Goal: Task Accomplishment & Management: Complete application form

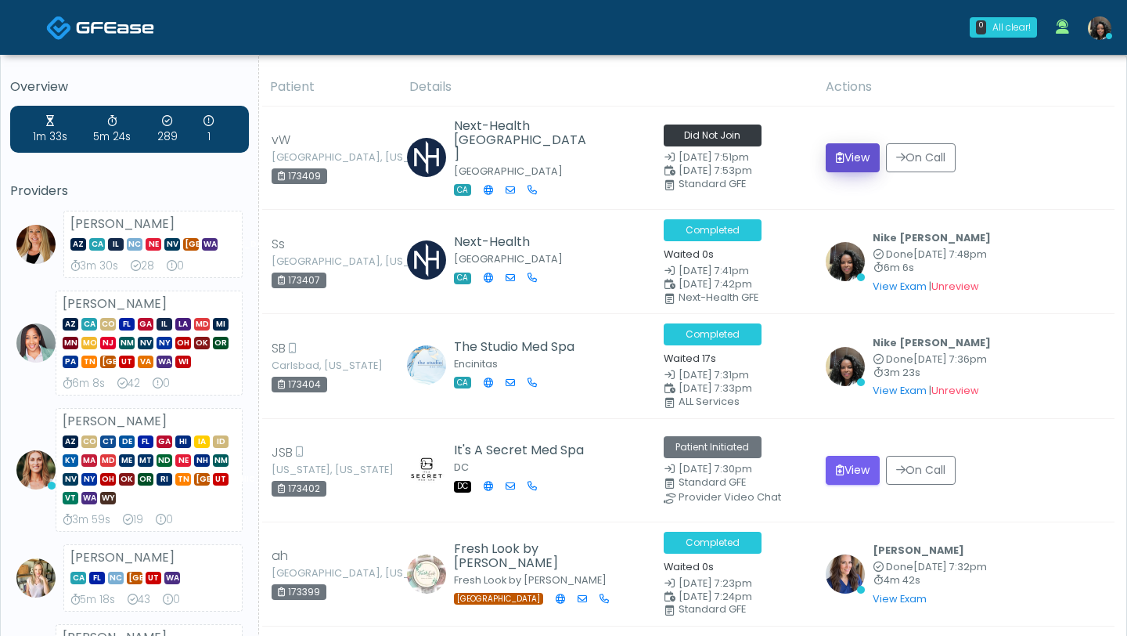
click at [857, 157] on button "View" at bounding box center [853, 157] width 54 height 29
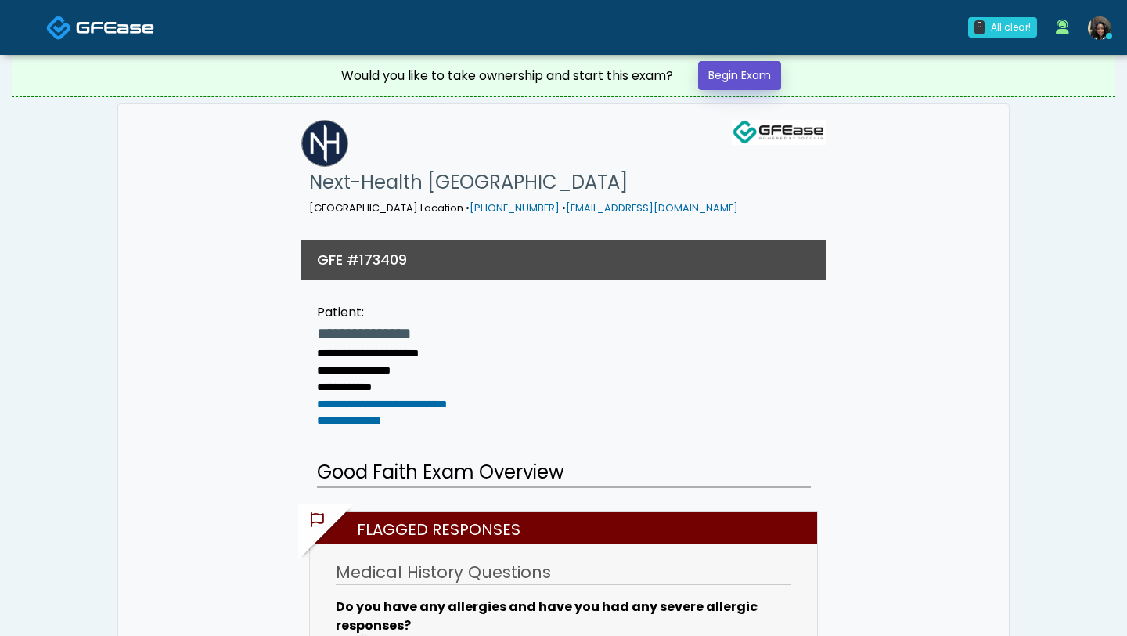
click at [724, 79] on link "Begin Exam" at bounding box center [739, 75] width 83 height 29
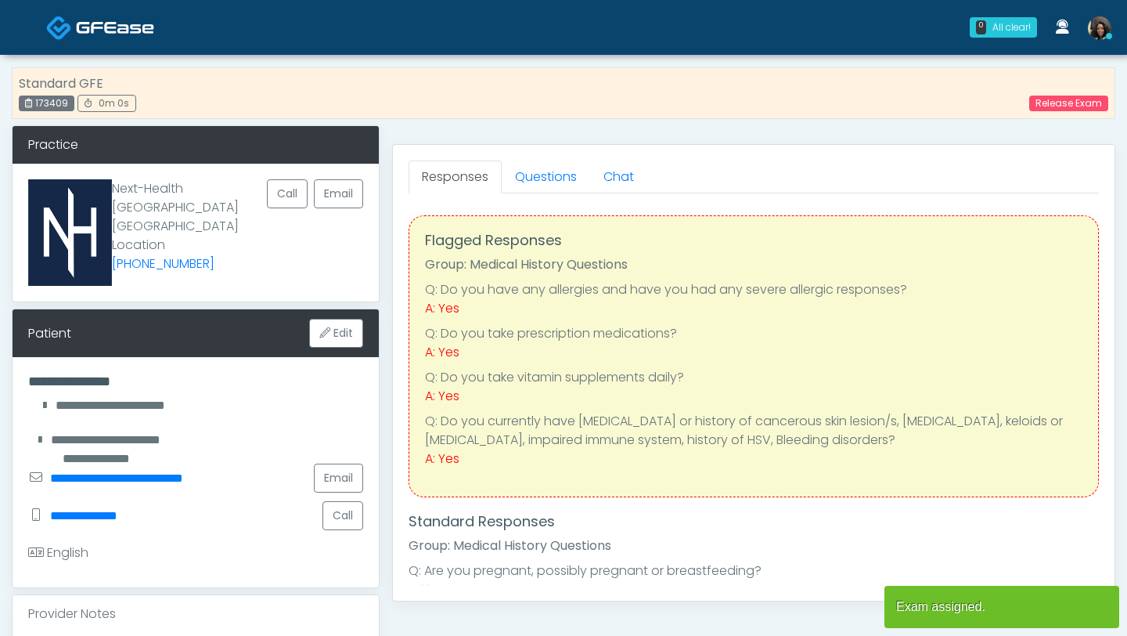
click at [724, 79] on div "Standard GFE 173409 0m 0s Release Exam" at bounding box center [564, 93] width 1104 height 52
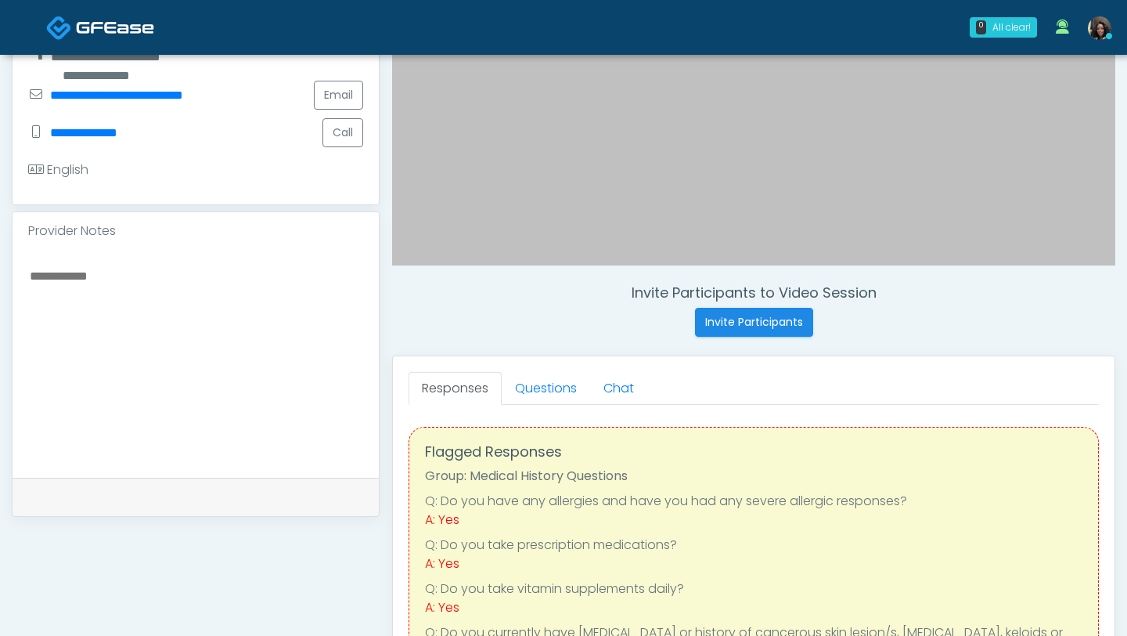
scroll to position [413, 0]
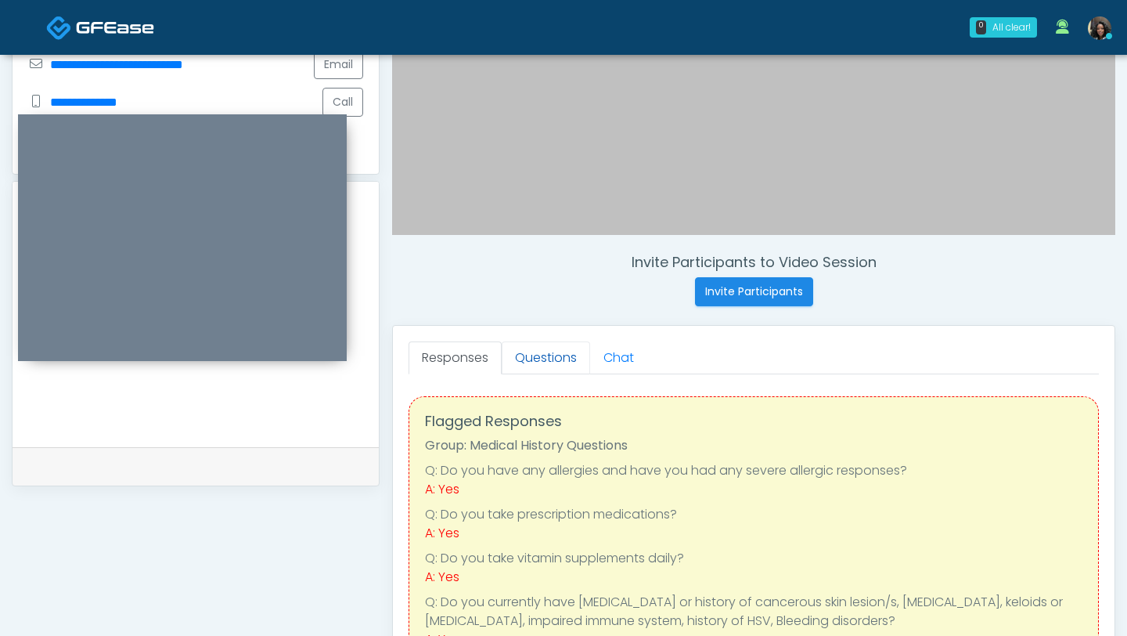
click at [544, 362] on link "Questions" at bounding box center [546, 357] width 88 height 33
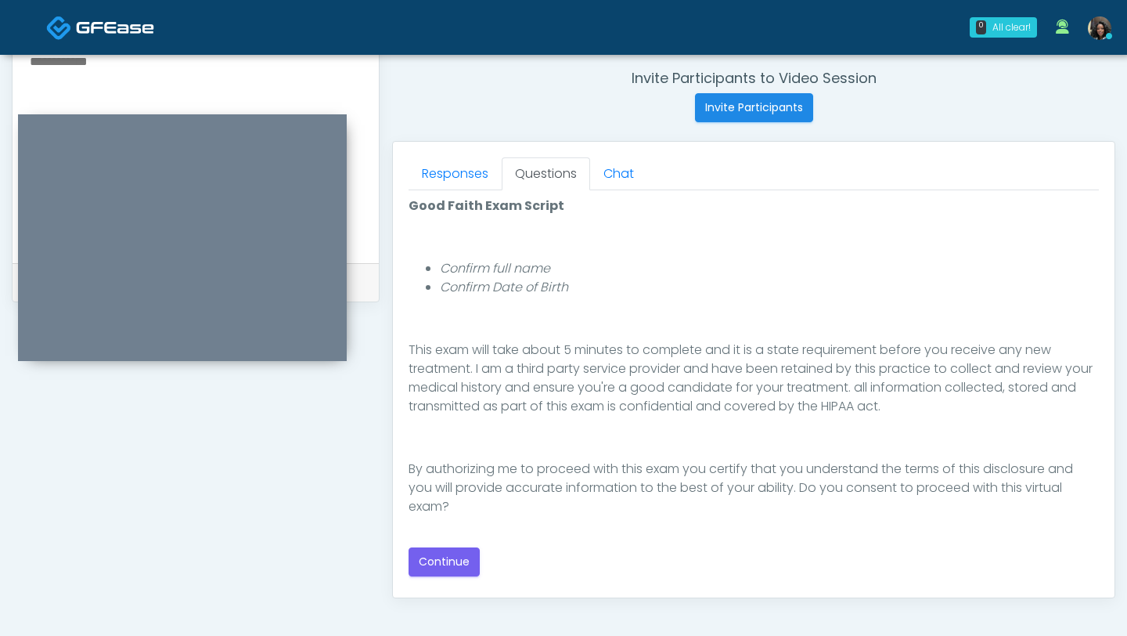
scroll to position [711, 0]
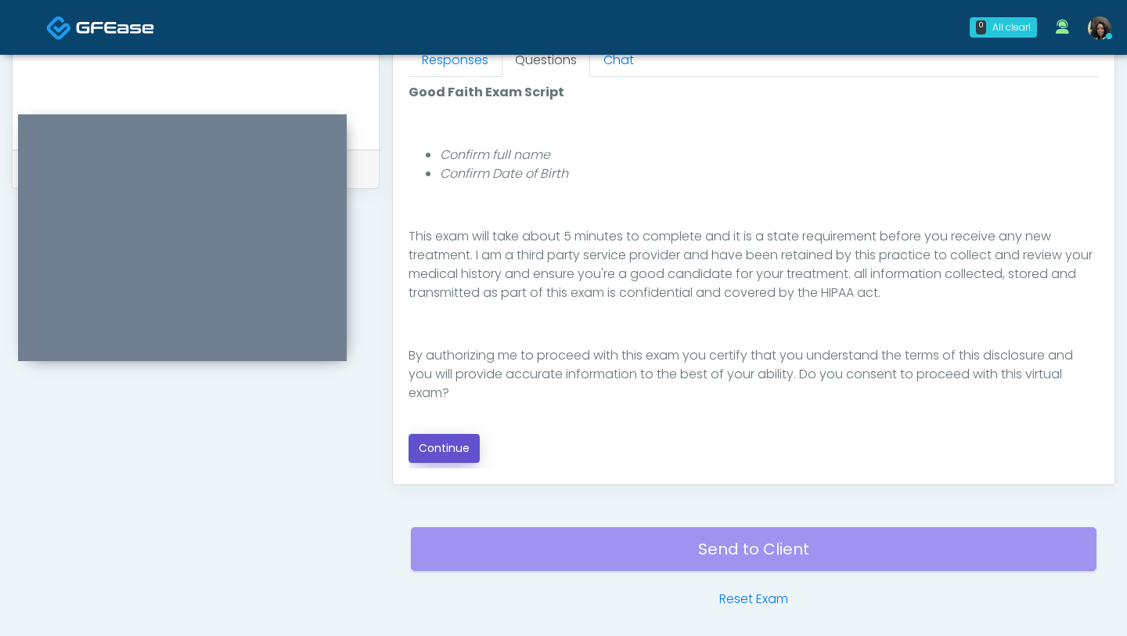
click at [440, 450] on button "Continue" at bounding box center [444, 448] width 71 height 29
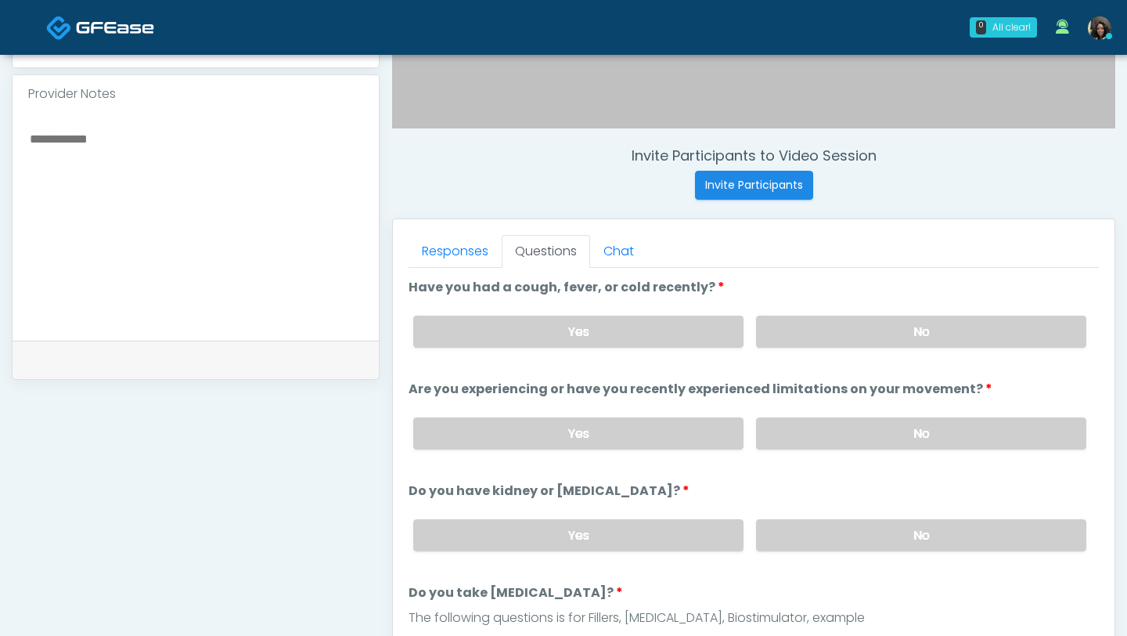
scroll to position [532, 0]
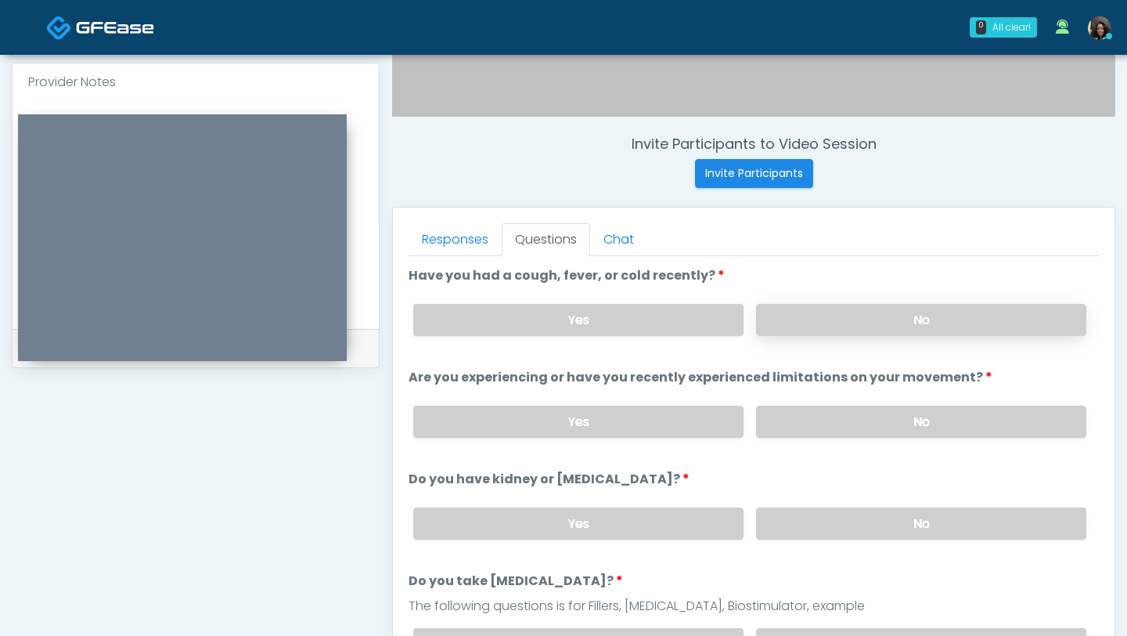
click at [903, 323] on label "No" at bounding box center [921, 320] width 330 height 32
click at [849, 418] on label "No" at bounding box center [921, 422] width 330 height 32
click at [832, 526] on label "No" at bounding box center [921, 523] width 330 height 32
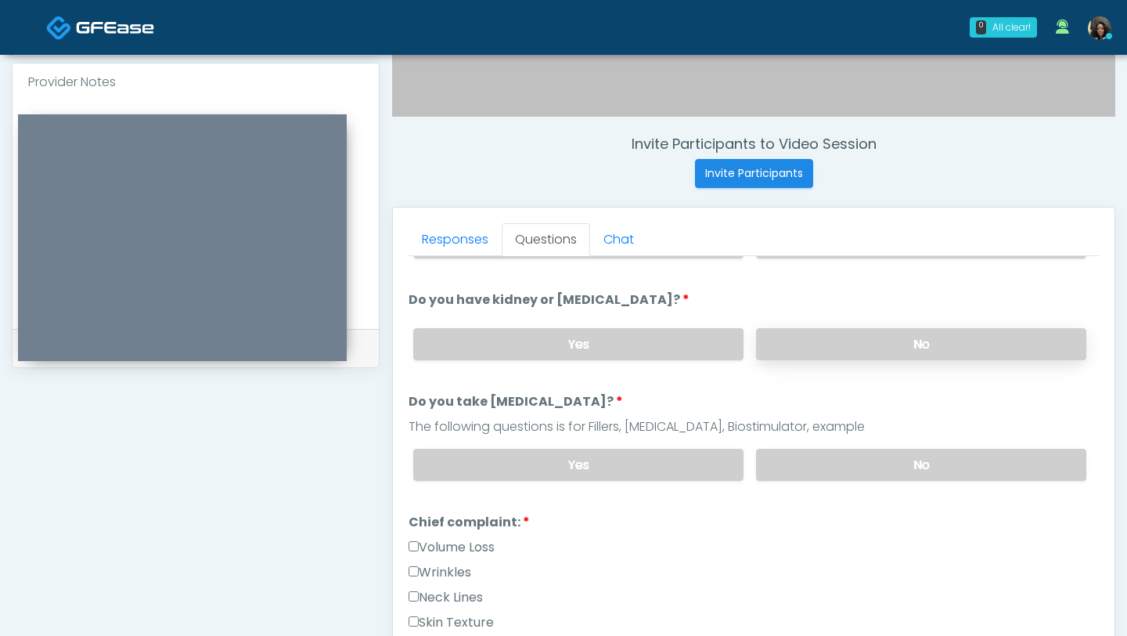
scroll to position [182, 0]
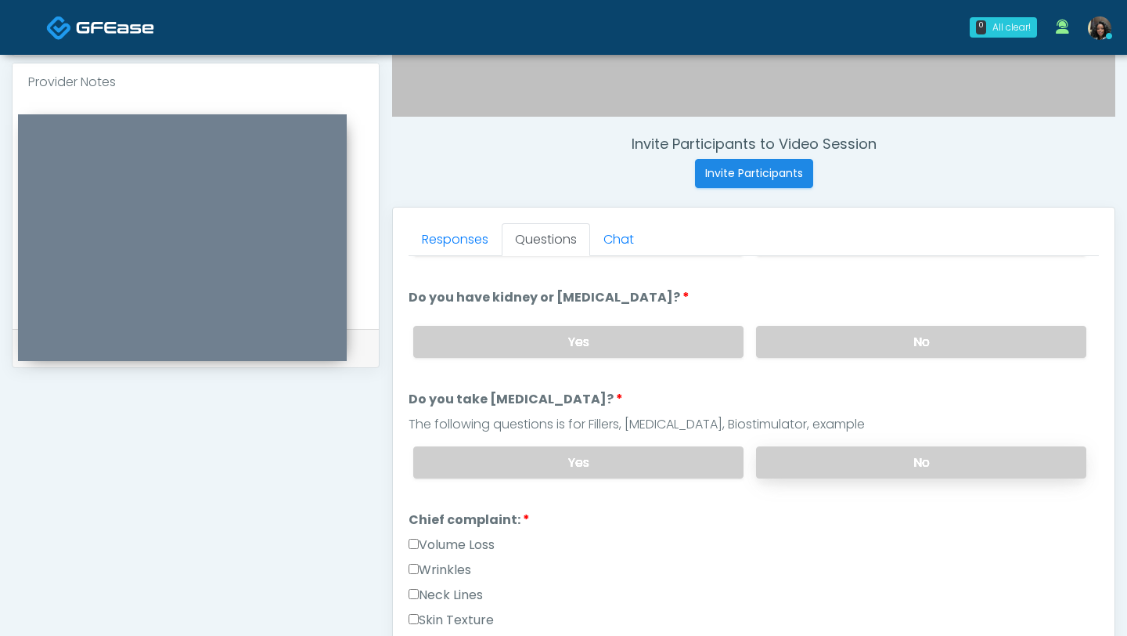
click at [909, 455] on label "No" at bounding box center [921, 462] width 330 height 32
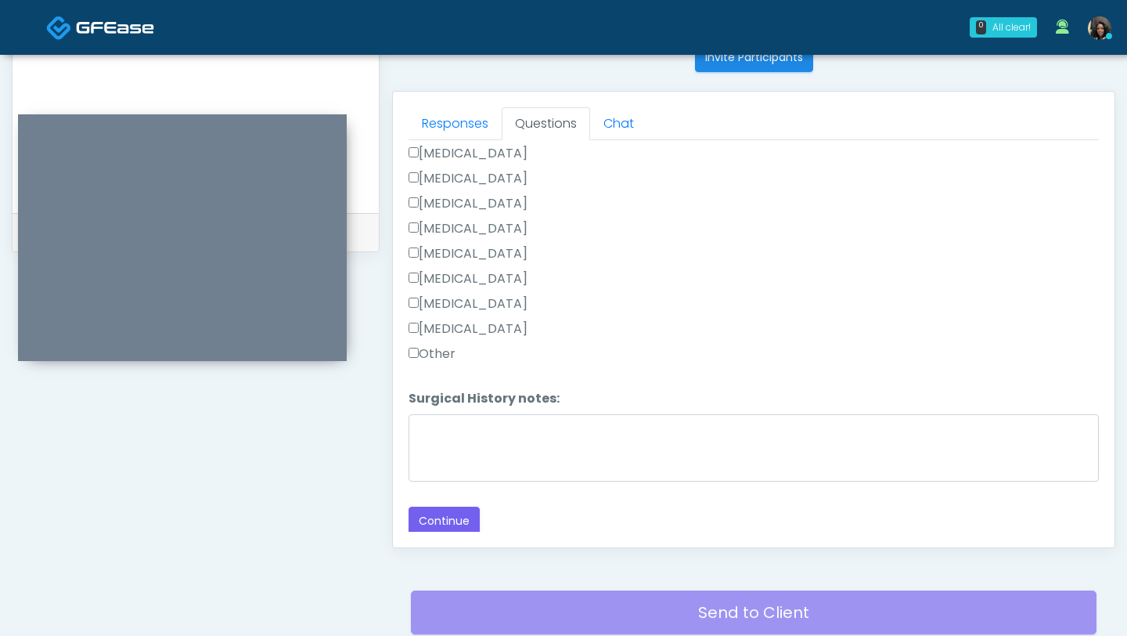
scroll to position [763, 0]
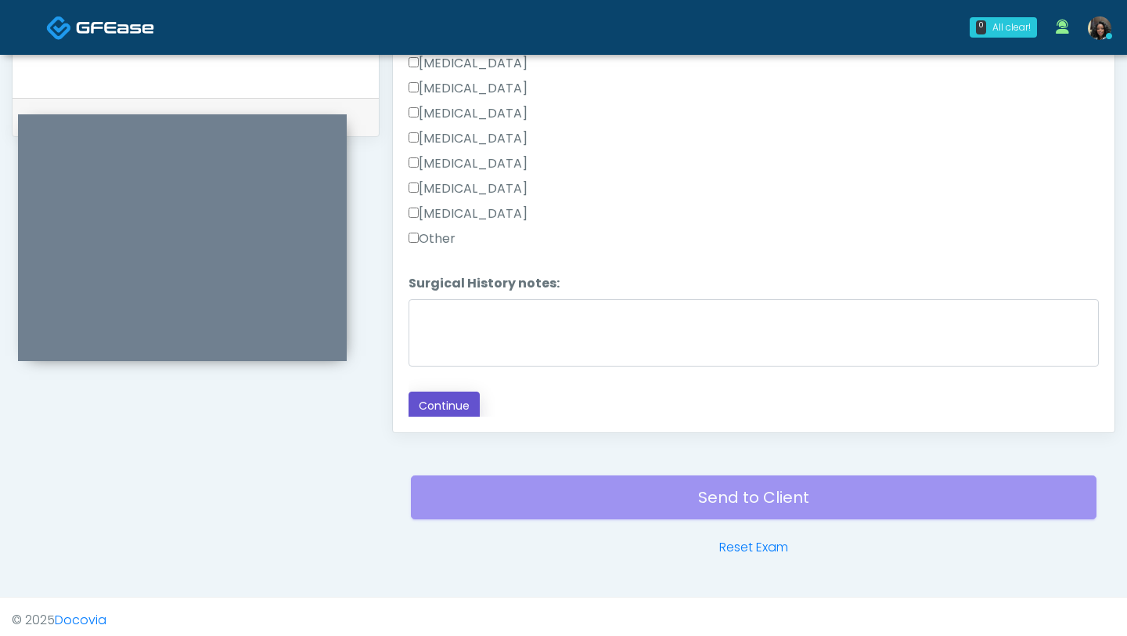
click at [442, 402] on button "Continue" at bounding box center [444, 405] width 71 height 29
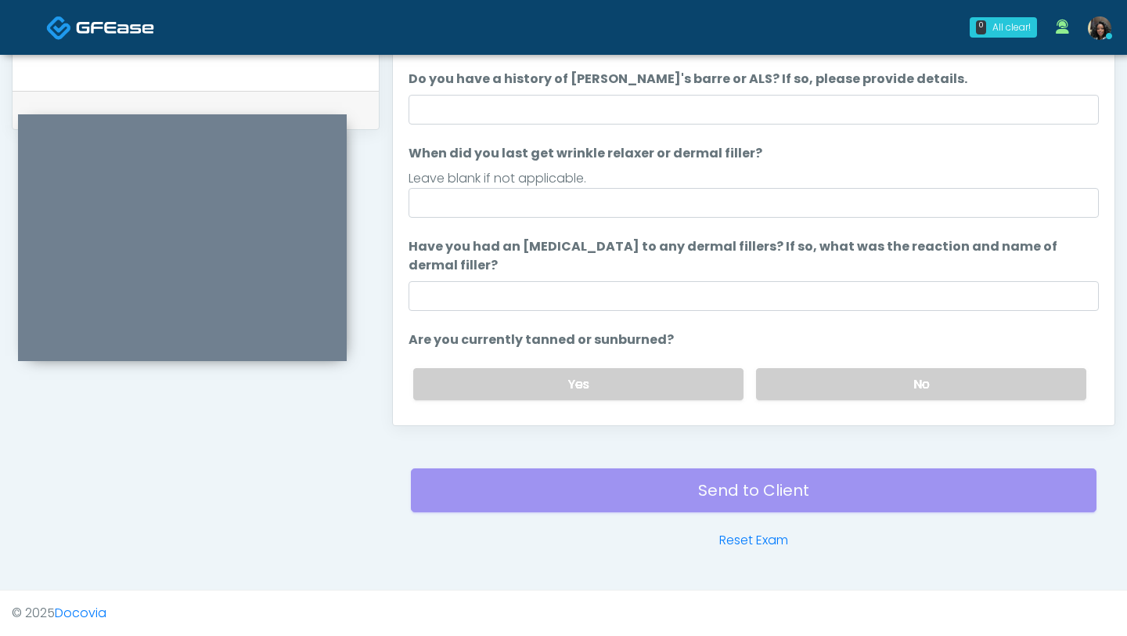
scroll to position [0, 0]
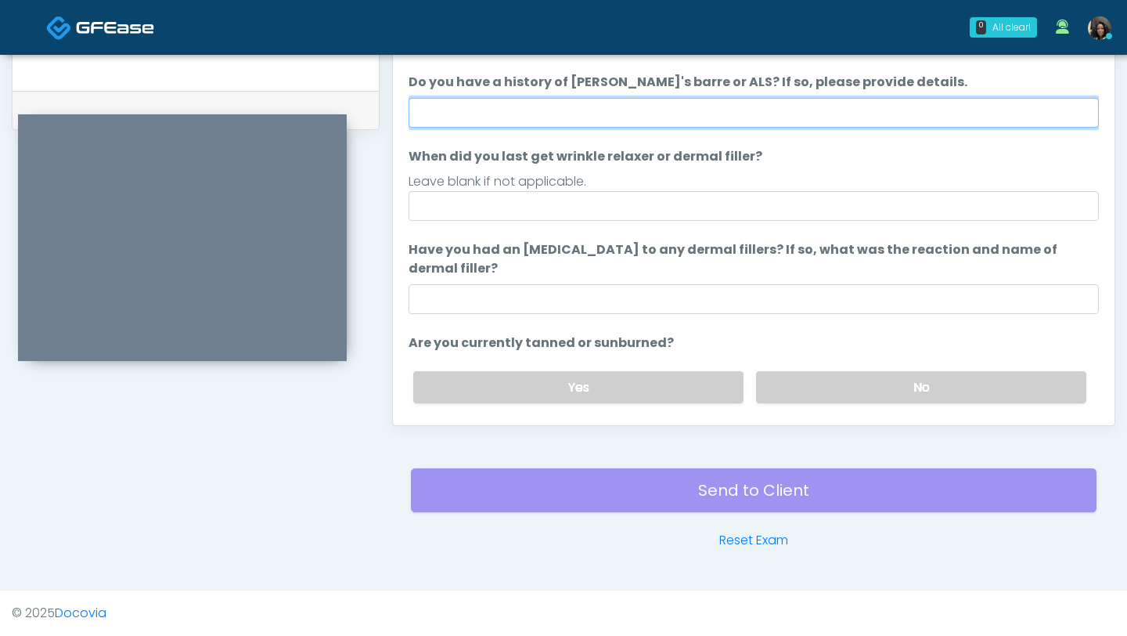
click at [590, 99] on input "Do you have a history of Guillain's barre or ALS? If so, please provide details." at bounding box center [754, 113] width 691 height 30
type input "**"
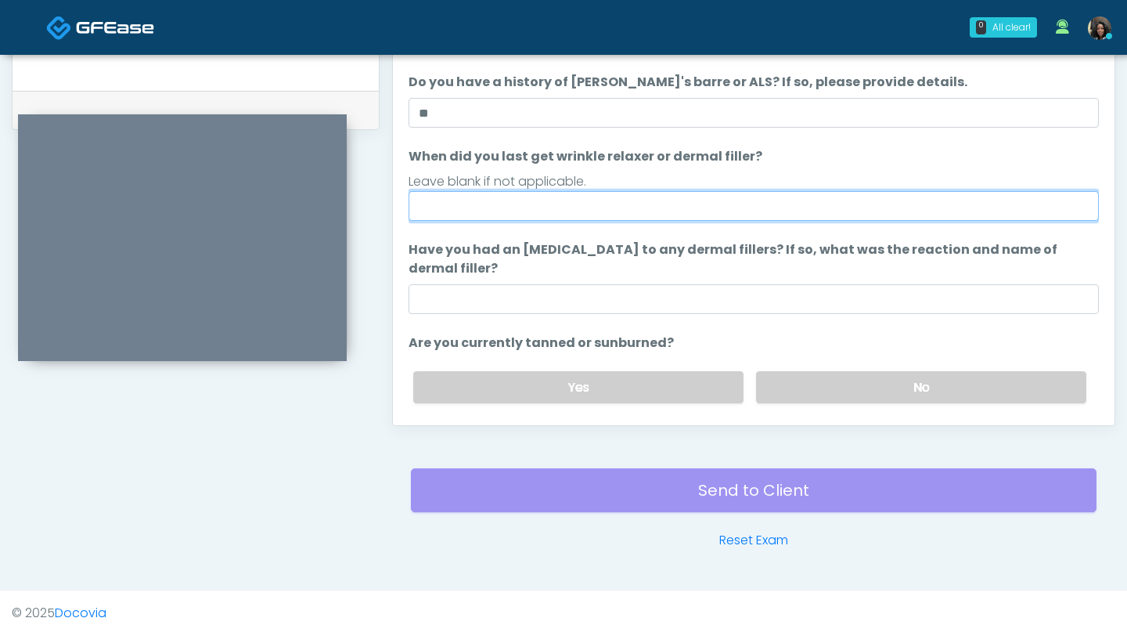
click at [523, 207] on input "When did you last get wrinkle relaxer or dermal filler?" at bounding box center [754, 206] width 691 height 30
click at [488, 205] on input "When did you last get wrinkle relaxer or dermal filler?" at bounding box center [754, 206] width 691 height 30
type input "**********"
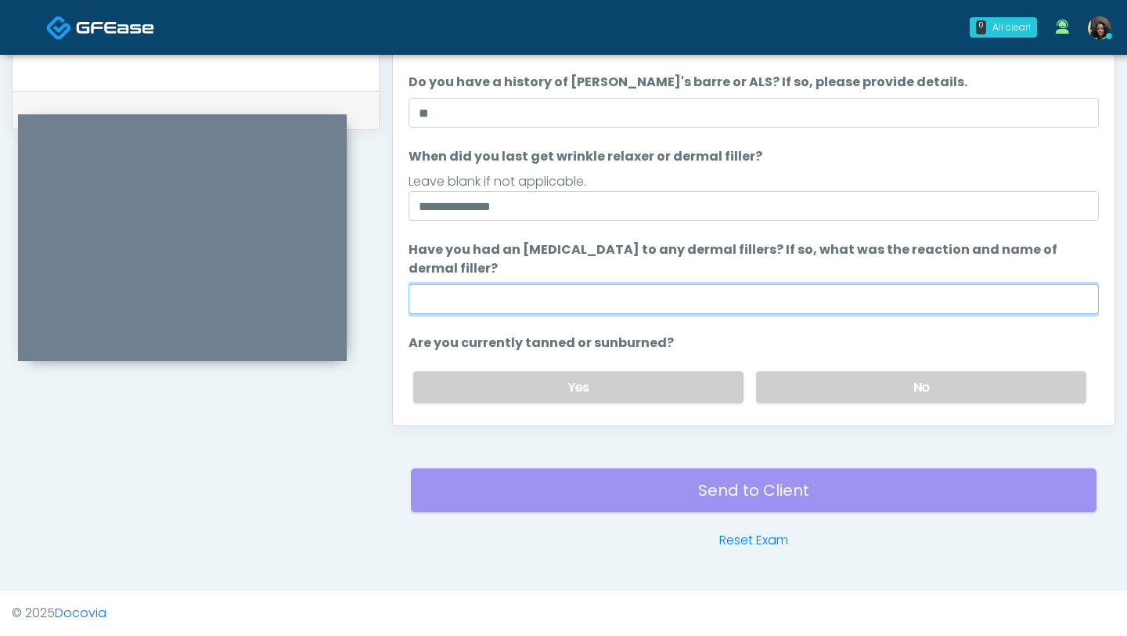
click at [489, 299] on input "Have you had an allergic response to any dermal fillers? If so, what was the re…" at bounding box center [754, 299] width 691 height 30
type input "**"
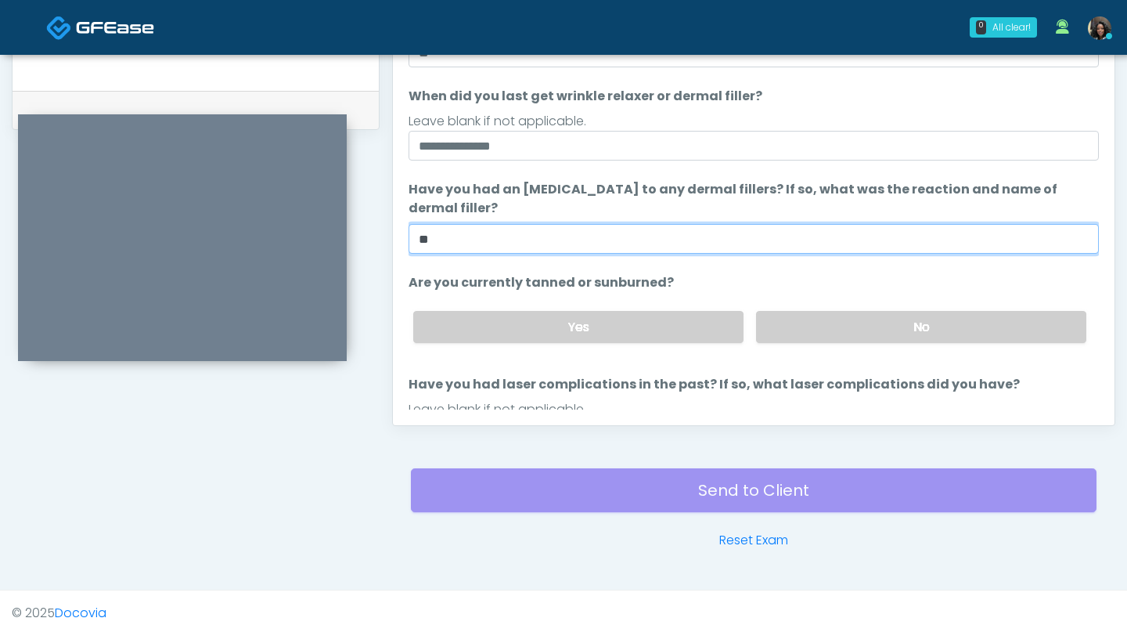
scroll to position [147, 0]
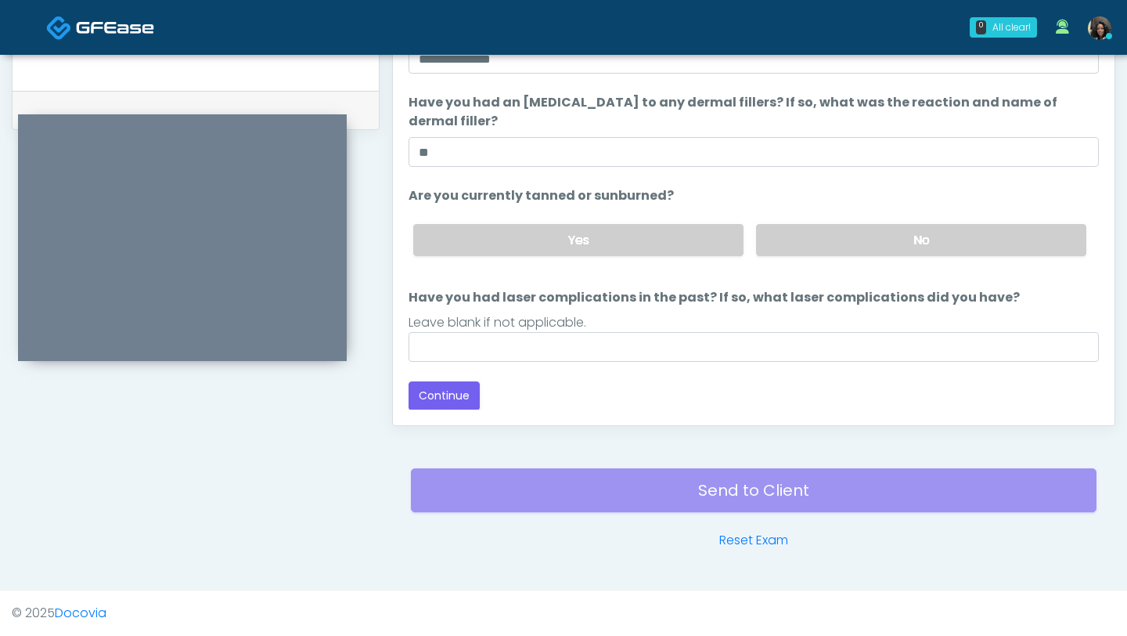
click at [852, 257] on div "Yes No" at bounding box center [750, 239] width 698 height 57
click at [846, 236] on label "No" at bounding box center [921, 240] width 330 height 32
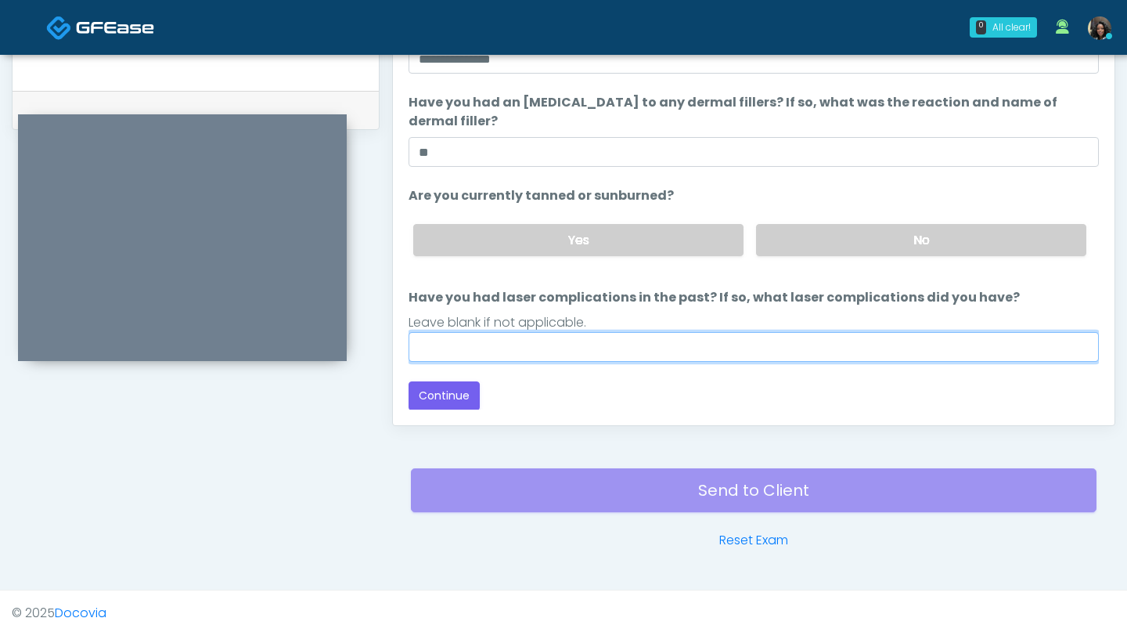
click at [592, 351] on input "Have you had laser complications in the past? If so, what laser complications d…" at bounding box center [754, 347] width 691 height 30
type input "**"
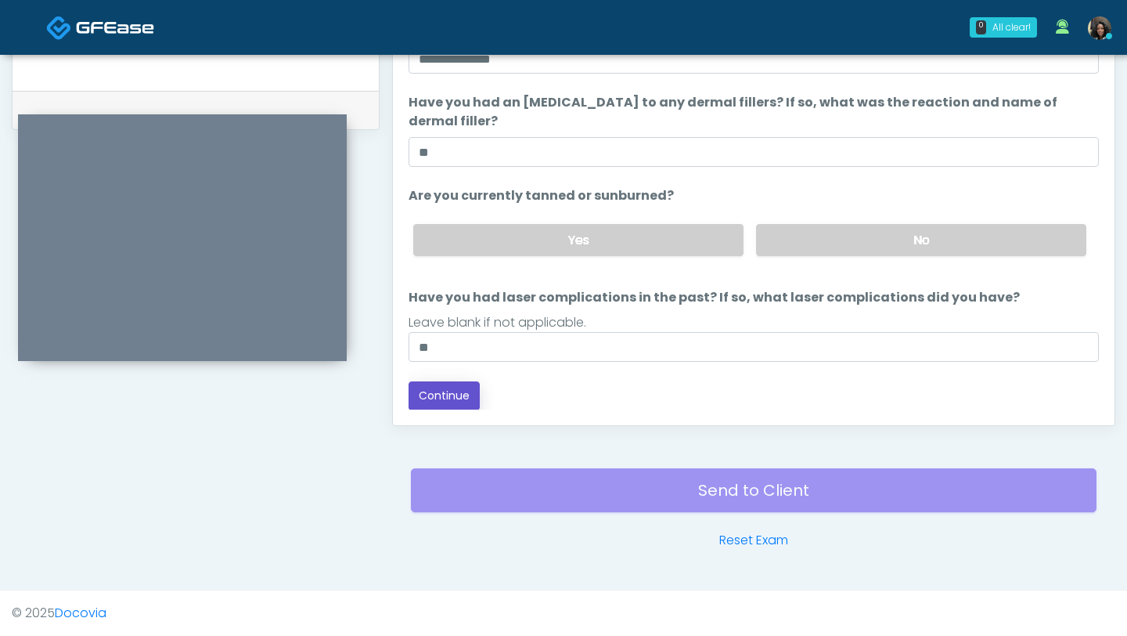
click at [447, 402] on button "Continue" at bounding box center [444, 395] width 71 height 29
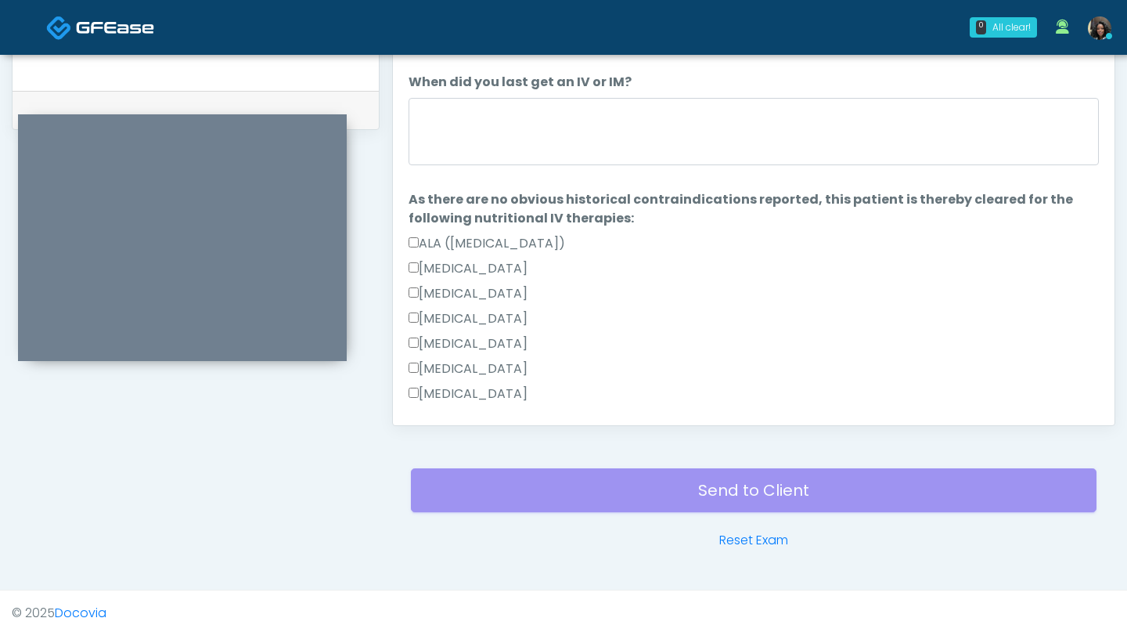
scroll to position [761, 0]
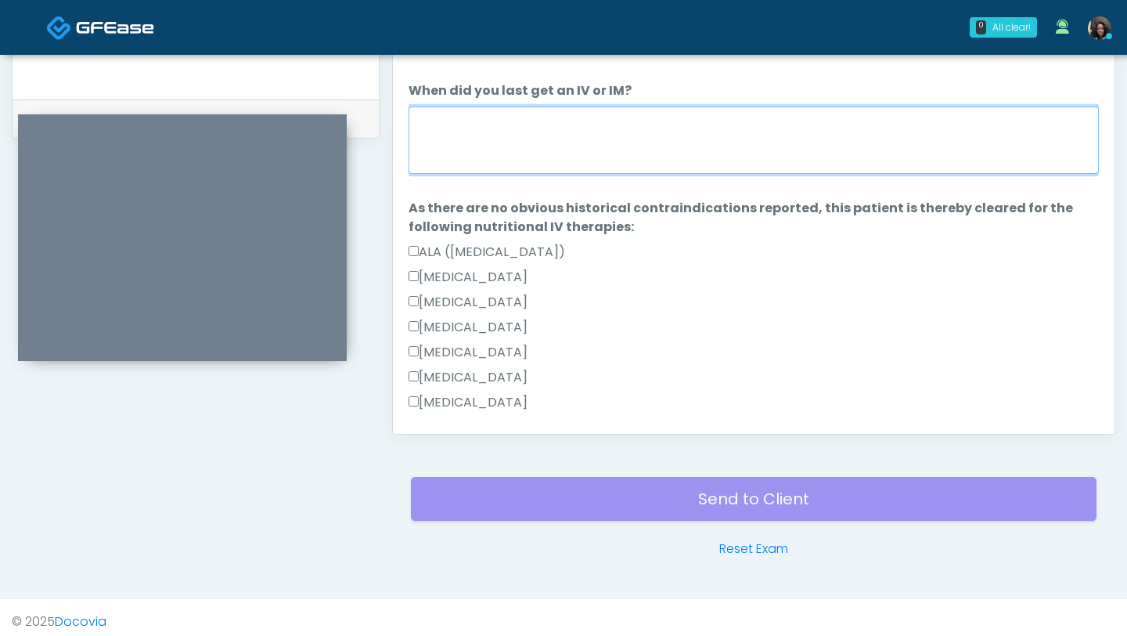
click at [566, 127] on textarea "When did you last get an IV or IM?" at bounding box center [754, 139] width 691 height 67
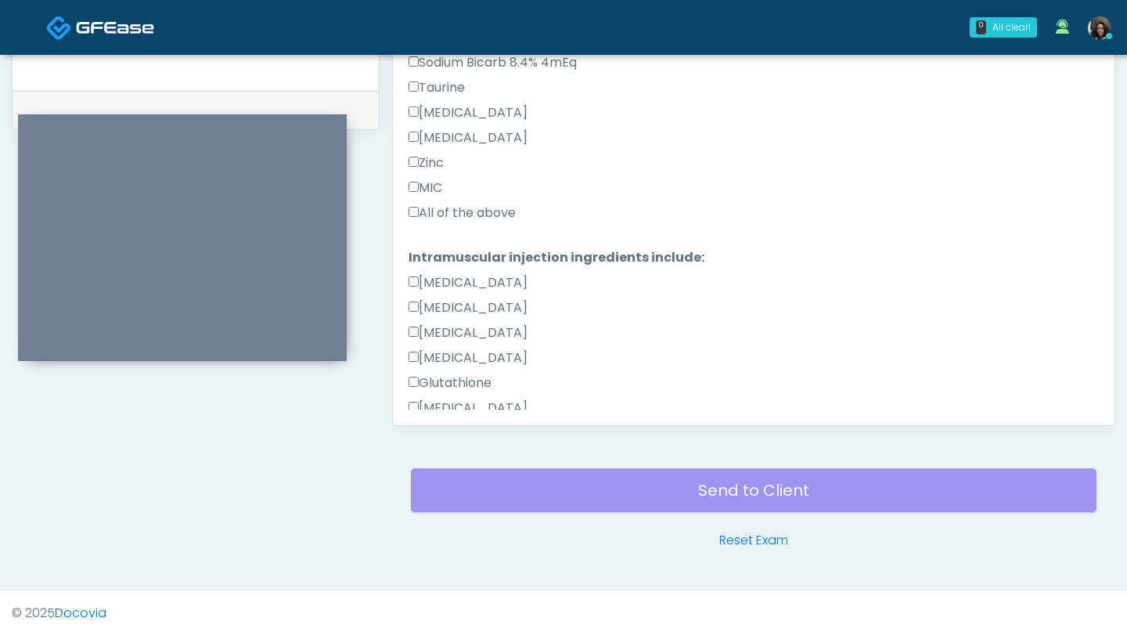
scroll to position [699, 0]
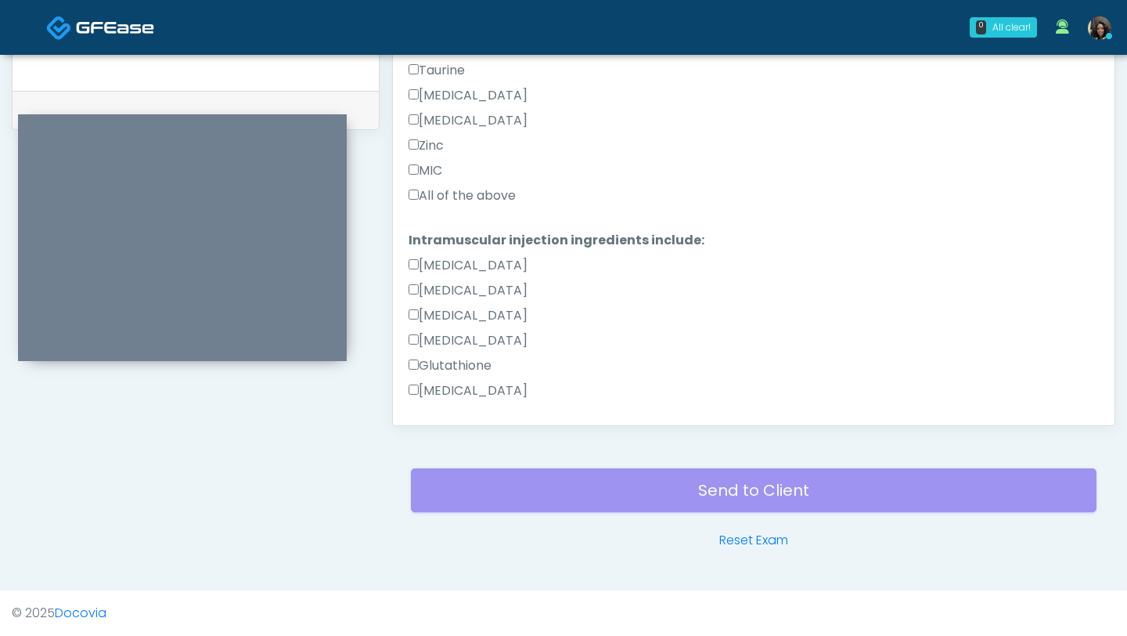
type textarea "**********"
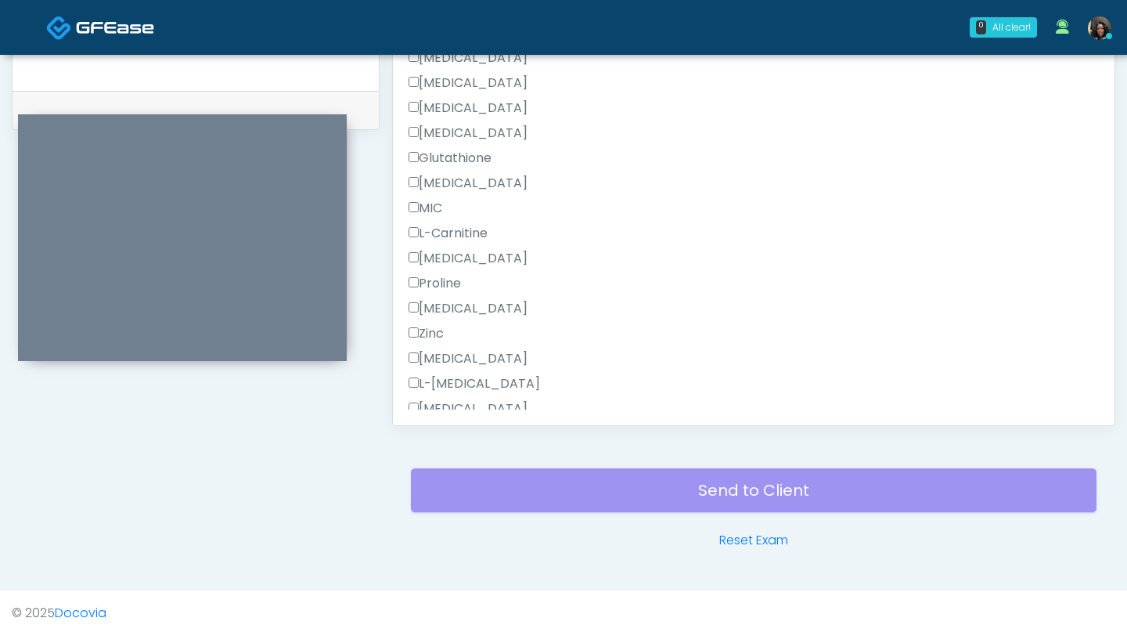
scroll to position [994, 0]
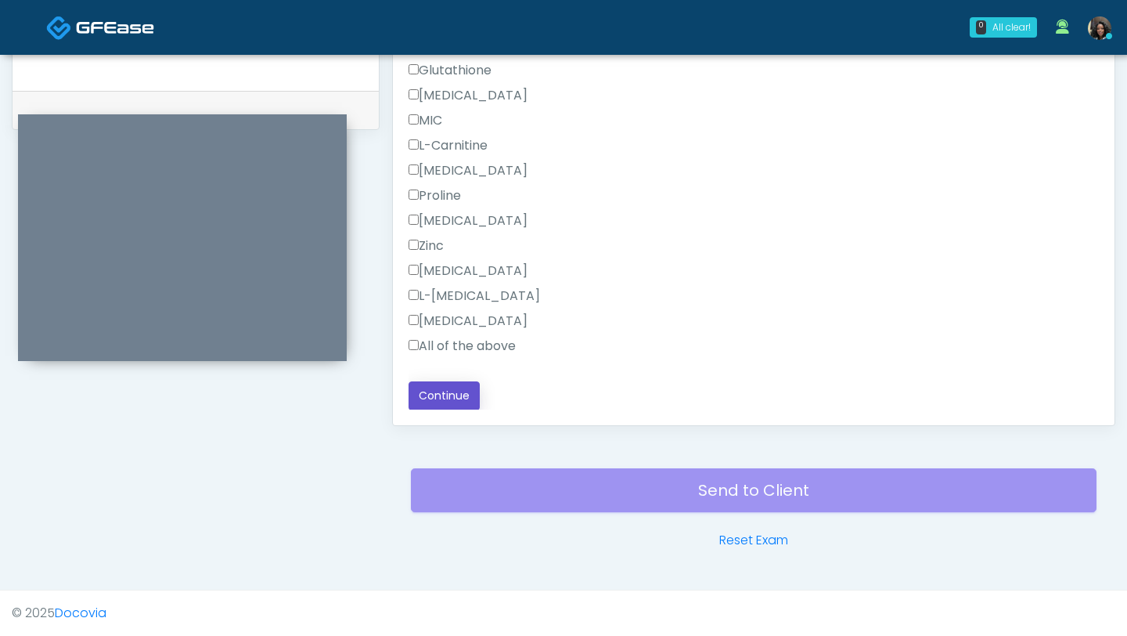
click at [440, 398] on button "Continue" at bounding box center [444, 395] width 71 height 29
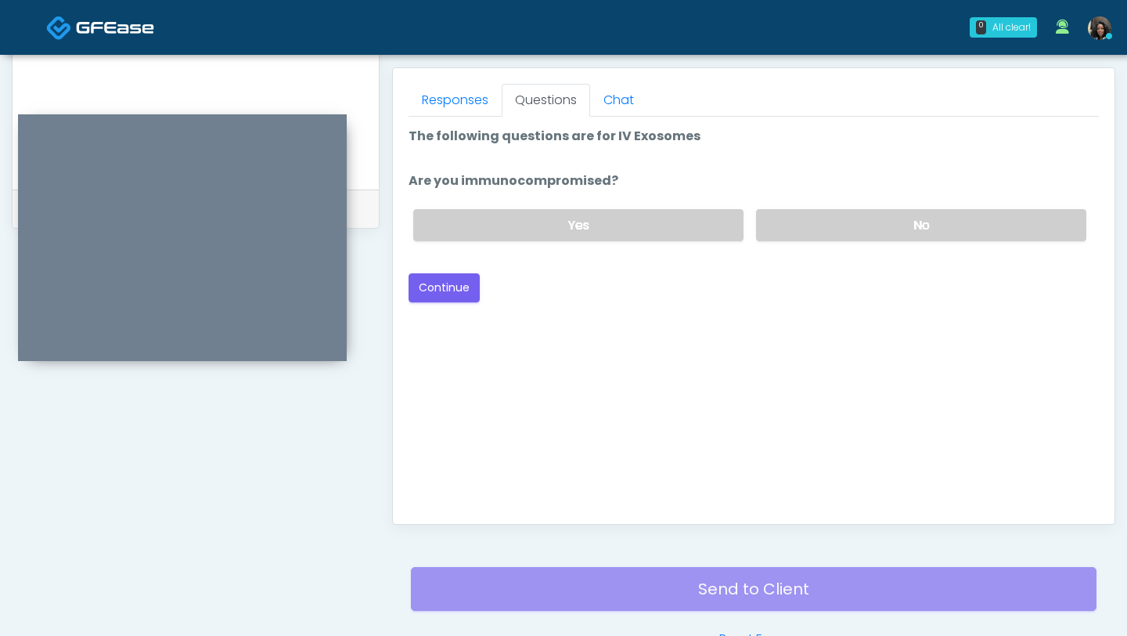
scroll to position [662, 0]
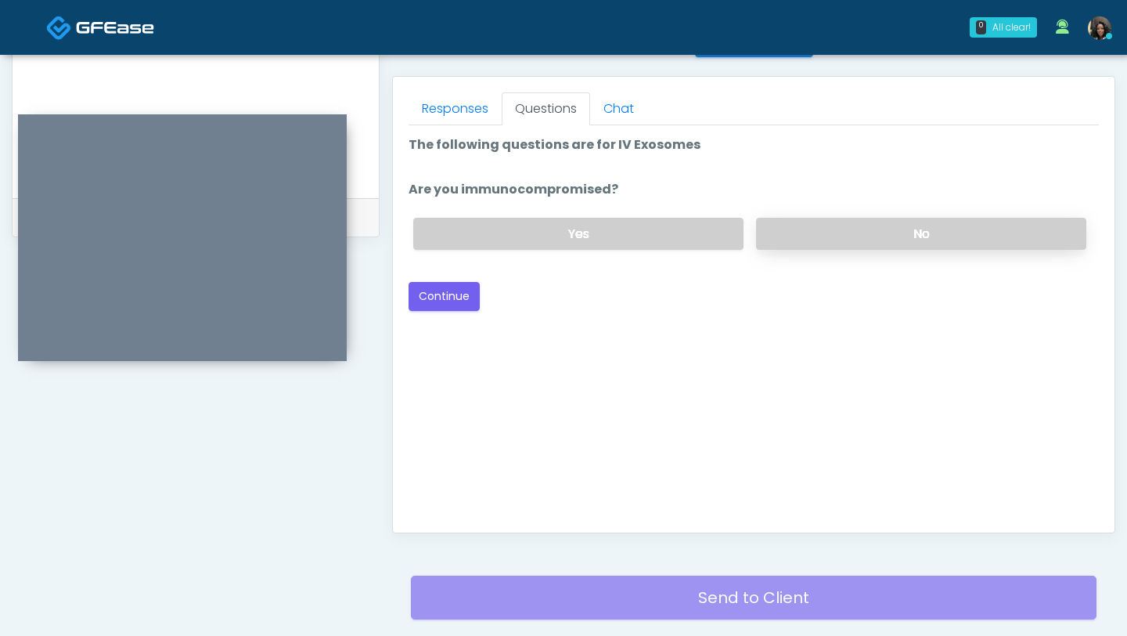
click at [908, 240] on label "No" at bounding box center [921, 234] width 330 height 32
click at [466, 298] on button "Continue" at bounding box center [444, 296] width 71 height 29
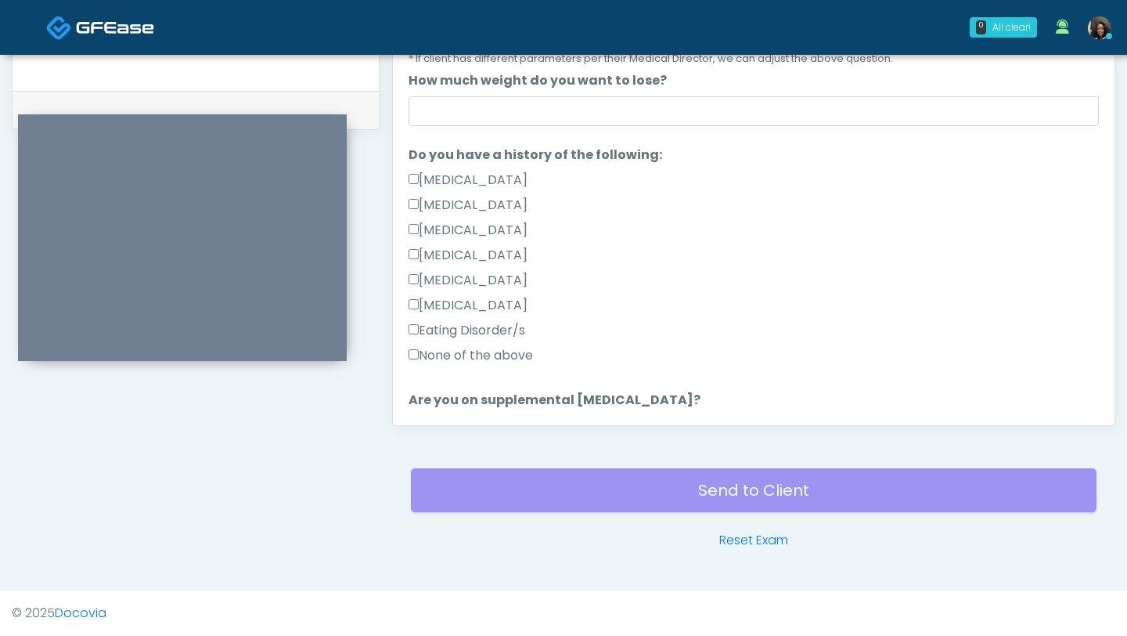
scroll to position [279, 0]
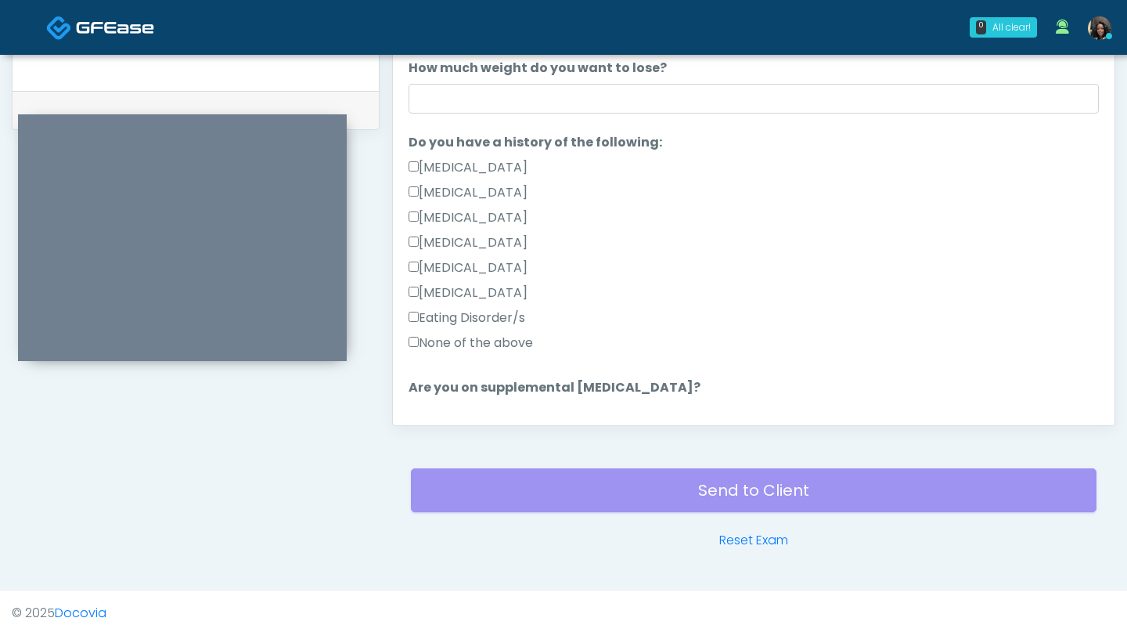
click at [644, 288] on div "Retinopathy" at bounding box center [754, 295] width 691 height 25
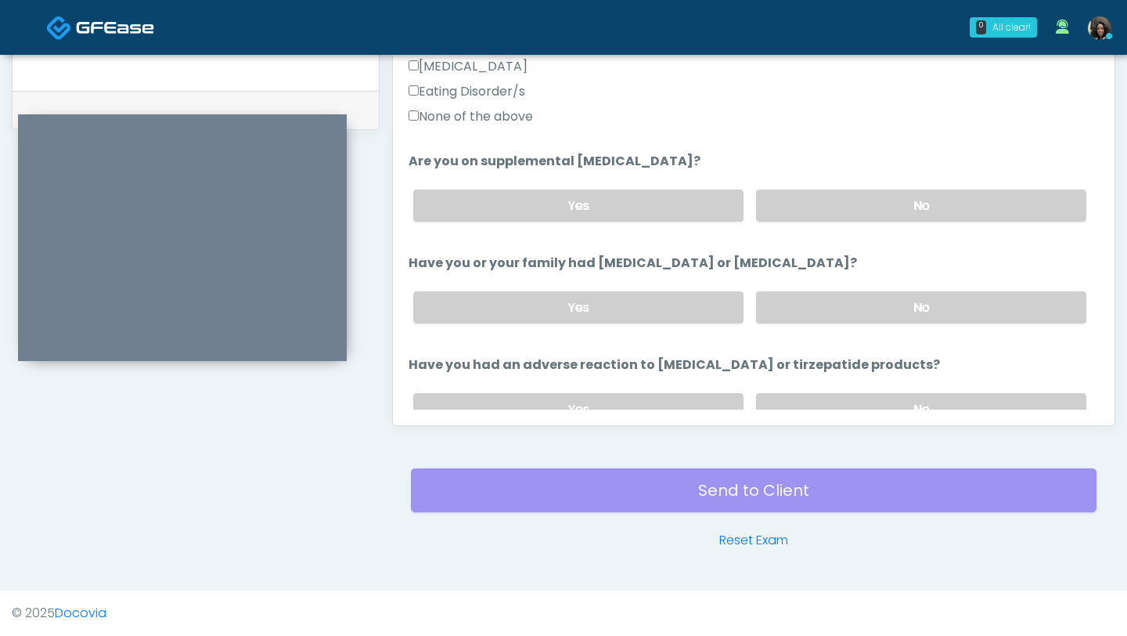
scroll to position [518, 0]
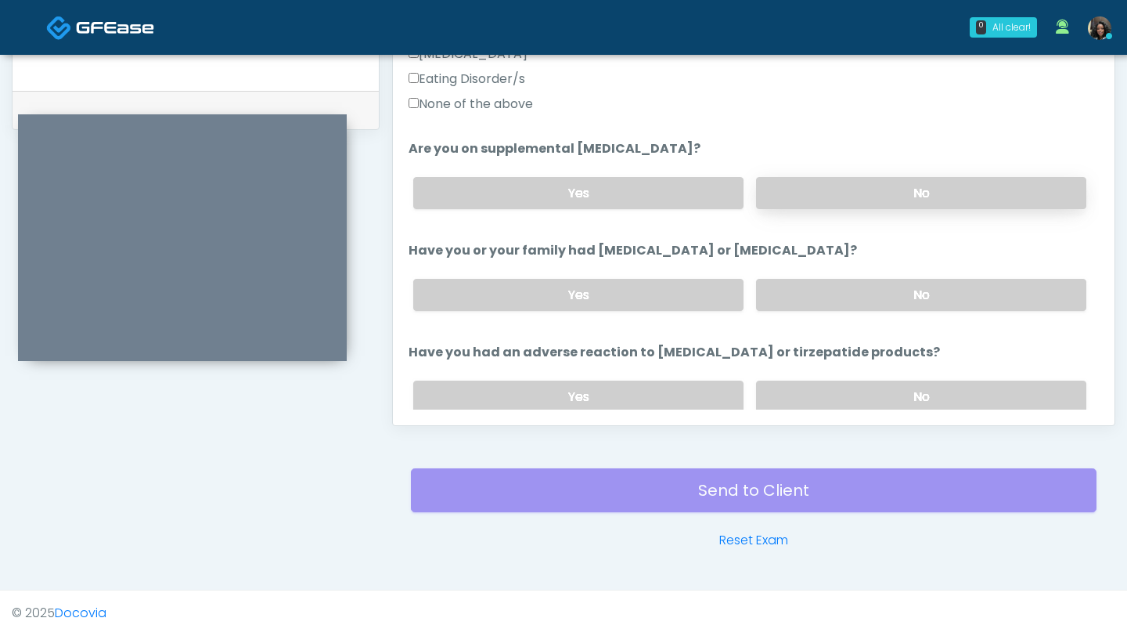
click at [833, 187] on label "No" at bounding box center [921, 193] width 330 height 32
click at [851, 279] on label "No" at bounding box center [921, 295] width 330 height 32
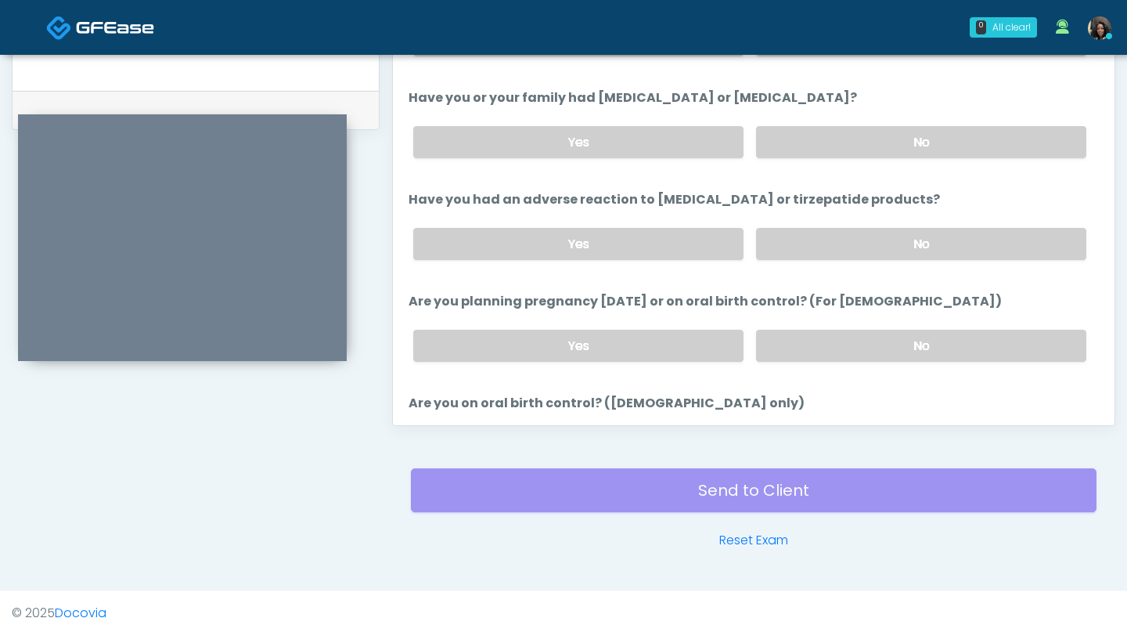
scroll to position [681, 0]
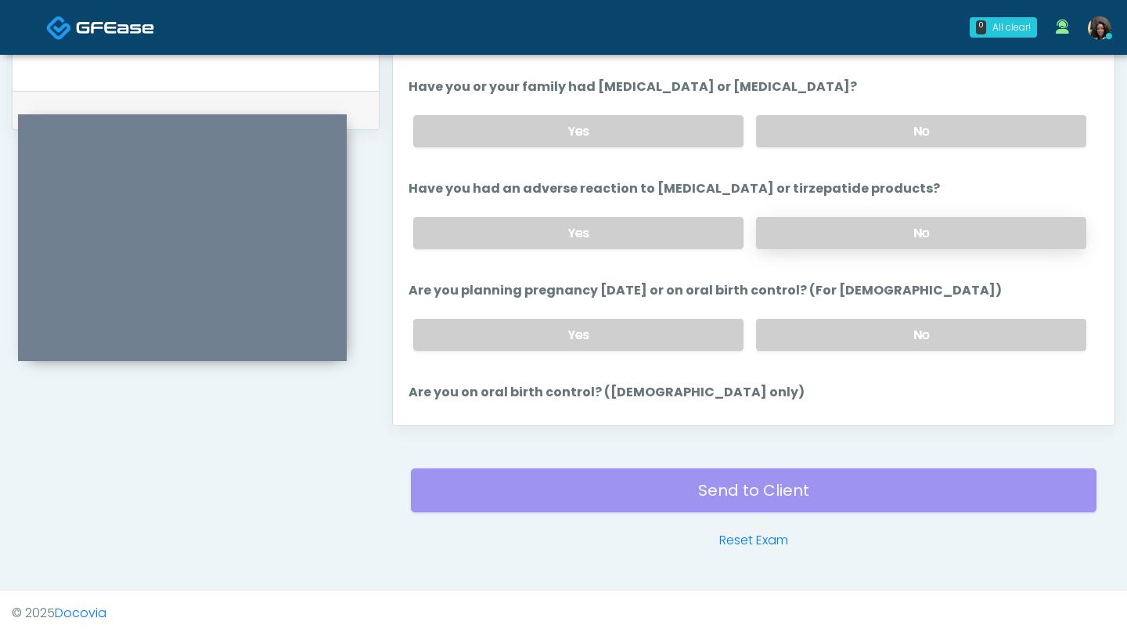
click at [888, 219] on label "No" at bounding box center [921, 233] width 330 height 32
click at [862, 324] on label "No" at bounding box center [921, 335] width 330 height 32
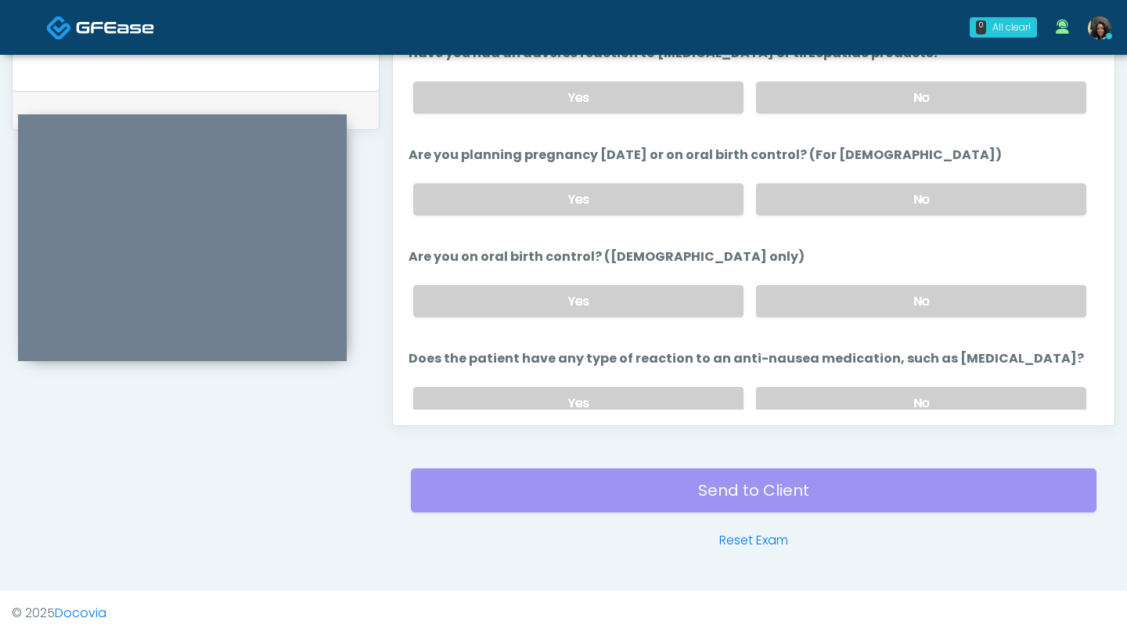
scroll to position [819, 0]
click at [900, 308] on label "No" at bounding box center [921, 299] width 330 height 32
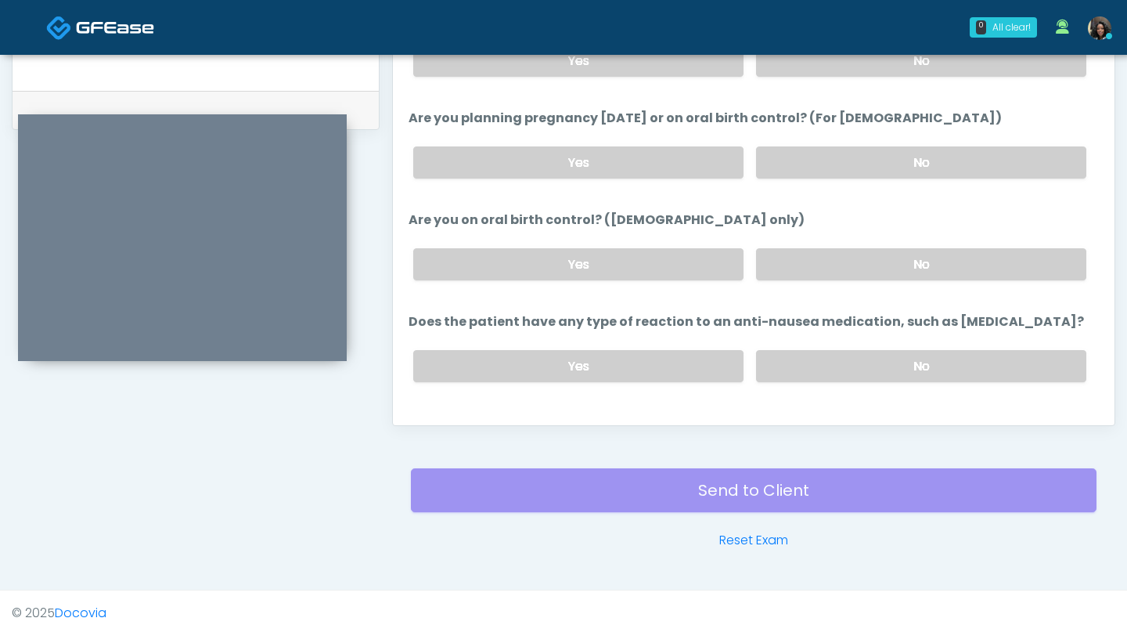
scroll to position [858, 0]
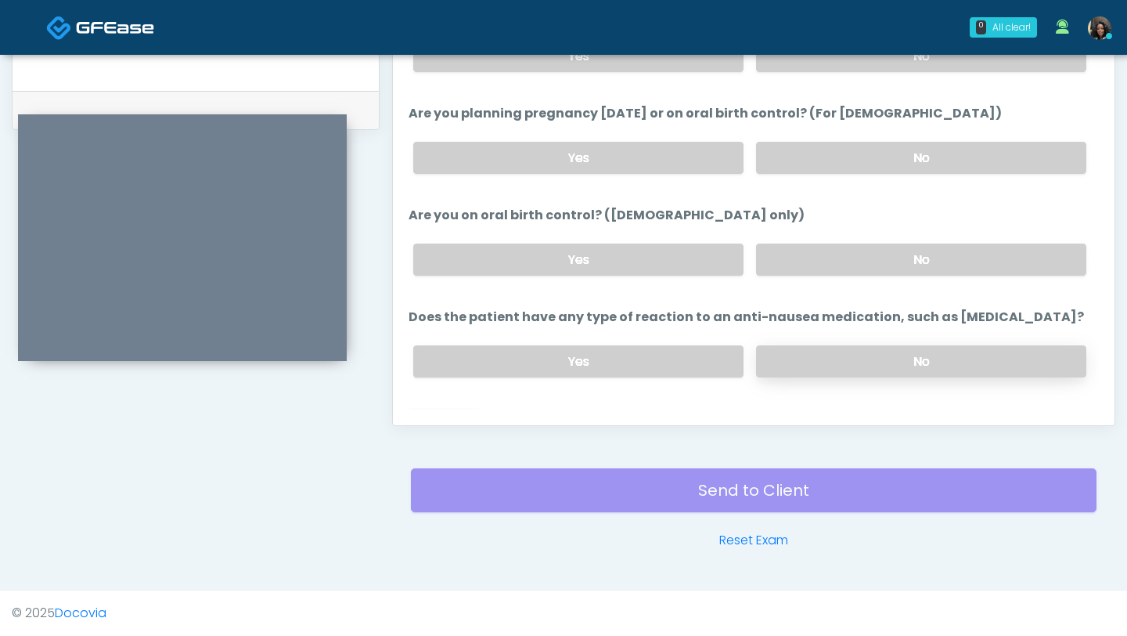
click at [871, 353] on label "No" at bounding box center [921, 361] width 330 height 32
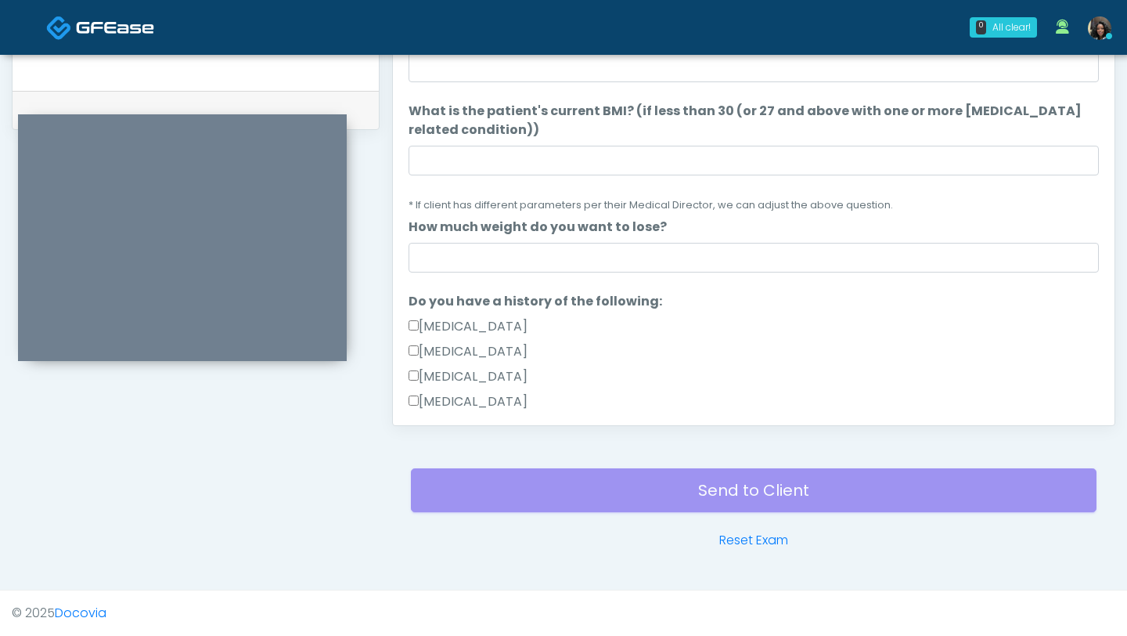
scroll to position [0, 0]
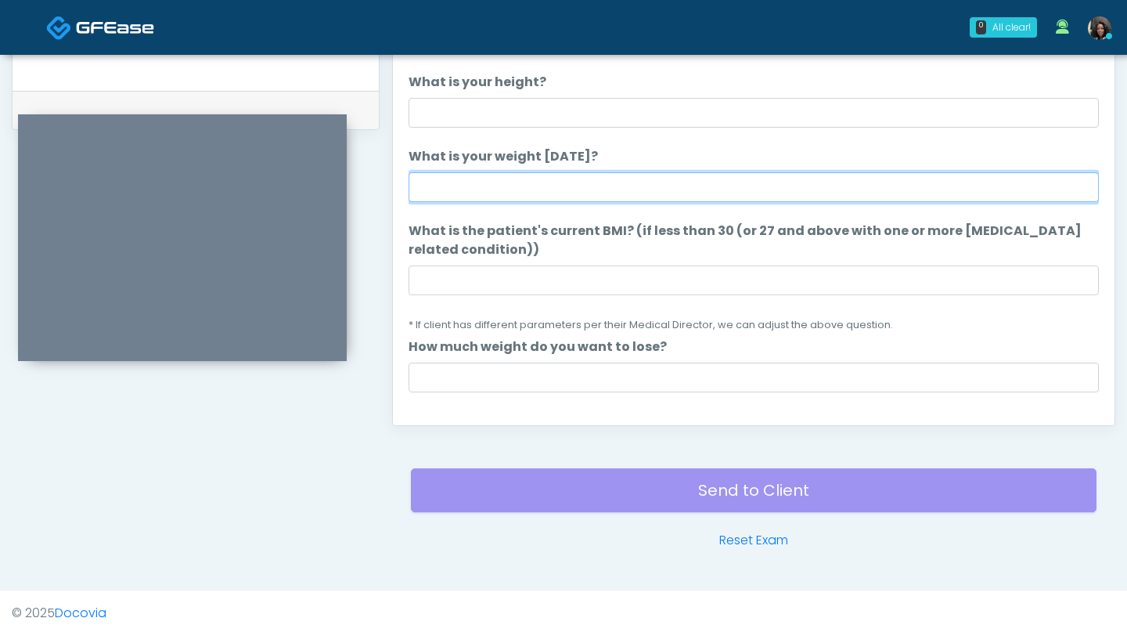
click at [474, 187] on input "What is your weight today?" at bounding box center [754, 187] width 691 height 30
click at [442, 191] on input "What is your weight today?" at bounding box center [754, 187] width 691 height 30
type input "****"
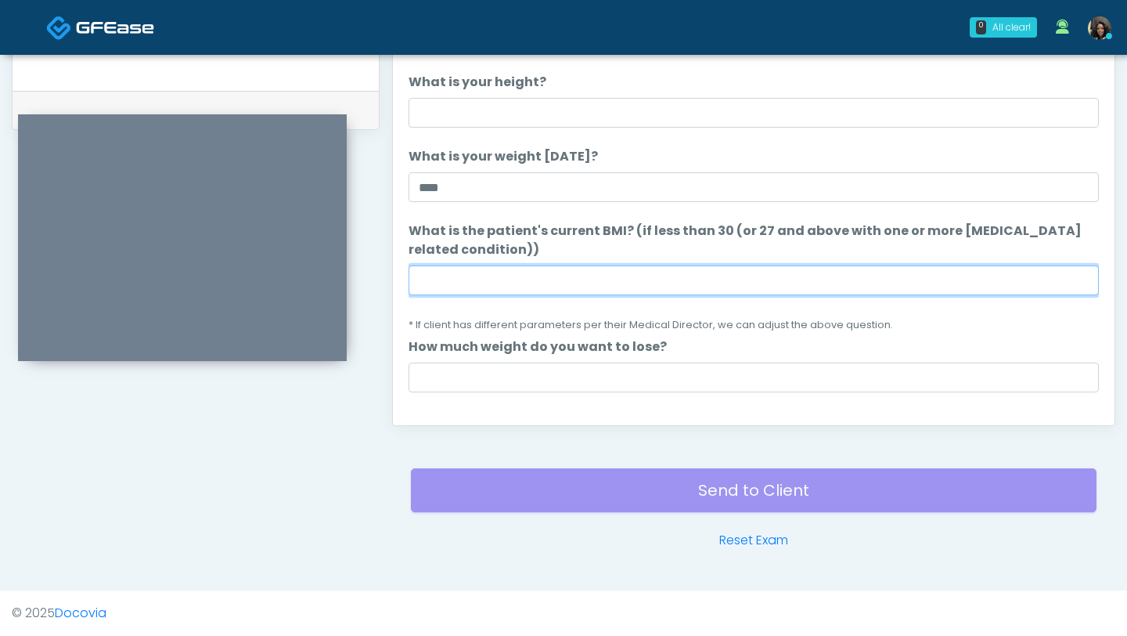
click at [469, 286] on input "What is the patient's current BMI? (if less than 30 (or 27 and above with one o…" at bounding box center [754, 280] width 691 height 30
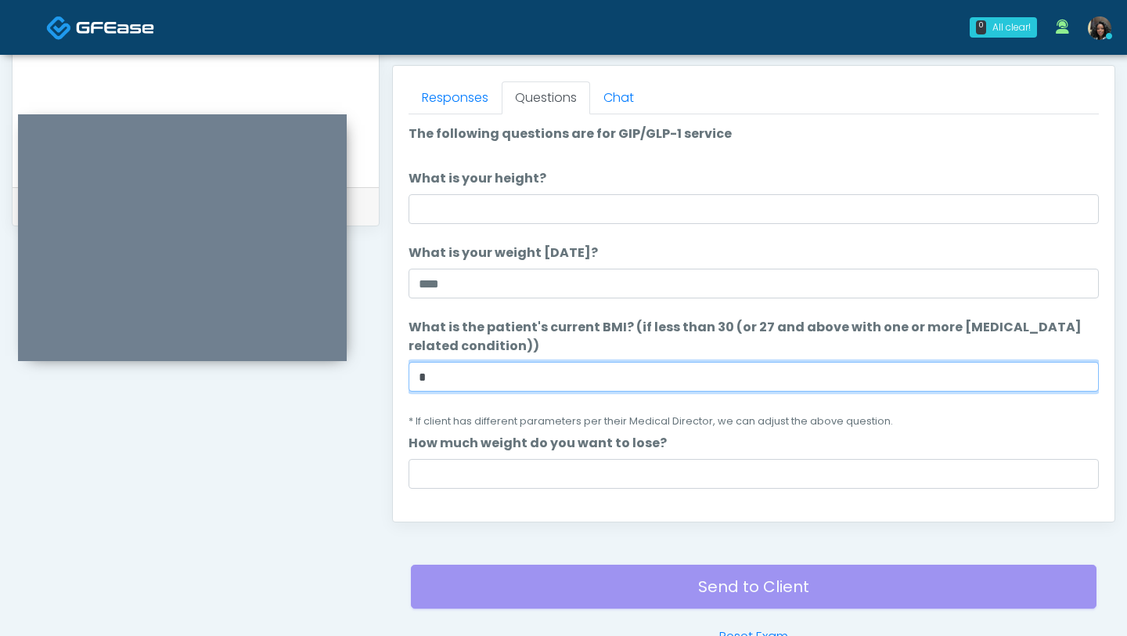
scroll to position [658, 0]
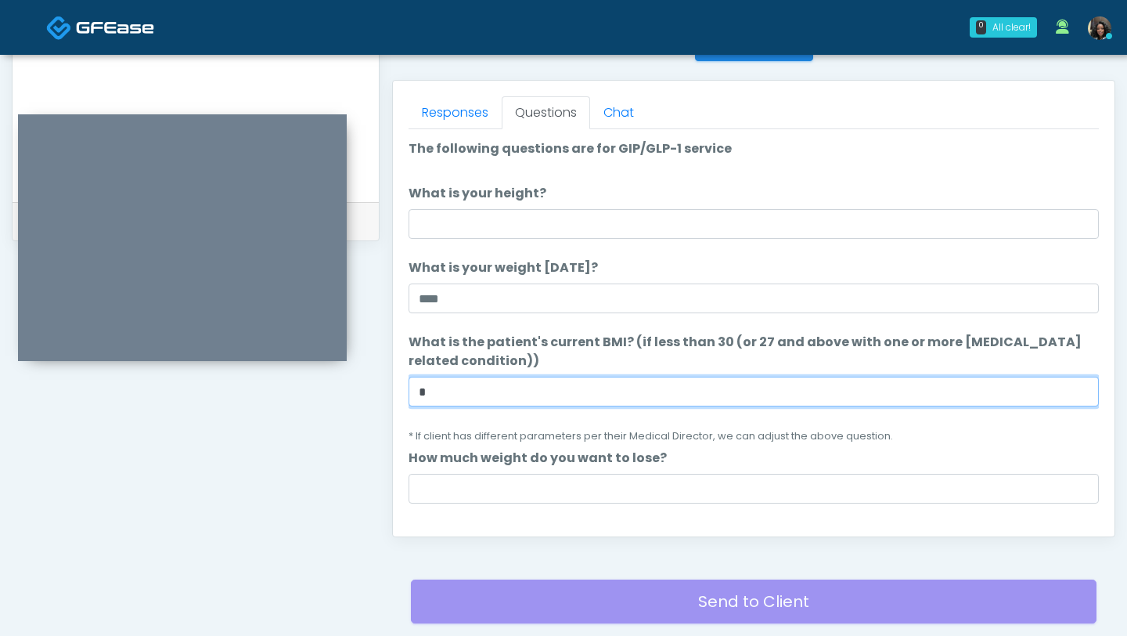
type input "*"
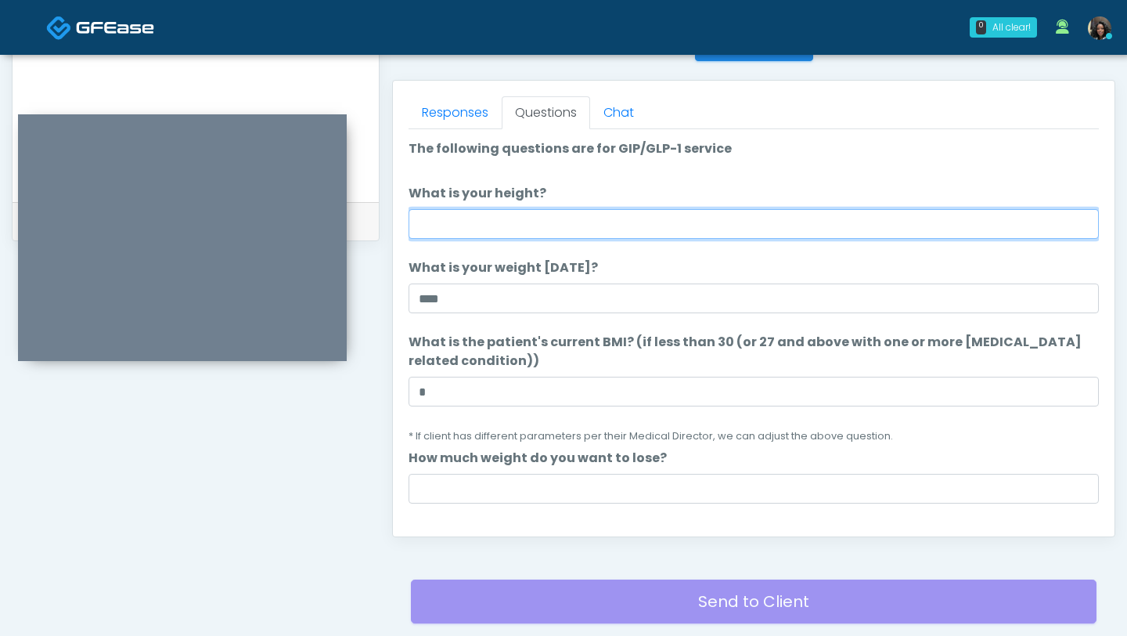
click at [477, 231] on input "What is your height?" at bounding box center [754, 224] width 691 height 30
type input "***"
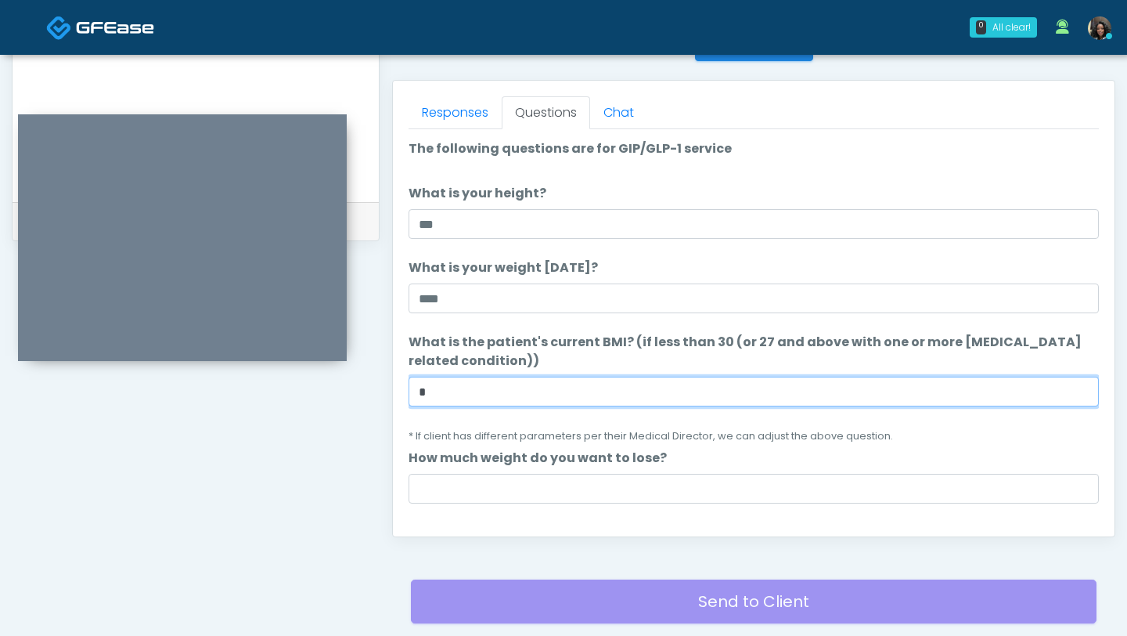
click at [460, 397] on input "*" at bounding box center [754, 392] width 691 height 30
type input "****"
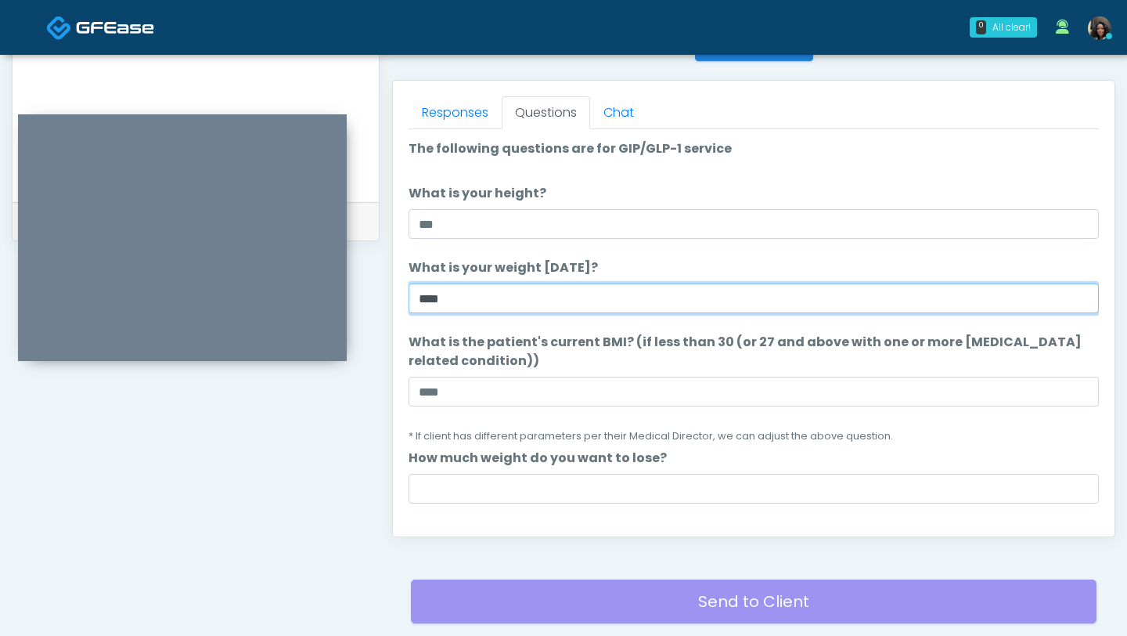
click at [492, 298] on input "****" at bounding box center [754, 298] width 691 height 30
type input "*"
type input "***"
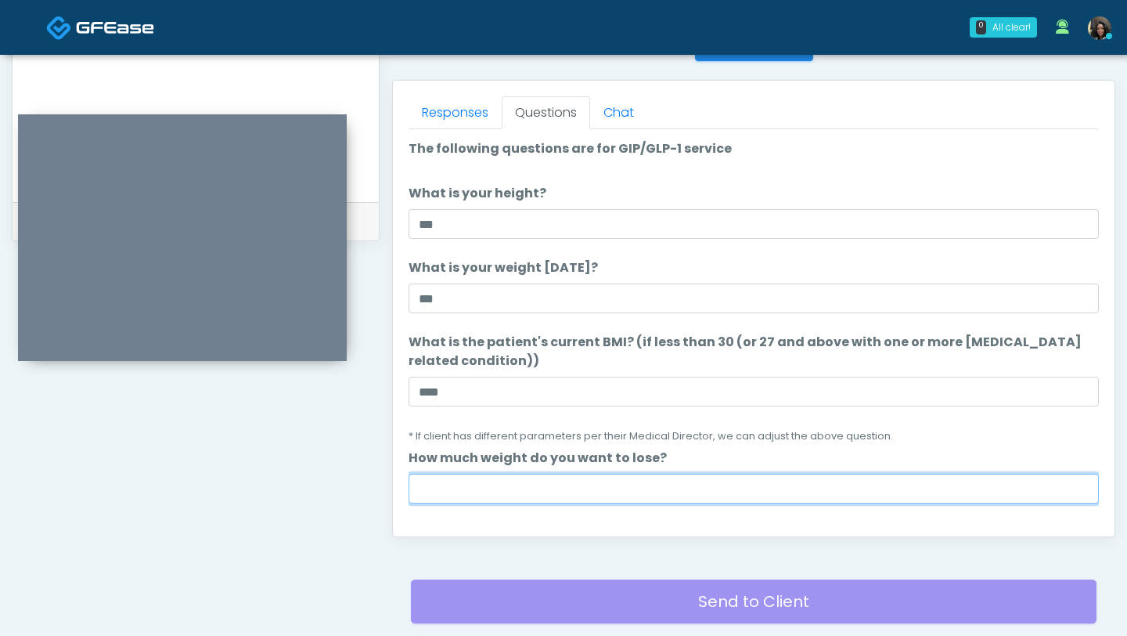
click at [445, 494] on input "How much weight do you want to lose?" at bounding box center [754, 489] width 691 height 30
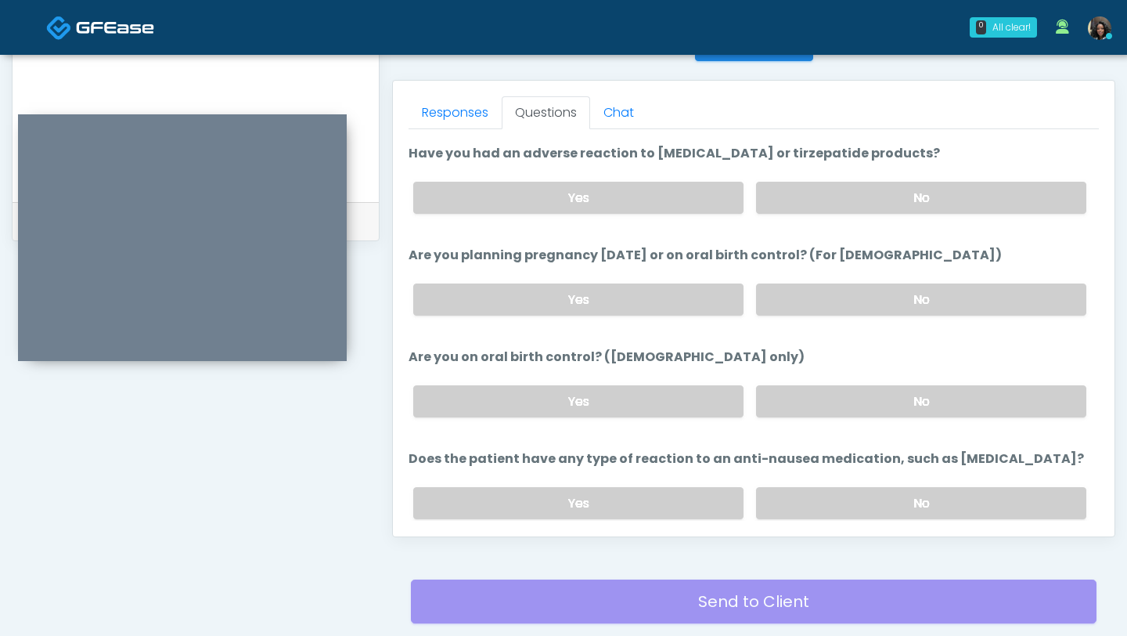
scroll to position [882, 0]
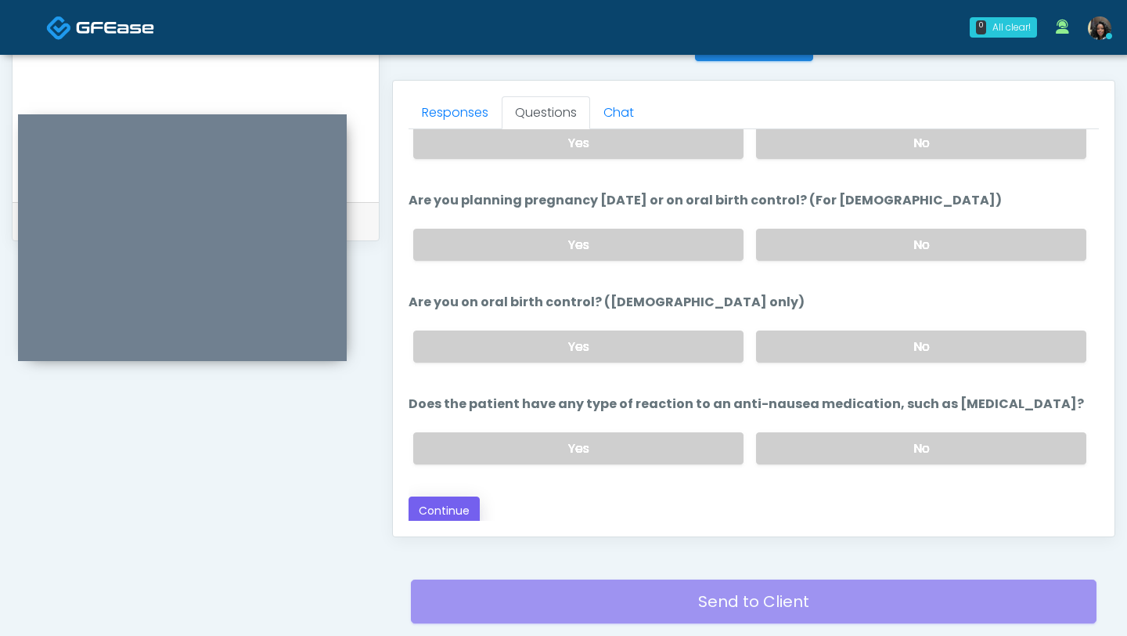
type input "*"
click at [455, 504] on button "Continue" at bounding box center [444, 510] width 71 height 29
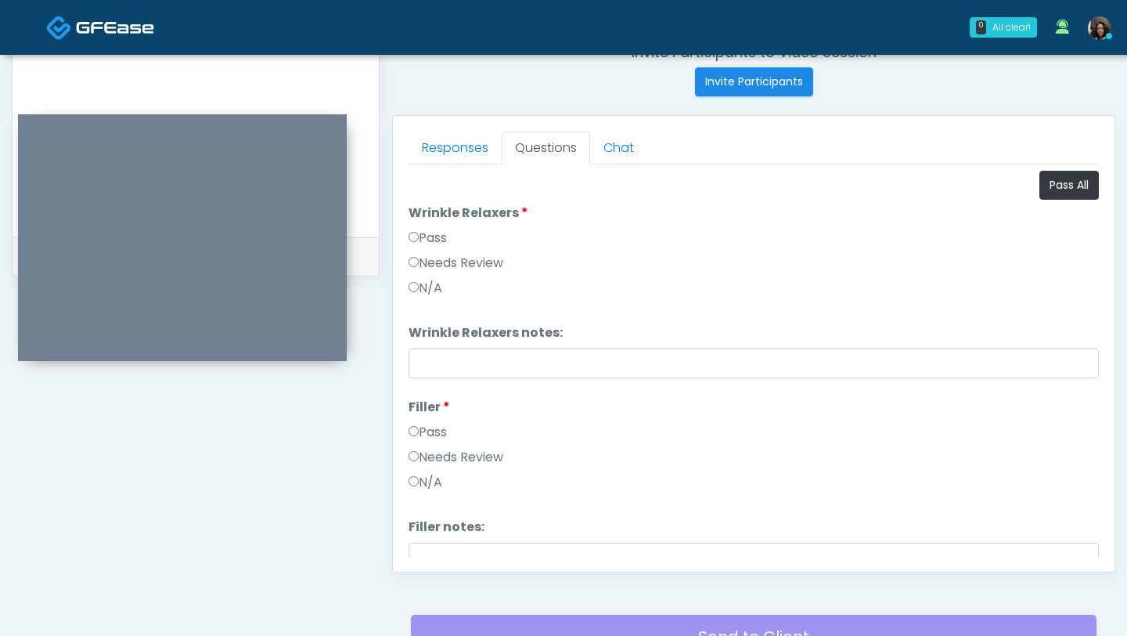
scroll to position [600, 0]
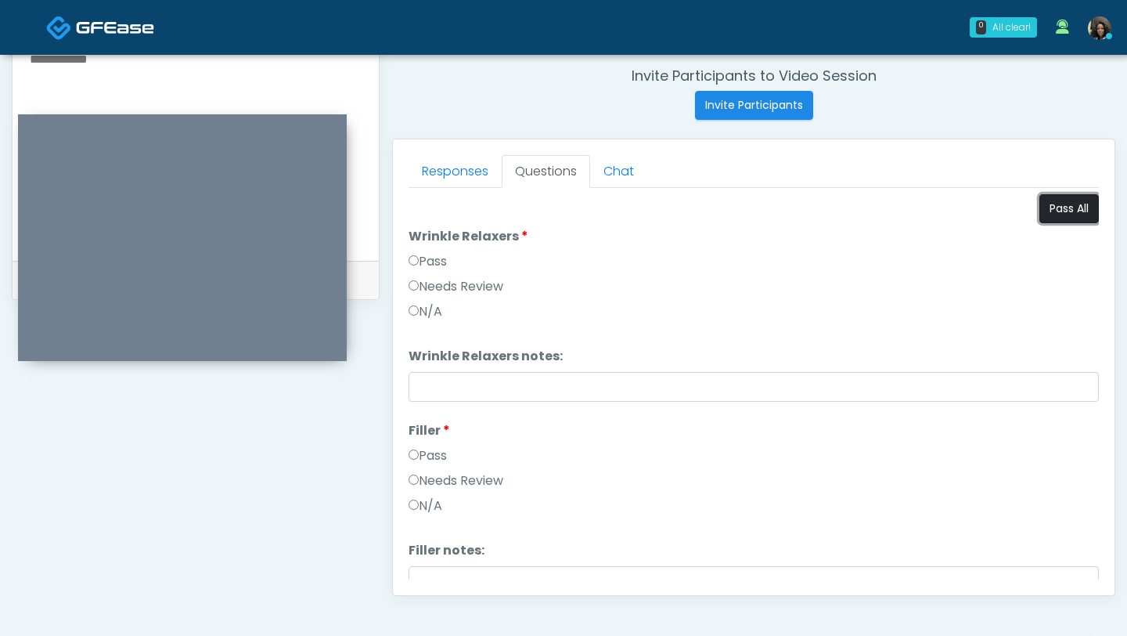
click at [1048, 204] on button "Pass All" at bounding box center [1070, 208] width 60 height 29
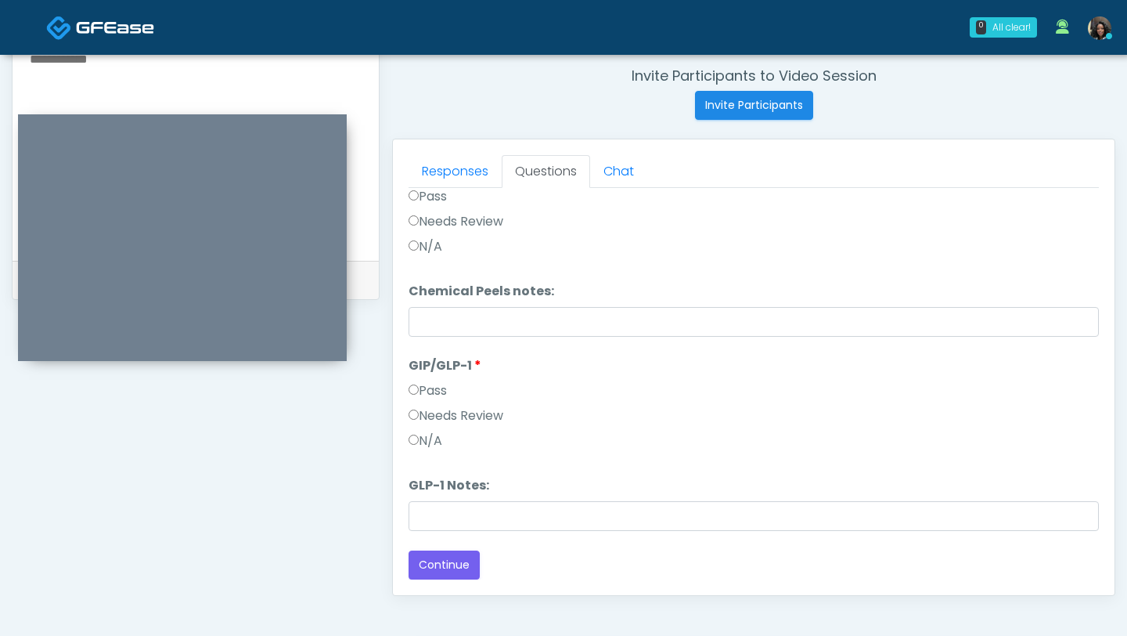
scroll to position [770, 0]
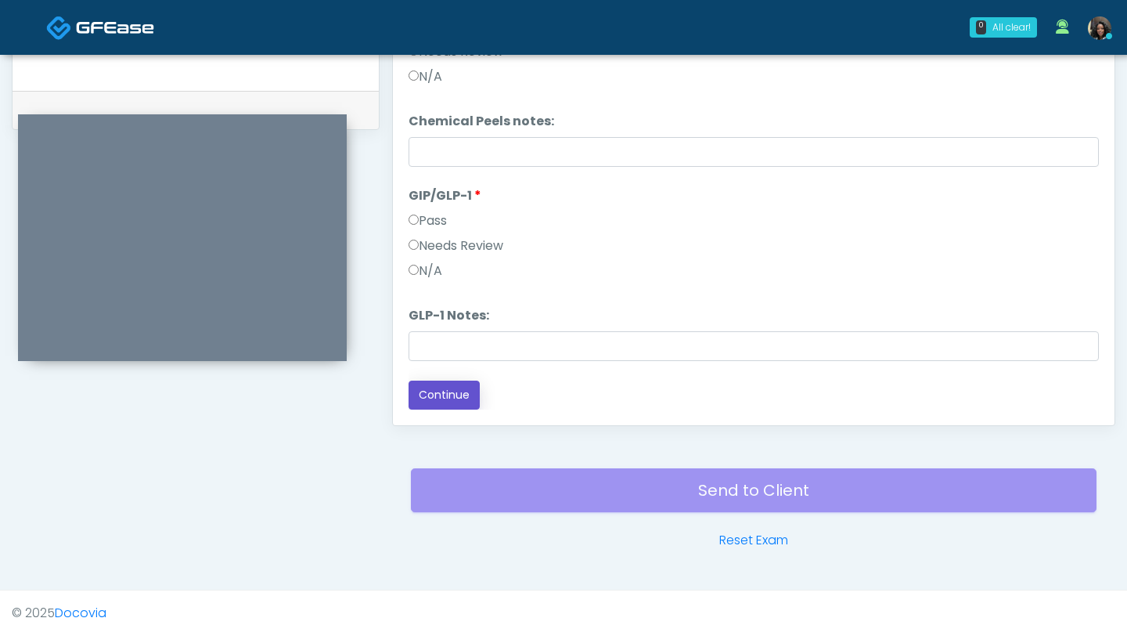
click at [453, 395] on button "Continue" at bounding box center [444, 395] width 71 height 29
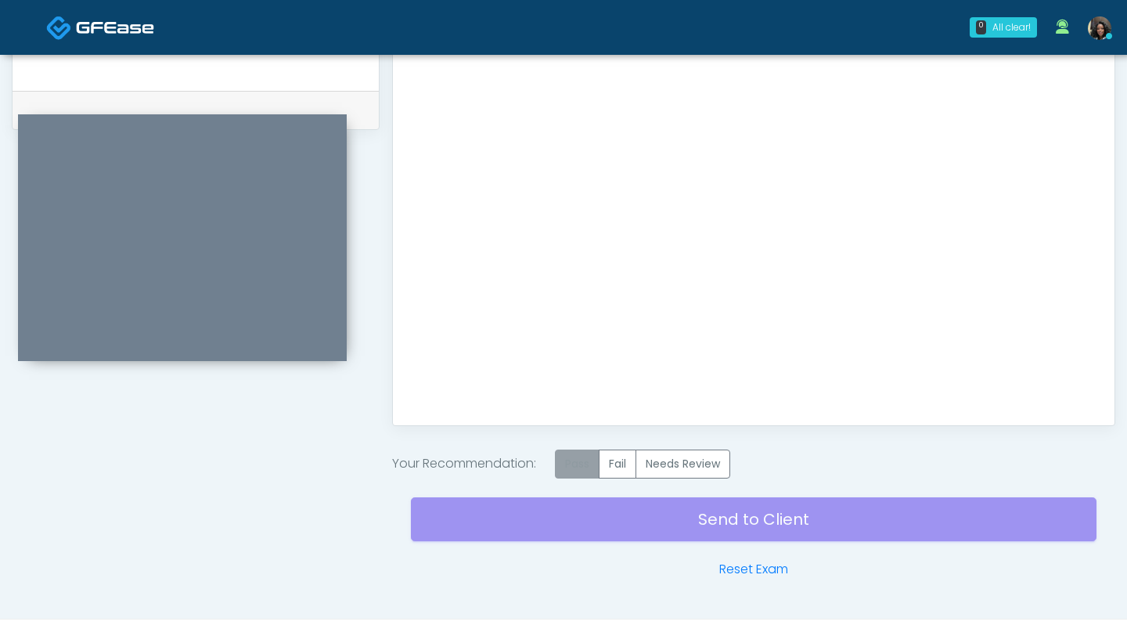
click at [580, 464] on label "Pass" at bounding box center [577, 463] width 45 height 29
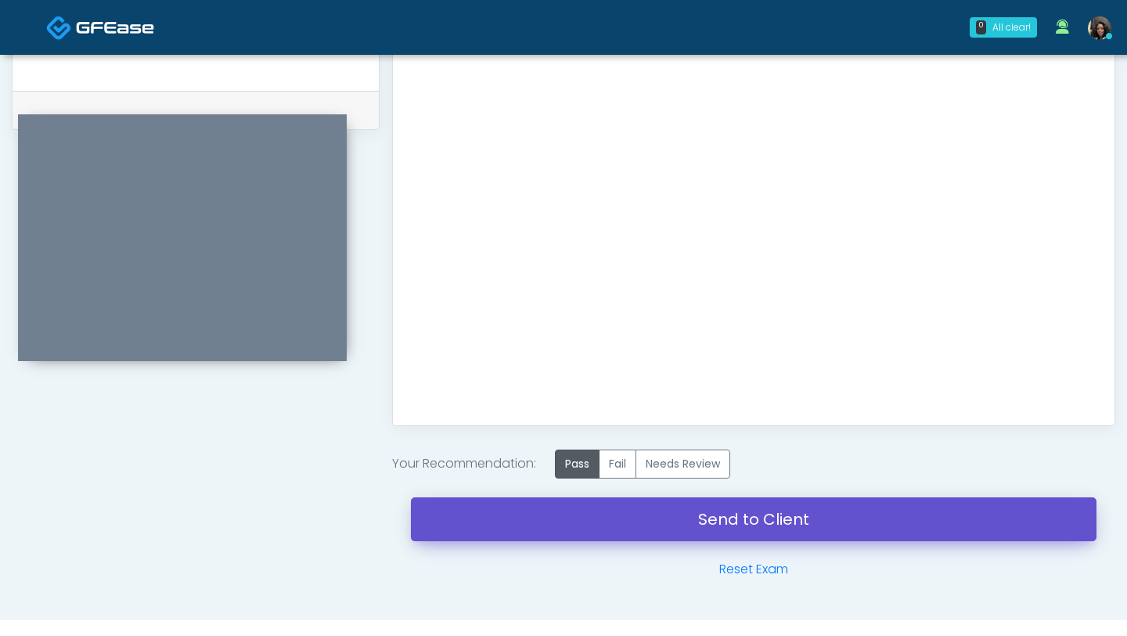
click at [579, 521] on link "Send to Client" at bounding box center [754, 519] width 686 height 44
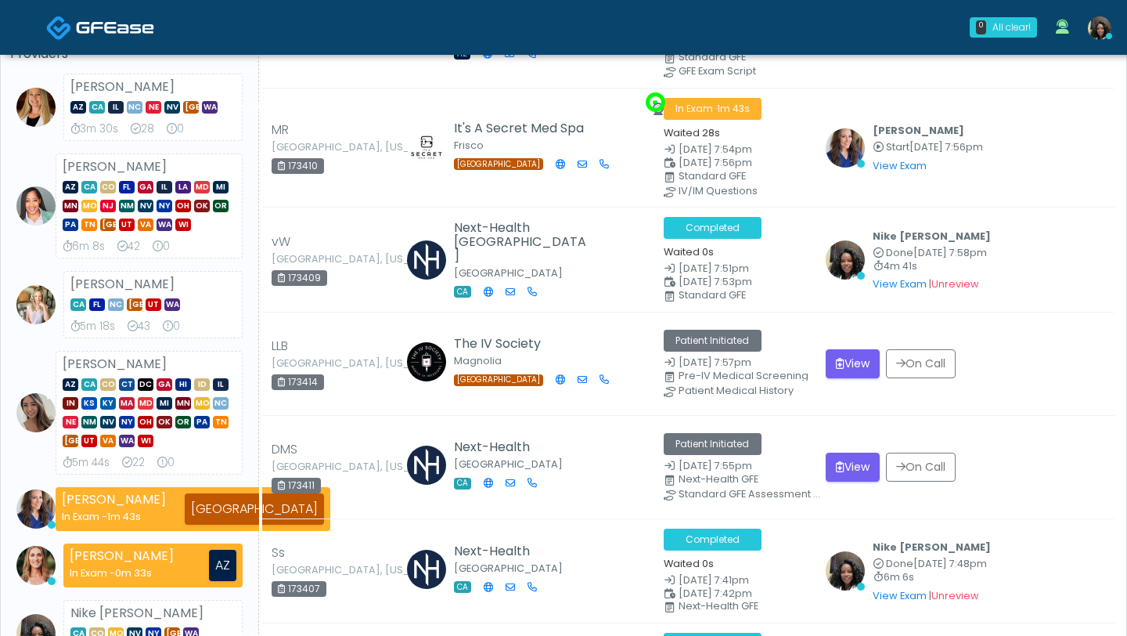
scroll to position [139, 0]
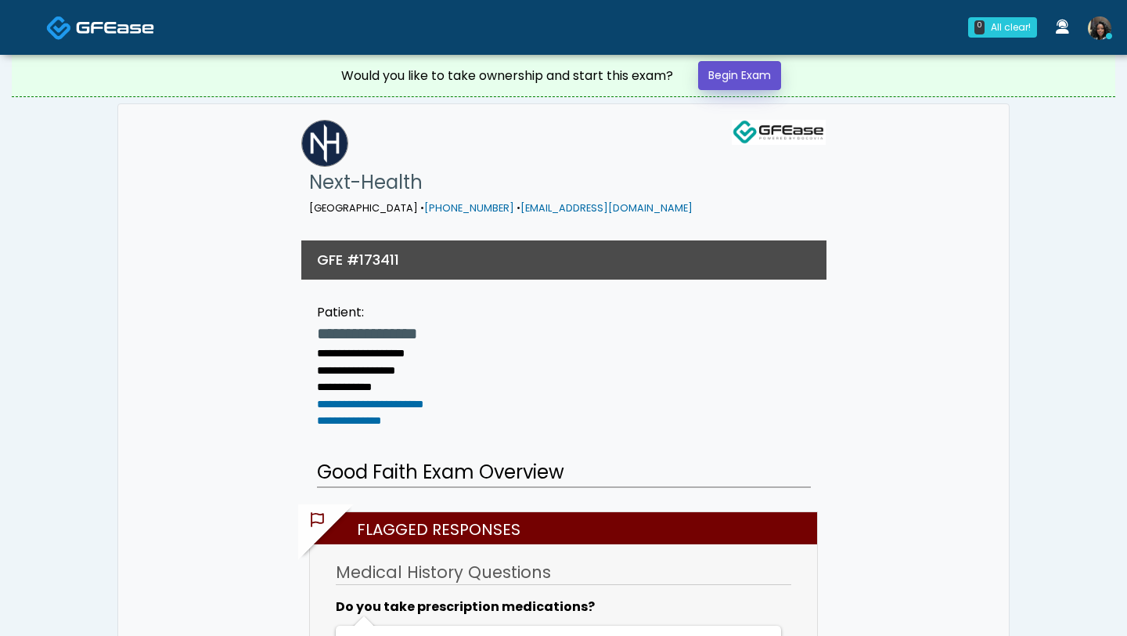
click at [757, 74] on link "Begin Exam" at bounding box center [739, 75] width 83 height 29
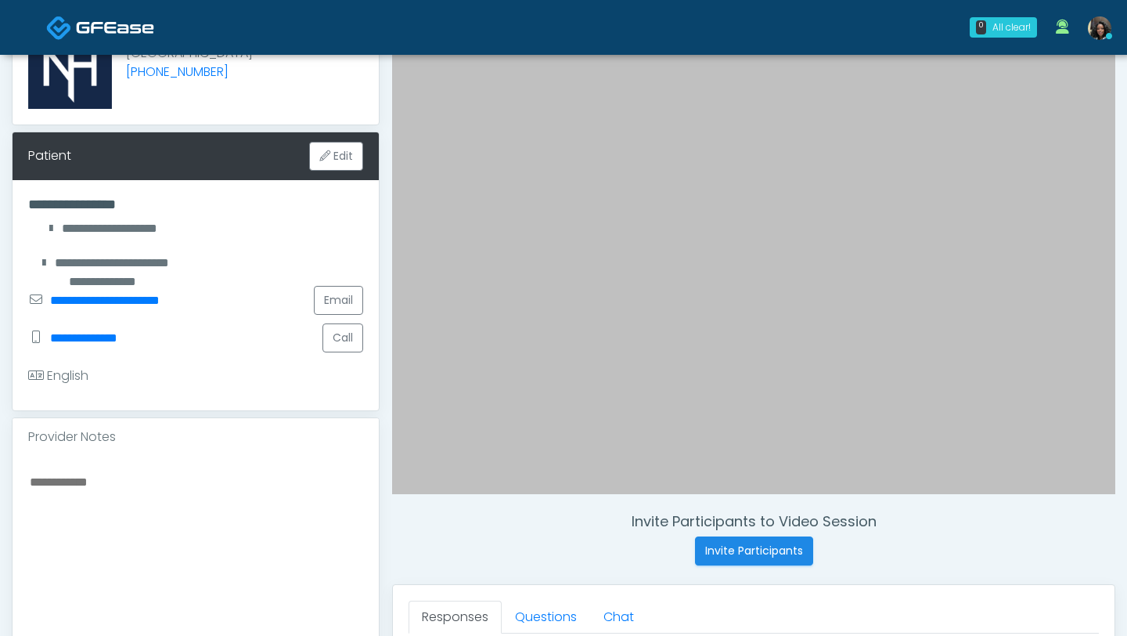
scroll to position [288, 0]
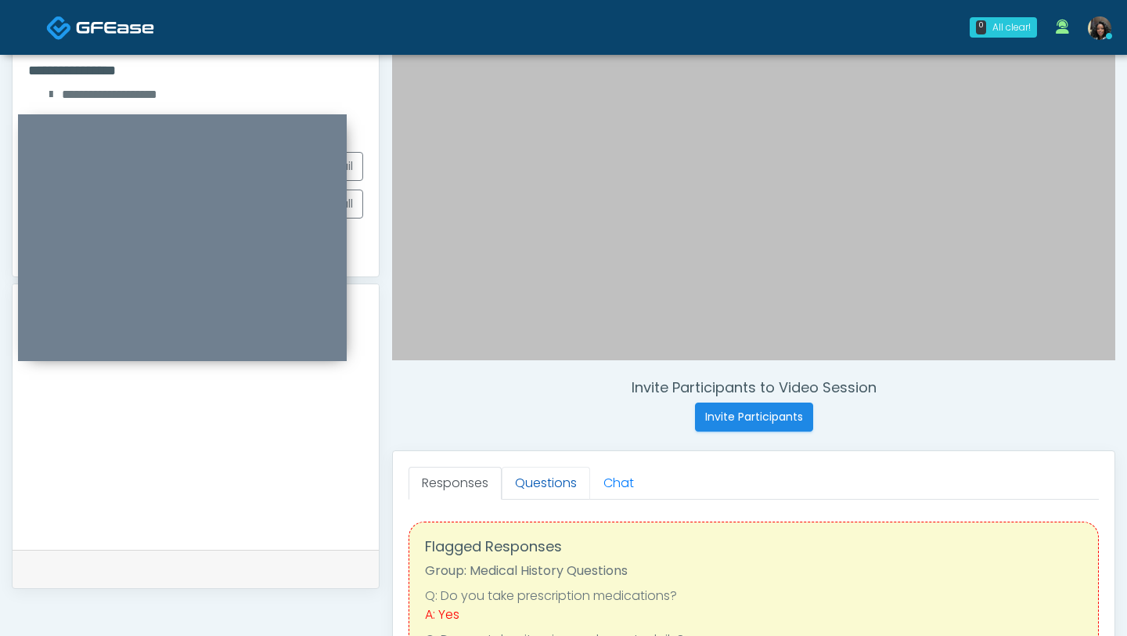
click at [552, 494] on link "Questions" at bounding box center [546, 483] width 88 height 33
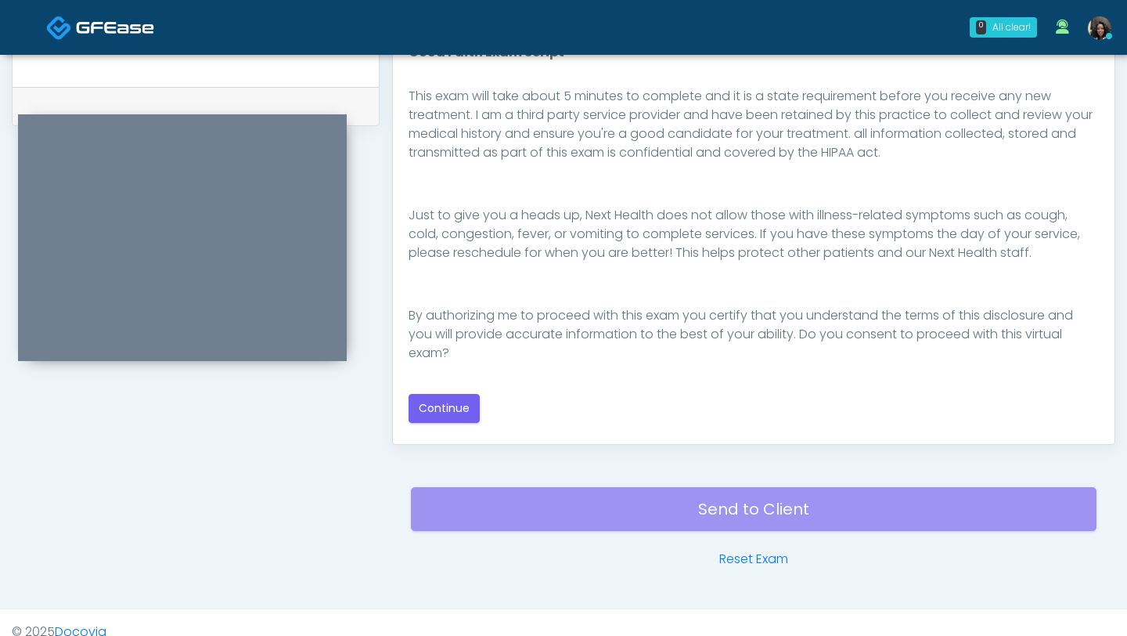
scroll to position [770, 0]
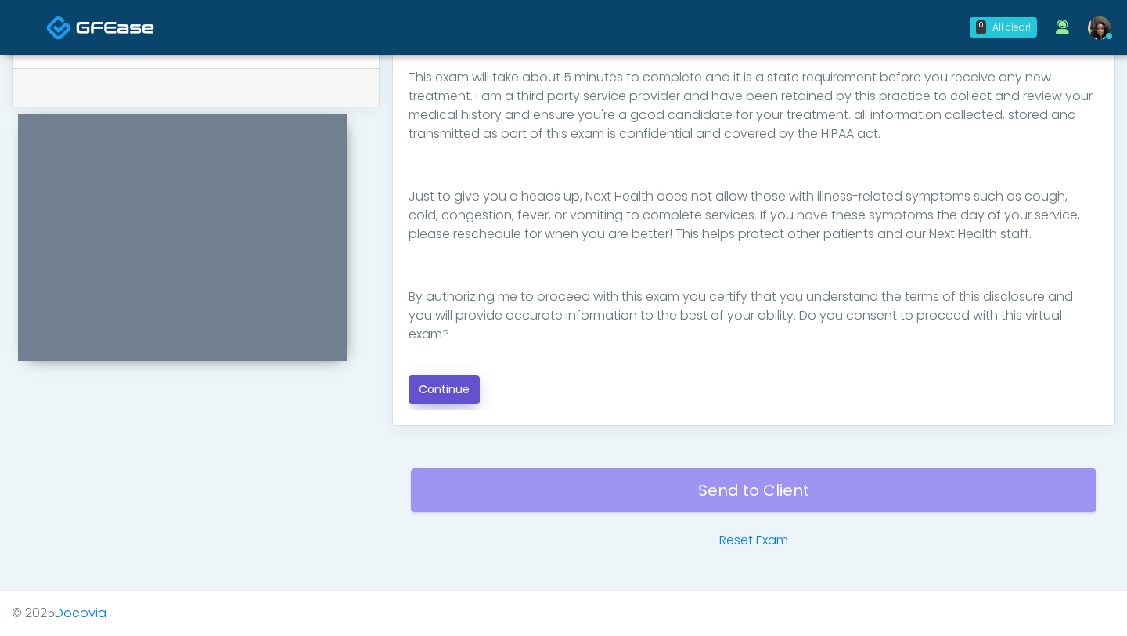
click at [449, 388] on button "Continue" at bounding box center [444, 389] width 71 height 29
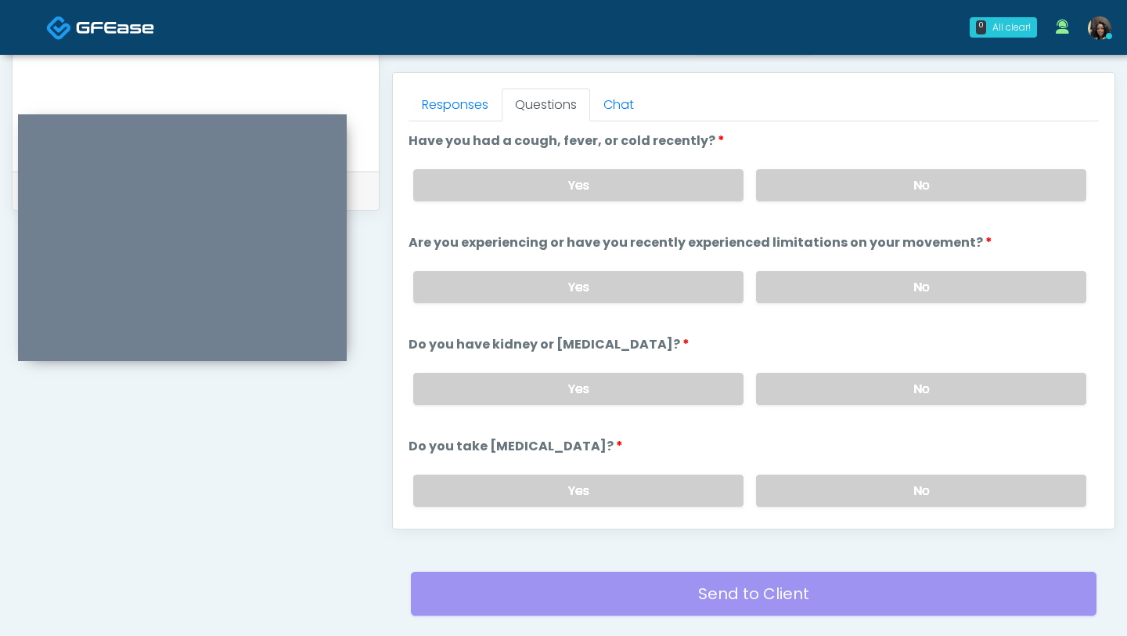
scroll to position [642, 0]
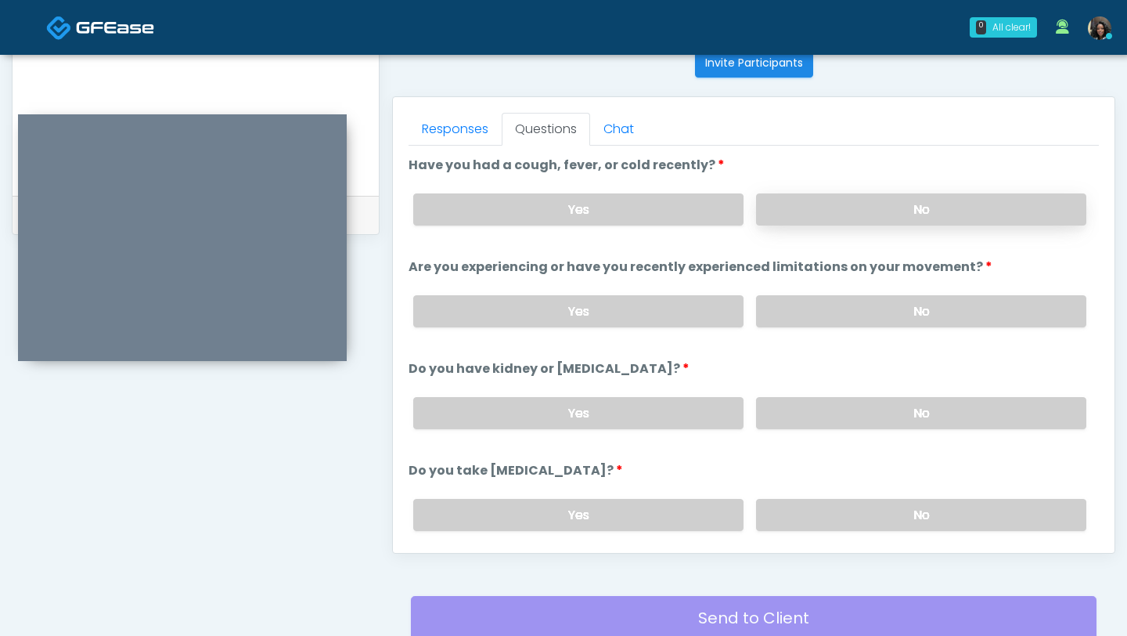
click at [860, 199] on label "No" at bounding box center [921, 209] width 330 height 32
click at [839, 306] on label "No" at bounding box center [921, 311] width 330 height 32
click at [833, 399] on label "No" at bounding box center [921, 413] width 330 height 32
click at [830, 511] on label "No" at bounding box center [921, 515] width 330 height 32
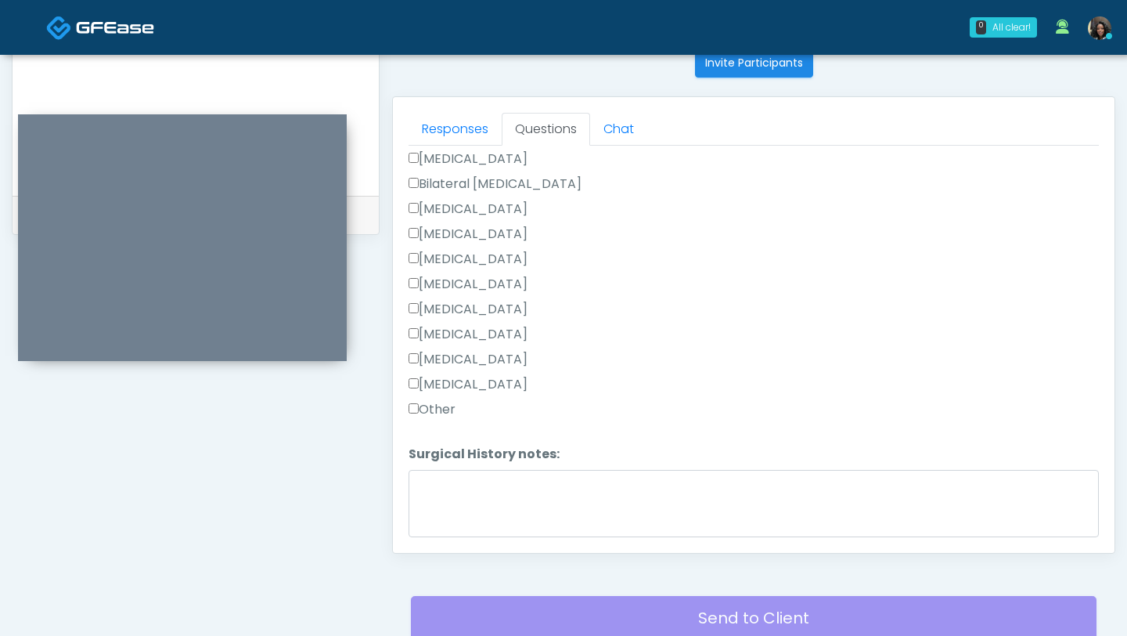
scroll to position [973, 0]
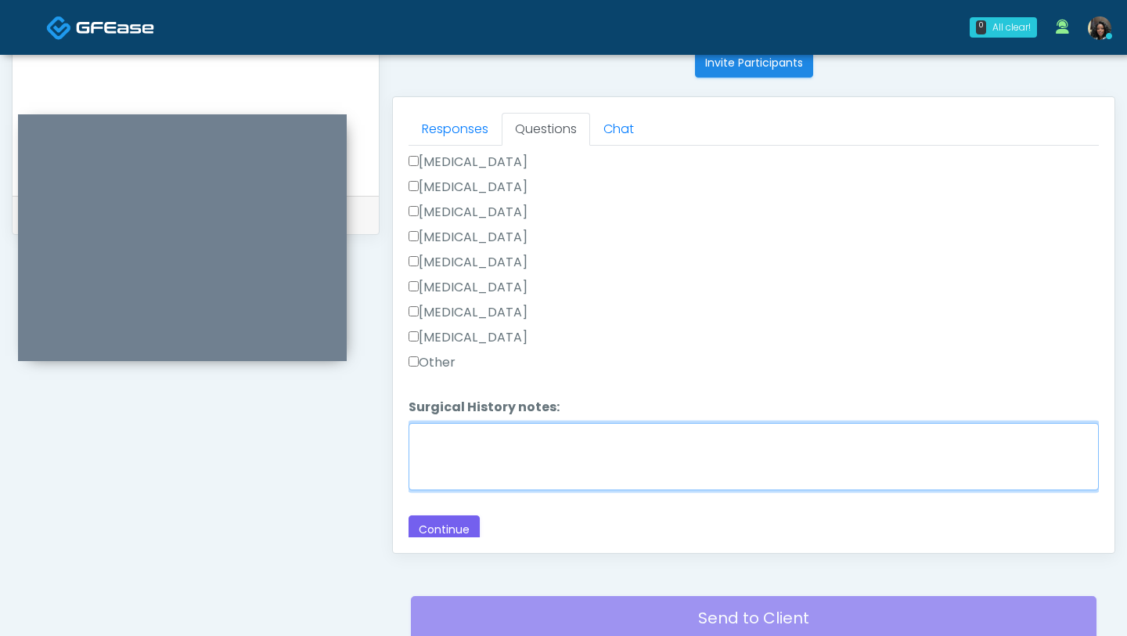
click at [449, 459] on textarea "Surgical History notes:" at bounding box center [754, 456] width 691 height 67
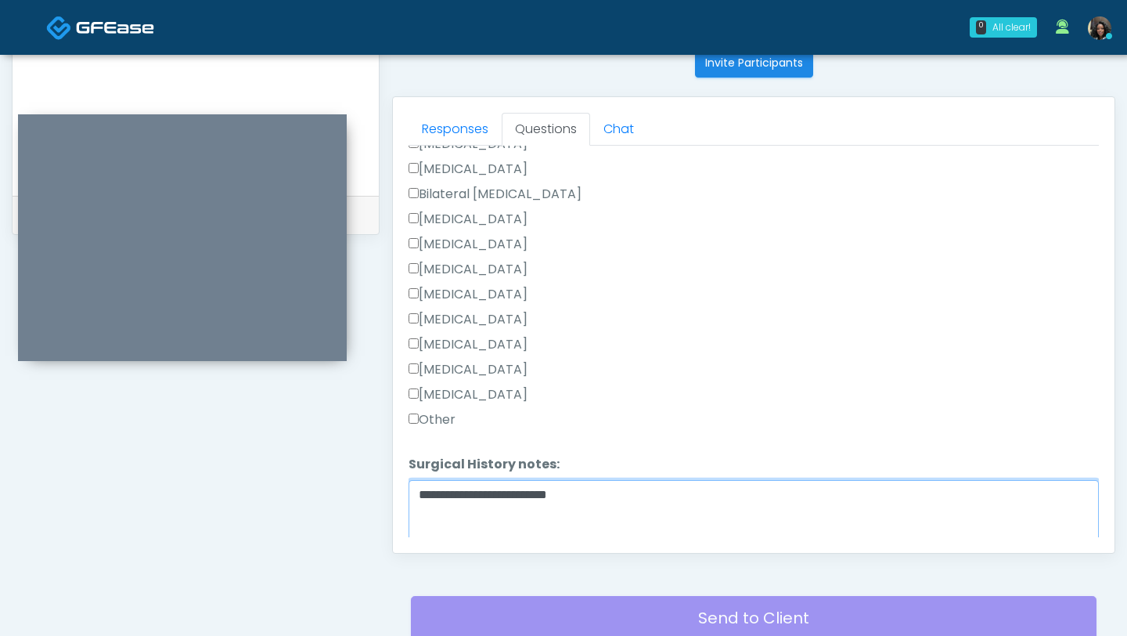
scroll to position [869, 0]
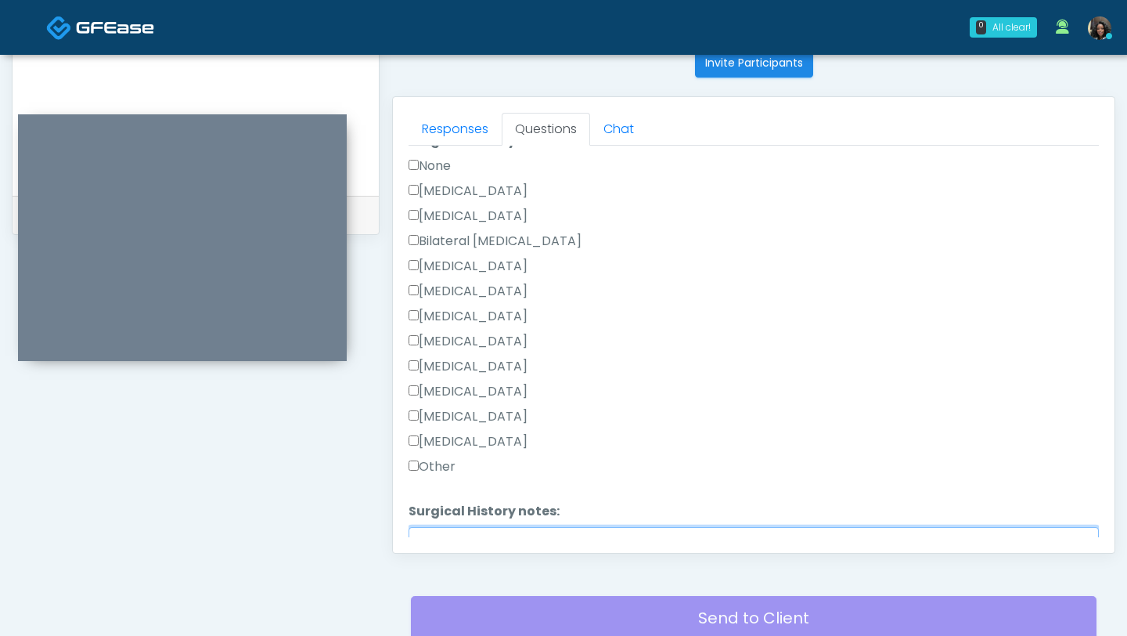
type textarea "**********"
click at [416, 192] on label "Cesarean Section" at bounding box center [468, 191] width 119 height 19
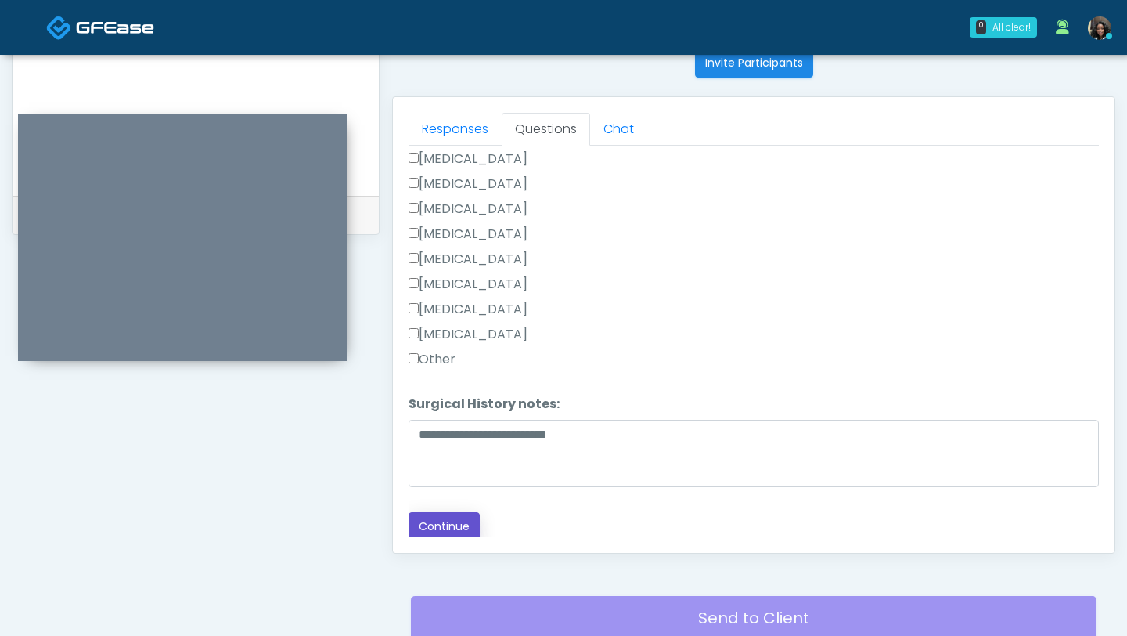
click at [447, 526] on button "Continue" at bounding box center [444, 526] width 71 height 29
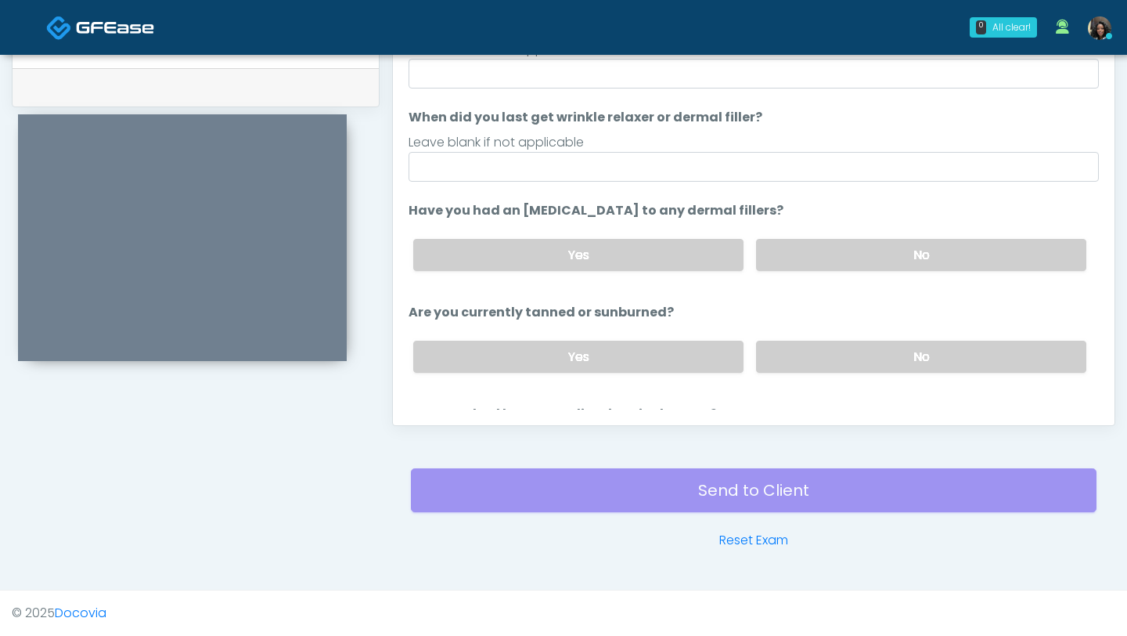
scroll to position [0, 0]
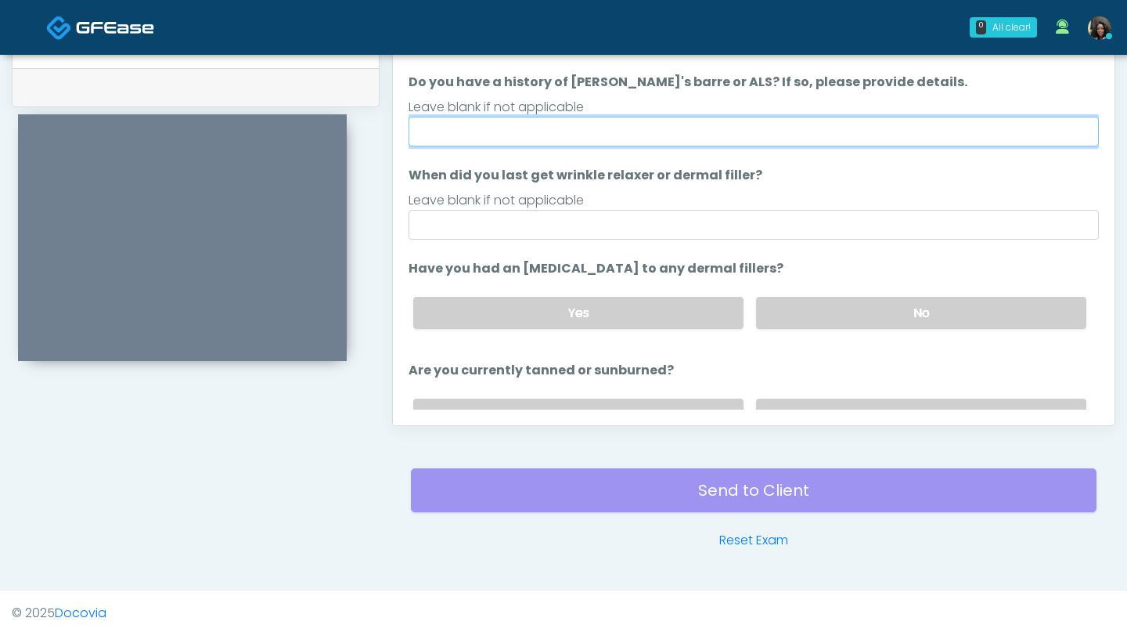
click at [568, 132] on input "Do you have a history of Guillain's barre or ALS? If so, please provide details." at bounding box center [754, 132] width 691 height 30
type input "**"
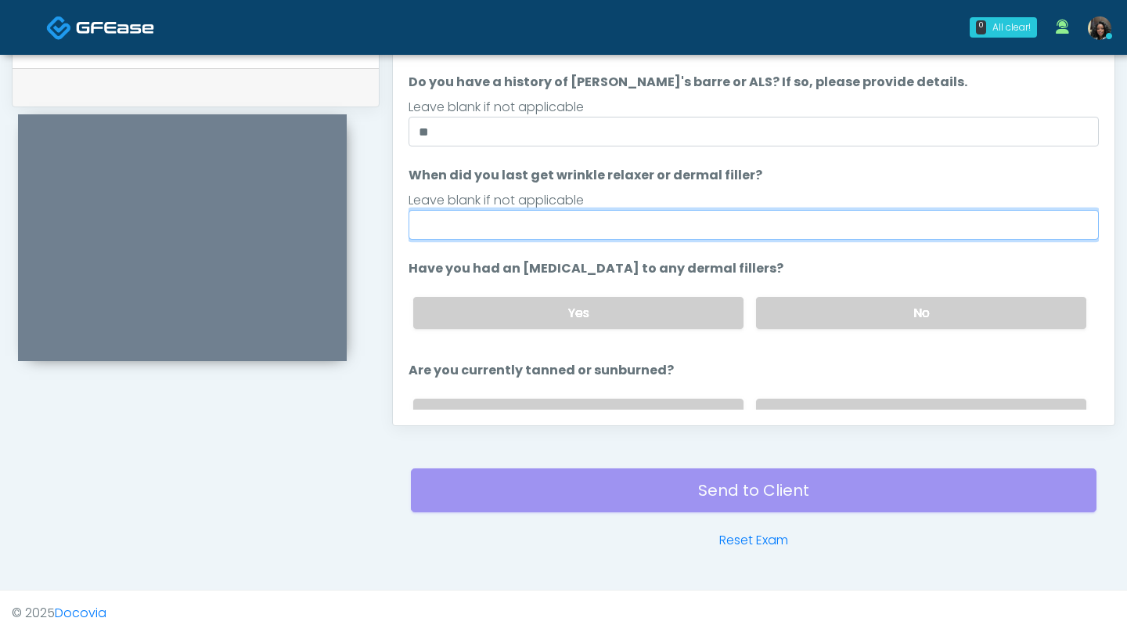
click at [521, 226] on input "When did you last get wrinkle relaxer or dermal filler?" at bounding box center [754, 225] width 691 height 30
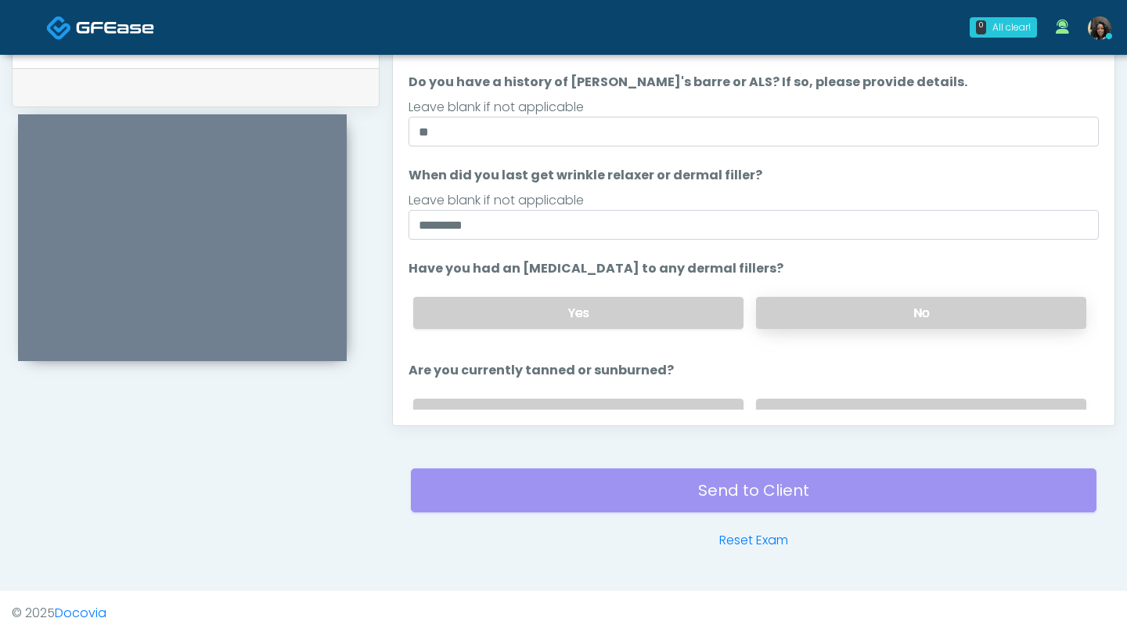
click at [830, 313] on label "No" at bounding box center [921, 313] width 330 height 32
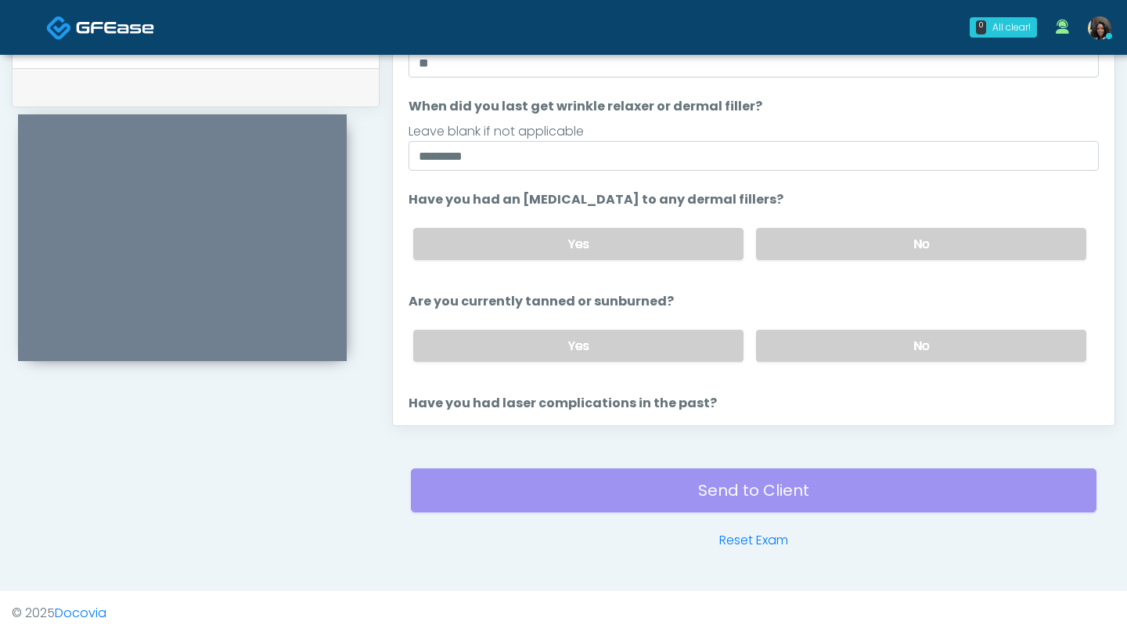
scroll to position [70, 0]
click at [817, 347] on label "No" at bounding box center [921, 344] width 330 height 32
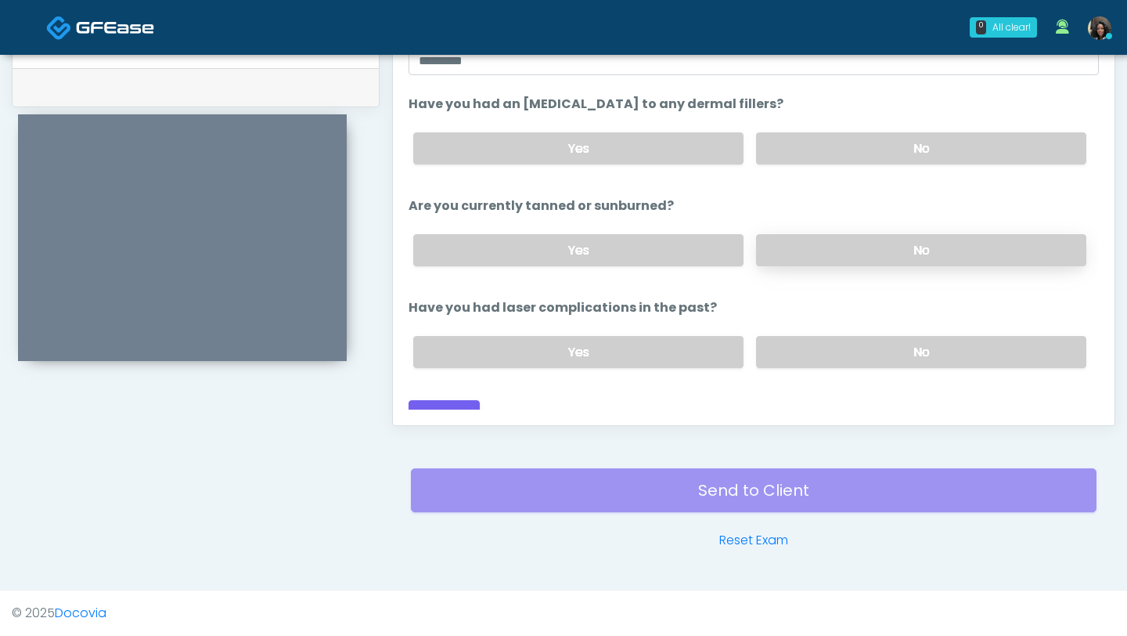
scroll to position [182, 0]
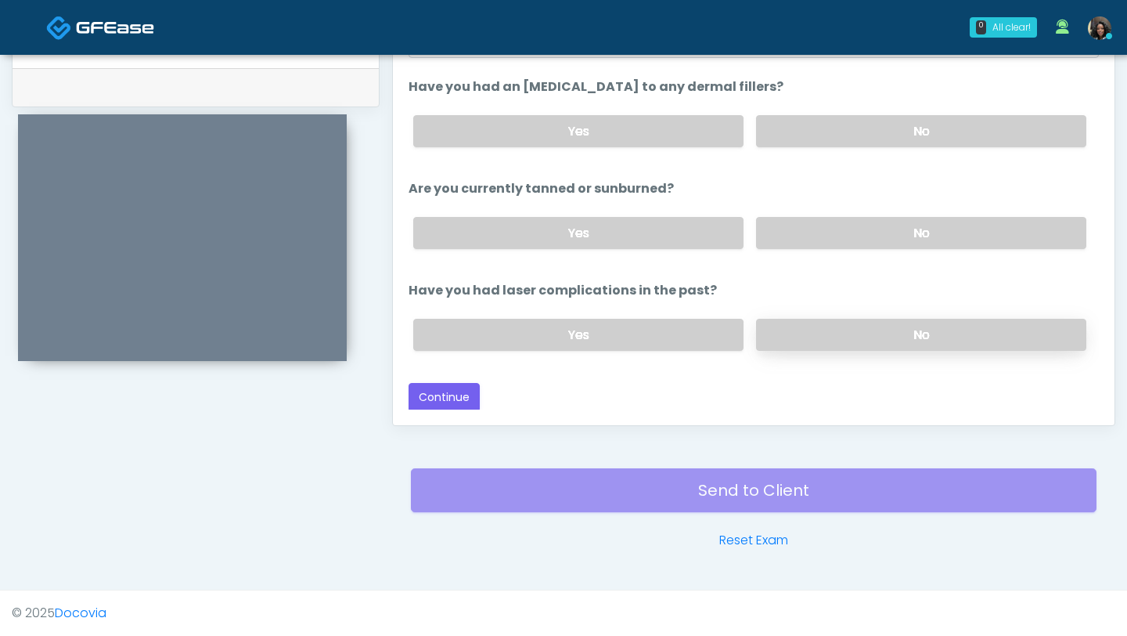
click at [828, 319] on label "No" at bounding box center [921, 335] width 330 height 32
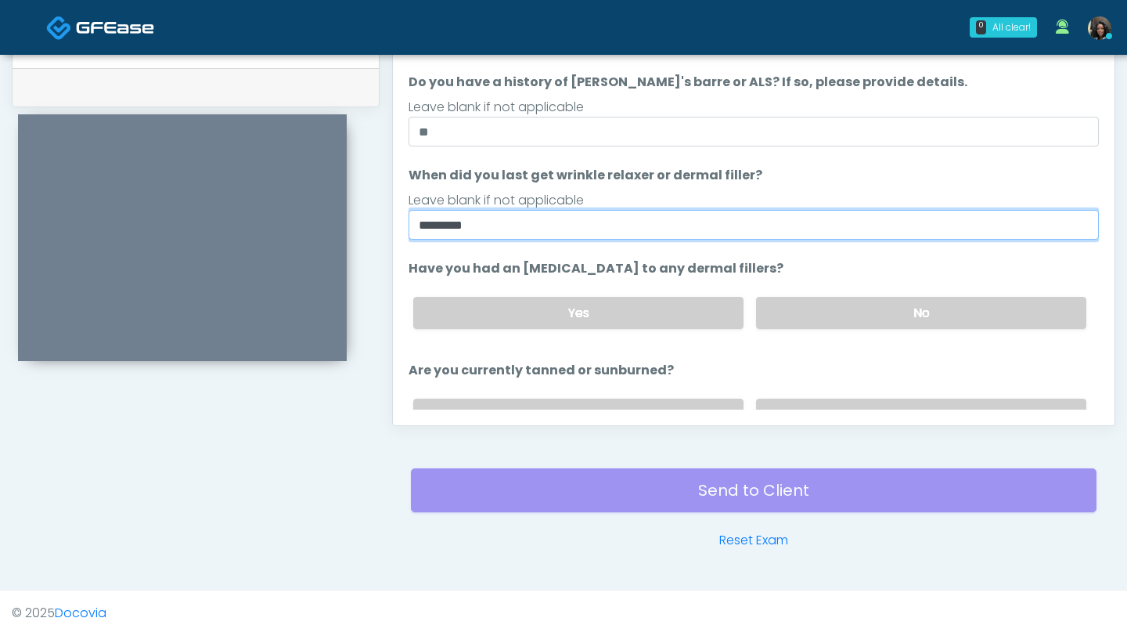
click at [529, 230] on input "*********" at bounding box center [754, 225] width 691 height 30
type input "*"
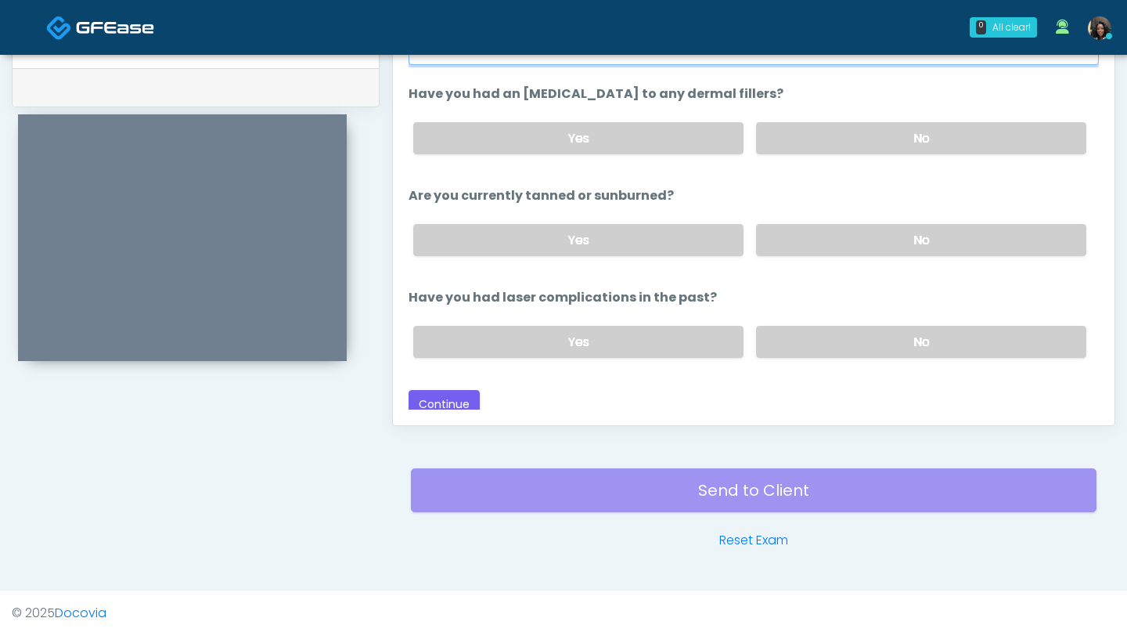
scroll to position [182, 0]
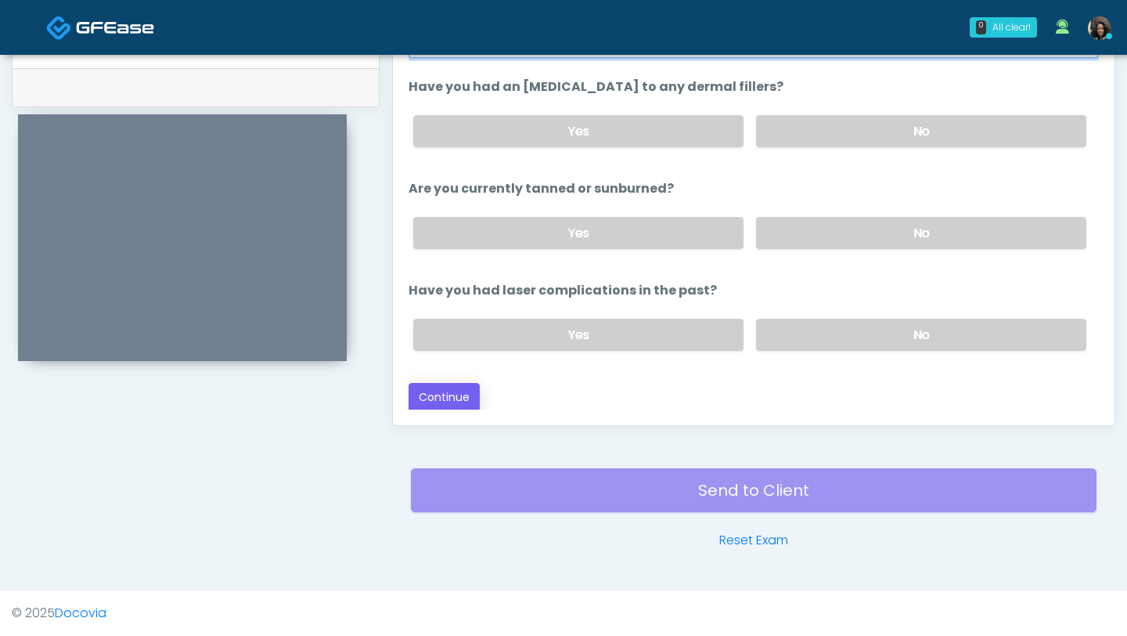
type input "**********"
click at [445, 392] on button "Continue" at bounding box center [444, 397] width 71 height 29
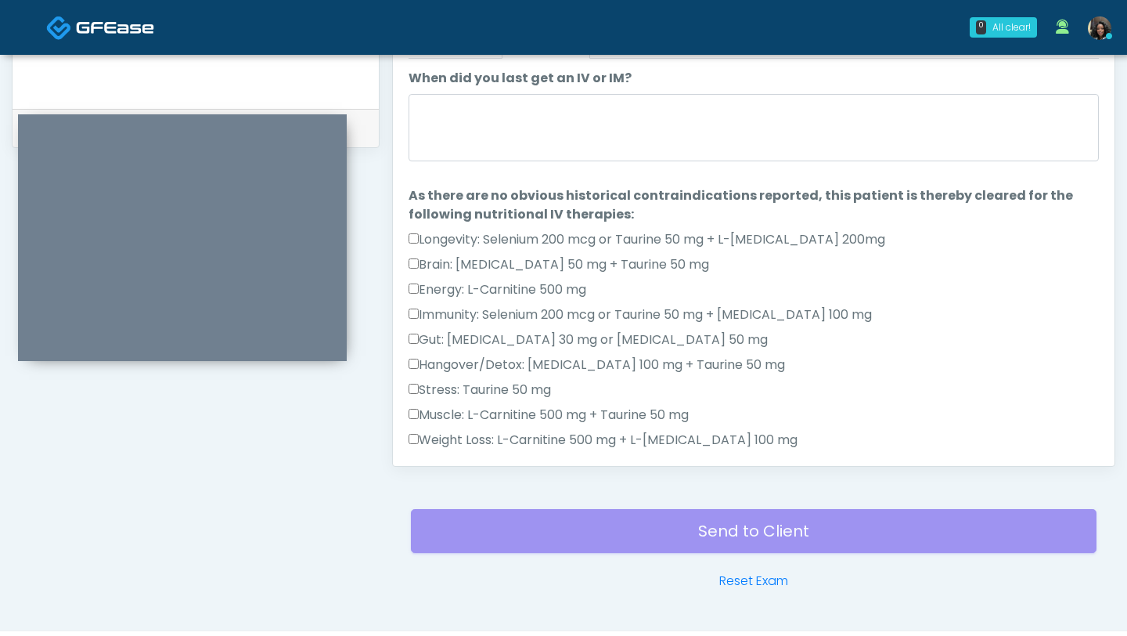
scroll to position [657, 0]
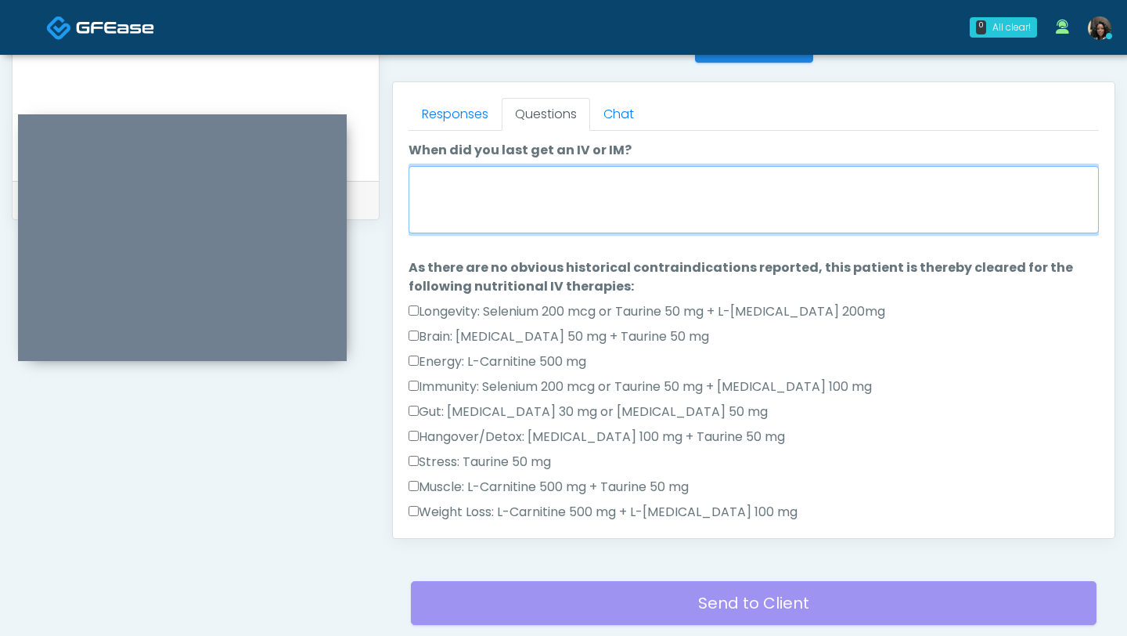
click at [591, 186] on textarea "When did you last get an IV or IM?" at bounding box center [754, 199] width 691 height 67
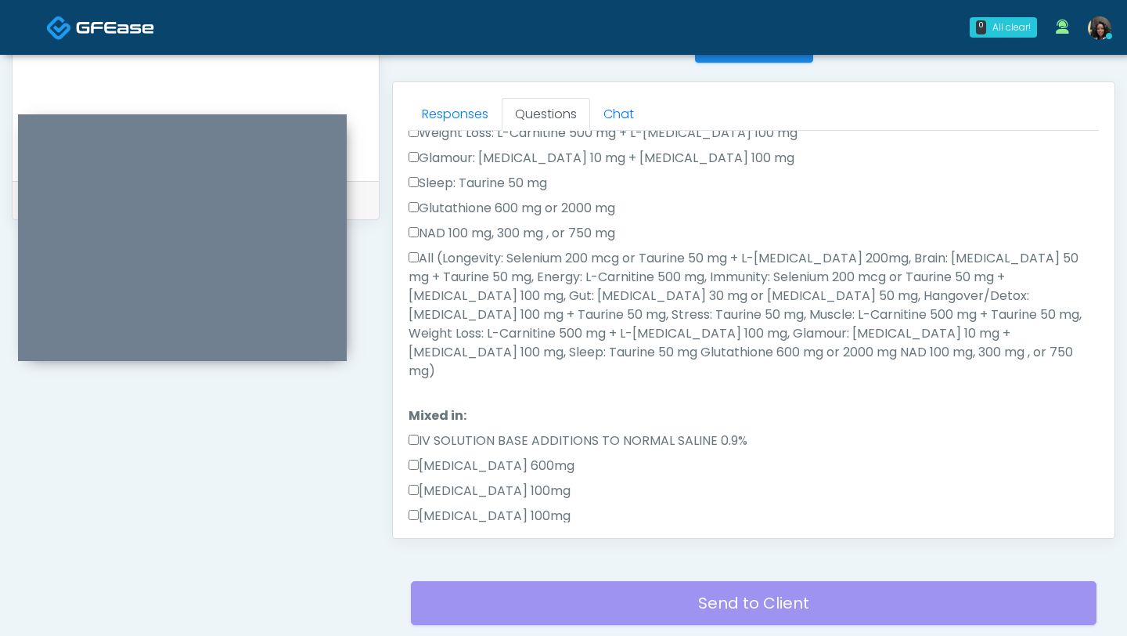
scroll to position [431, 0]
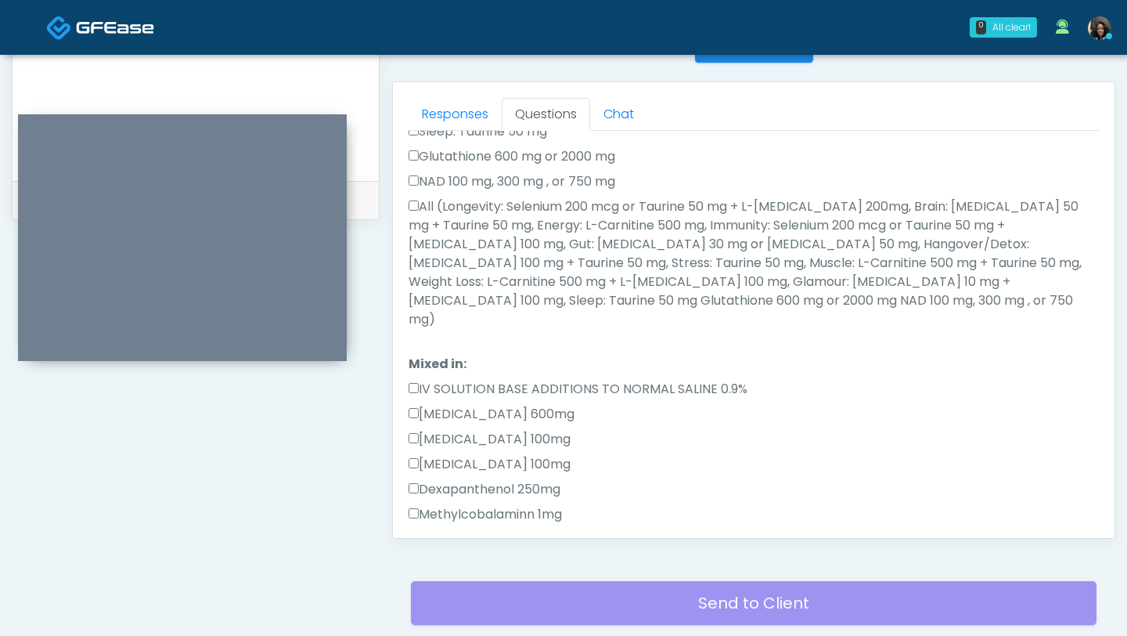
type textarea "**********"
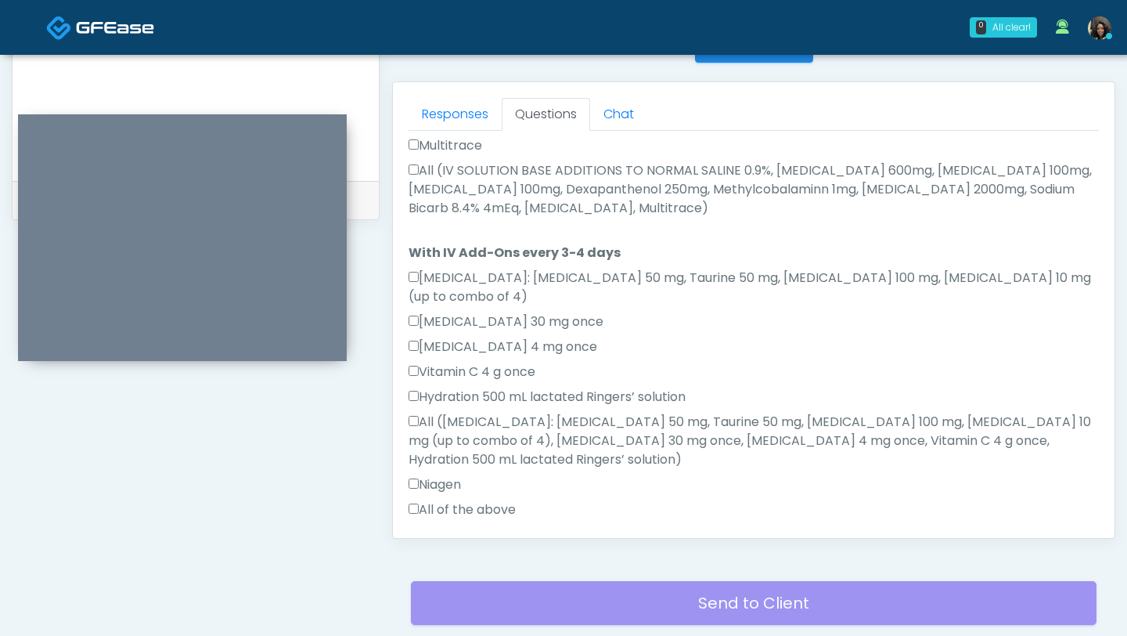
scroll to position [900, 0]
click at [417, 500] on label "All of the above" at bounding box center [462, 509] width 107 height 19
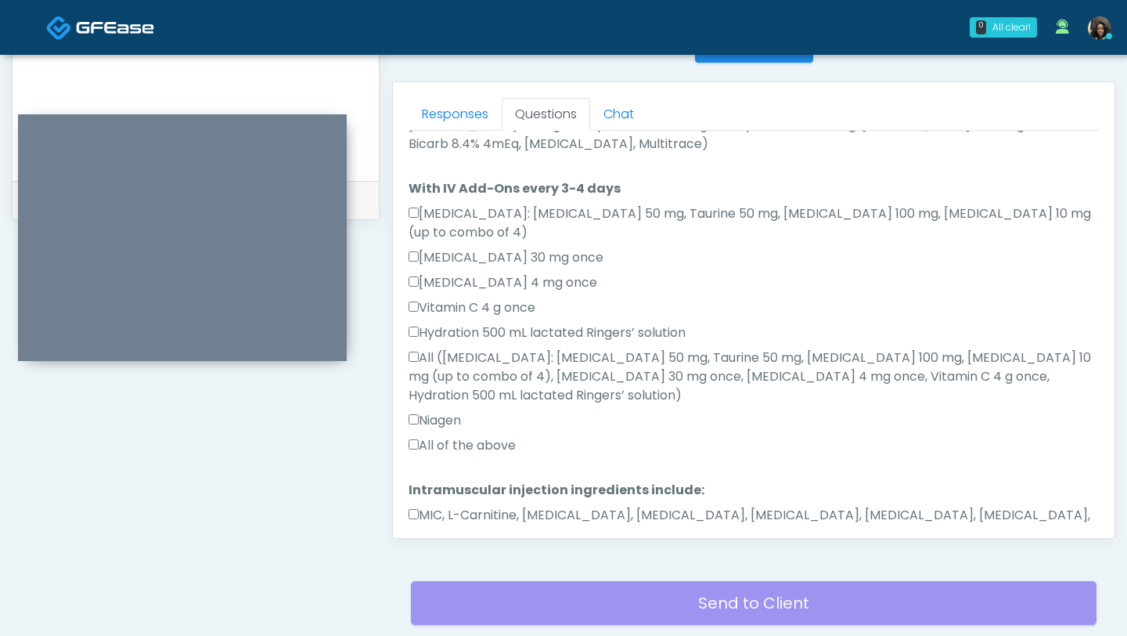
click at [442, 569] on button "Continue" at bounding box center [444, 583] width 71 height 29
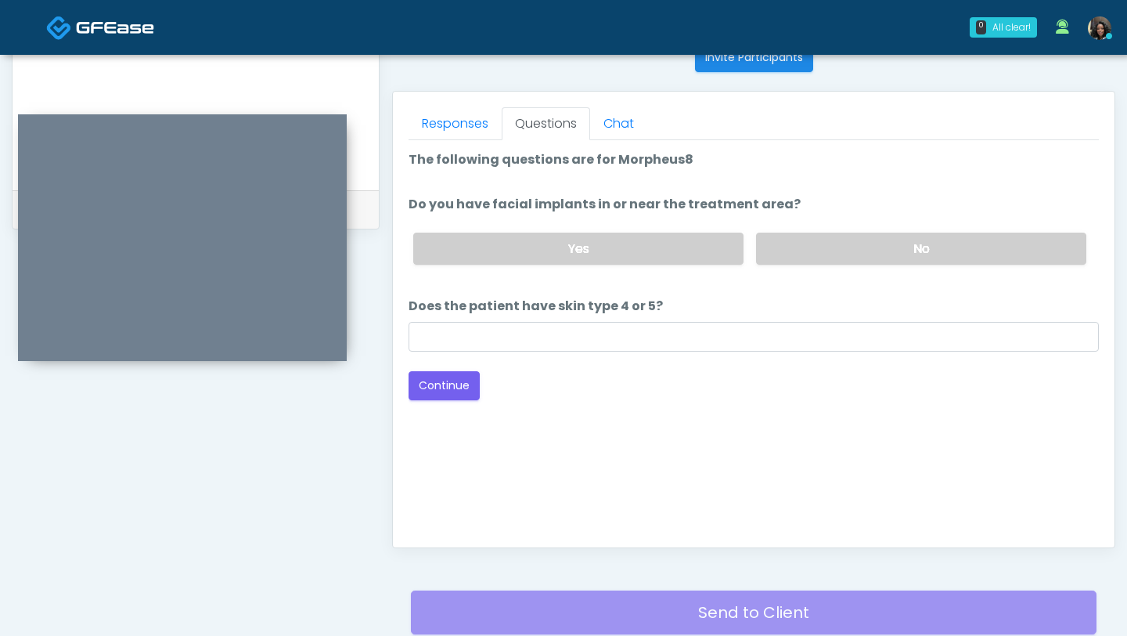
scroll to position [637, 0]
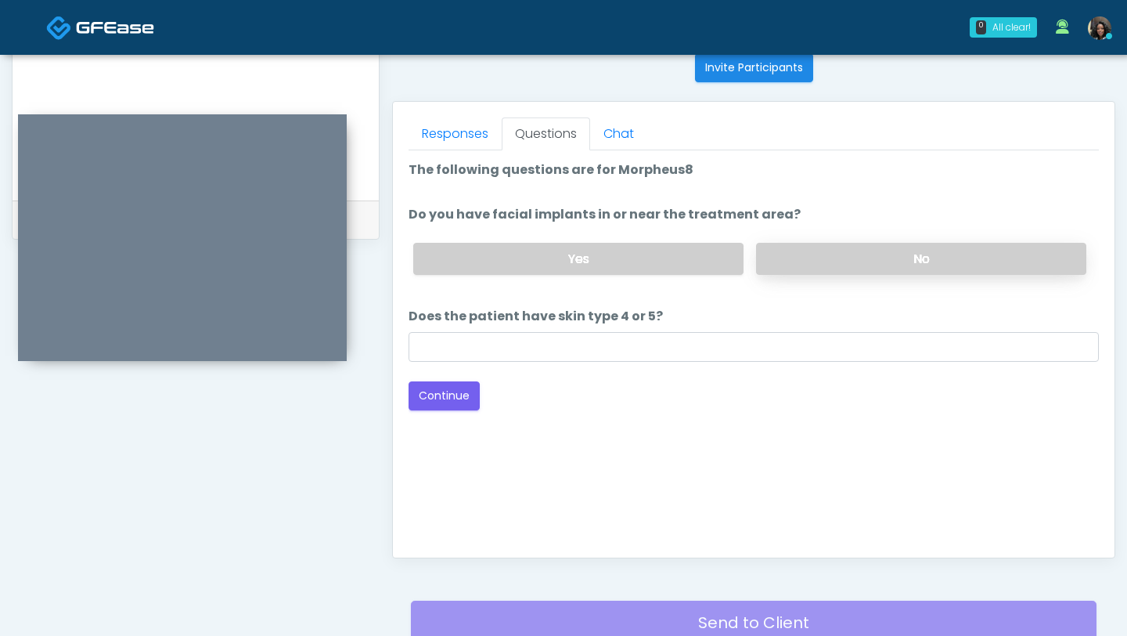
click at [901, 247] on label "No" at bounding box center [921, 259] width 330 height 32
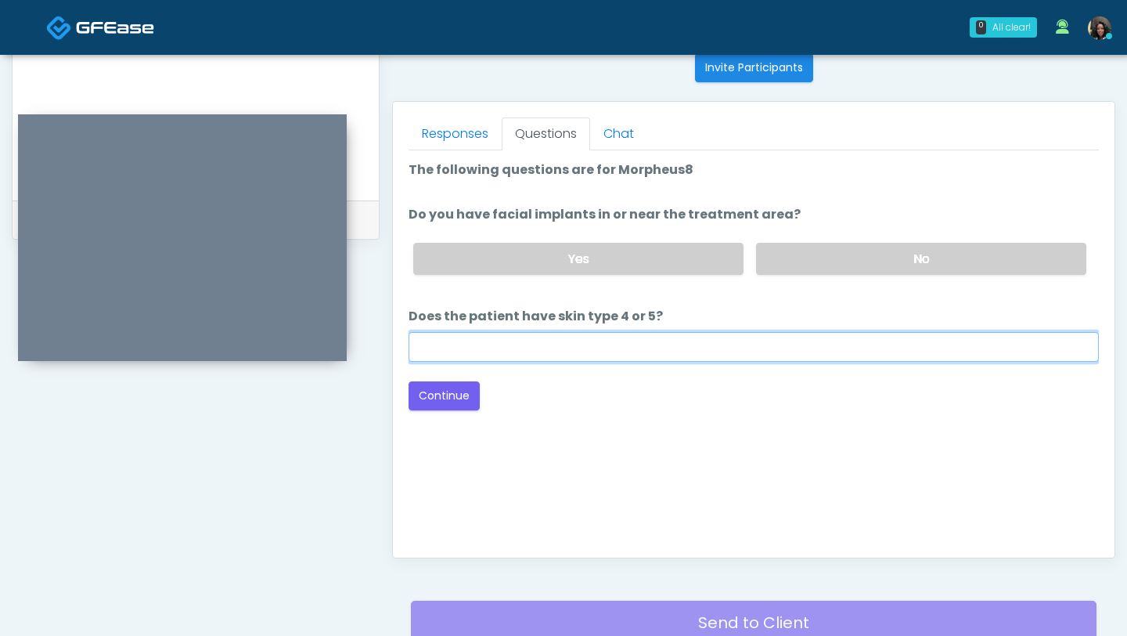
click at [760, 344] on input "Does the patient have skin type 4 or 5?" at bounding box center [754, 347] width 691 height 30
type input "**"
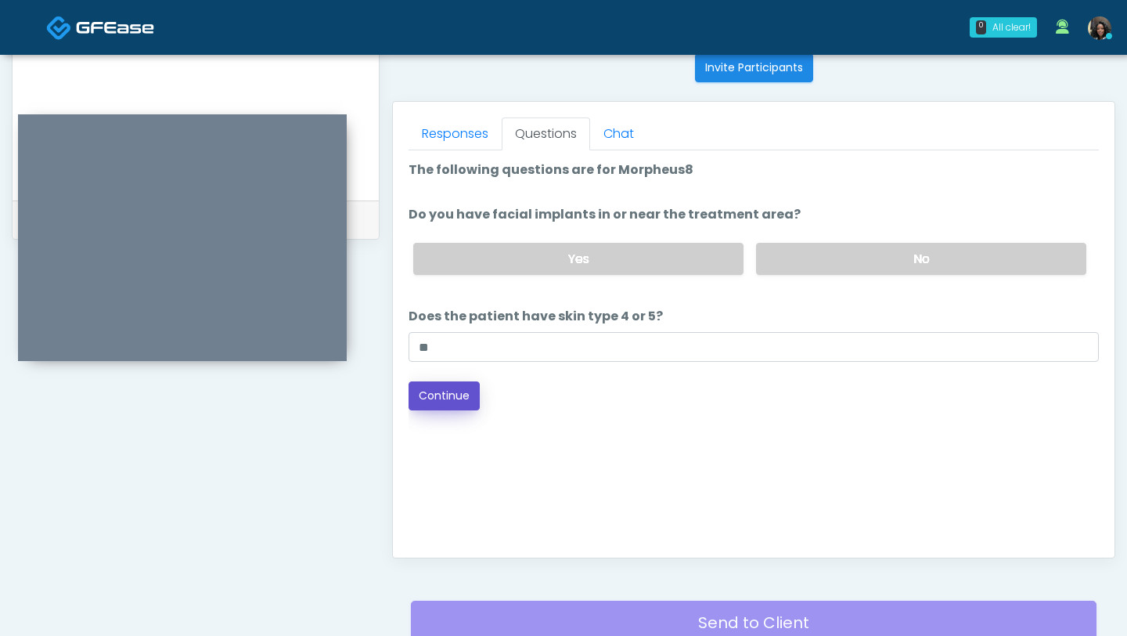
click at [449, 384] on button "Continue" at bounding box center [444, 395] width 71 height 29
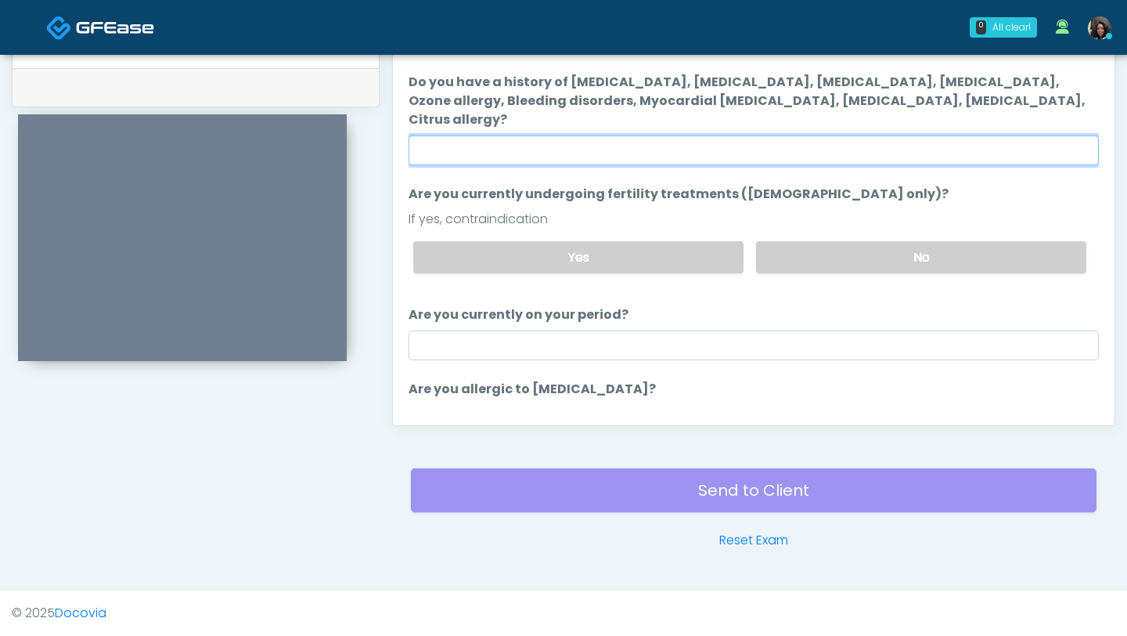
click at [476, 135] on input "Do you have a history of Hyperthyroidism, Hypotension, Hypocalcemia, Hypoglycem…" at bounding box center [754, 150] width 691 height 30
type input "****"
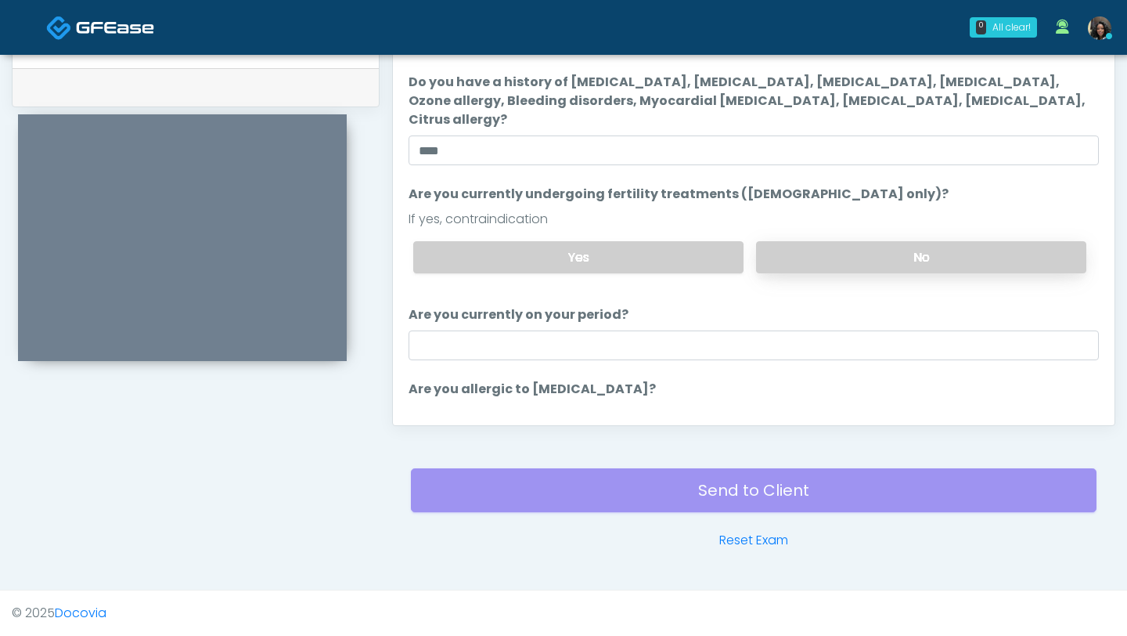
click at [802, 241] on label "No" at bounding box center [921, 257] width 330 height 32
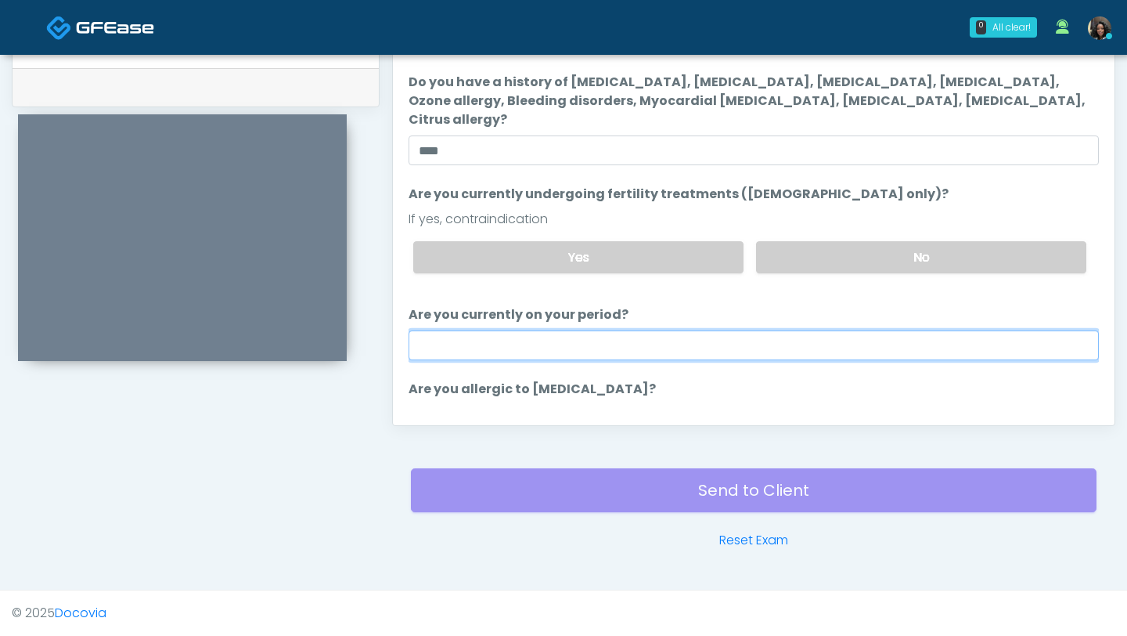
click at [600, 330] on input "Are you currently on your period?" at bounding box center [754, 345] width 691 height 30
type input "**"
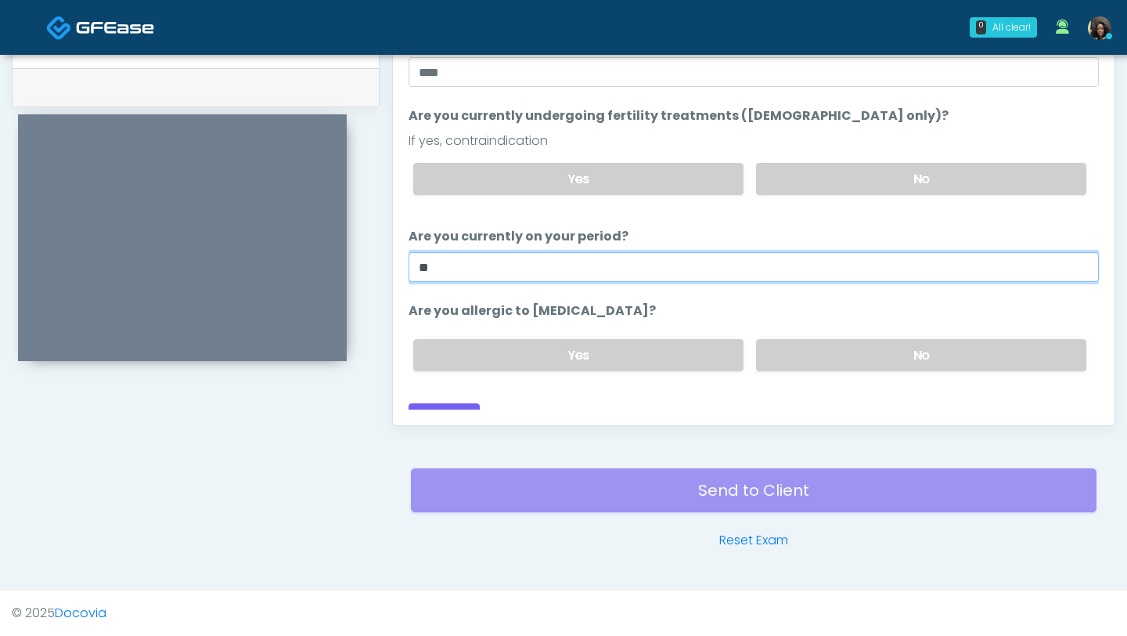
scroll to position [81, 0]
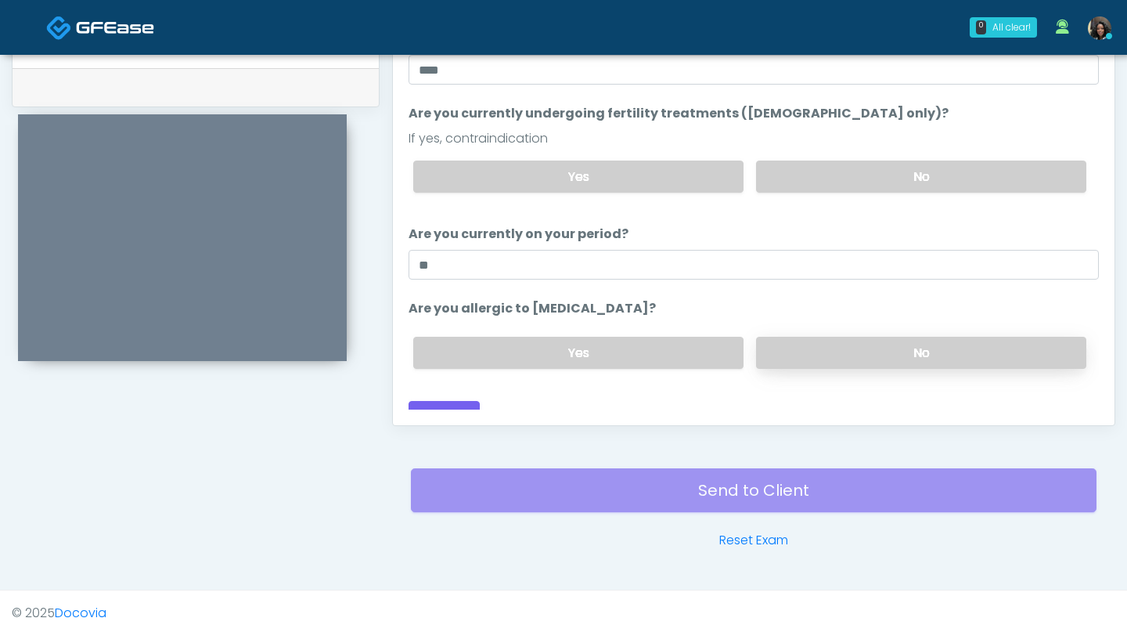
click at [886, 337] on label "No" at bounding box center [921, 353] width 330 height 32
click at [437, 401] on button "Continue" at bounding box center [444, 415] width 71 height 29
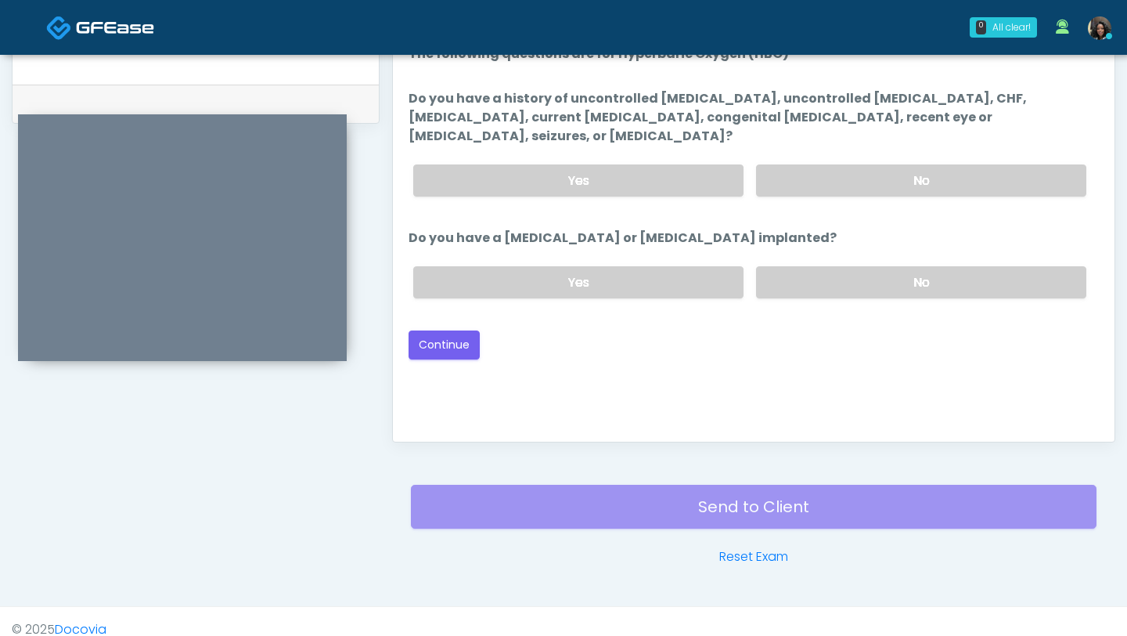
scroll to position [734, 0]
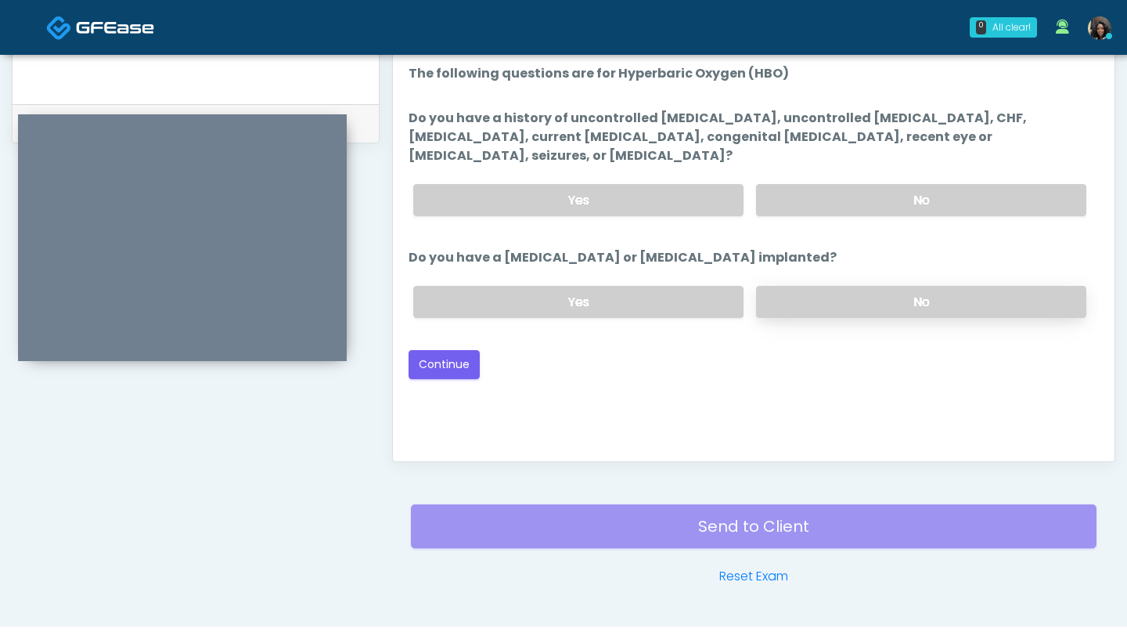
click at [774, 286] on label "No" at bounding box center [921, 302] width 330 height 32
click at [816, 184] on label "No" at bounding box center [921, 200] width 330 height 32
click at [464, 354] on button "Continue" at bounding box center [444, 364] width 71 height 29
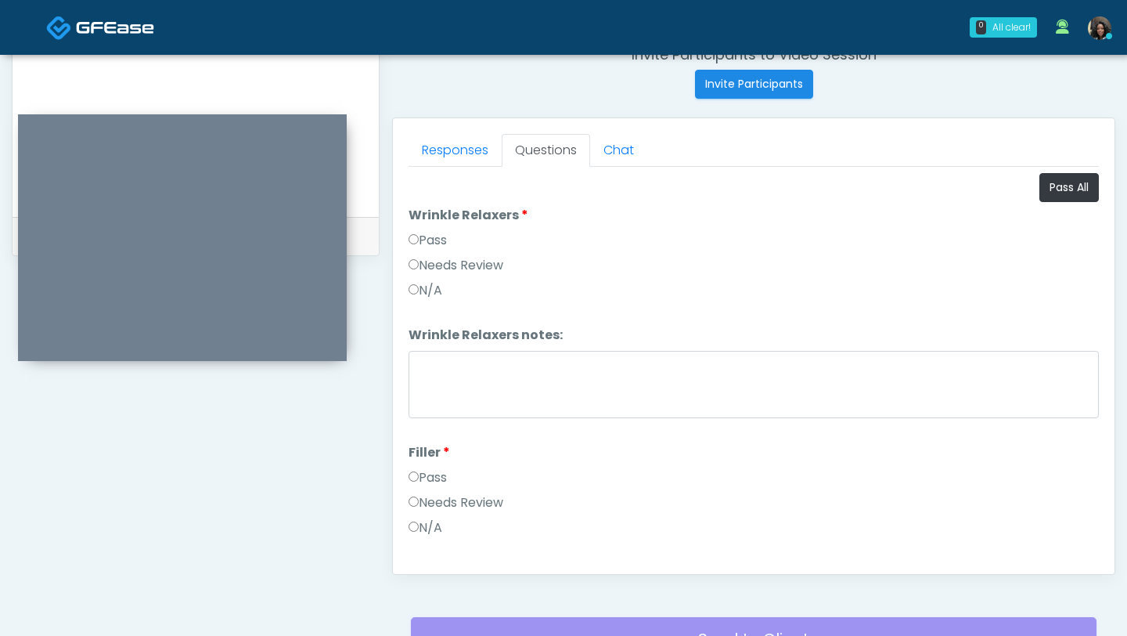
scroll to position [478, 0]
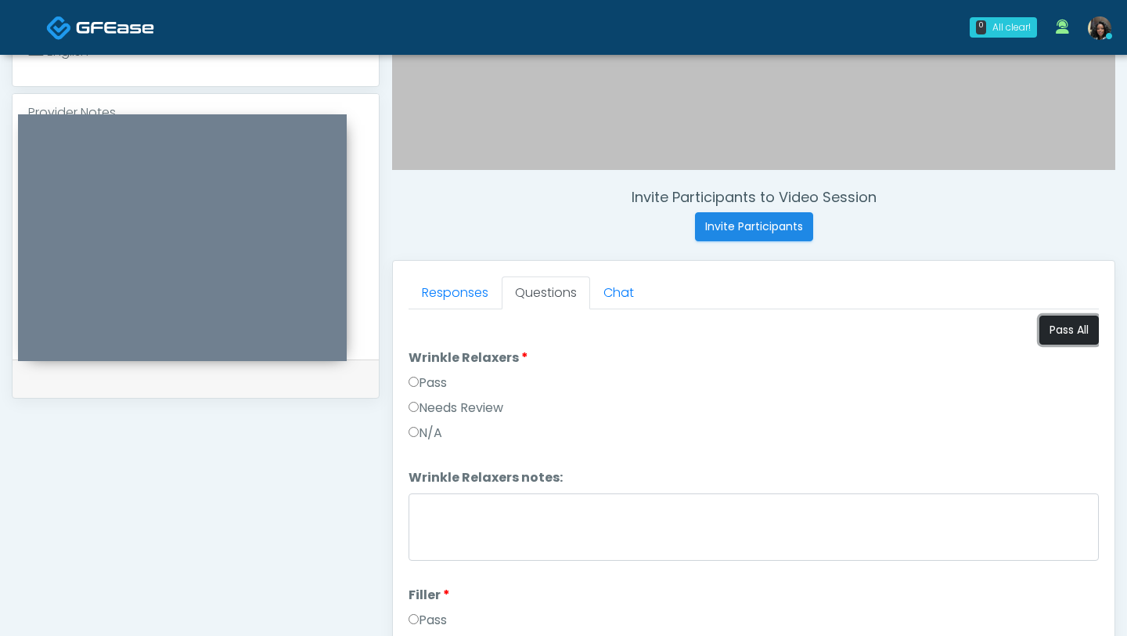
click at [1083, 334] on button "Pass All" at bounding box center [1070, 330] width 60 height 29
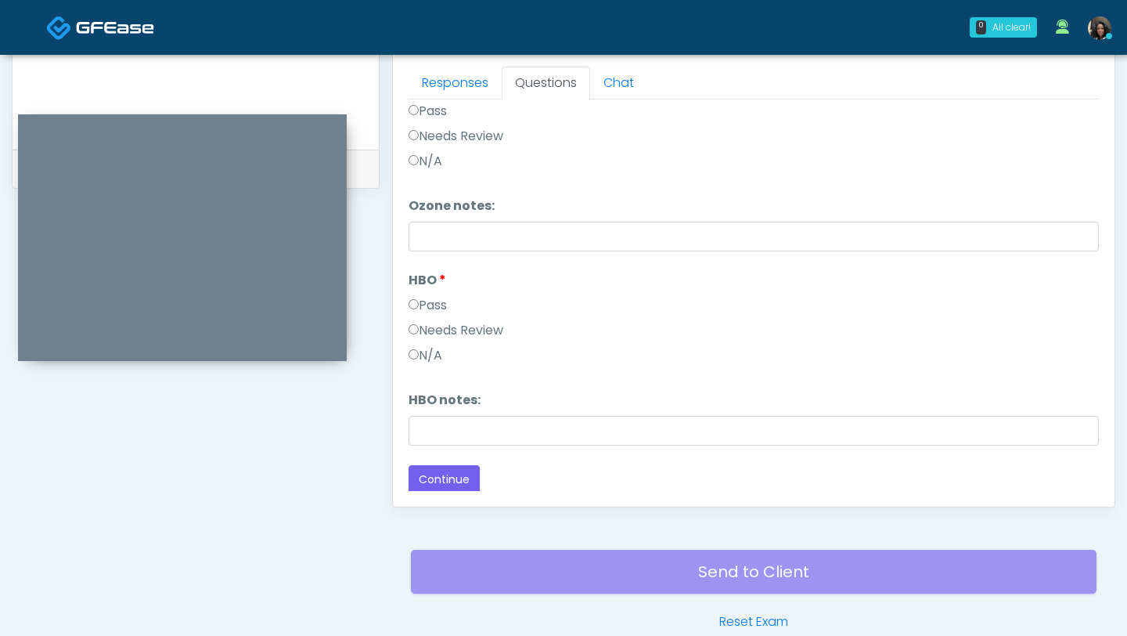
scroll to position [770, 0]
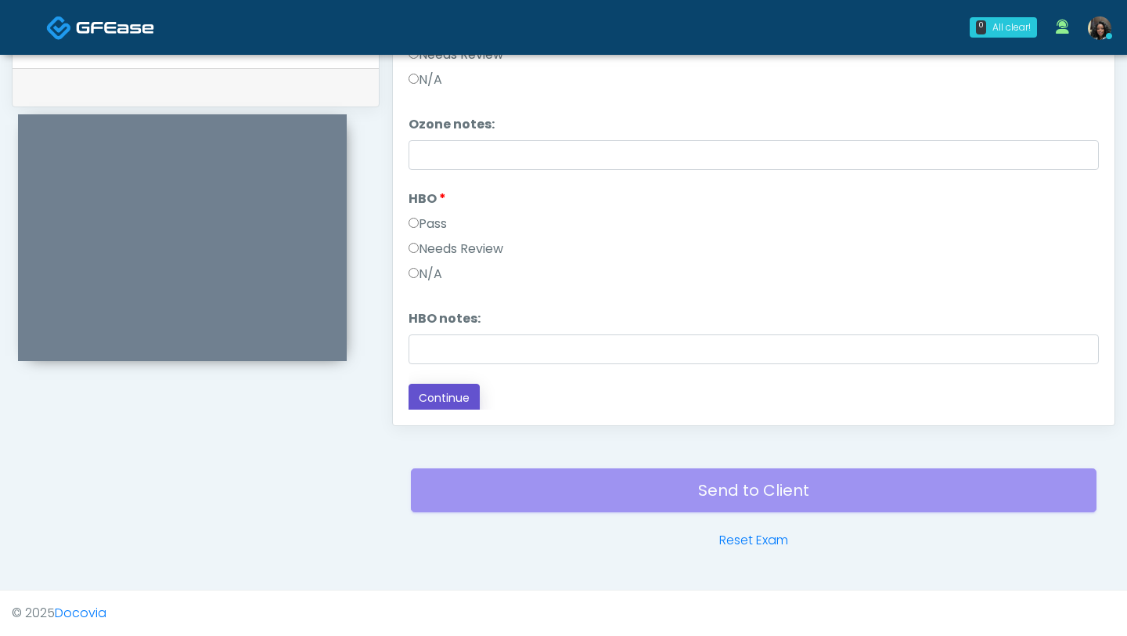
click at [449, 393] on button "Continue" at bounding box center [444, 398] width 71 height 29
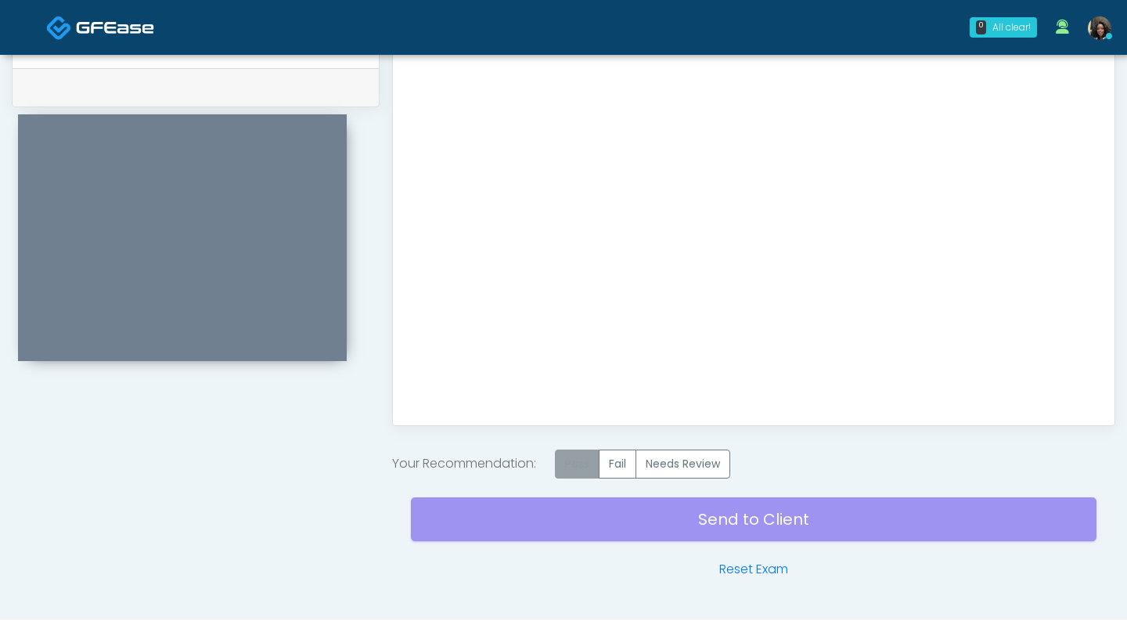
click at [581, 467] on label "Pass" at bounding box center [577, 463] width 45 height 29
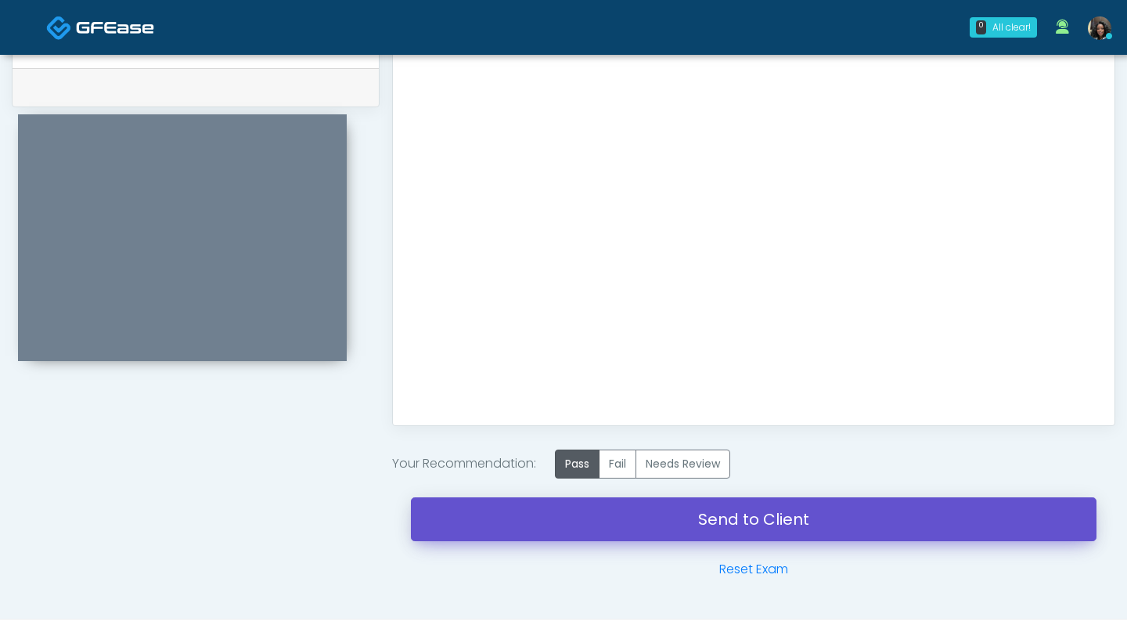
click at [580, 518] on link "Send to Client" at bounding box center [754, 519] width 686 height 44
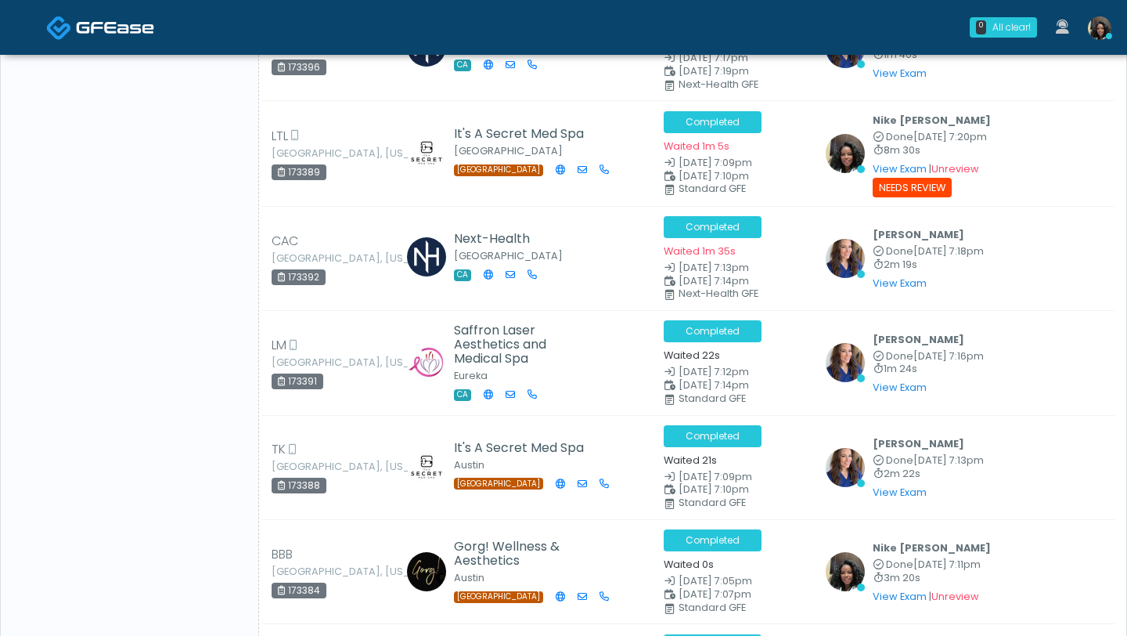
scroll to position [1574, 0]
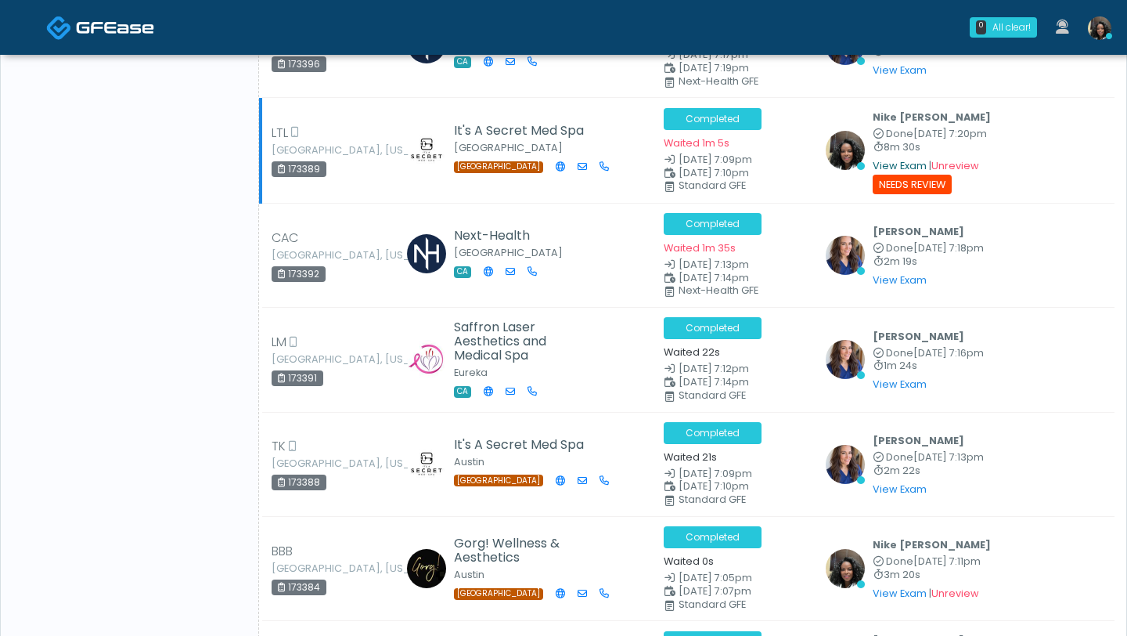
click at [882, 159] on link "View Exam" at bounding box center [900, 165] width 54 height 13
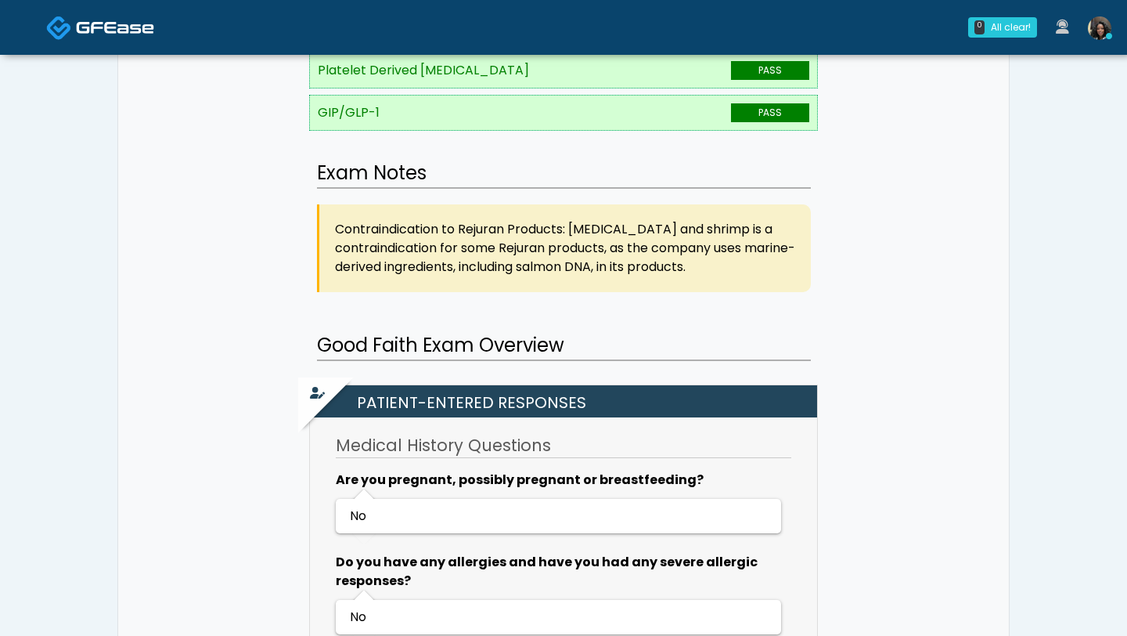
scroll to position [1152, 0]
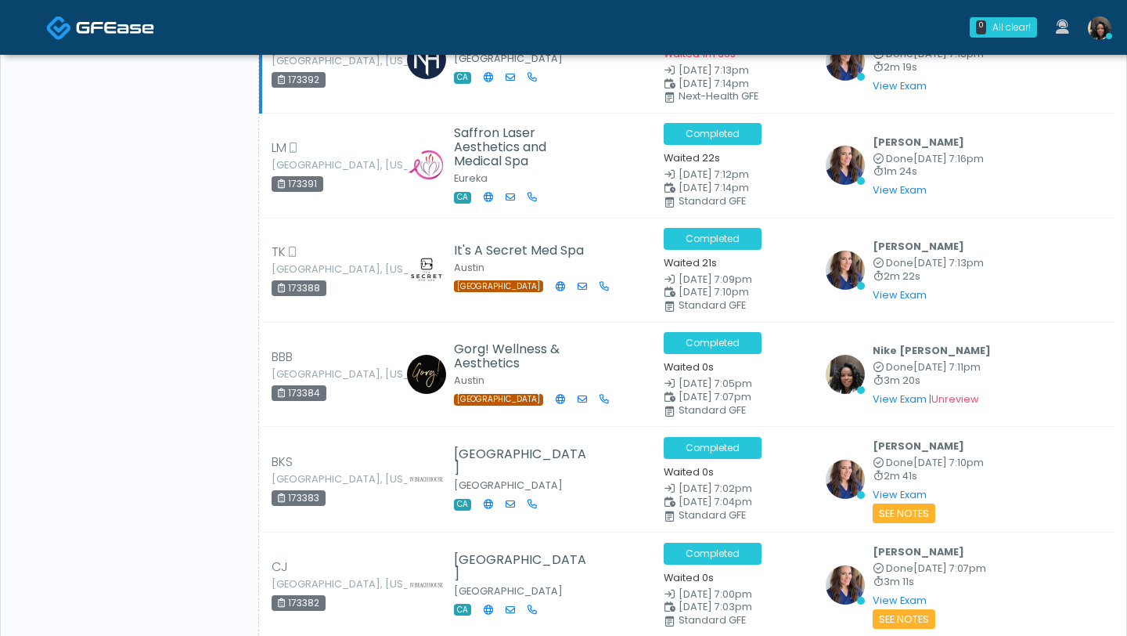
scroll to position [1780, 0]
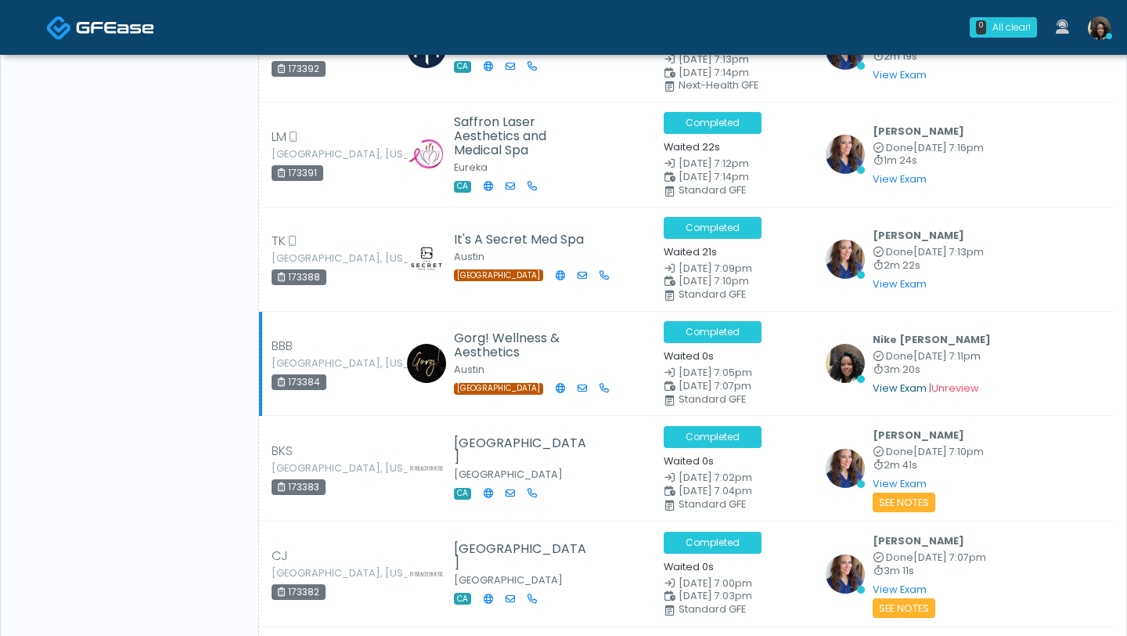
click at [896, 381] on link "View Exam" at bounding box center [900, 387] width 54 height 13
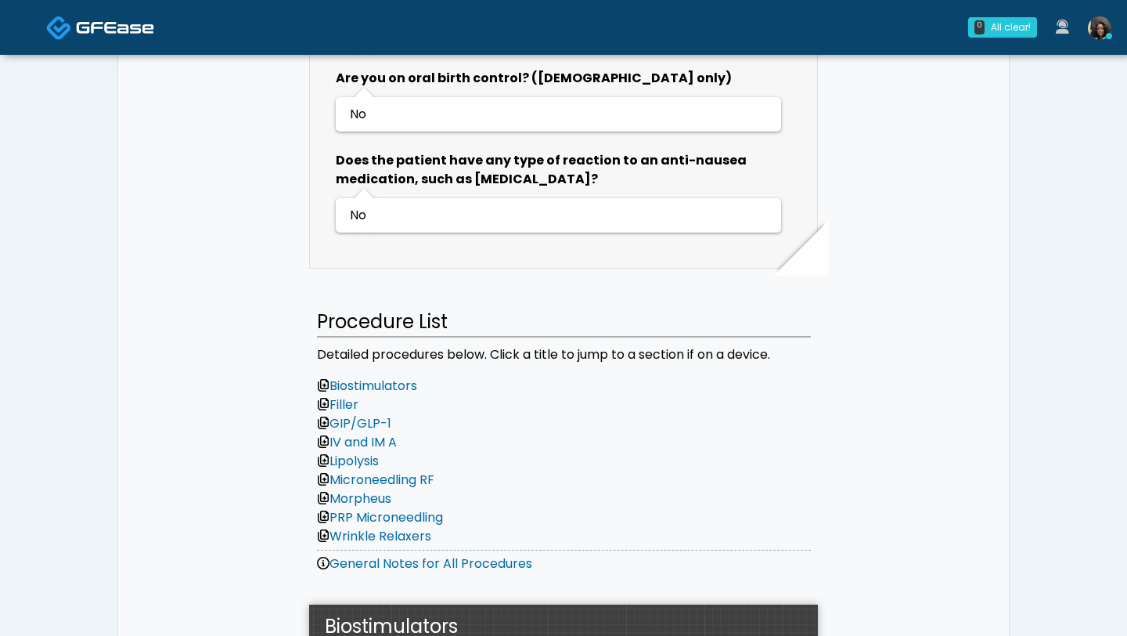
scroll to position [5780, 0]
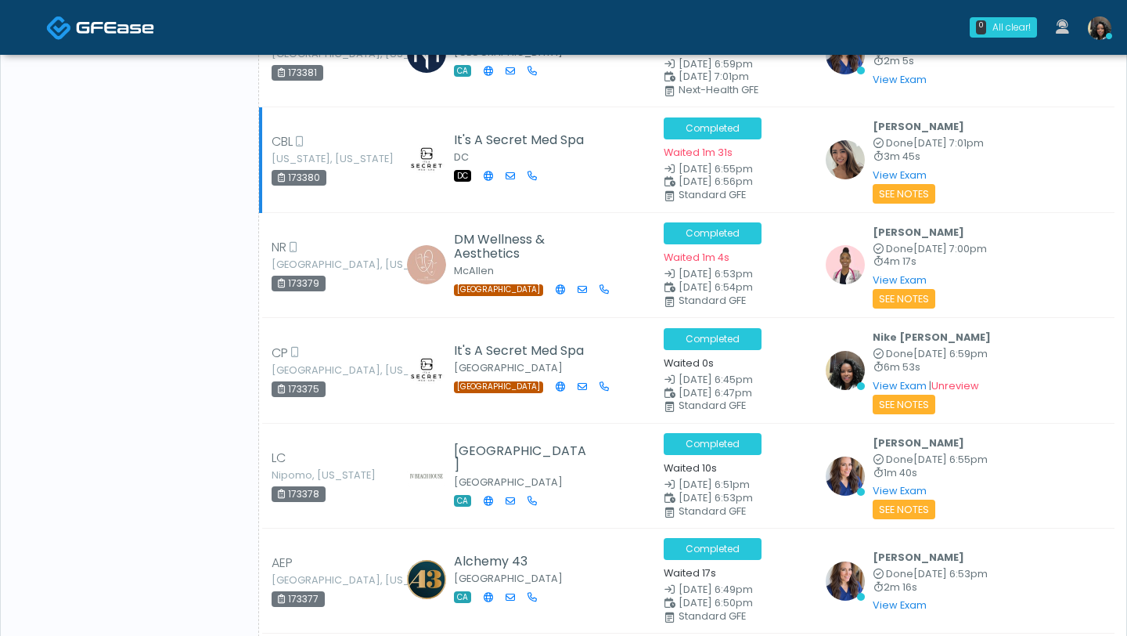
scroll to position [2516, 0]
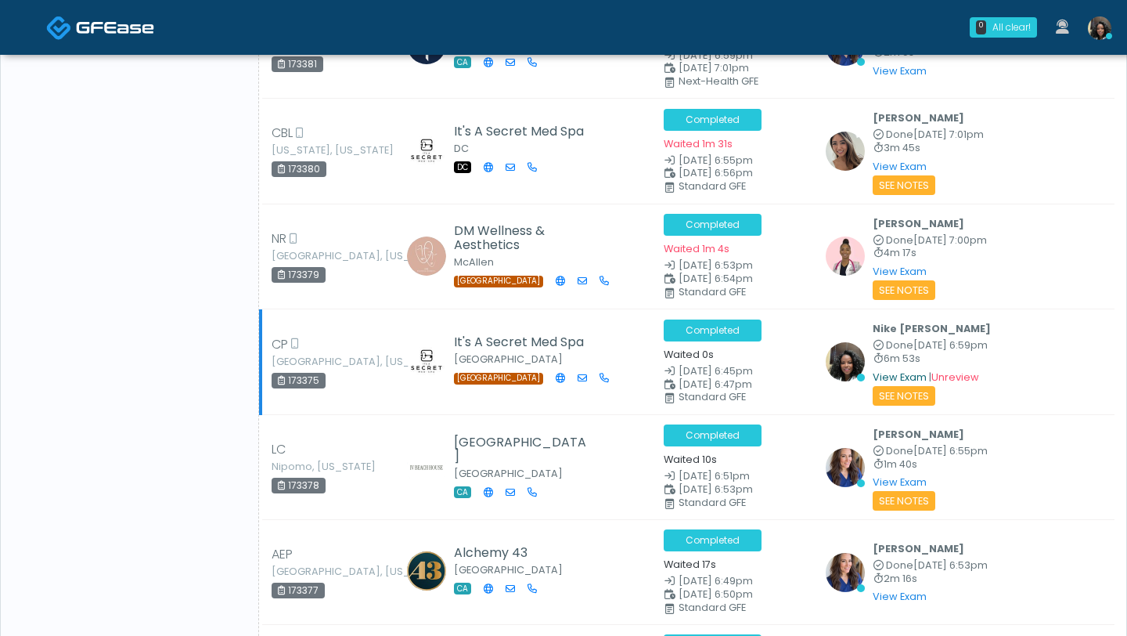
click at [898, 370] on link "View Exam" at bounding box center [900, 376] width 54 height 13
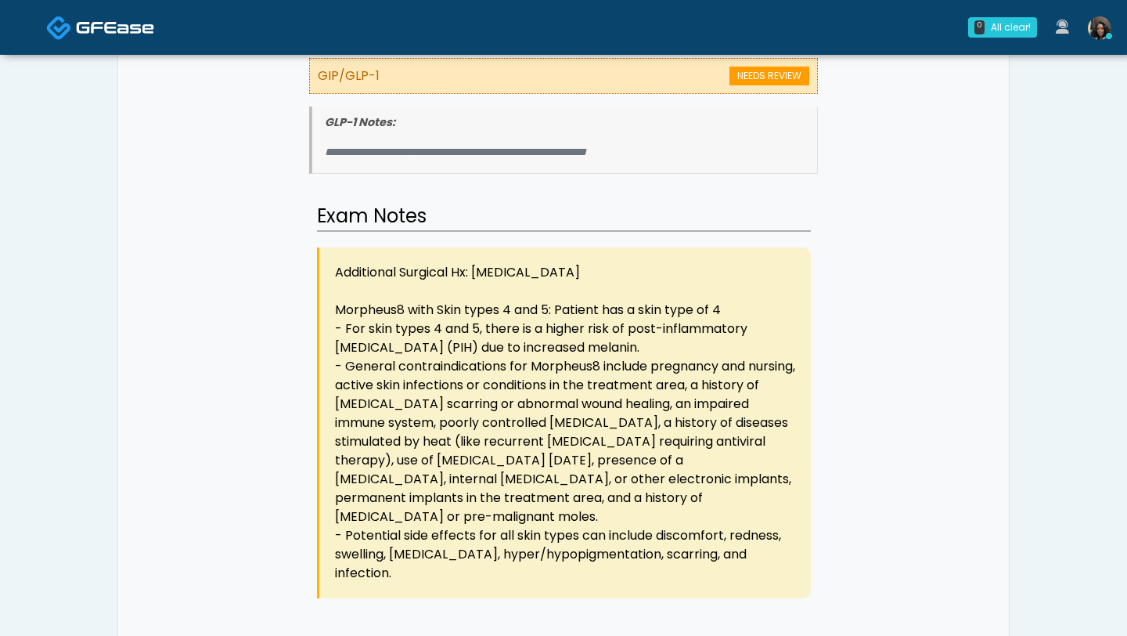
scroll to position [1292, 0]
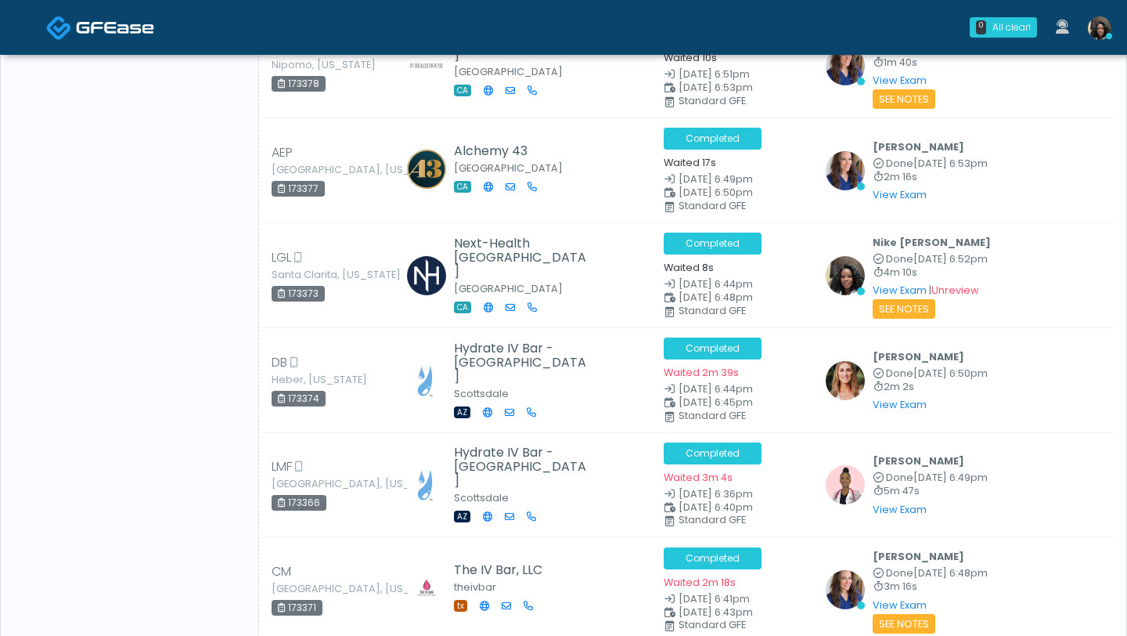
scroll to position [2915, 0]
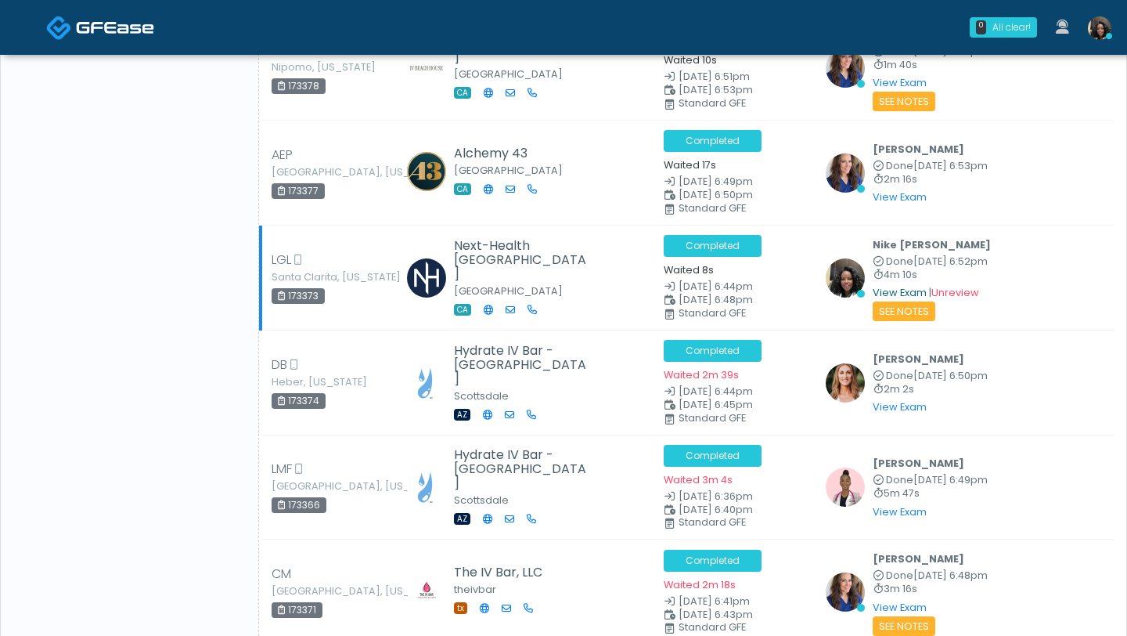
click at [878, 286] on link "View Exam" at bounding box center [900, 292] width 54 height 13
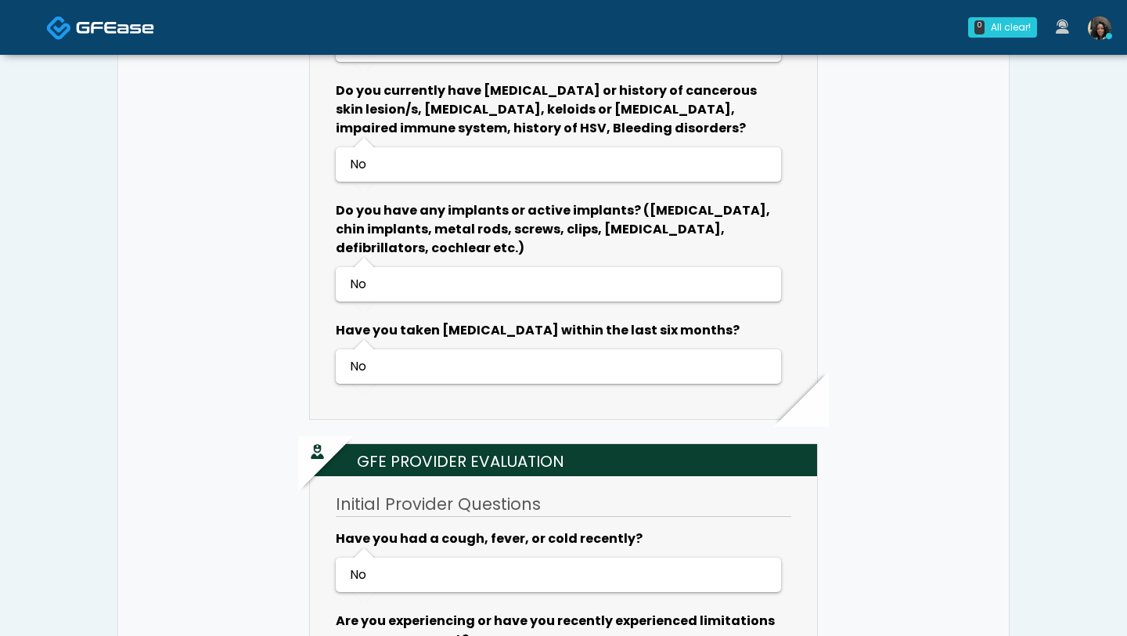
scroll to position [1992, 0]
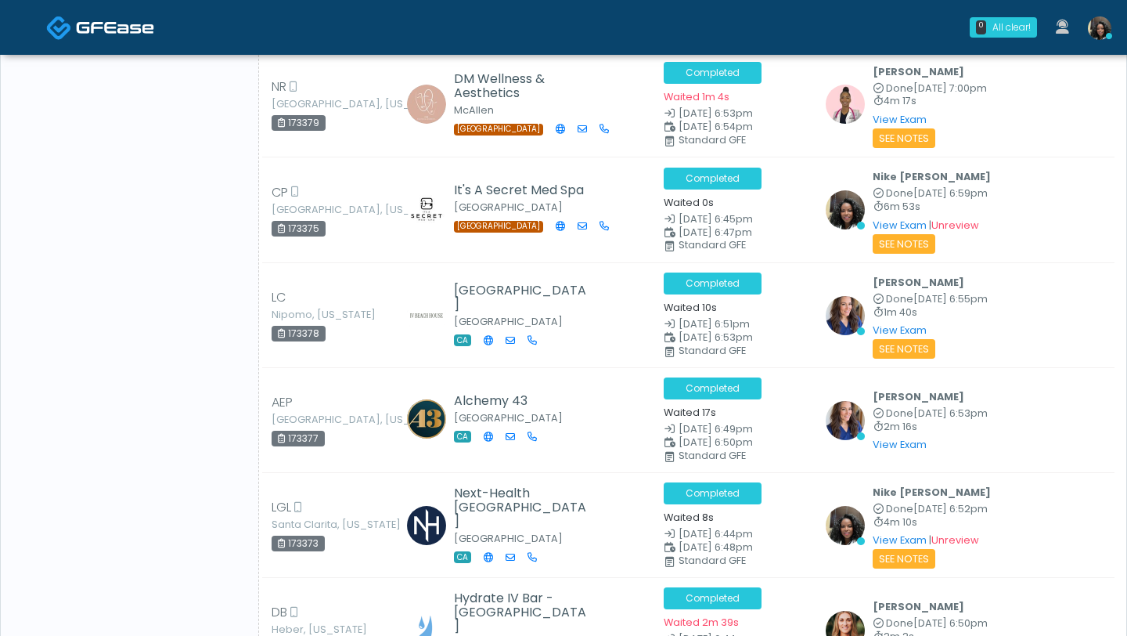
scroll to position [2675, 0]
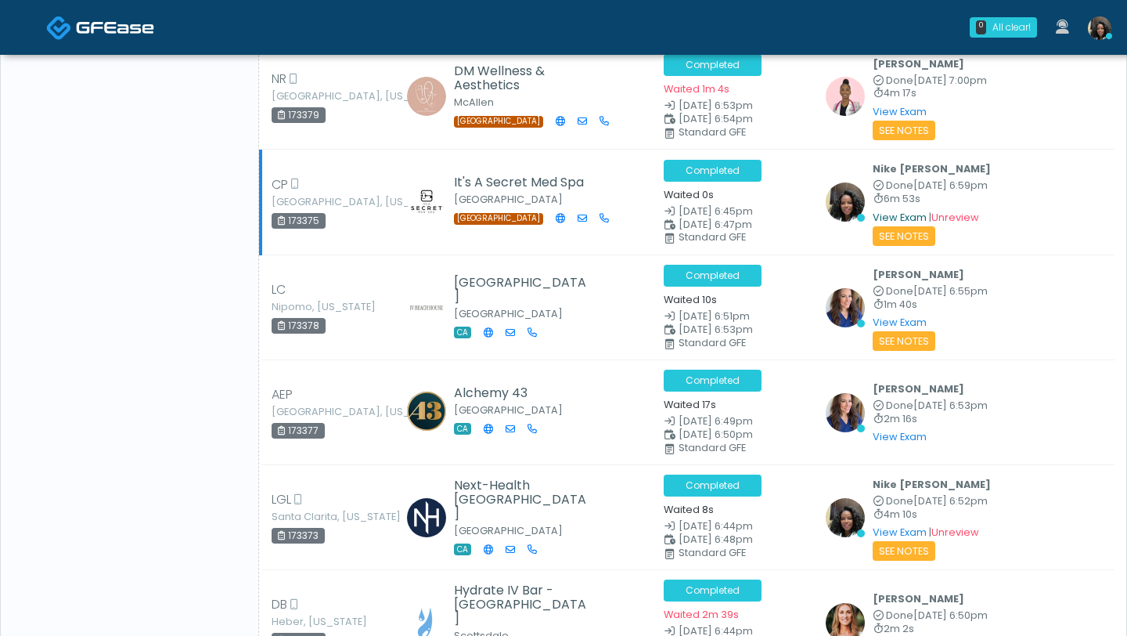
click at [893, 211] on link "View Exam" at bounding box center [900, 217] width 54 height 13
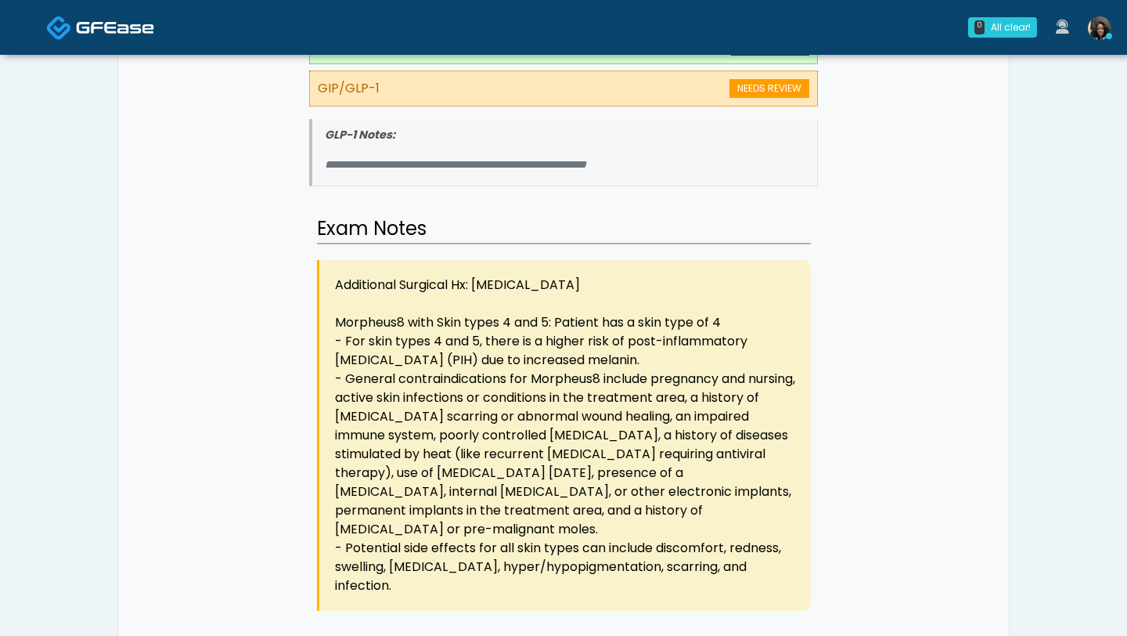
scroll to position [1199, 0]
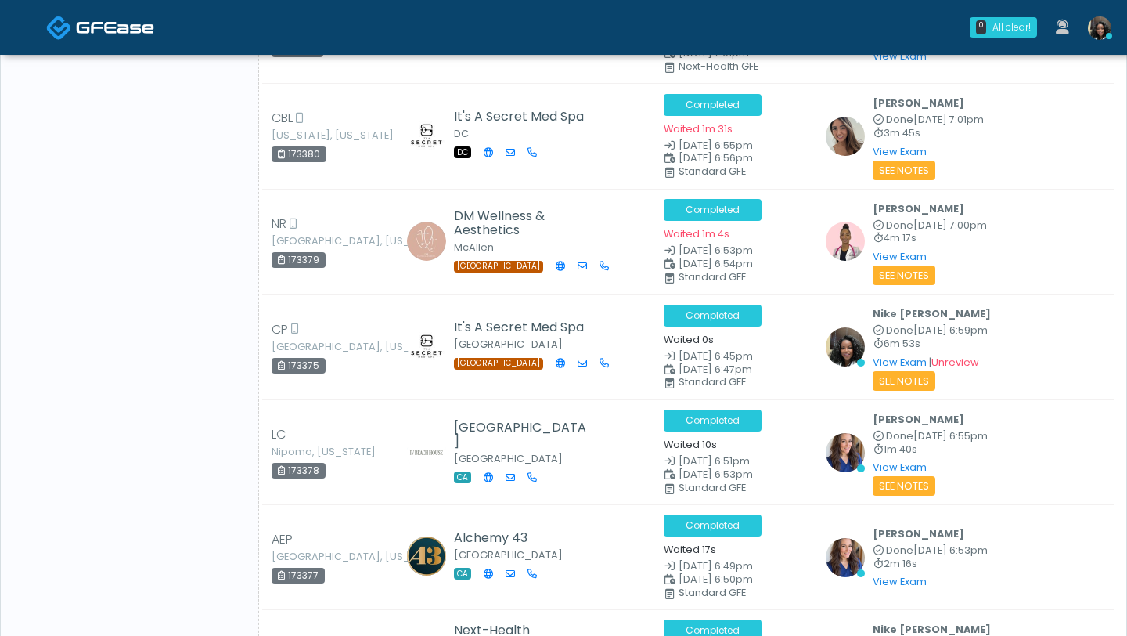
scroll to position [2533, 0]
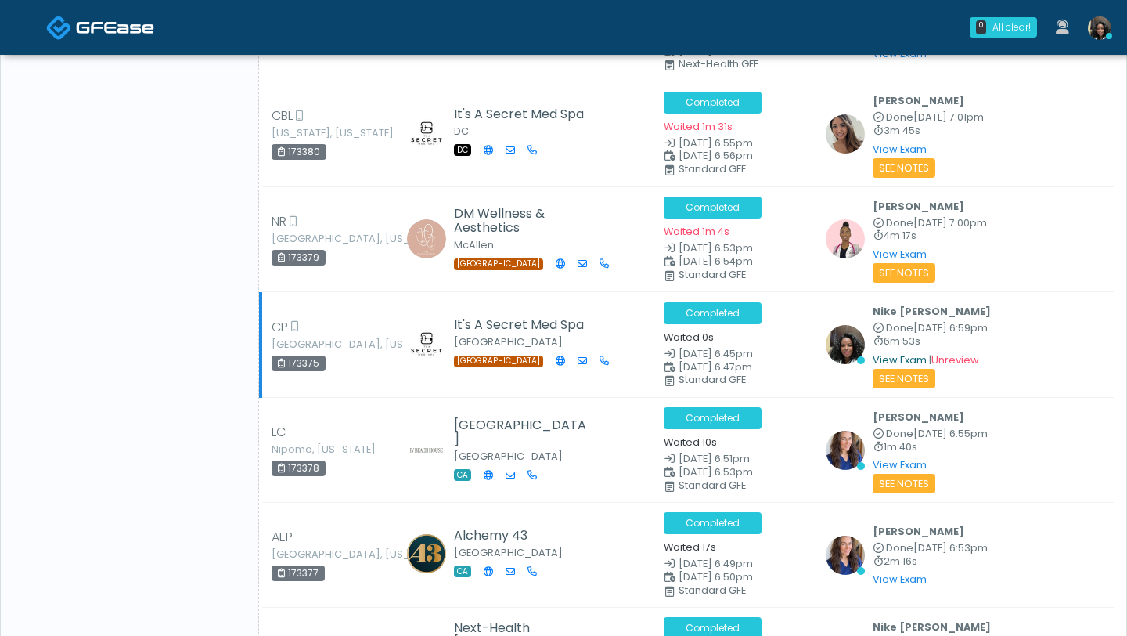
click at [885, 353] on link "View Exam" at bounding box center [900, 359] width 54 height 13
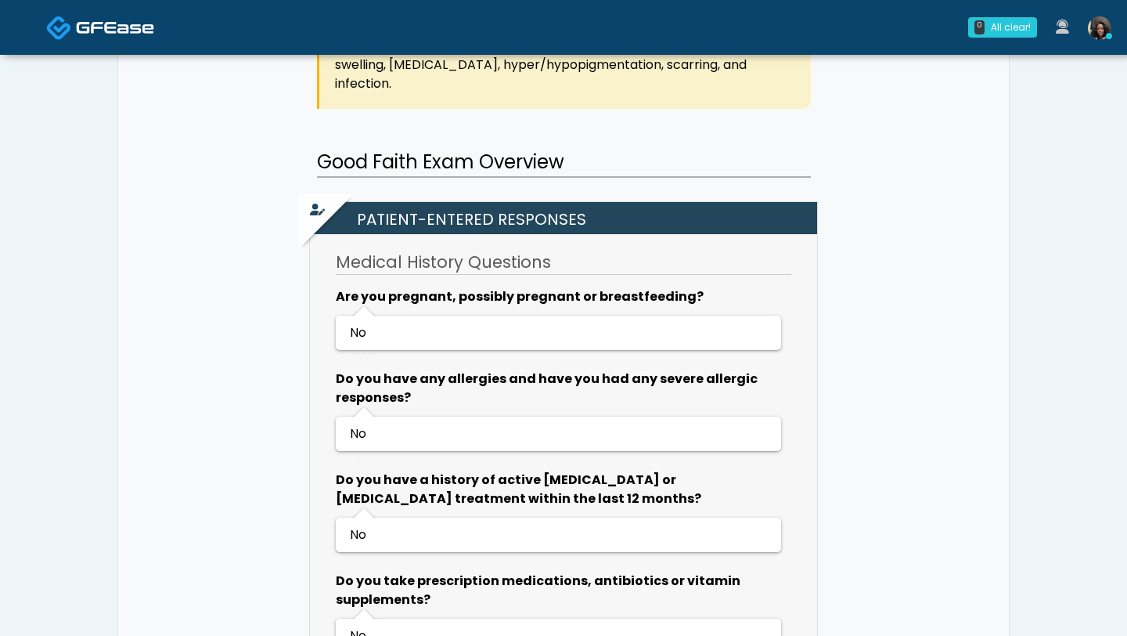
scroll to position [1679, 0]
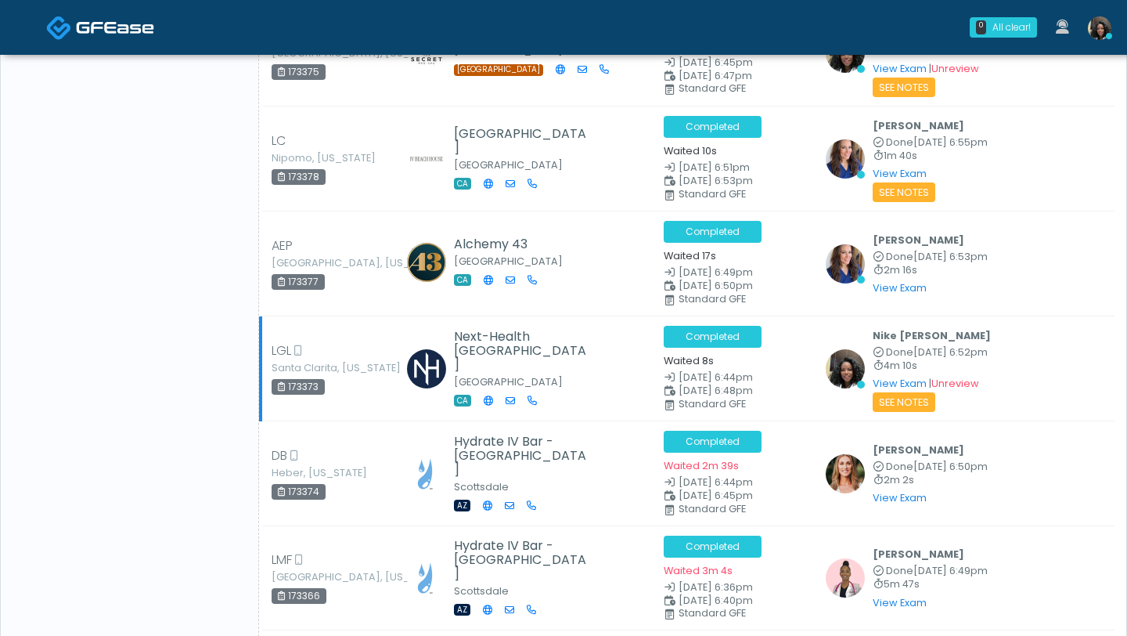
scroll to position [2851, 0]
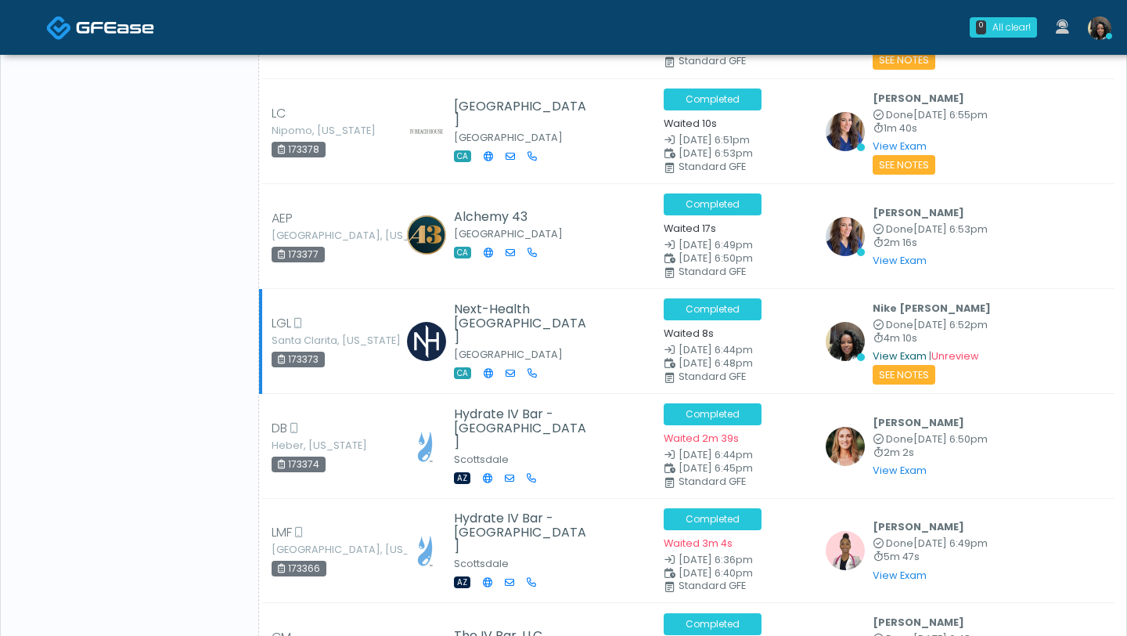
click at [892, 349] on link "View Exam" at bounding box center [900, 355] width 54 height 13
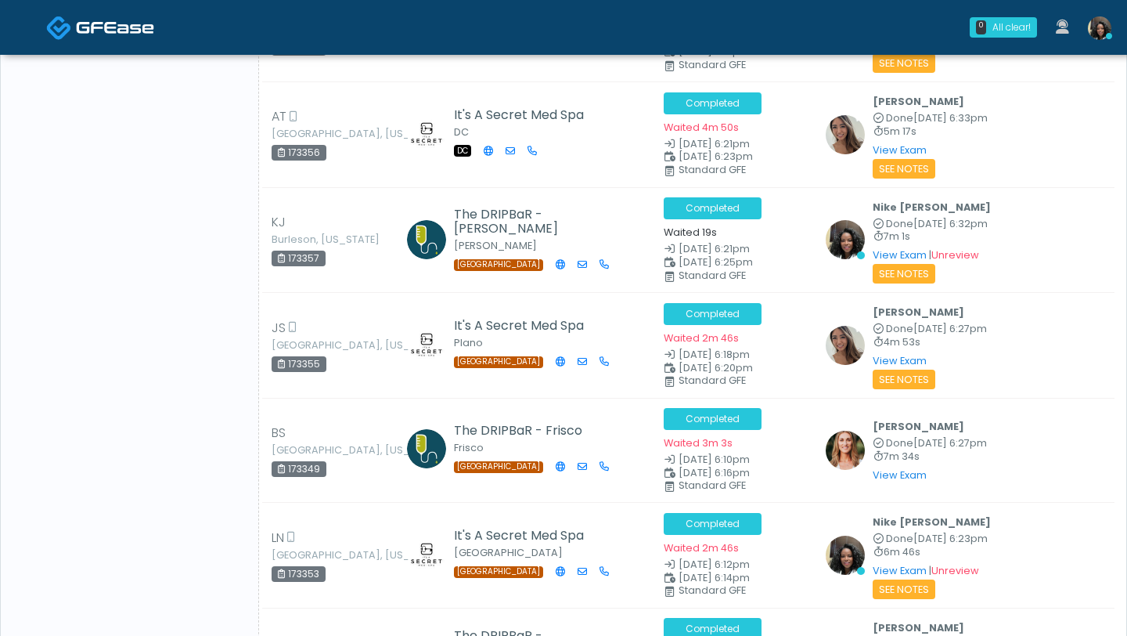
scroll to position [4618, 0]
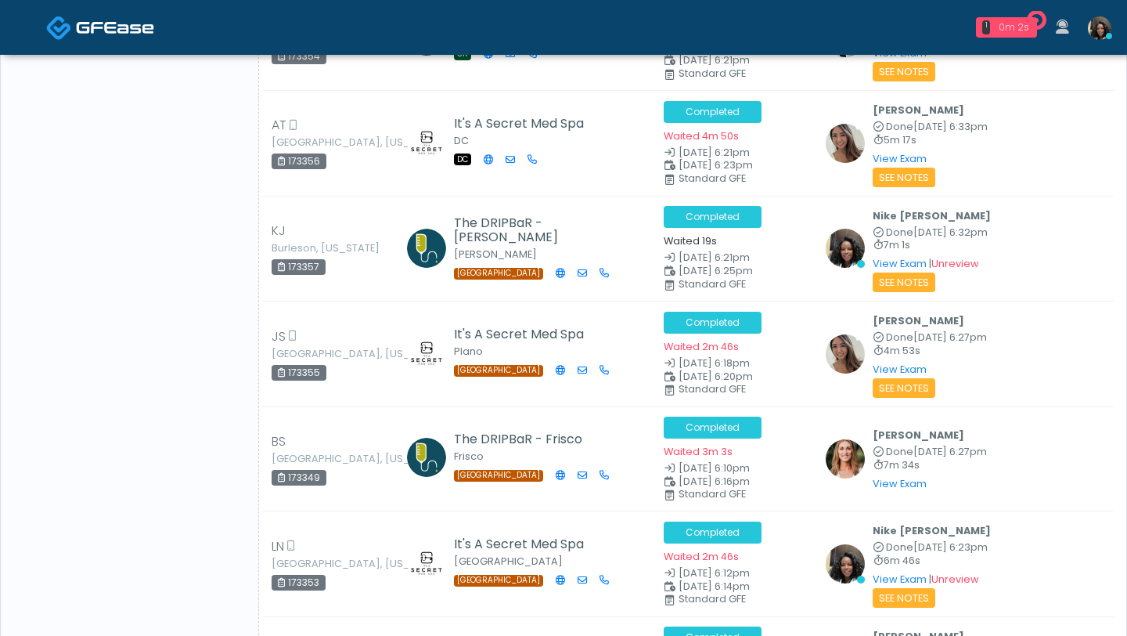
click at [1018, 20] on div "1 0m 2s" at bounding box center [1006, 27] width 61 height 20
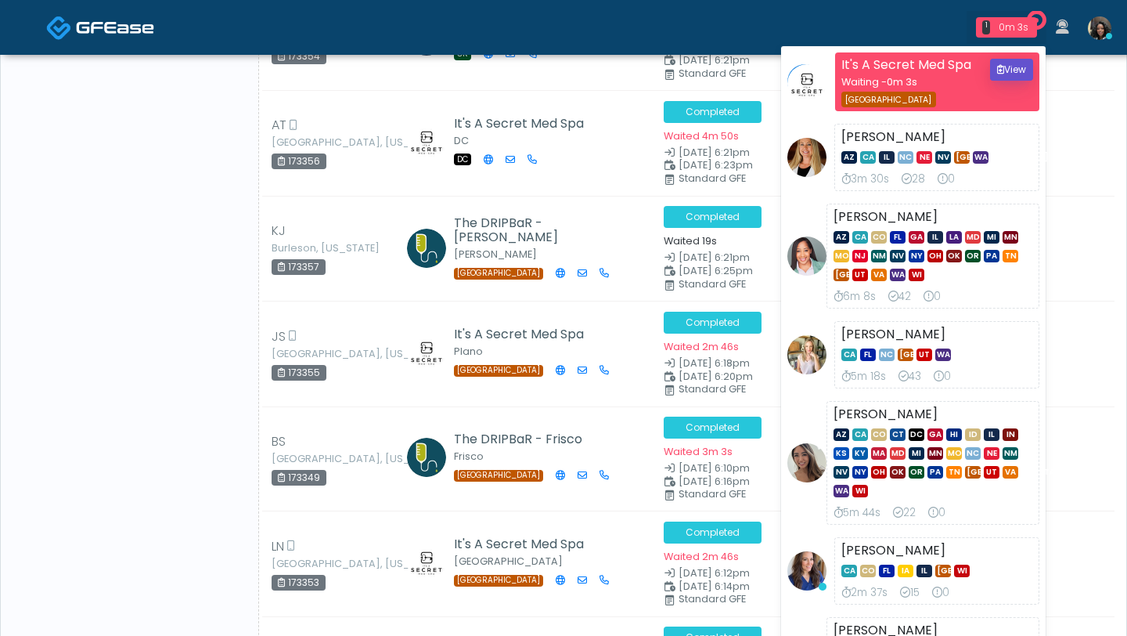
click at [1008, 74] on button "View" at bounding box center [1011, 70] width 43 height 22
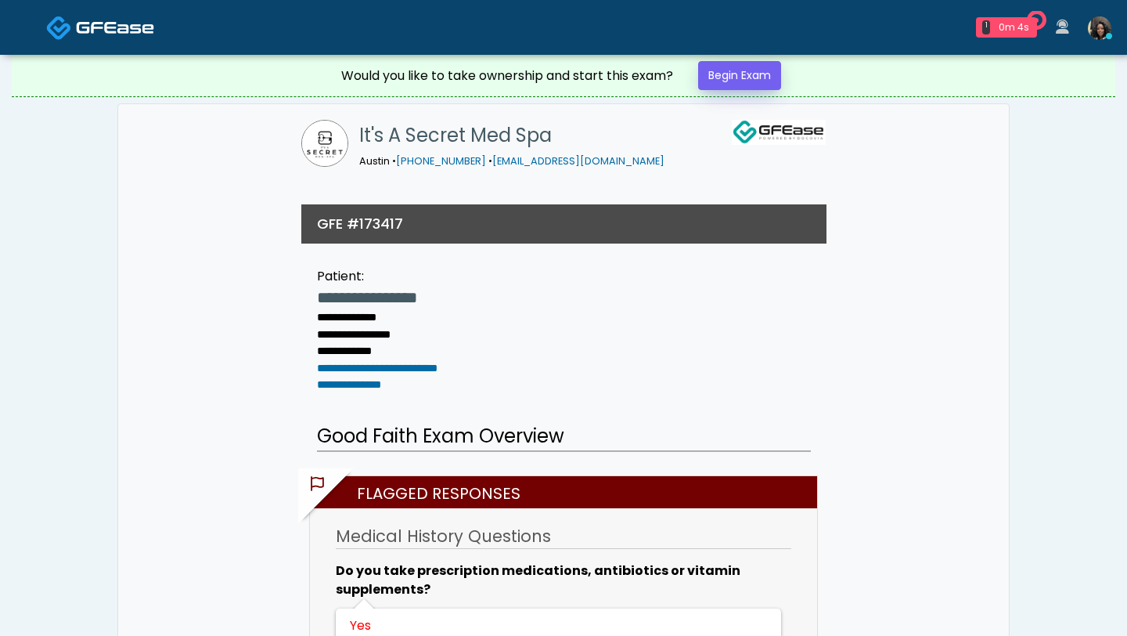
click at [729, 78] on link "Begin Exam" at bounding box center [739, 75] width 83 height 29
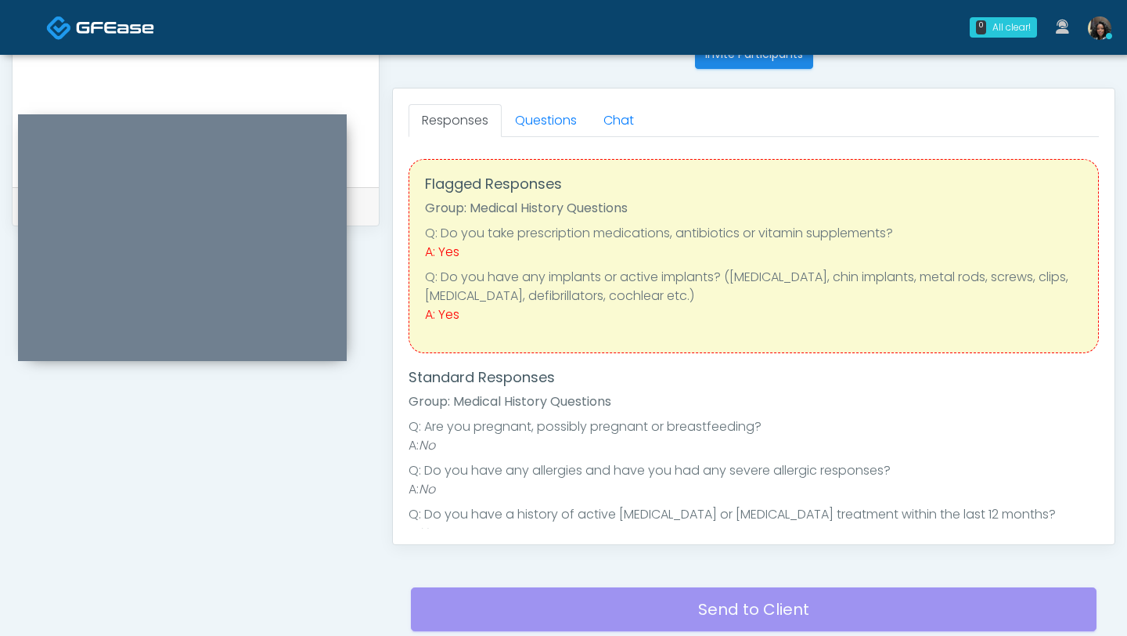
scroll to position [615, 0]
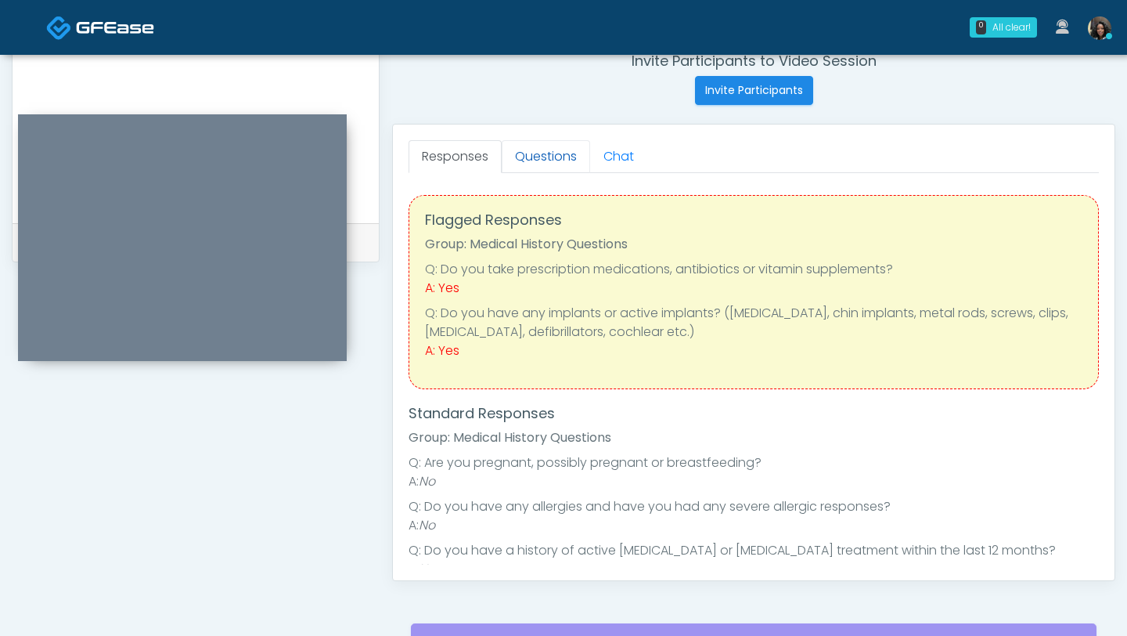
click at [542, 155] on link "Questions" at bounding box center [546, 156] width 88 height 33
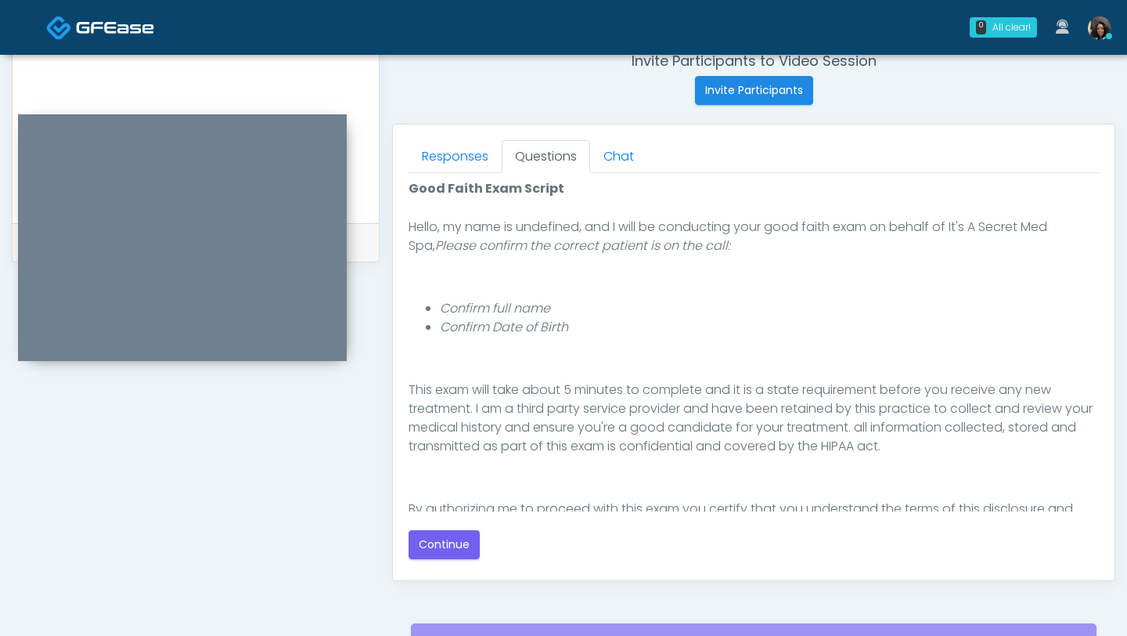
scroll to position [163, 0]
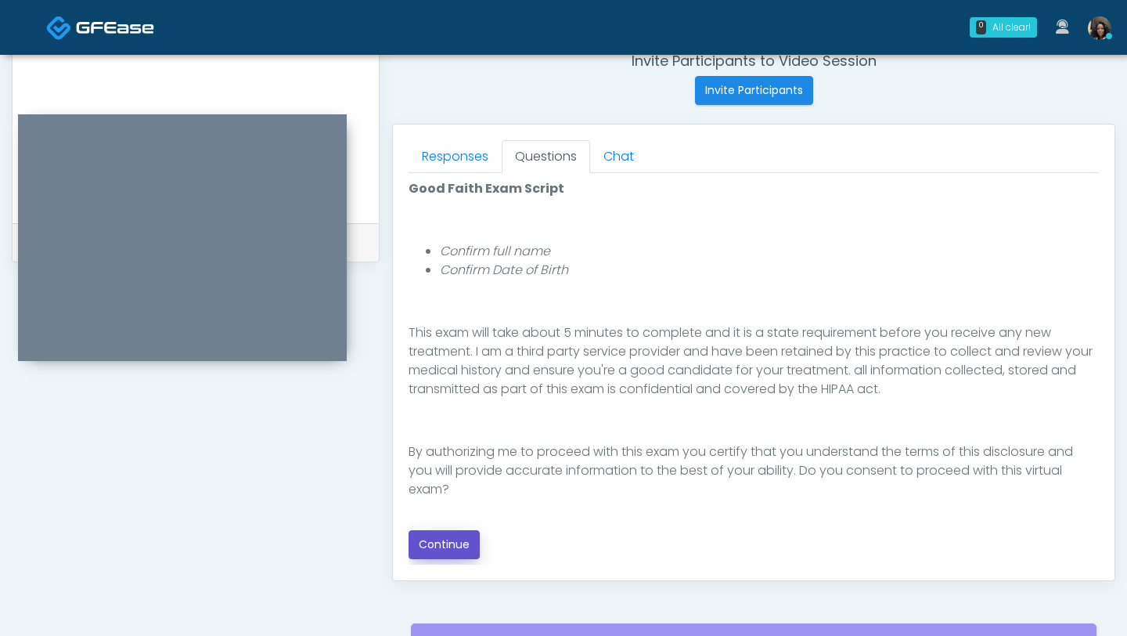
click at [456, 548] on button "Continue" at bounding box center [444, 544] width 71 height 29
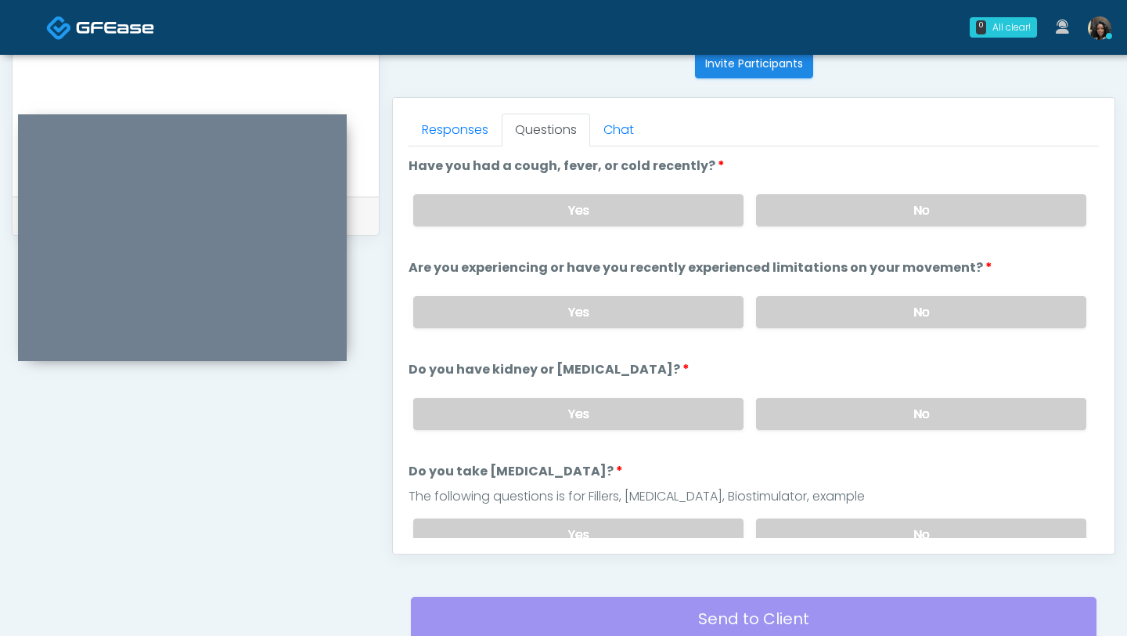
scroll to position [629, 0]
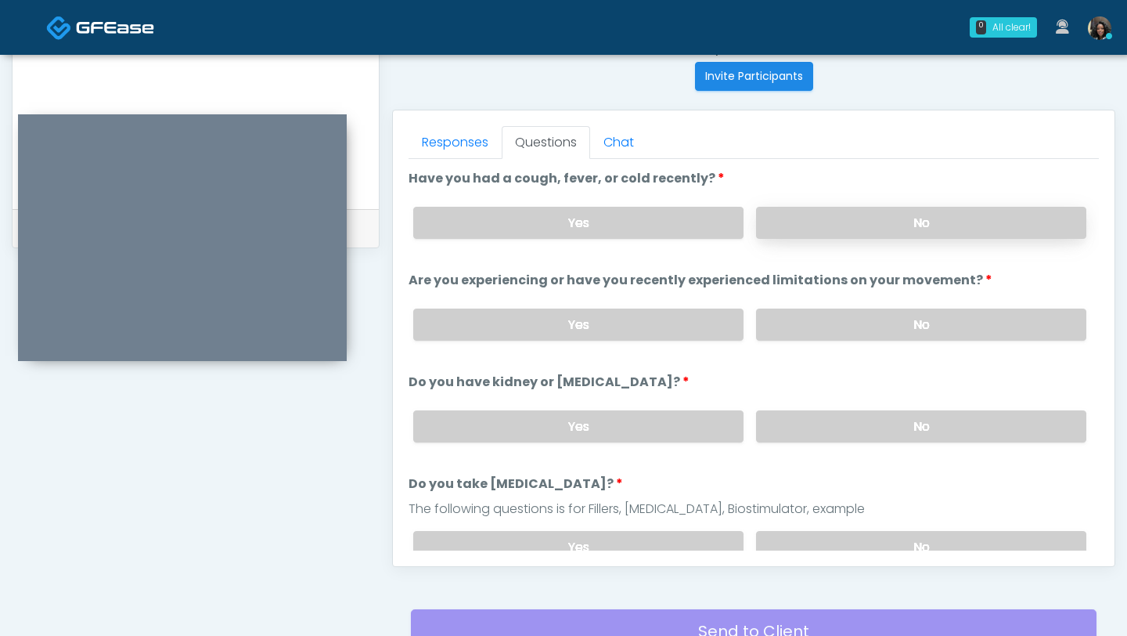
click at [898, 223] on label "No" at bounding box center [921, 223] width 330 height 32
click at [851, 328] on label "No" at bounding box center [921, 324] width 330 height 32
click at [842, 429] on label "No" at bounding box center [921, 426] width 330 height 32
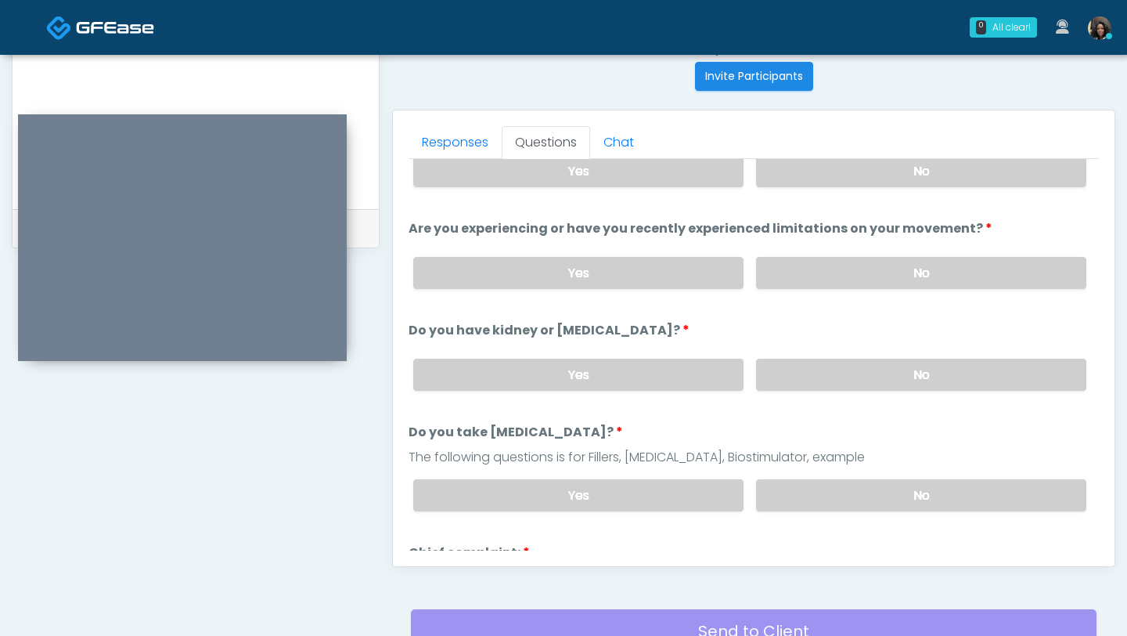
scroll to position [56, 0]
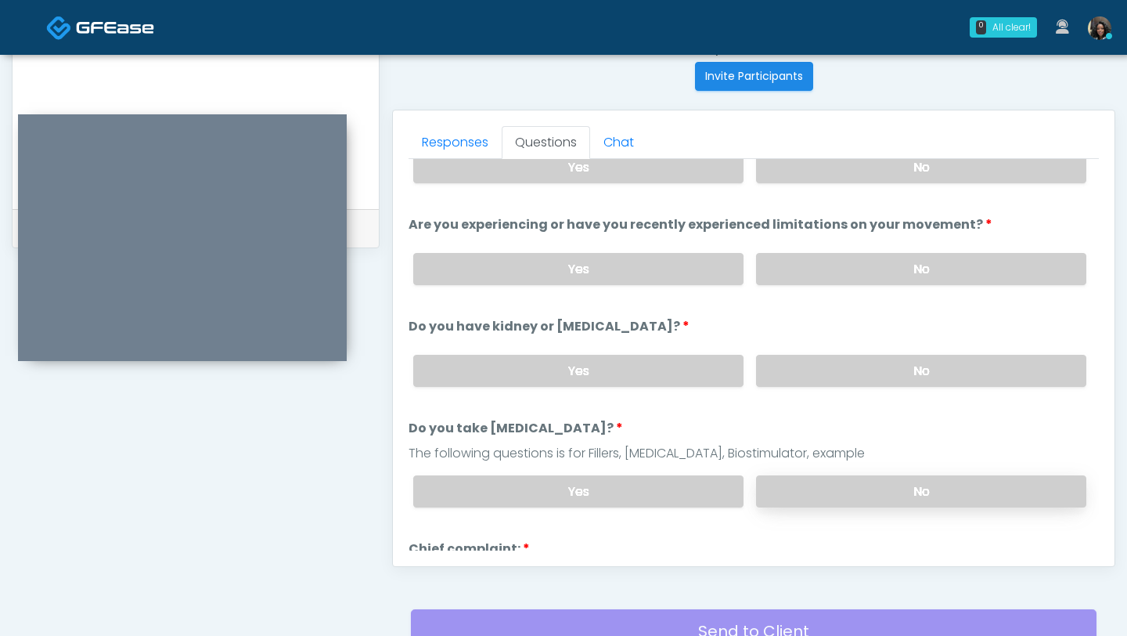
click at [826, 488] on label "No" at bounding box center [921, 491] width 330 height 32
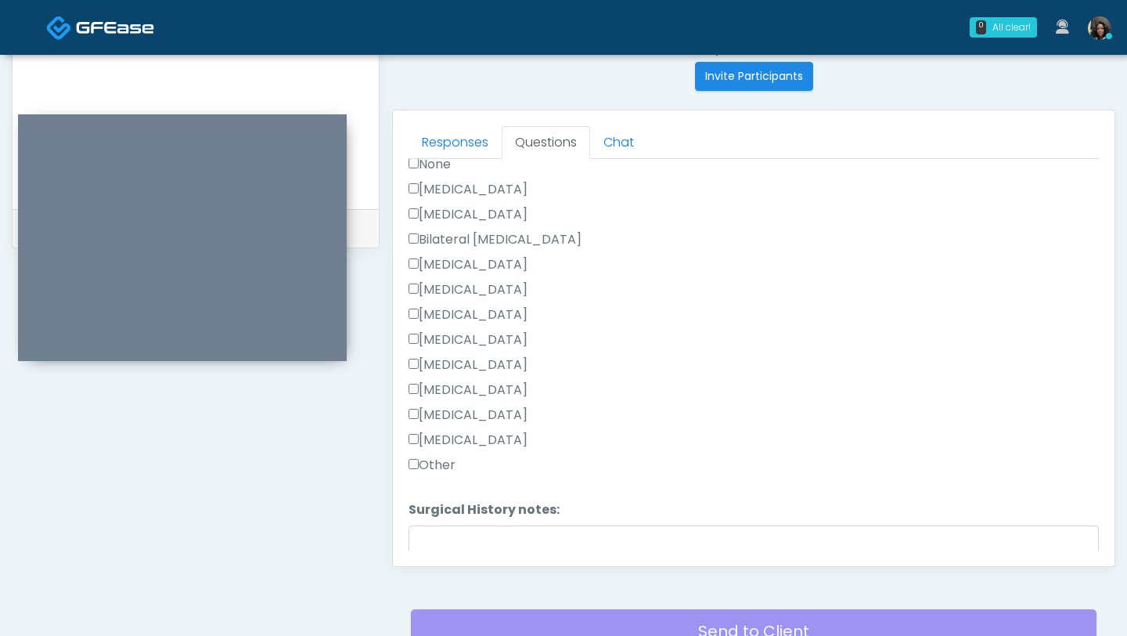
scroll to position [1020, 0]
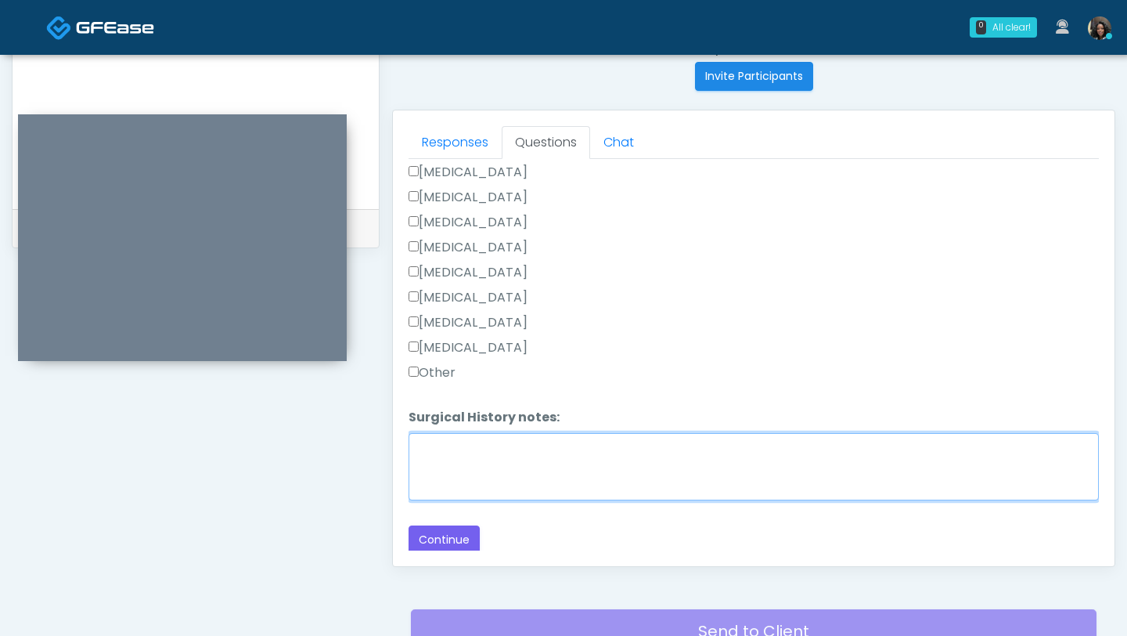
click at [421, 442] on textarea "Surgical History notes:" at bounding box center [754, 466] width 691 height 67
type textarea "**********"
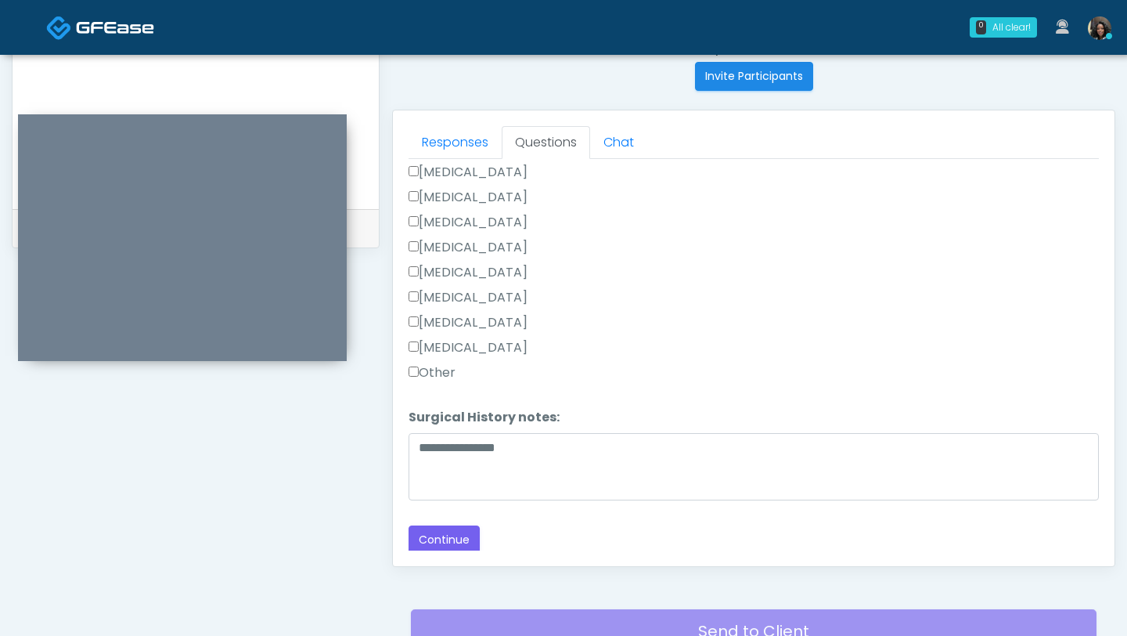
scroll to position [770, 0]
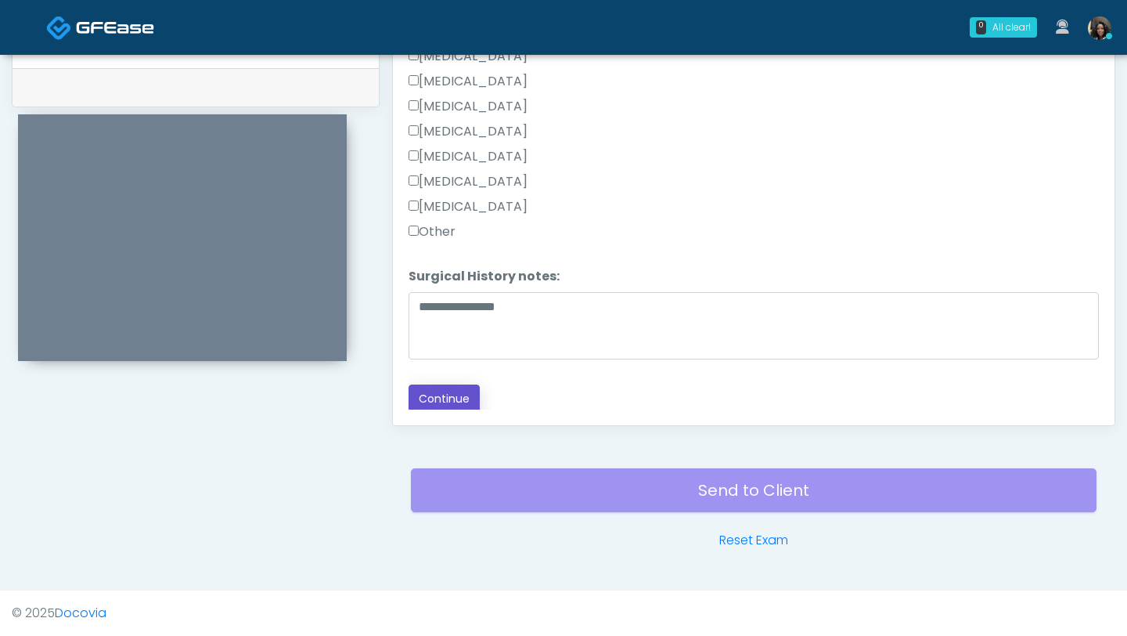
click at [445, 388] on button "Continue" at bounding box center [444, 398] width 71 height 29
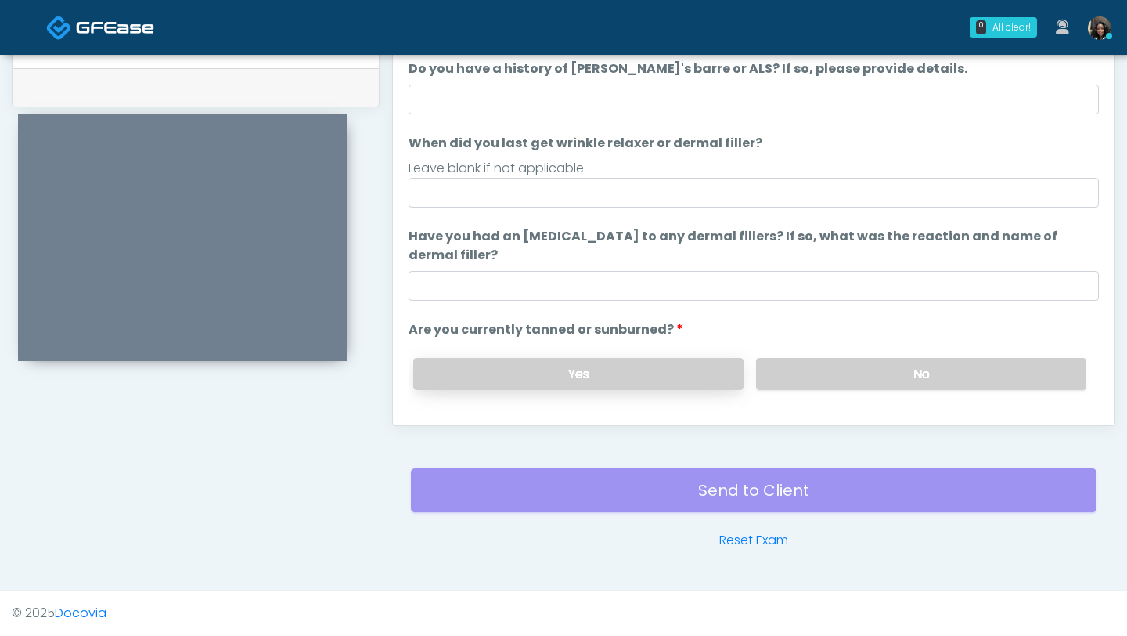
scroll to position [8, 0]
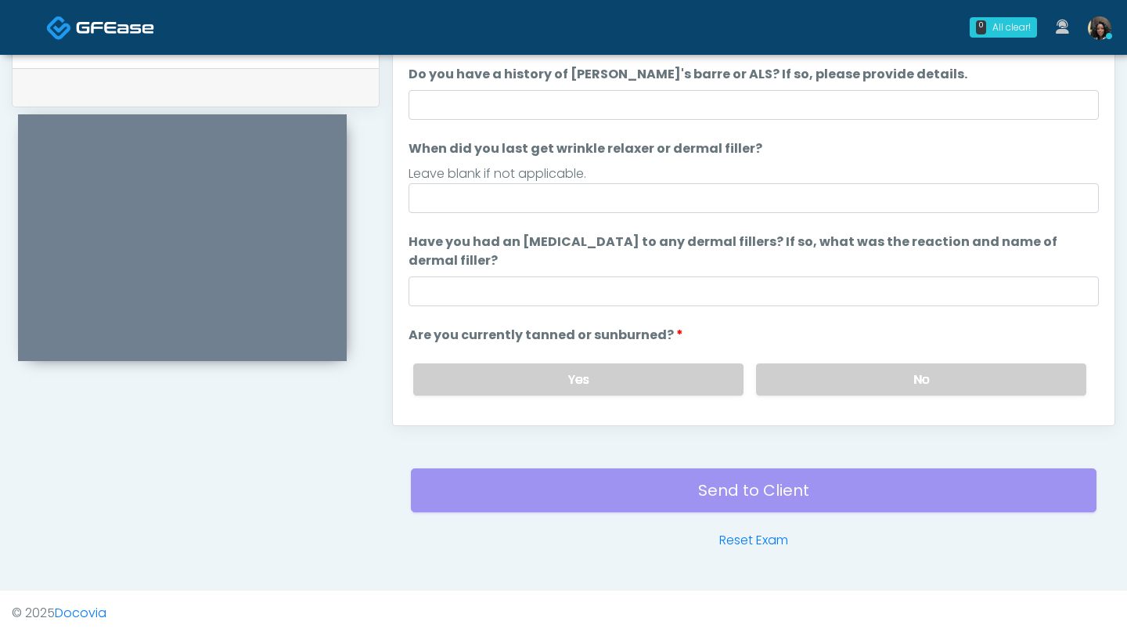
click at [531, 135] on ol "The following questions are for Filler, Wrinkle relaxers, PRP, and Lasers The f…" at bounding box center [754, 260] width 691 height 481
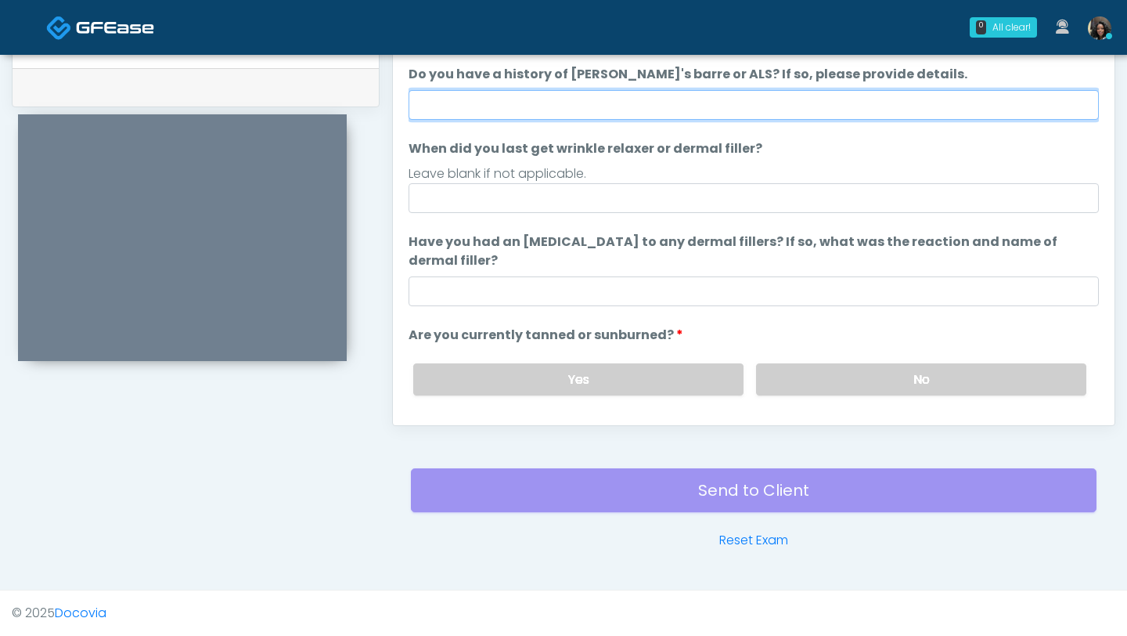
click at [531, 97] on input "Do you have a history of [PERSON_NAME]'s barre or ALS? If so, please provide de…" at bounding box center [754, 105] width 691 height 30
type input "**"
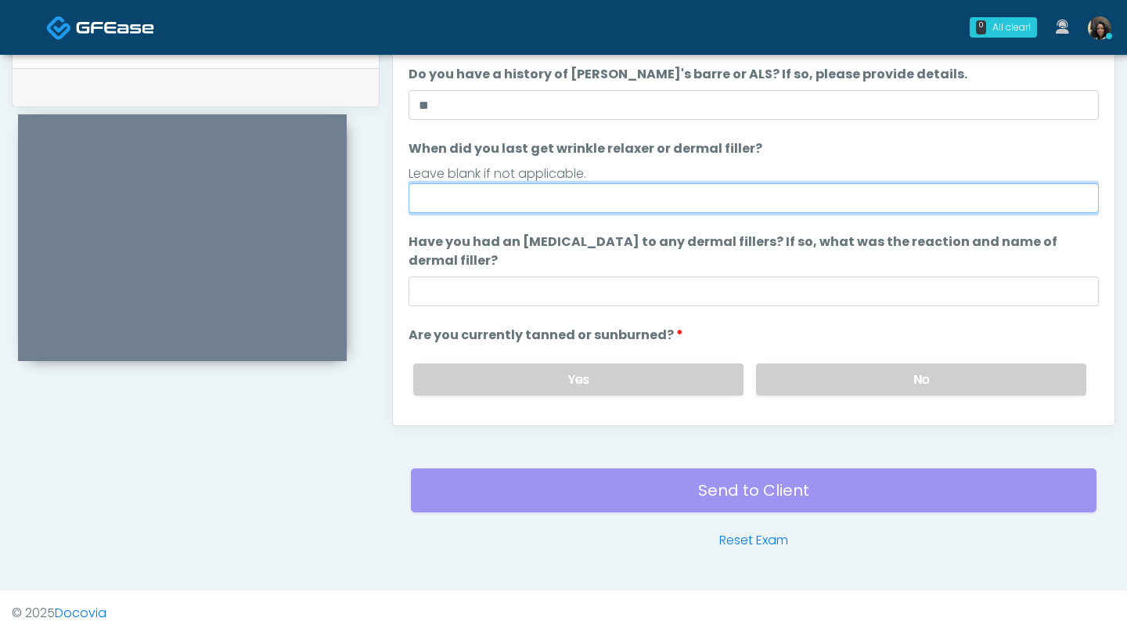
click at [492, 197] on input "When did you last get wrinkle relaxer or dermal filler?" at bounding box center [754, 198] width 691 height 30
click at [470, 200] on input "**********" at bounding box center [754, 198] width 691 height 30
type input "**********"
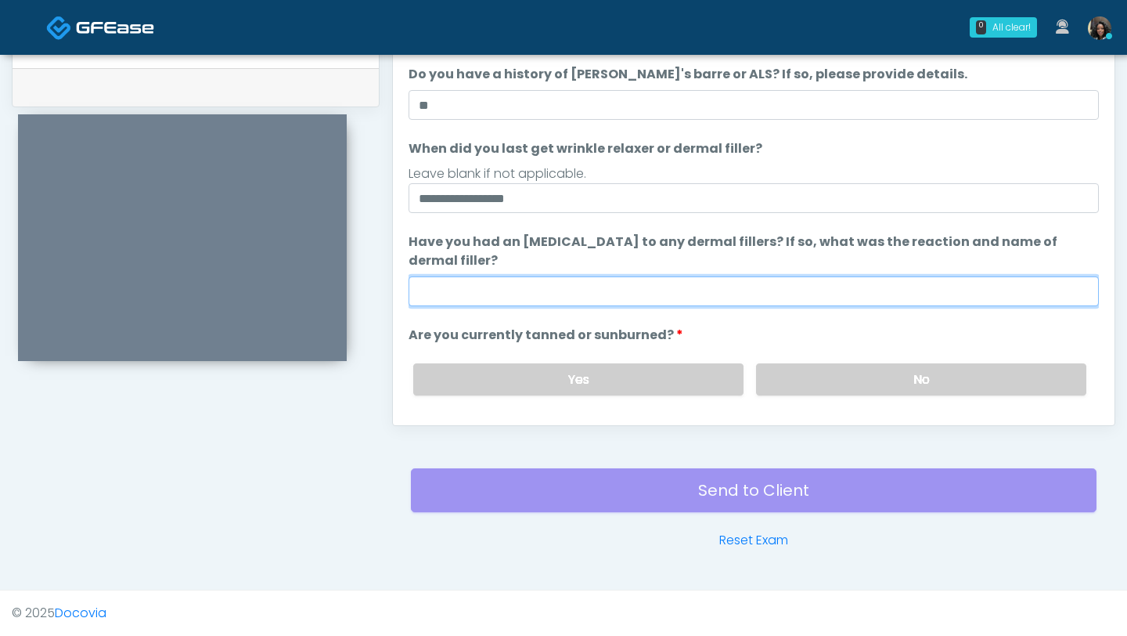
click at [491, 289] on input "Have you had an [MEDICAL_DATA] to any dermal fillers? If so, what was the react…" at bounding box center [754, 291] width 691 height 30
type input "**"
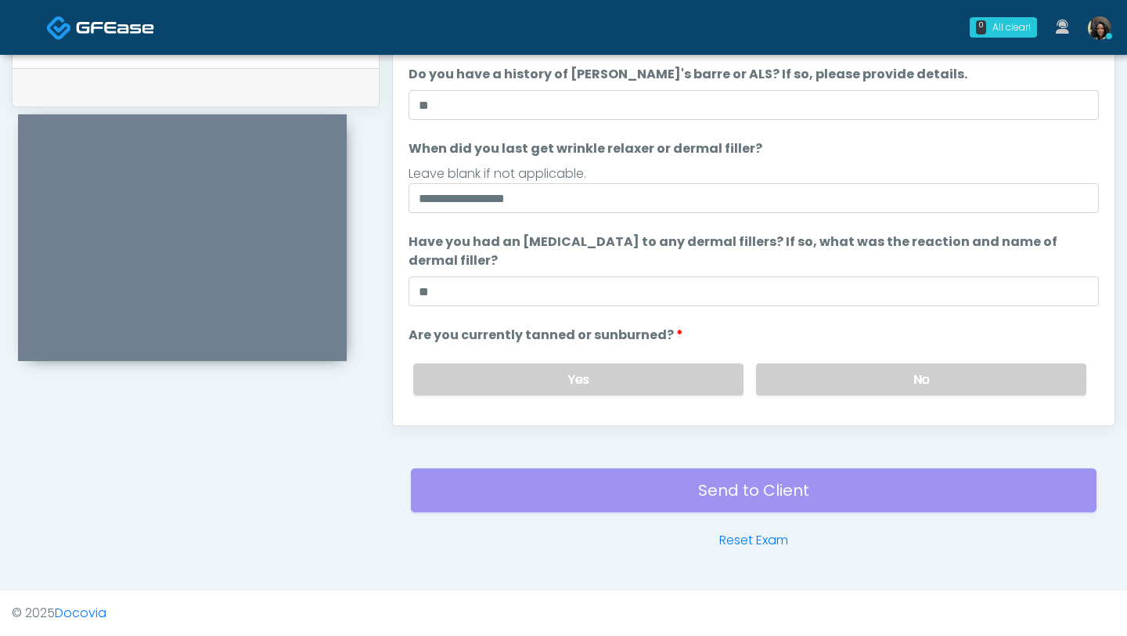
click at [815, 362] on div "Yes No" at bounding box center [750, 379] width 698 height 57
click at [821, 380] on label "No" at bounding box center [921, 379] width 330 height 32
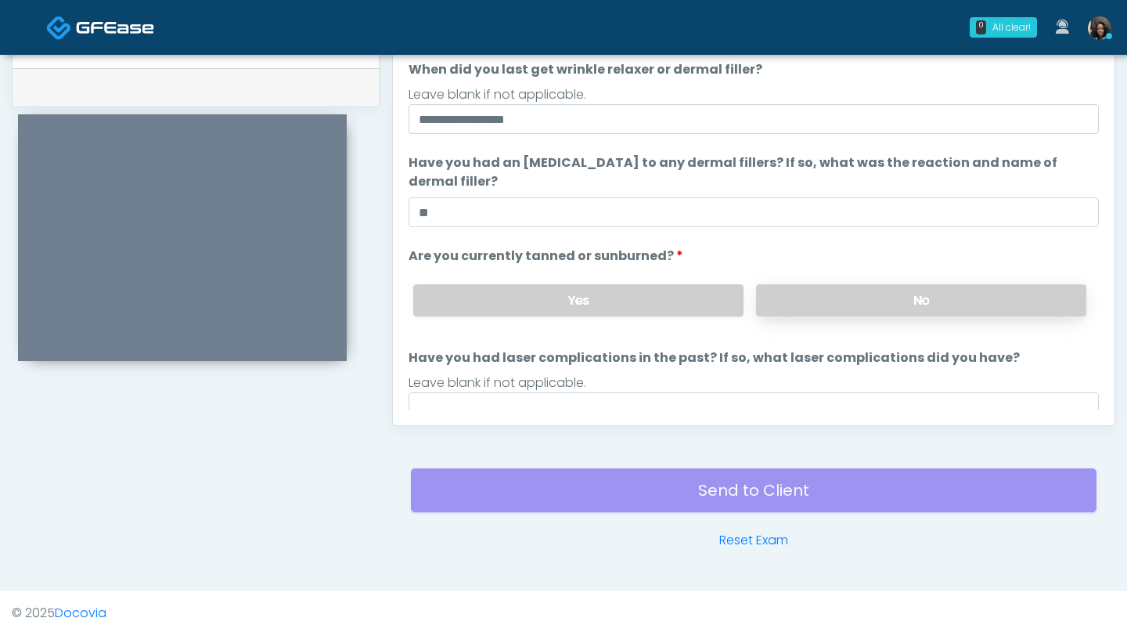
scroll to position [147, 0]
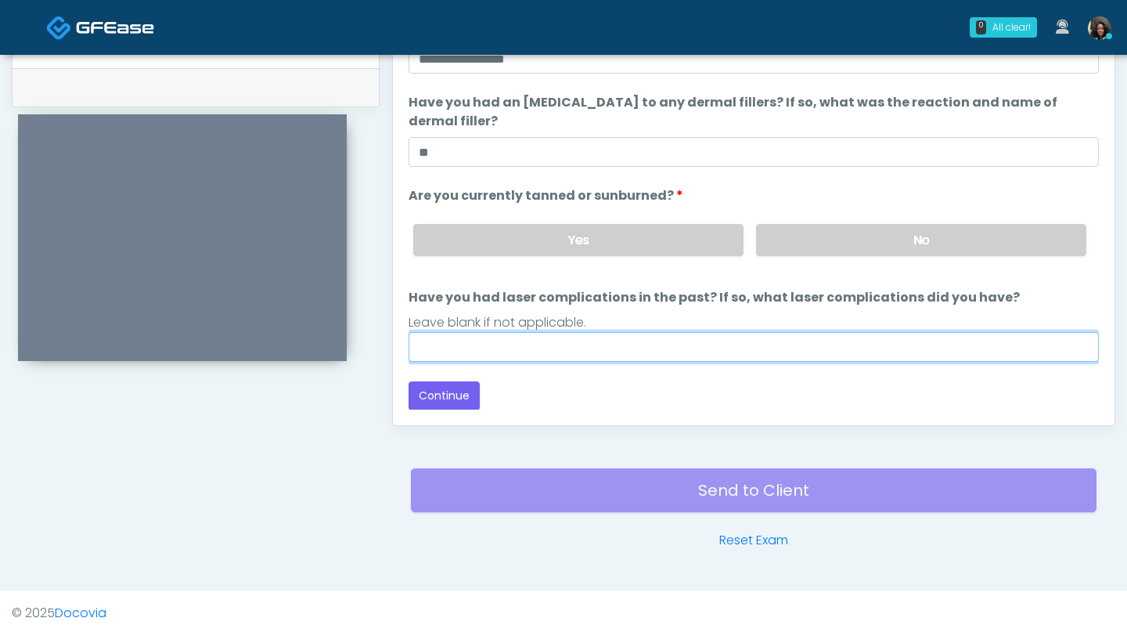
click at [707, 356] on input "Have you had laser complications in the past? If so, what laser complications d…" at bounding box center [754, 347] width 691 height 30
type input "**"
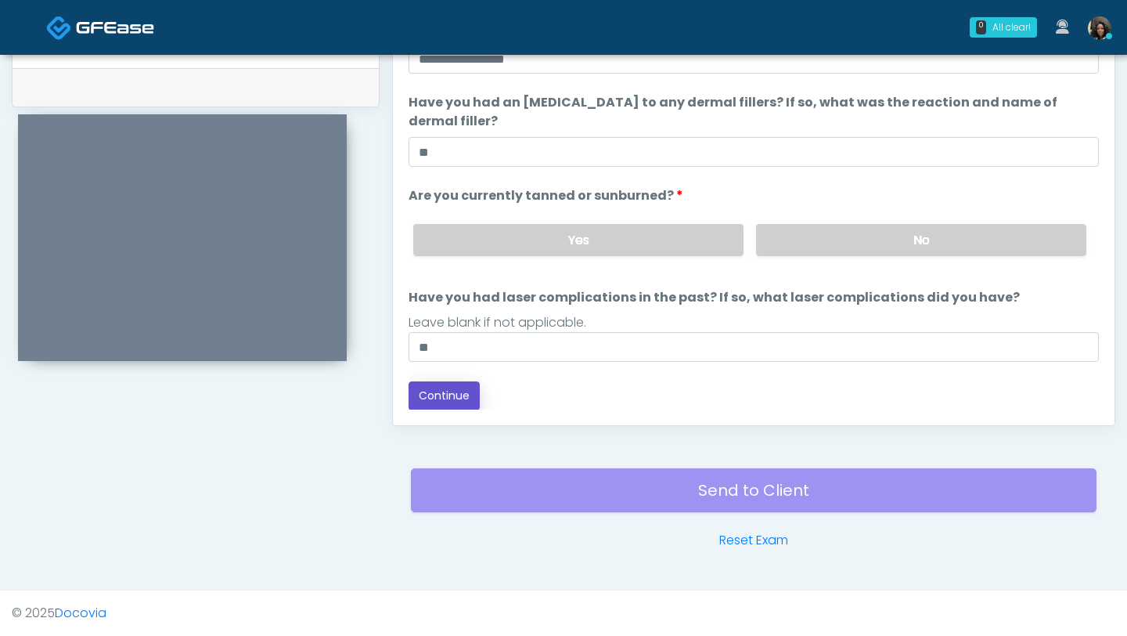
click at [454, 393] on button "Continue" at bounding box center [444, 395] width 71 height 29
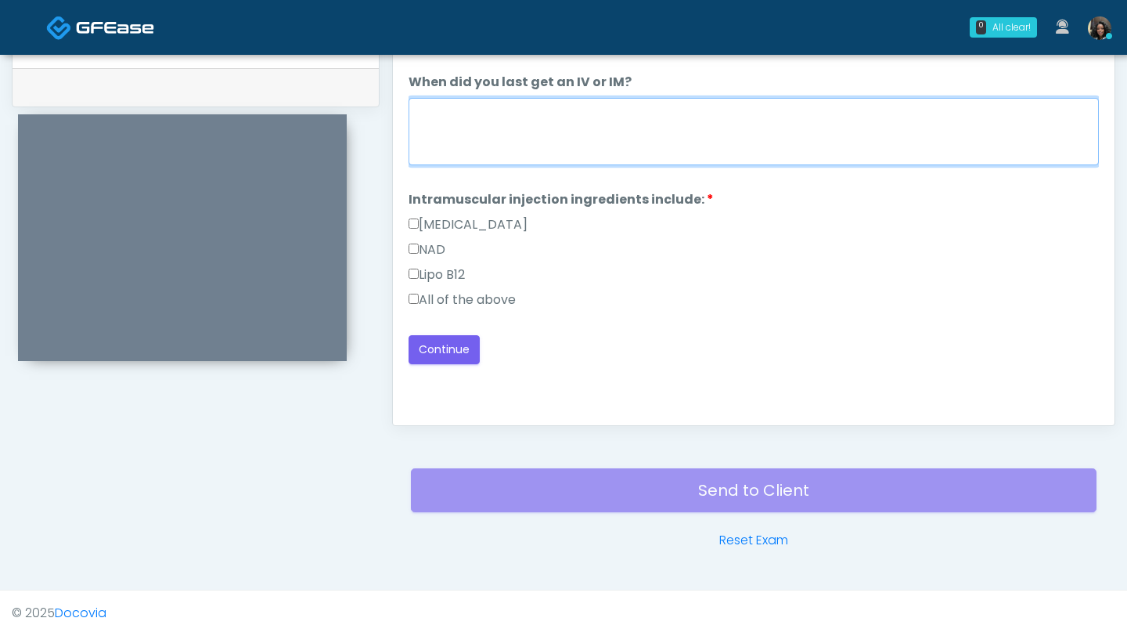
click at [613, 140] on textarea "When did you last get an IV or IM?" at bounding box center [754, 131] width 691 height 67
type textarea "**********"
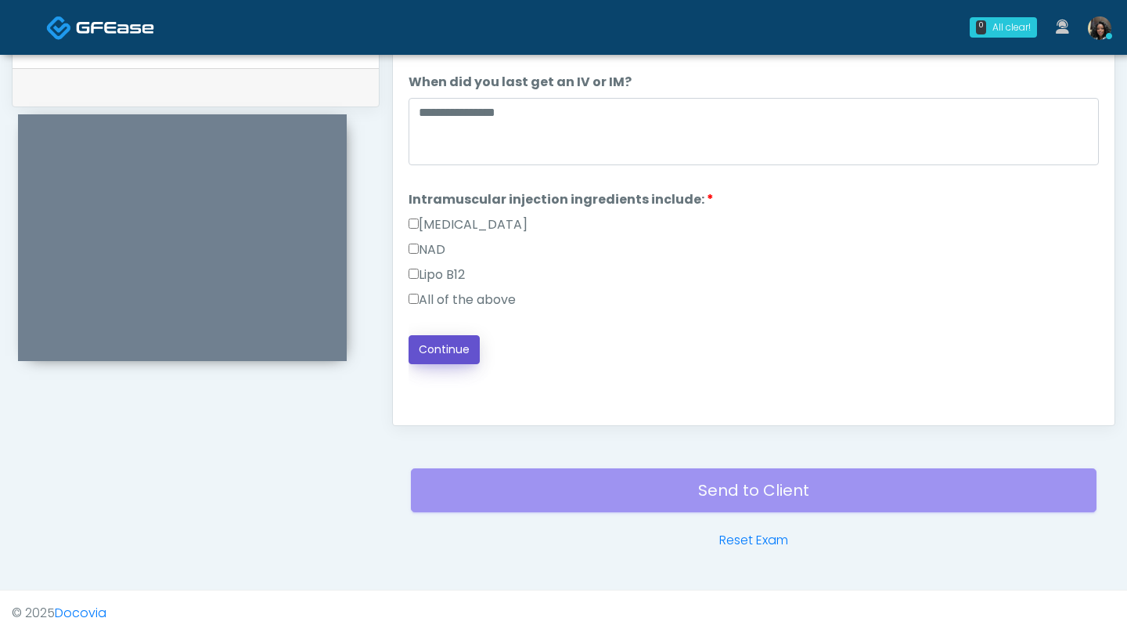
click at [438, 350] on button "Continue" at bounding box center [444, 349] width 71 height 29
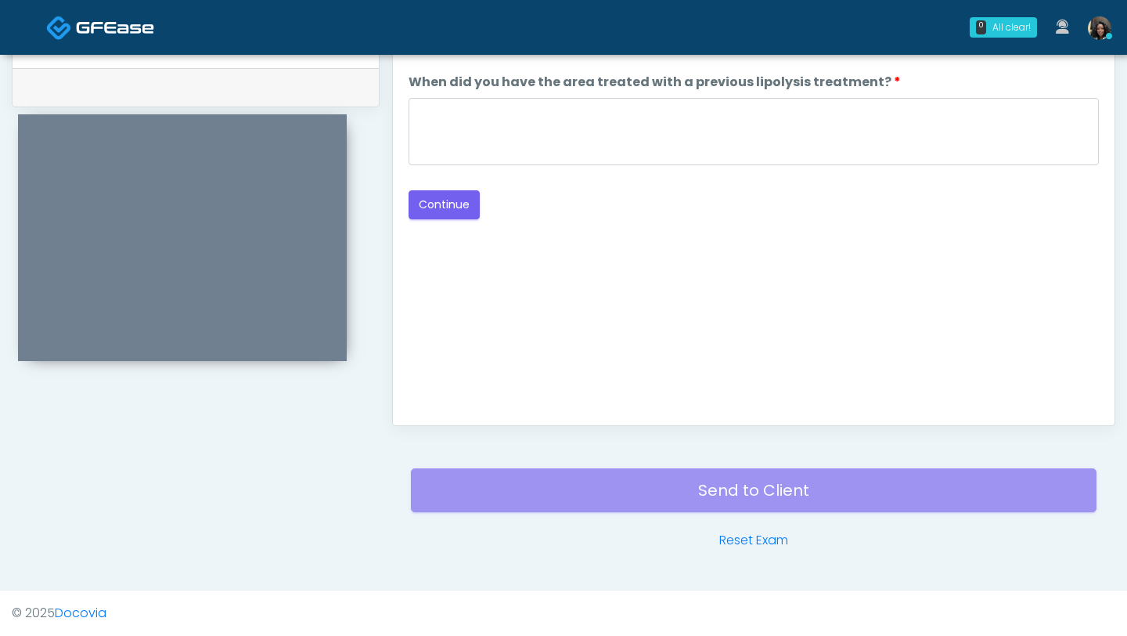
scroll to position [749, 0]
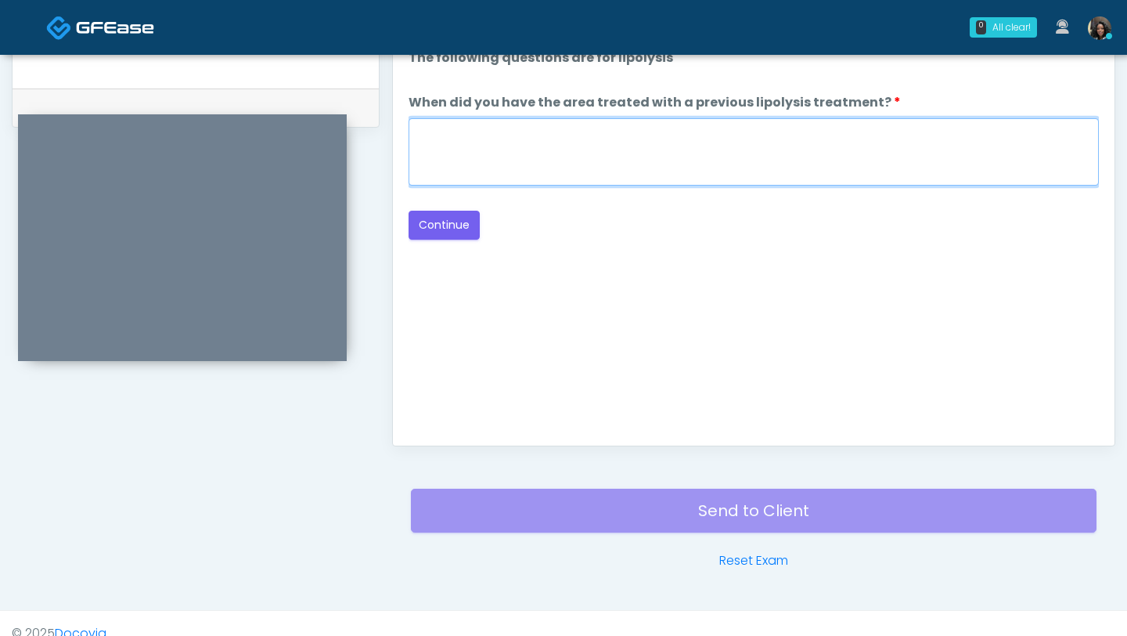
click at [622, 152] on textarea "When did you have the area treated with a previous lipolysis treatment?" at bounding box center [754, 151] width 691 height 67
type textarea "*********"
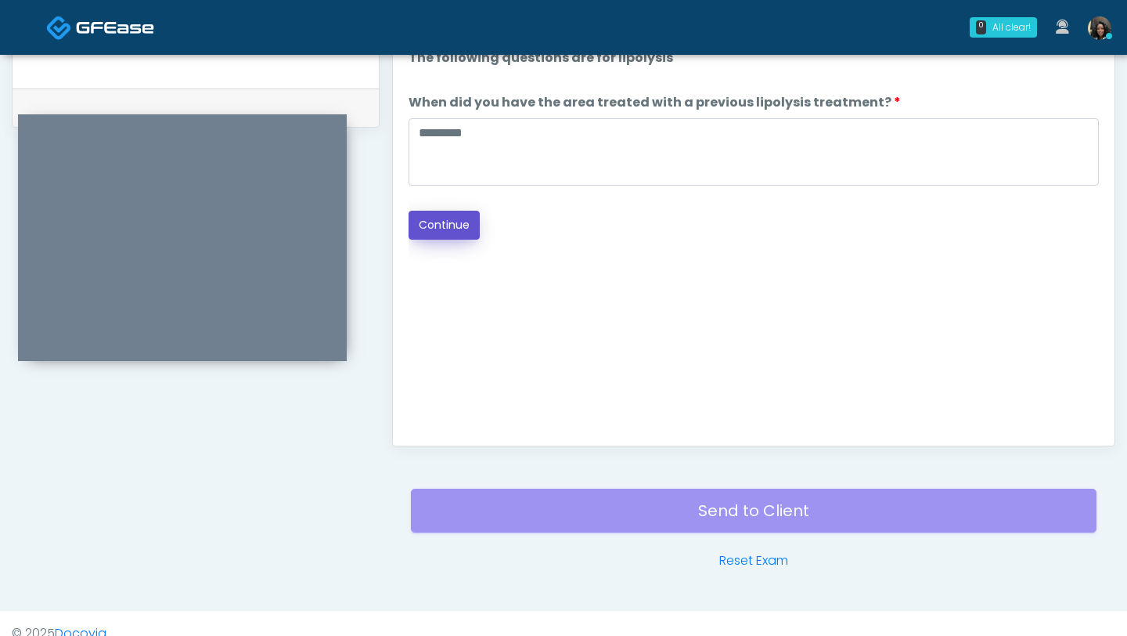
click at [451, 229] on button "Continue" at bounding box center [444, 225] width 71 height 29
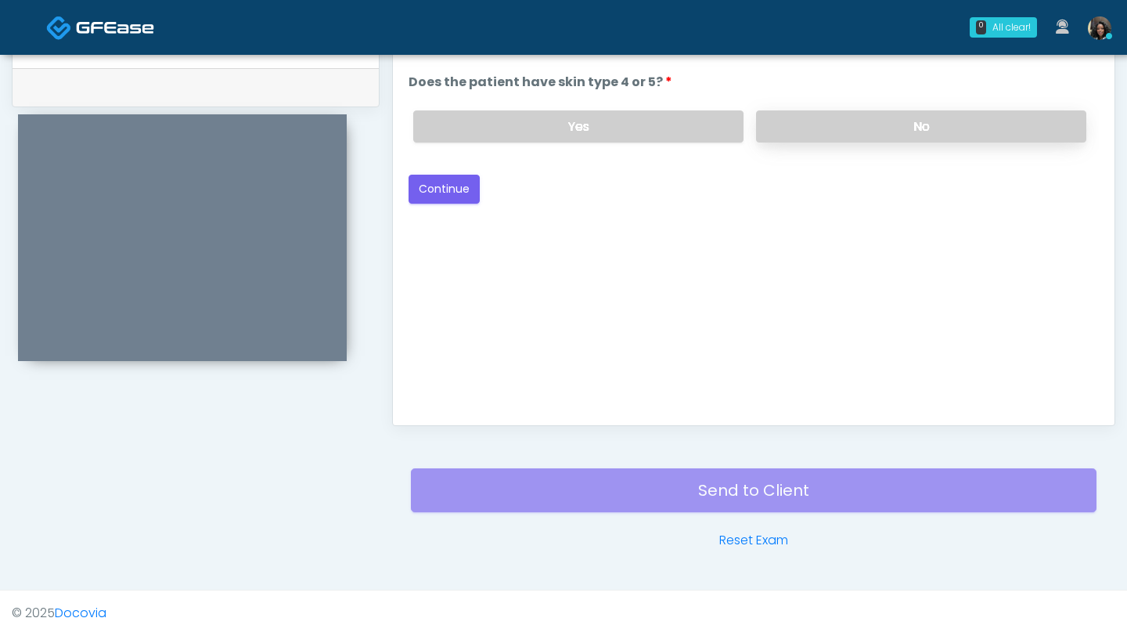
click at [873, 119] on label "No" at bounding box center [921, 126] width 330 height 32
click at [456, 186] on button "Continue" at bounding box center [444, 189] width 71 height 29
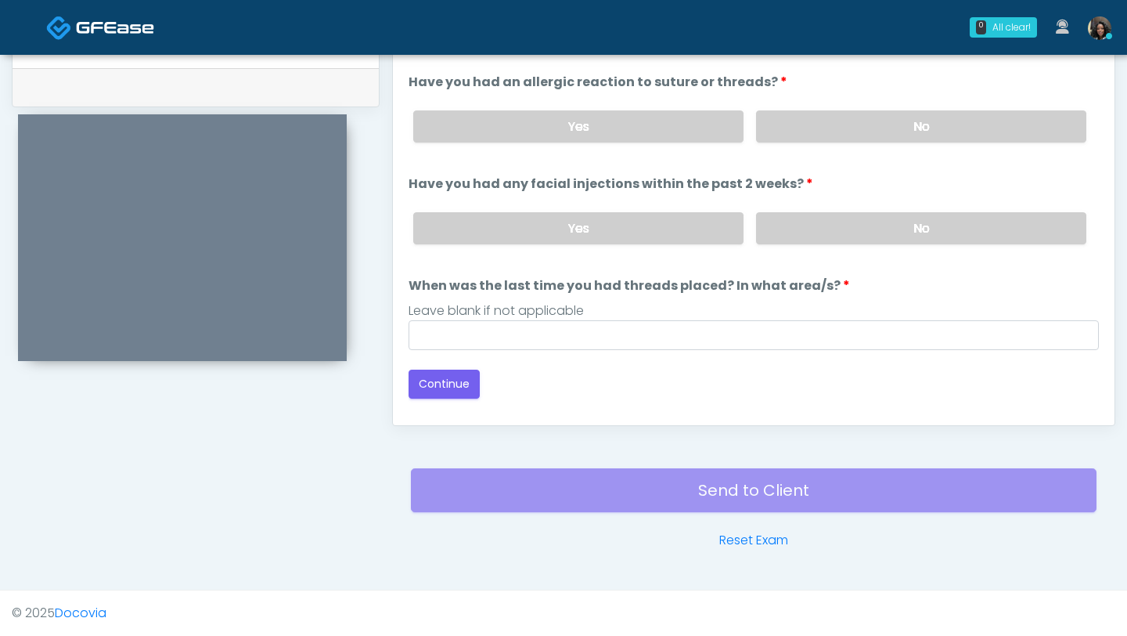
click at [837, 145] on div "Yes No" at bounding box center [750, 126] width 698 height 57
click at [870, 123] on label "No" at bounding box center [921, 126] width 330 height 32
click at [846, 214] on label "No" at bounding box center [921, 228] width 330 height 32
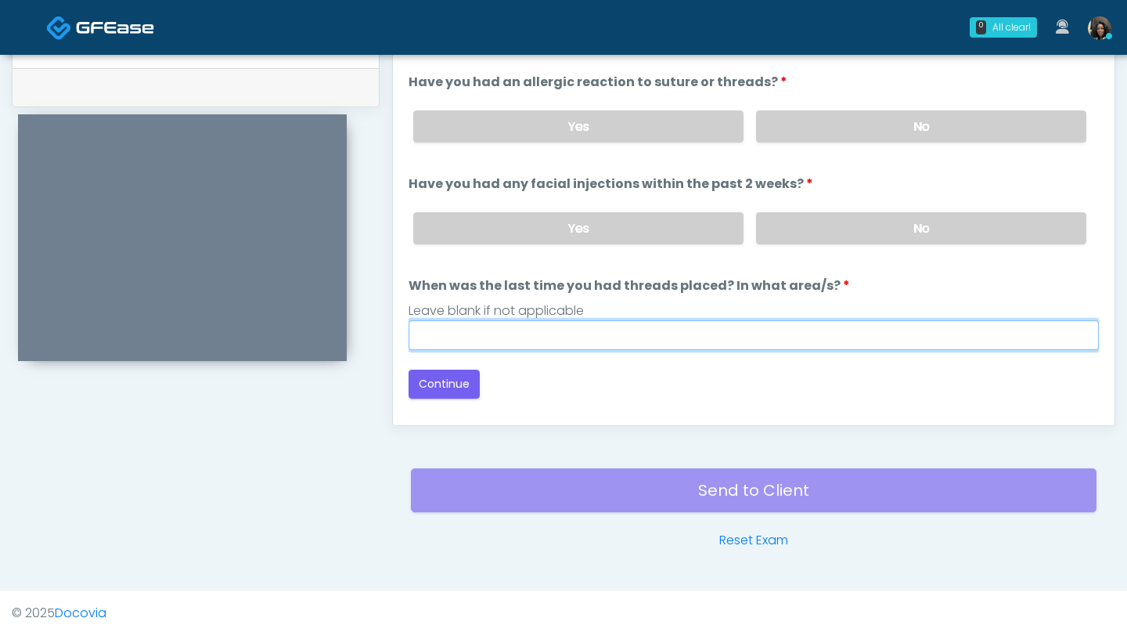
click at [640, 326] on input "When was the last time you had threads placed? In what area/s?" at bounding box center [754, 335] width 691 height 30
type input "*********"
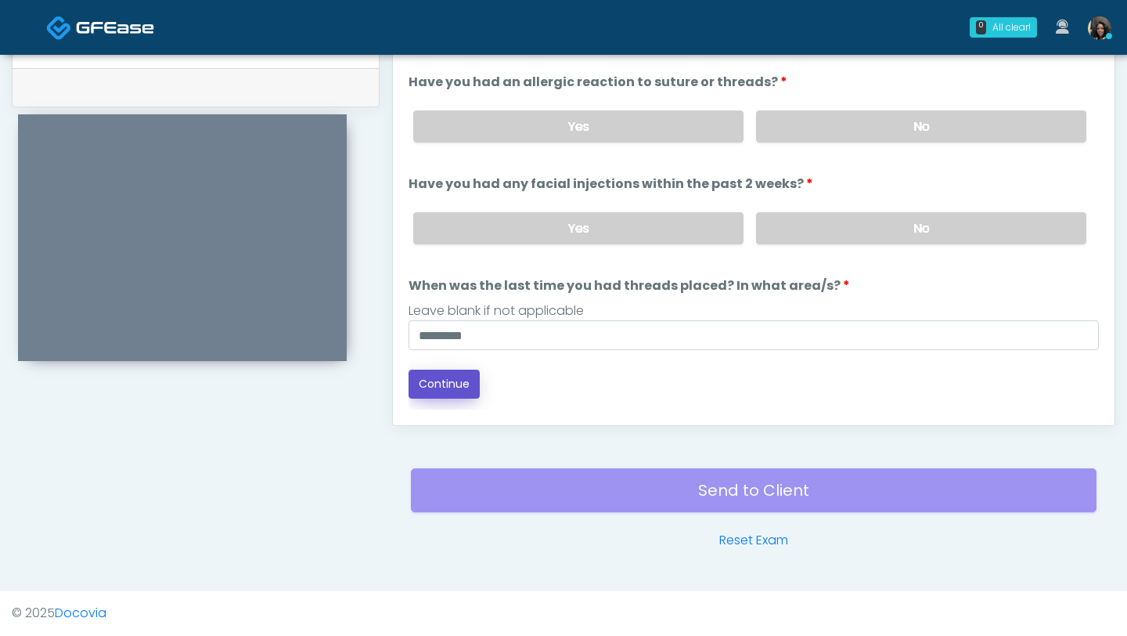
click at [442, 388] on button "Continue" at bounding box center [444, 384] width 71 height 29
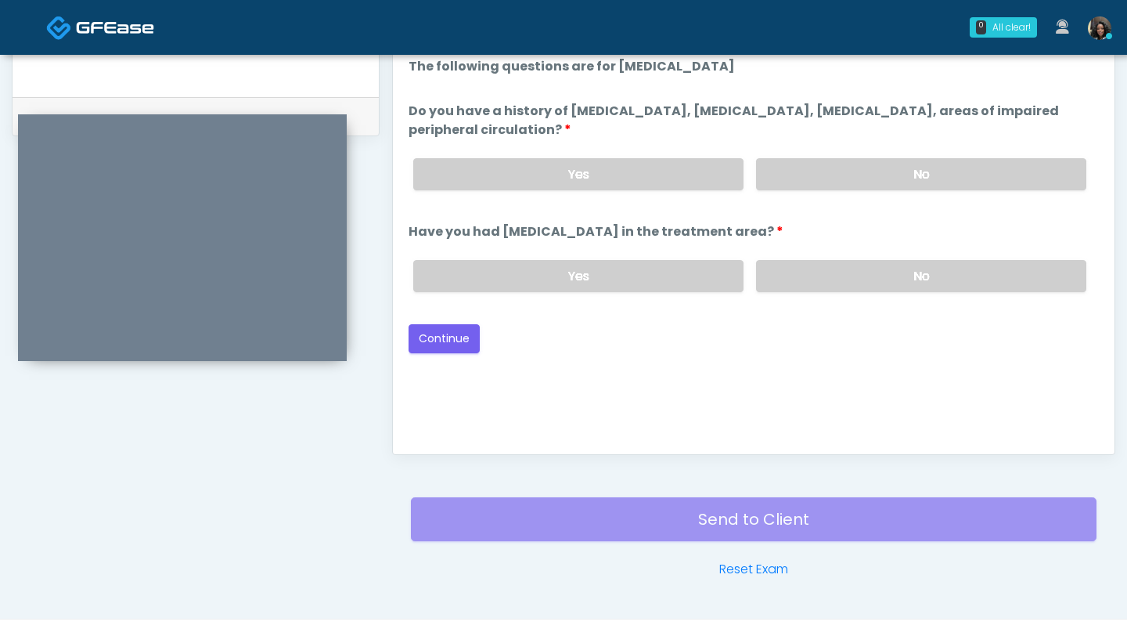
scroll to position [730, 0]
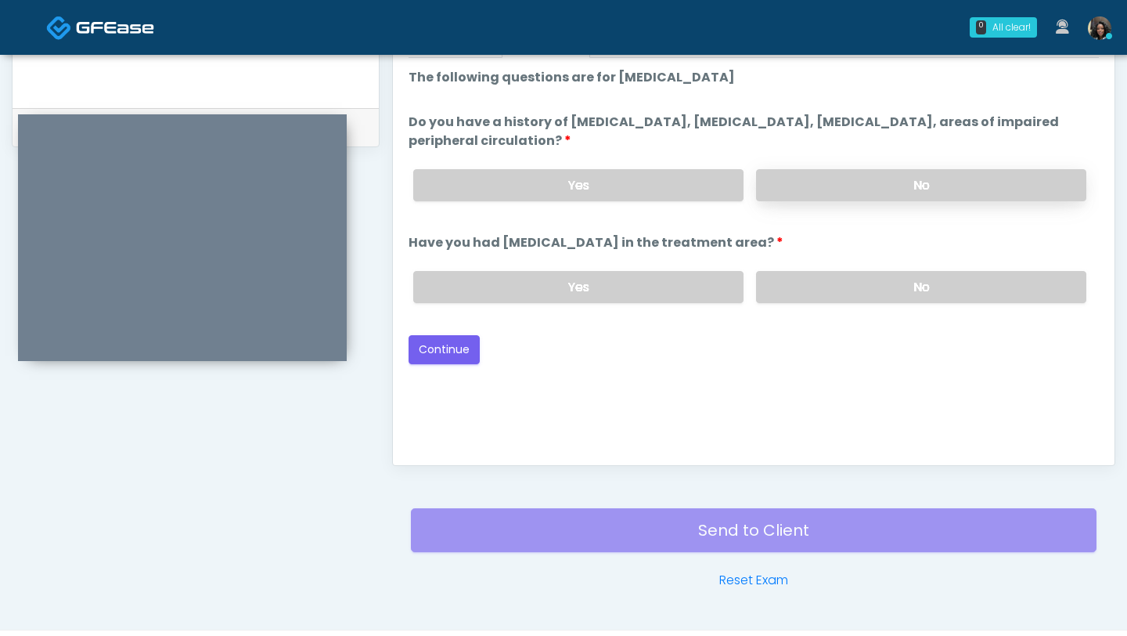
click at [864, 194] on label "No" at bounding box center [921, 185] width 330 height 32
click at [849, 275] on label "No" at bounding box center [921, 287] width 330 height 32
click at [456, 346] on button "Continue" at bounding box center [444, 349] width 71 height 29
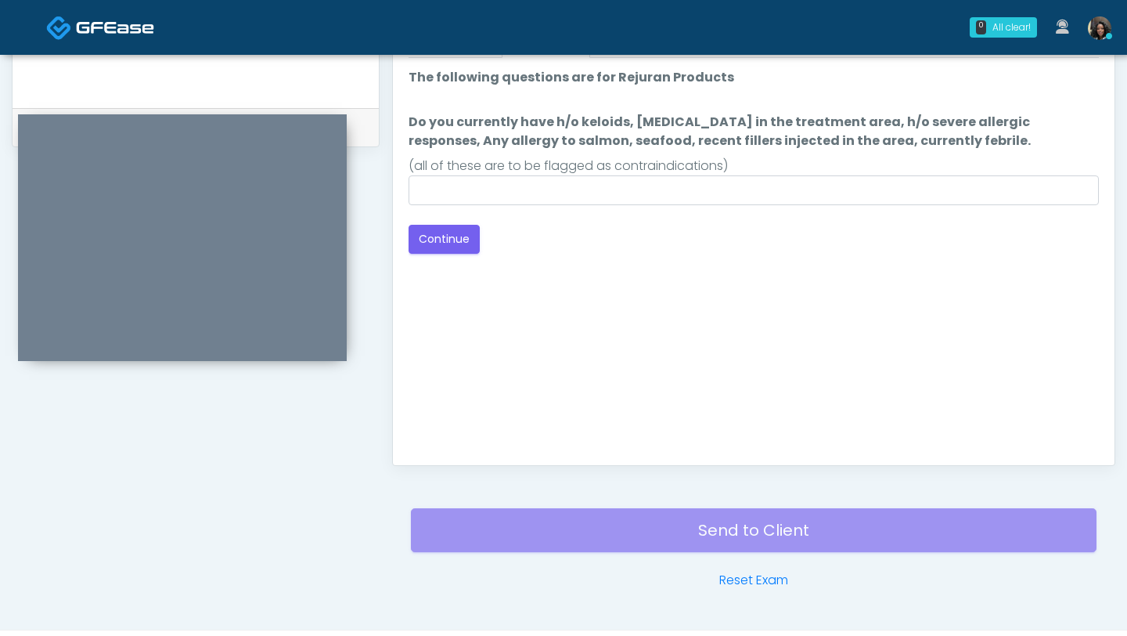
scroll to position [770, 0]
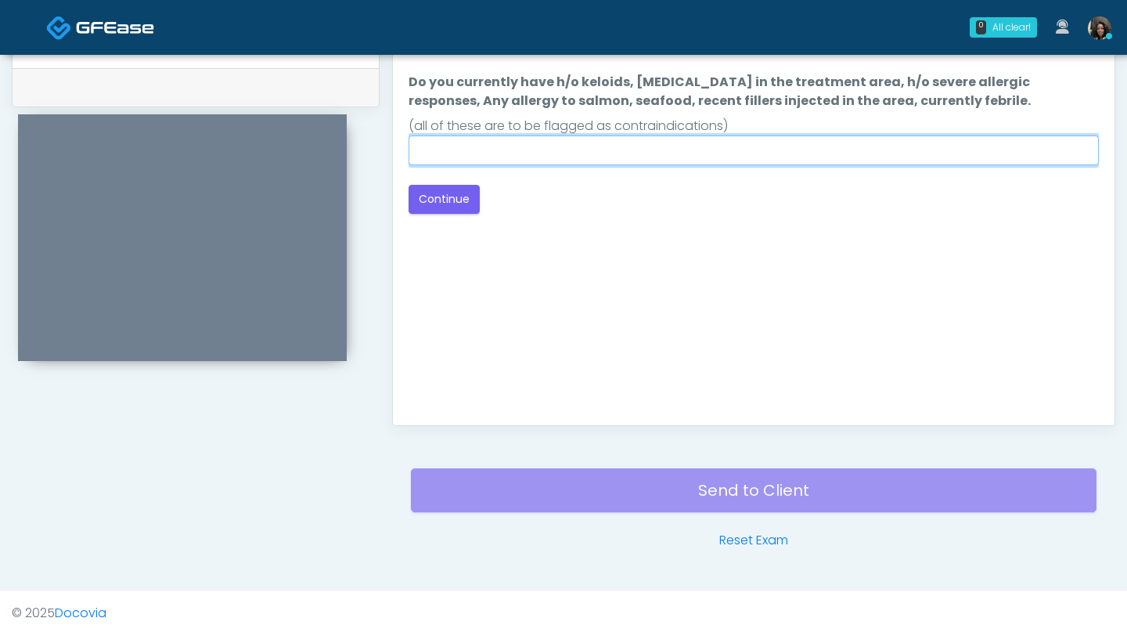
click at [633, 158] on input "Do you currently have h/o keloids, skin infection in the treatment area, h/o se…" at bounding box center [754, 150] width 691 height 30
type input "****"
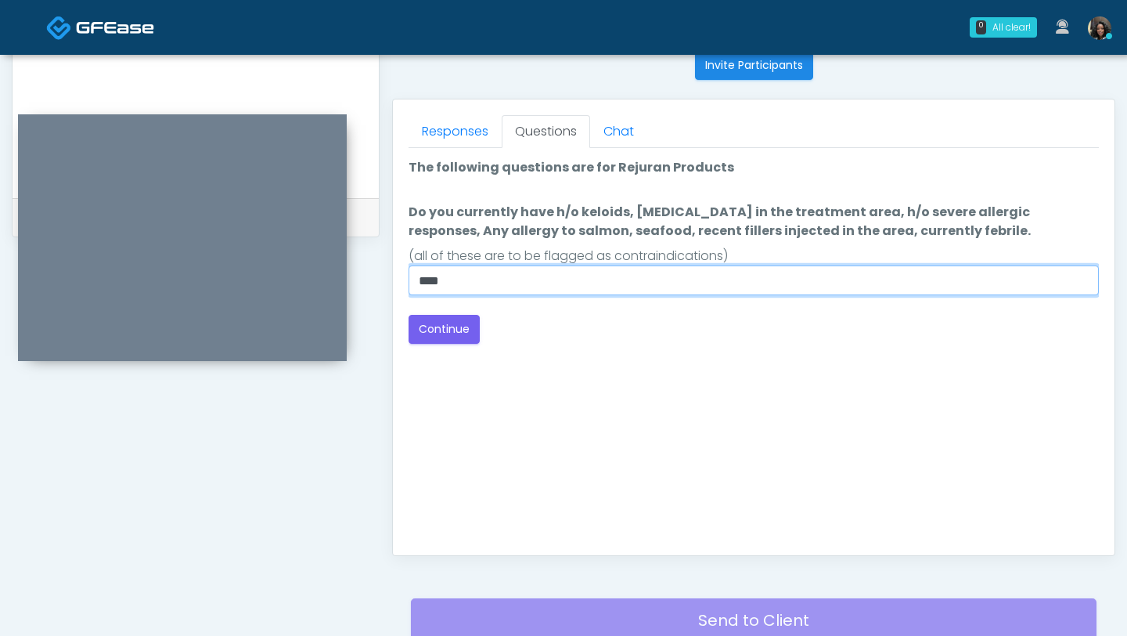
scroll to position [637, 0]
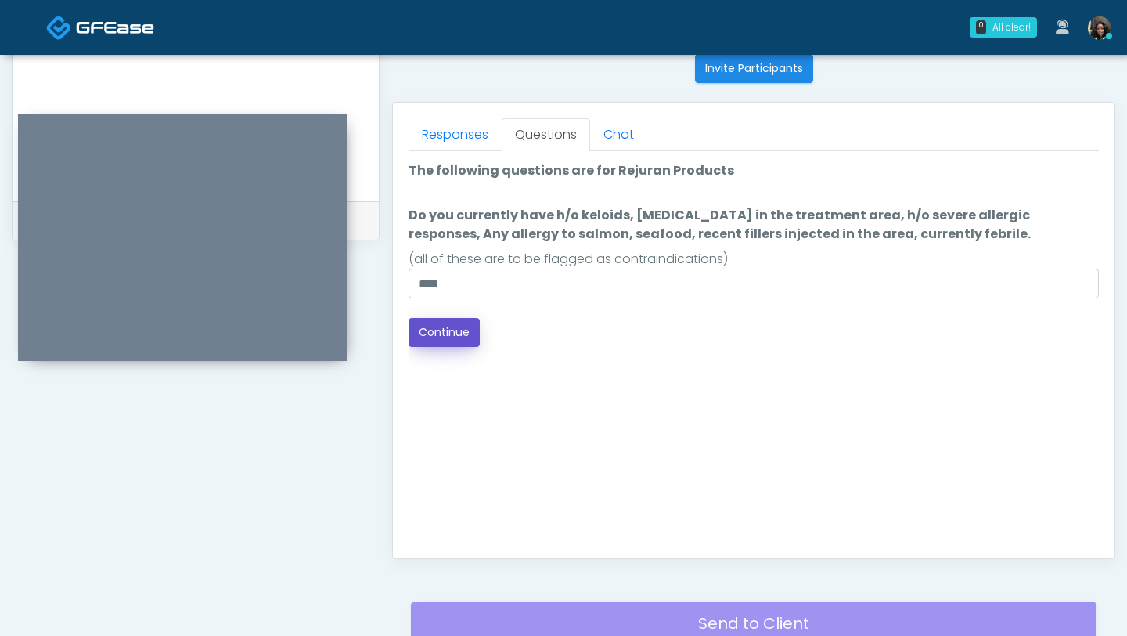
click at [463, 334] on button "Continue" at bounding box center [444, 332] width 71 height 29
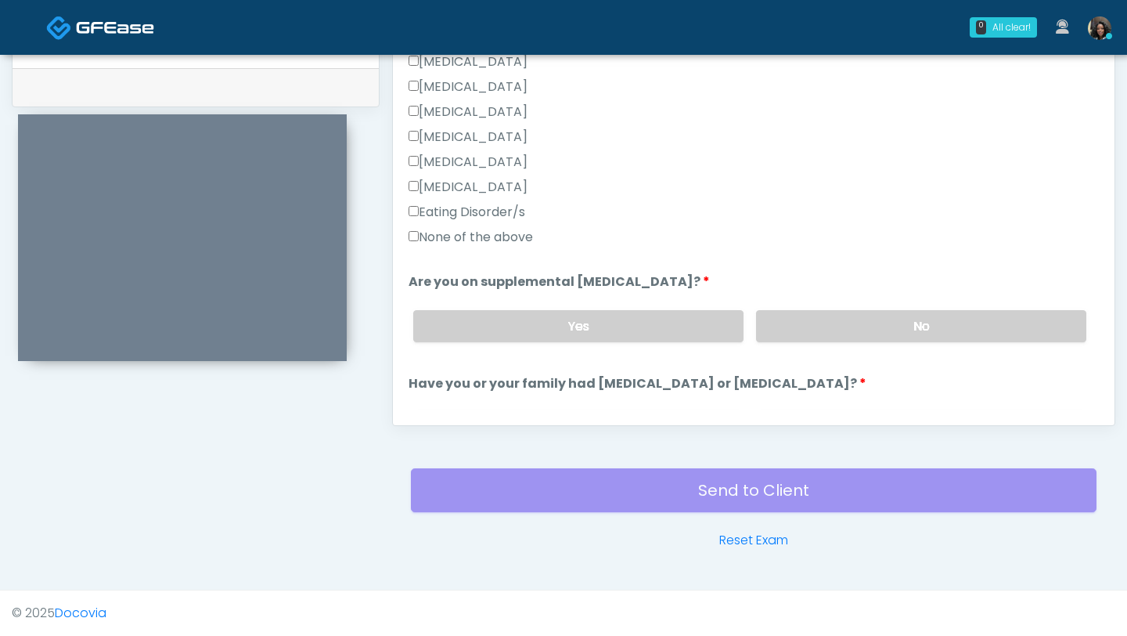
scroll to position [387, 0]
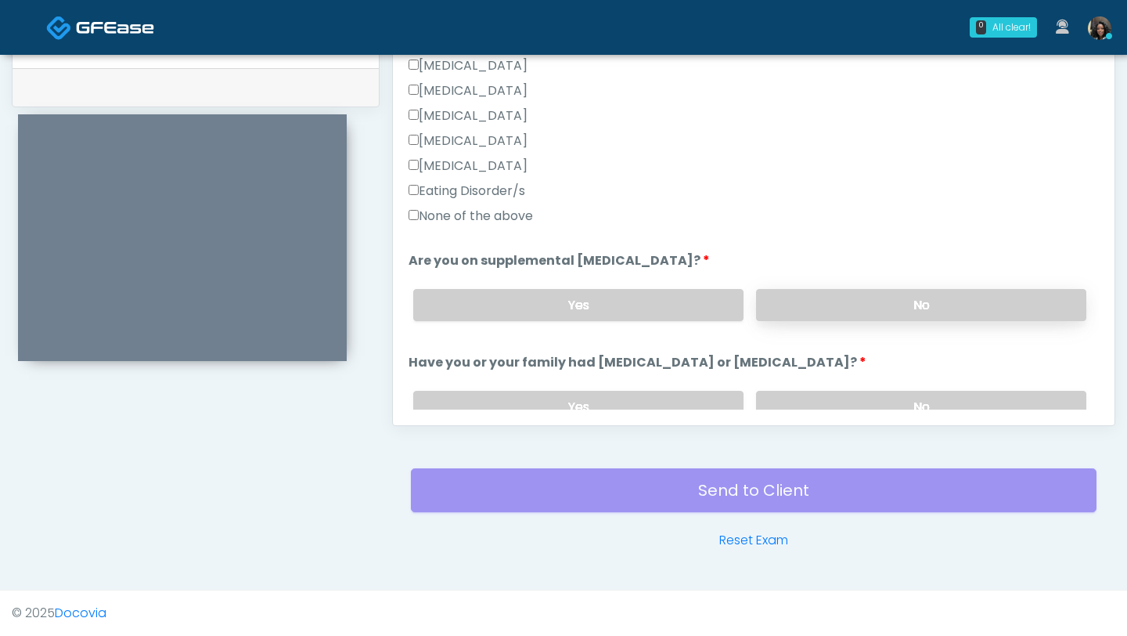
click at [909, 297] on label "No" at bounding box center [921, 305] width 330 height 32
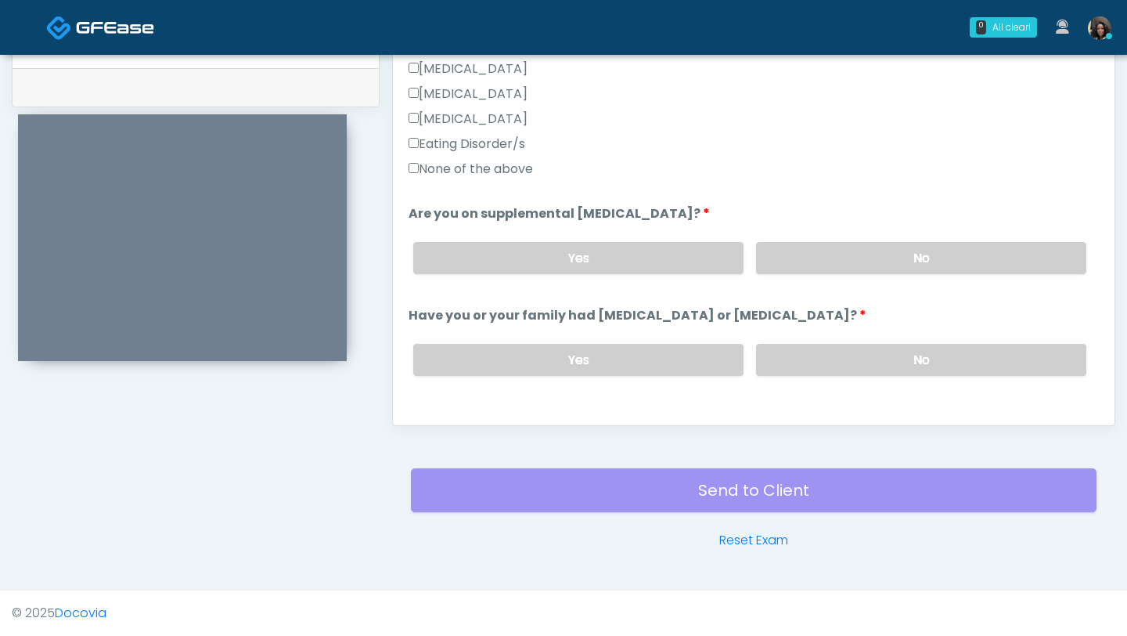
scroll to position [456, 0]
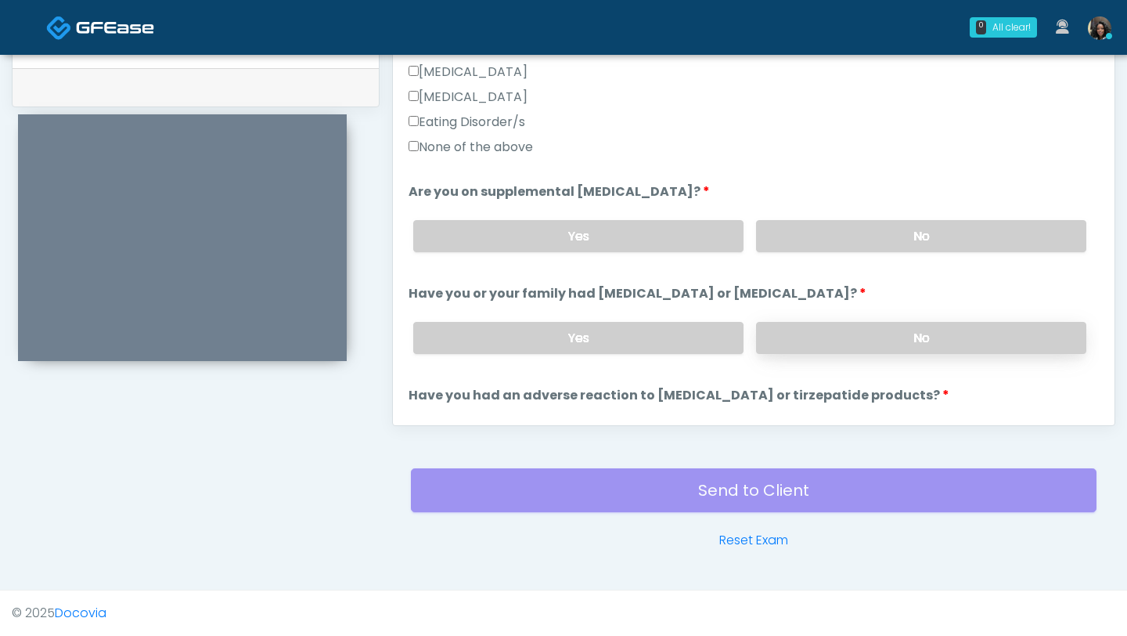
click at [885, 338] on label "No" at bounding box center [921, 338] width 330 height 32
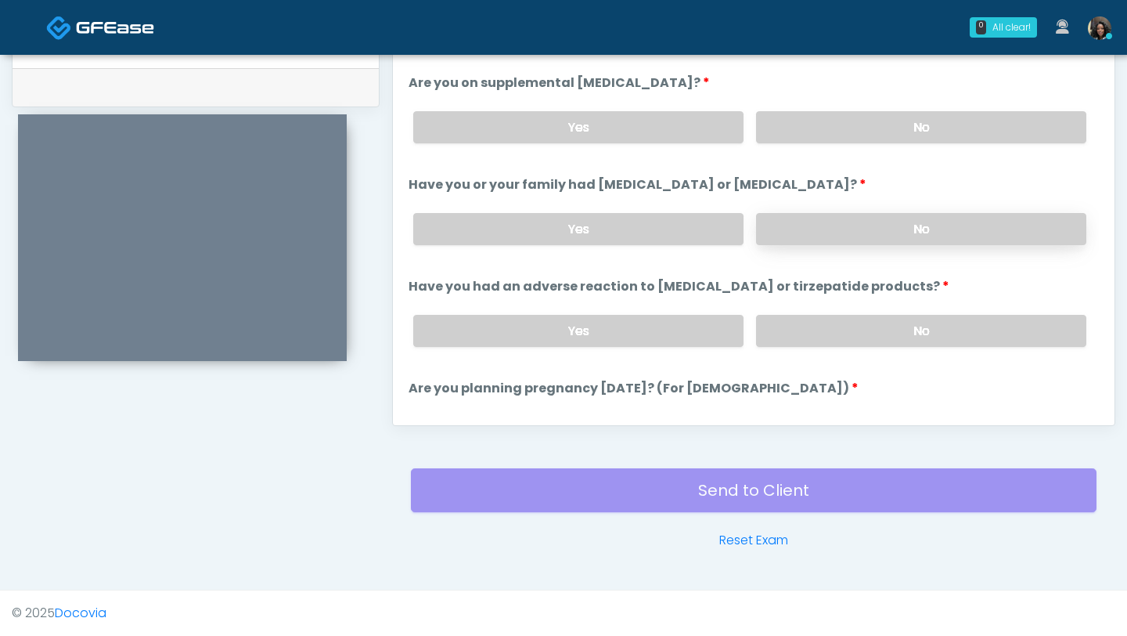
scroll to position [594, 0]
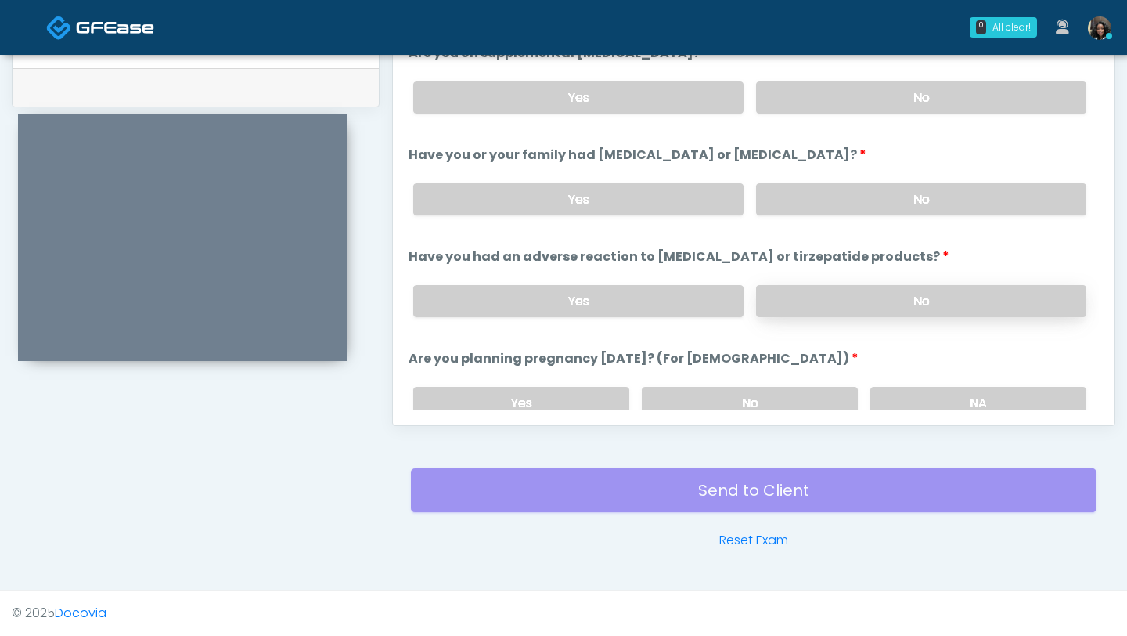
click at [847, 301] on label "No" at bounding box center [921, 301] width 330 height 32
click at [777, 395] on label "No" at bounding box center [750, 403] width 216 height 32
click at [659, 99] on label "Yes" at bounding box center [578, 97] width 330 height 32
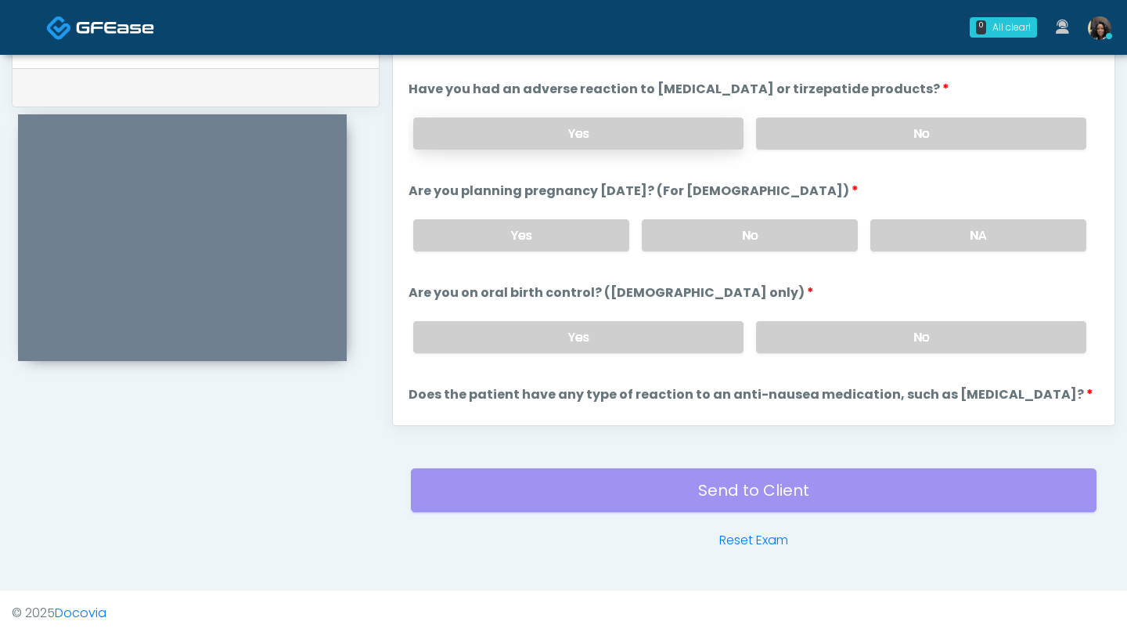
scroll to position [773, 0]
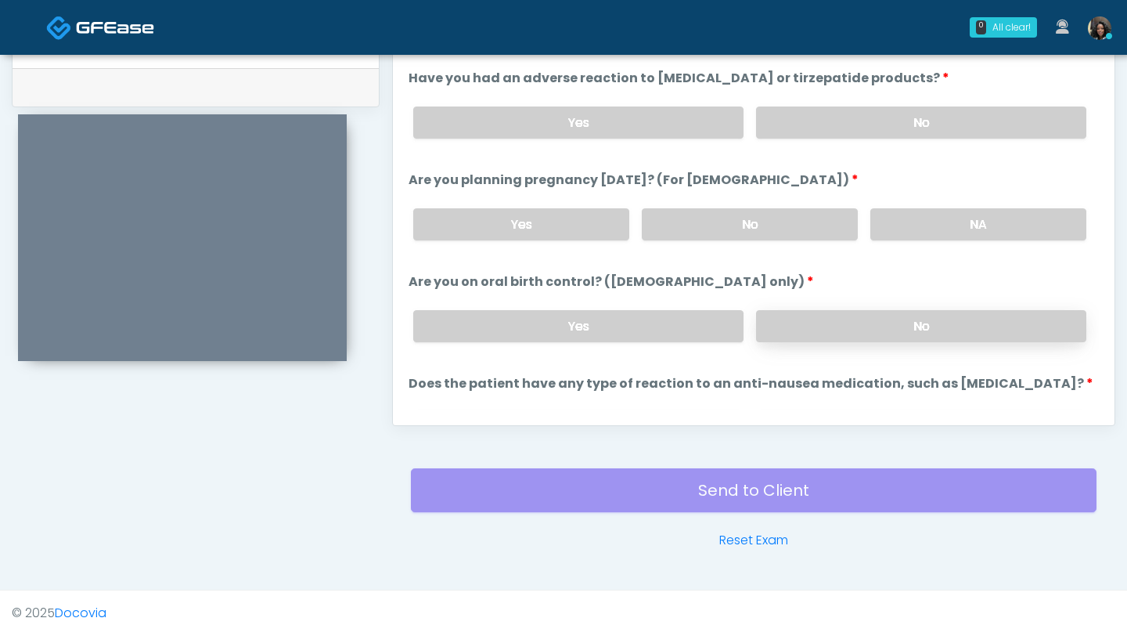
click at [824, 315] on label "No" at bounding box center [921, 326] width 330 height 32
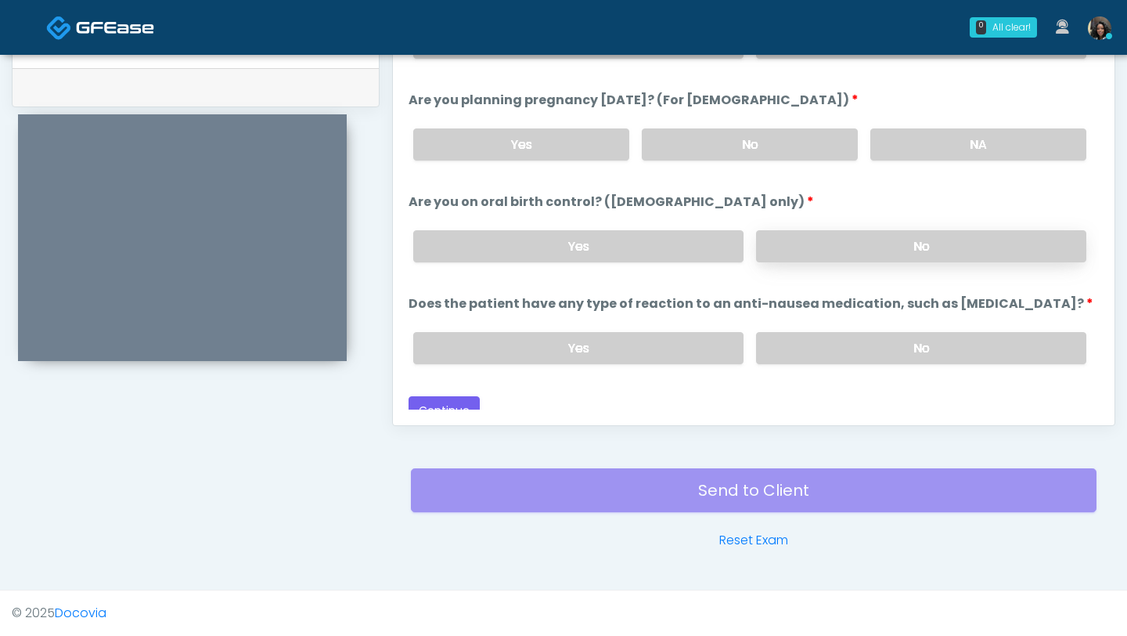
scroll to position [864, 0]
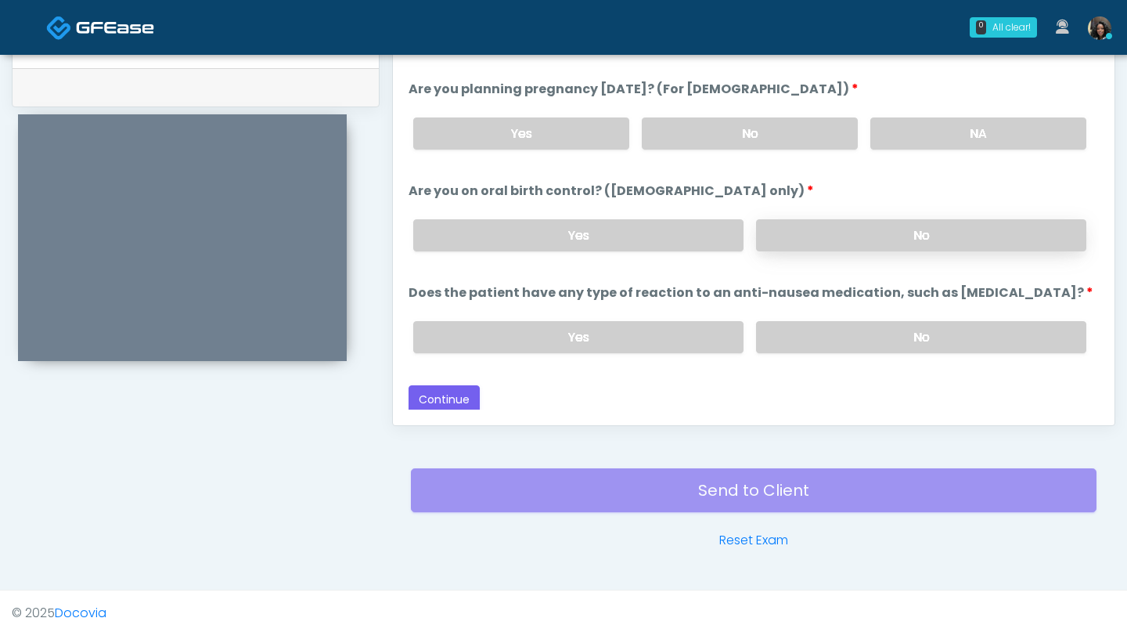
click at [824, 315] on div "Yes No" at bounding box center [750, 336] width 698 height 57
click at [875, 330] on label "No" at bounding box center [921, 337] width 330 height 32
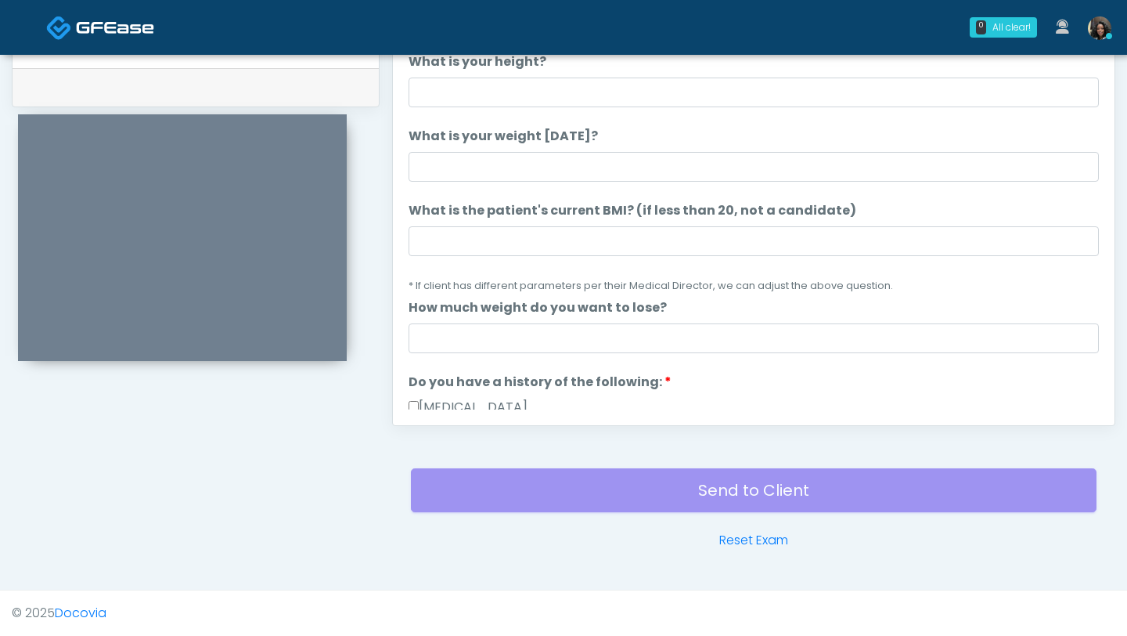
scroll to position [0, 0]
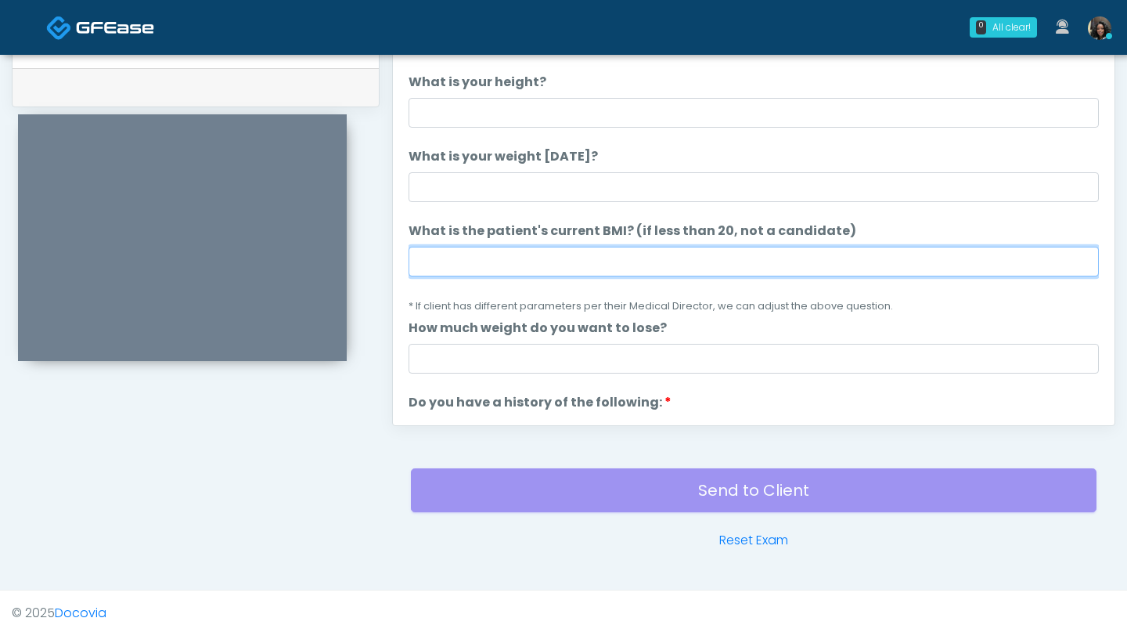
click at [448, 261] on input "What is the patient's current BMI? (if less than 20, not a candidate)" at bounding box center [754, 262] width 691 height 30
click at [427, 264] on input "What is the patient's current BMI? (if less than 20, not a candidate)" at bounding box center [754, 262] width 691 height 30
type input "****"
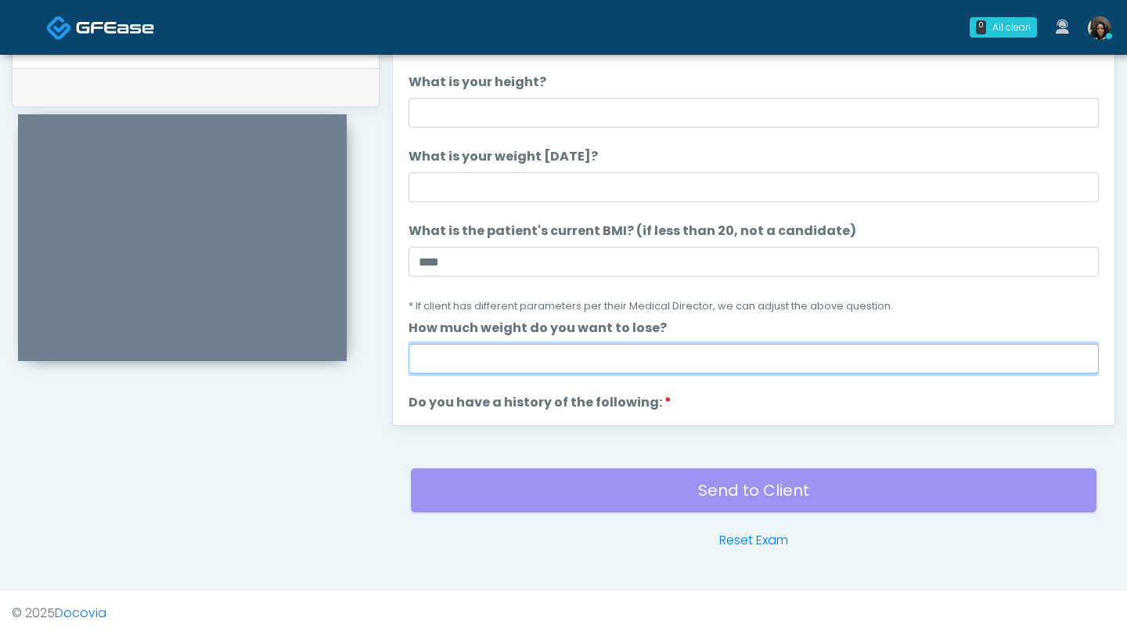
click at [442, 353] on input "How much weight do you want to lose?" at bounding box center [754, 359] width 691 height 30
type input "*"
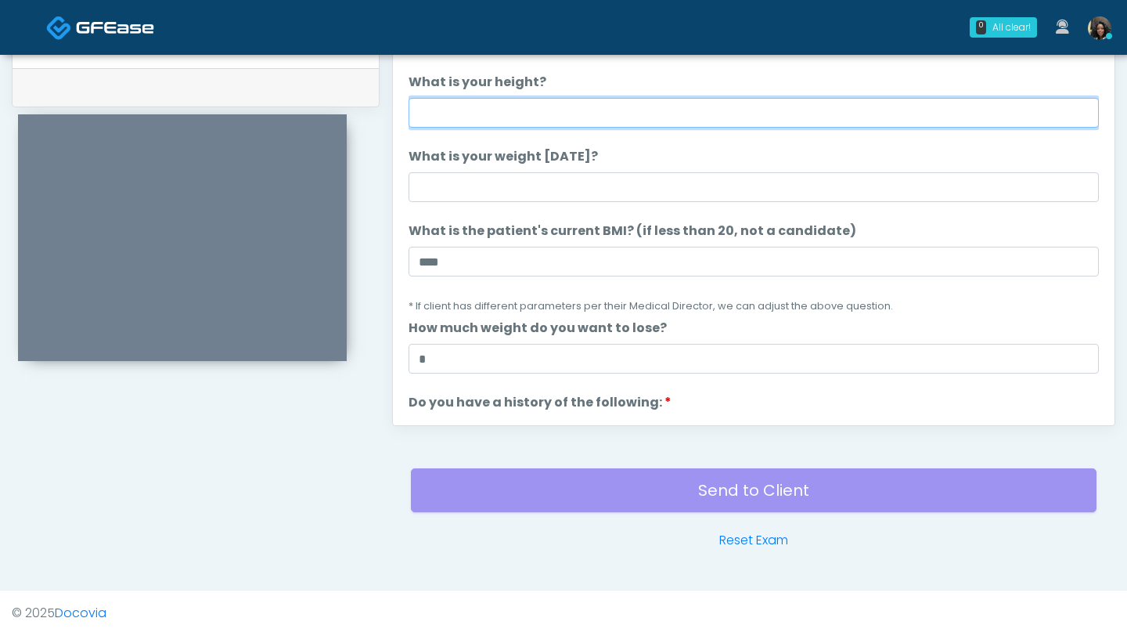
click at [489, 118] on input "What is your height?" at bounding box center [754, 113] width 691 height 30
type input "***"
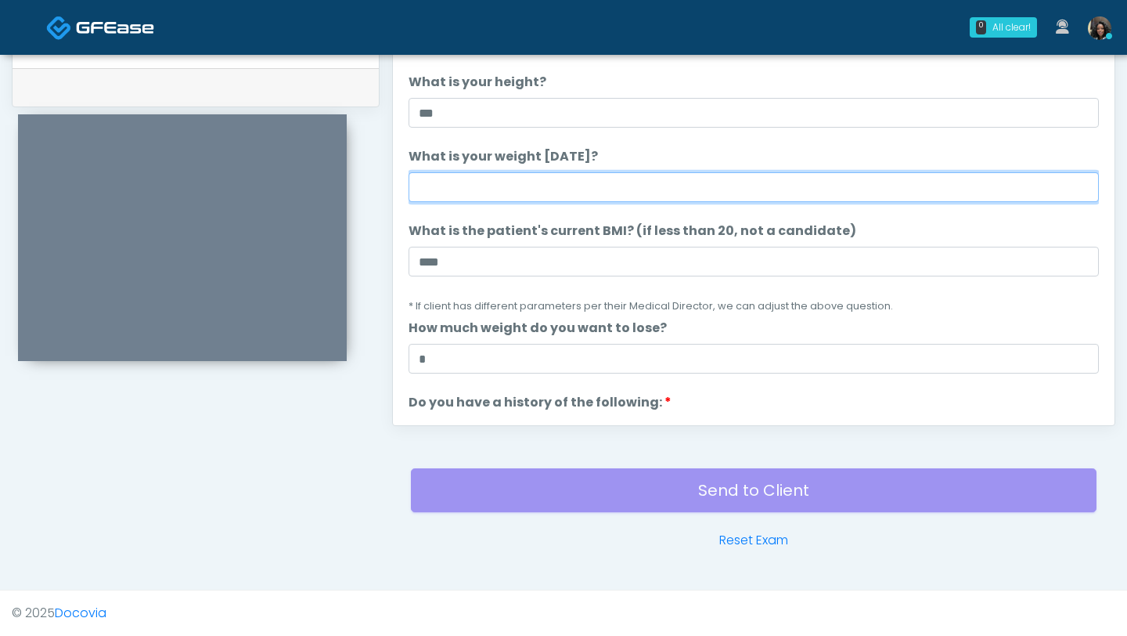
click at [491, 189] on input "What is your weight today?" at bounding box center [754, 187] width 691 height 30
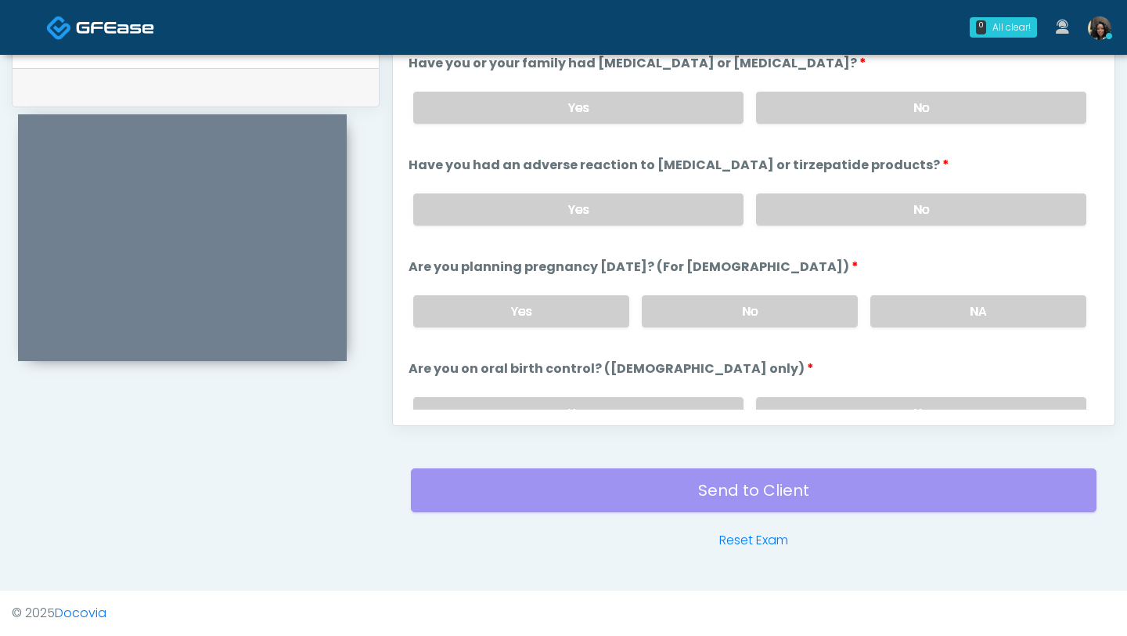
scroll to position [864, 0]
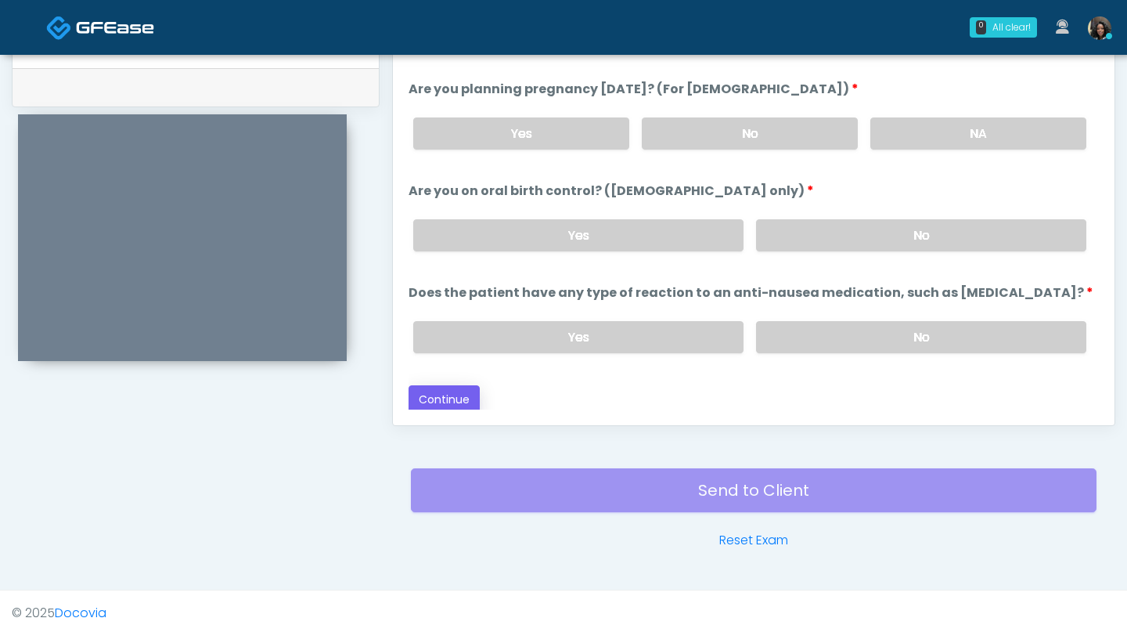
type input "***"
click at [462, 401] on button "Continue" at bounding box center [444, 399] width 71 height 29
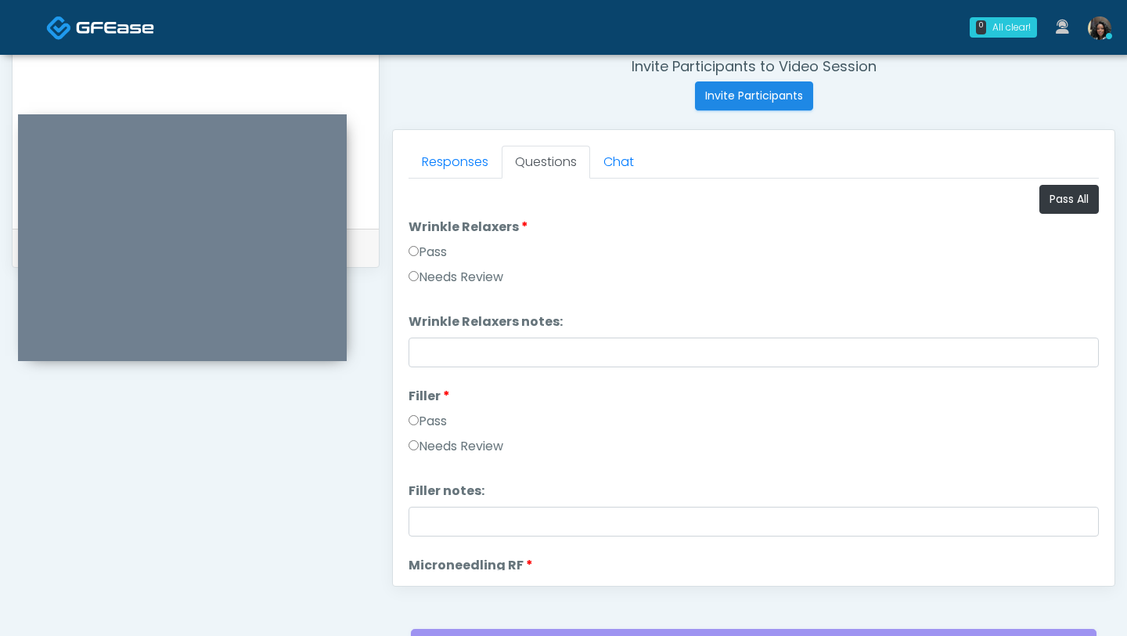
scroll to position [546, 0]
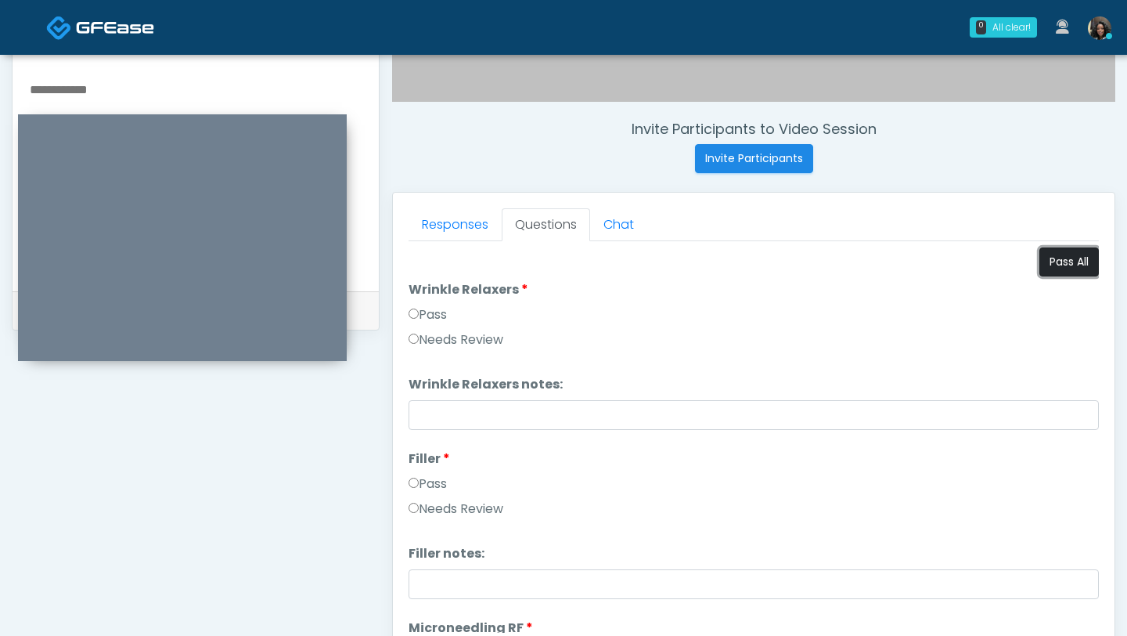
click at [1073, 255] on button "Pass All" at bounding box center [1070, 261] width 60 height 29
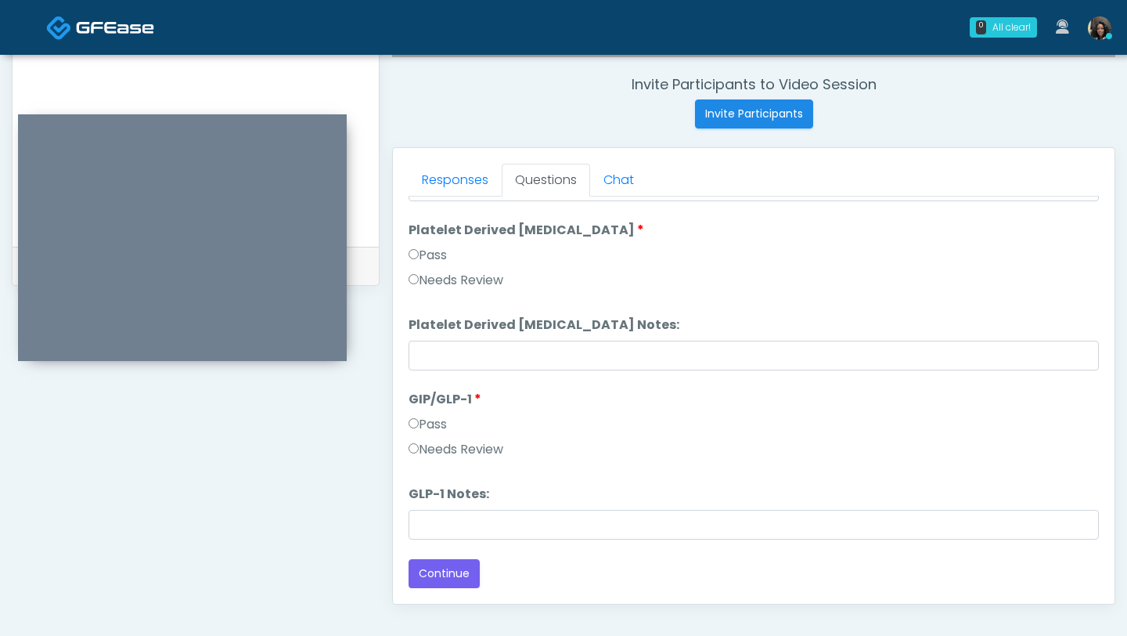
scroll to position [680, 0]
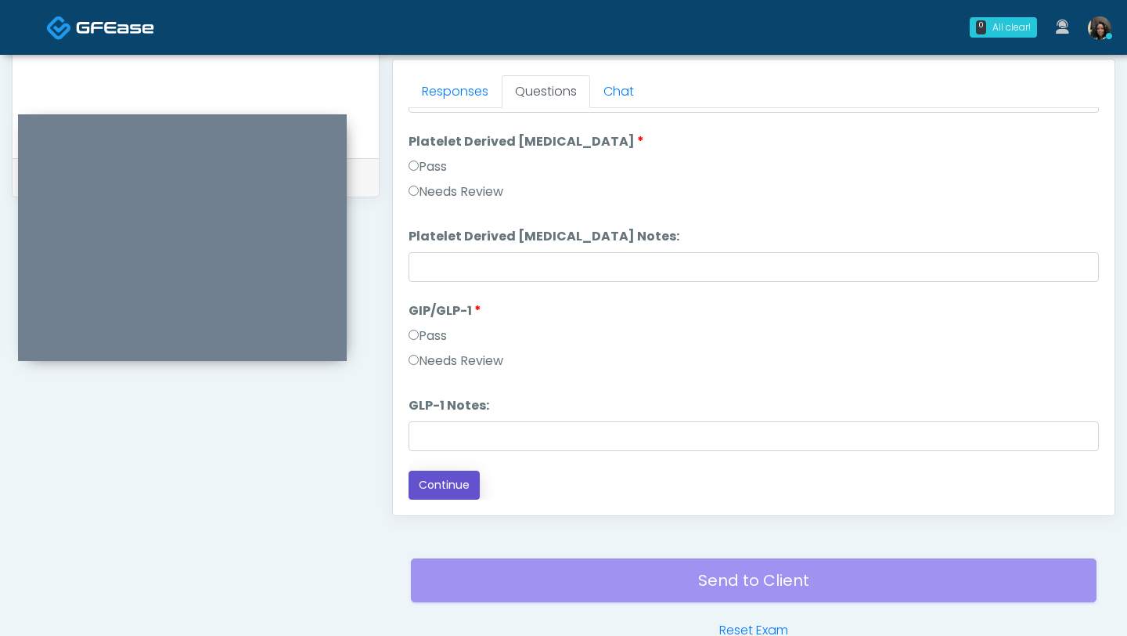
click at [439, 489] on button "Continue" at bounding box center [444, 485] width 71 height 29
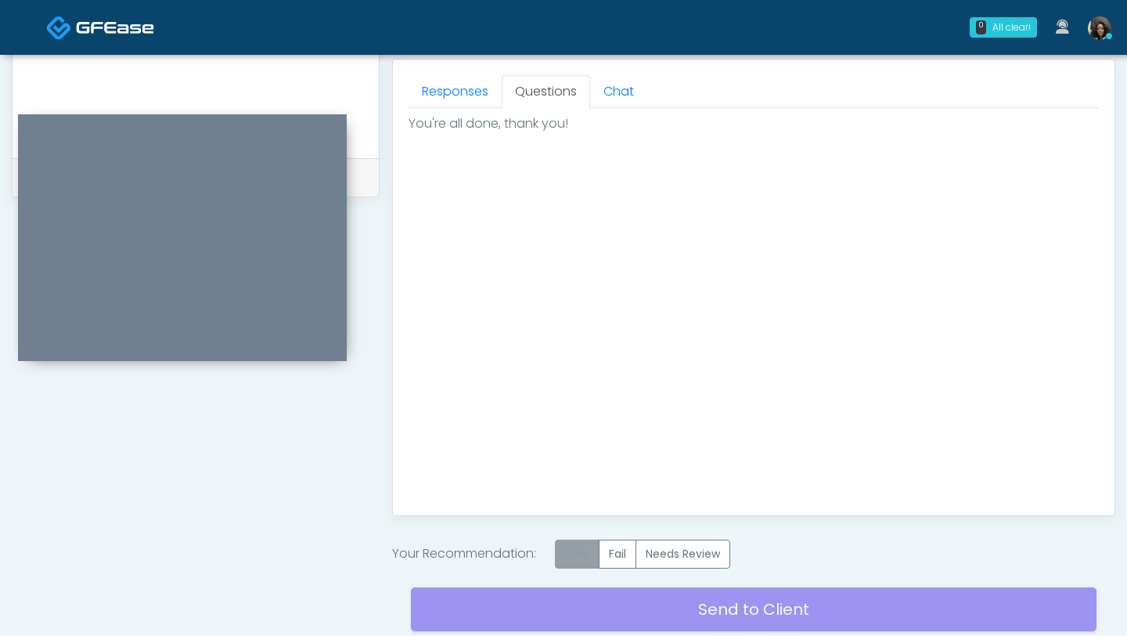
click at [576, 555] on label "Pass" at bounding box center [577, 553] width 45 height 29
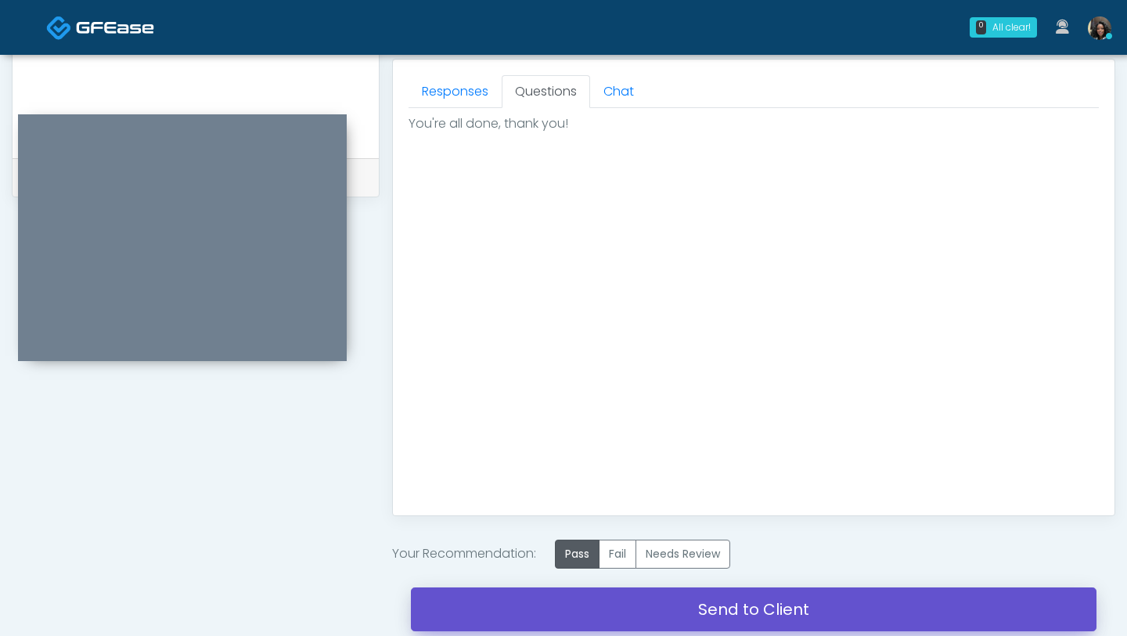
click at [574, 627] on link "Send to Client" at bounding box center [754, 609] width 686 height 44
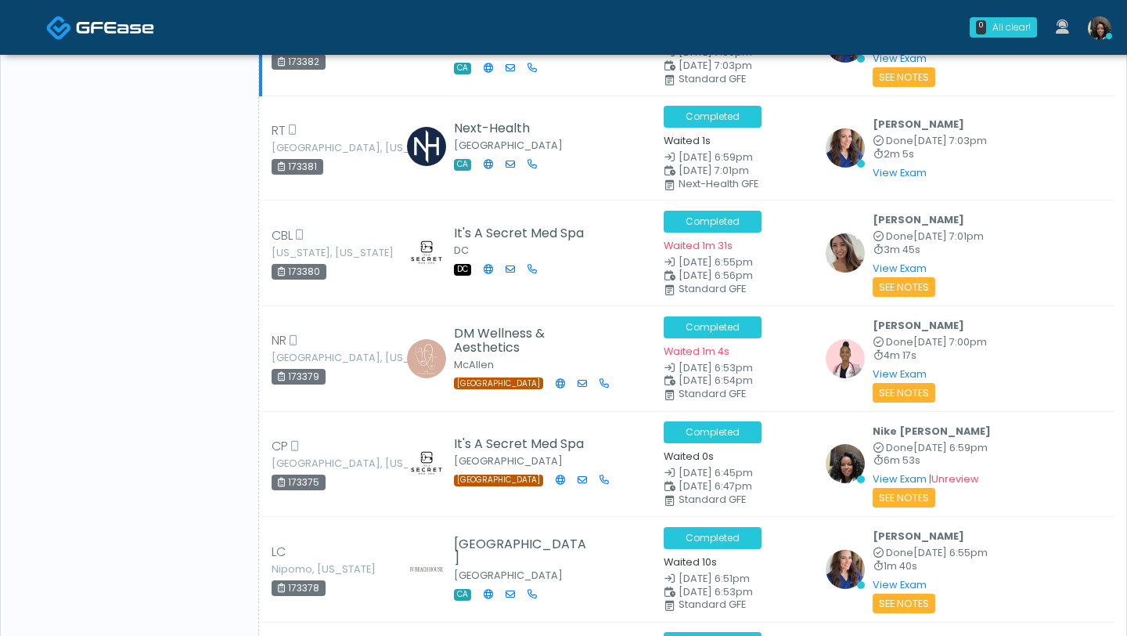
scroll to position [2418, 0]
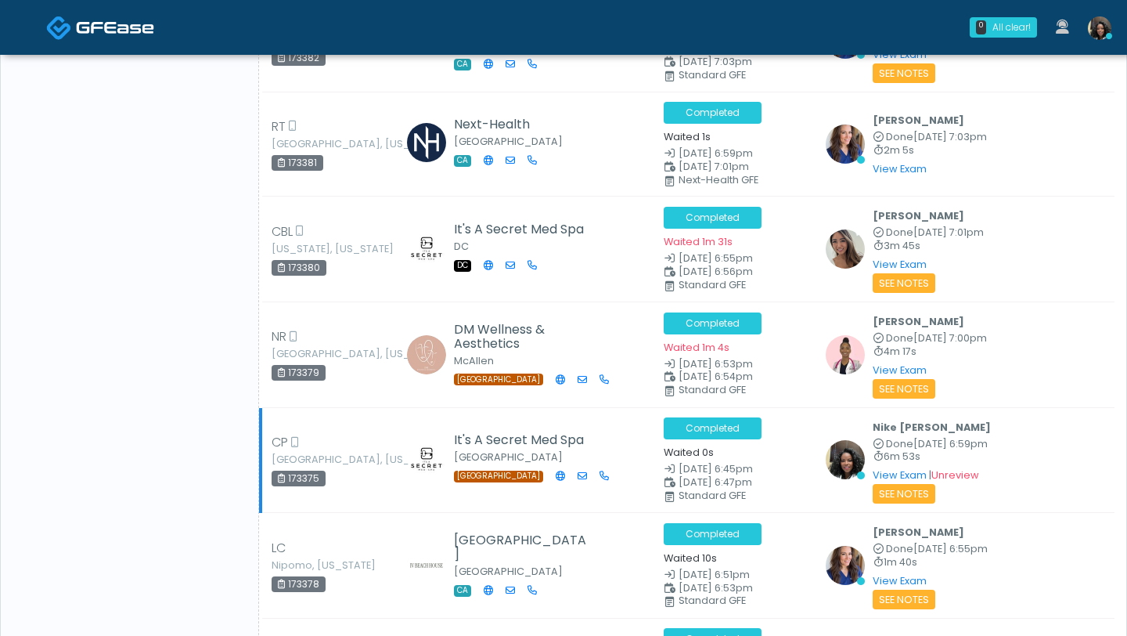
click at [640, 435] on td "It's A Secret Med Spa [GEOGRAPHIC_DATA] [GEOGRAPHIC_DATA]" at bounding box center [527, 460] width 254 height 106
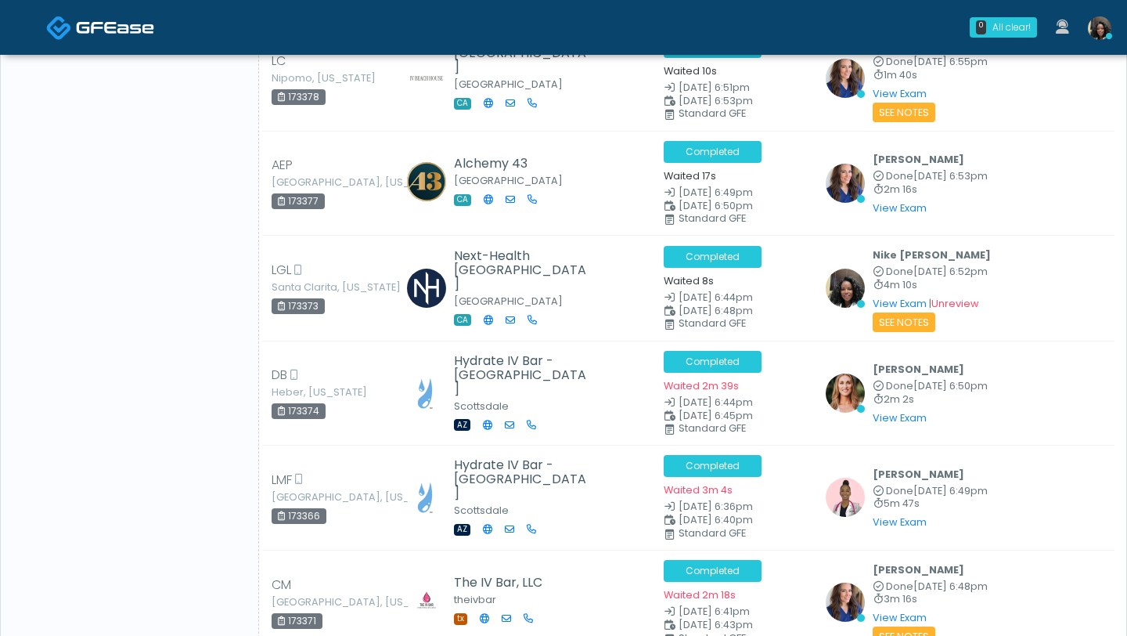
scroll to position [2912, 0]
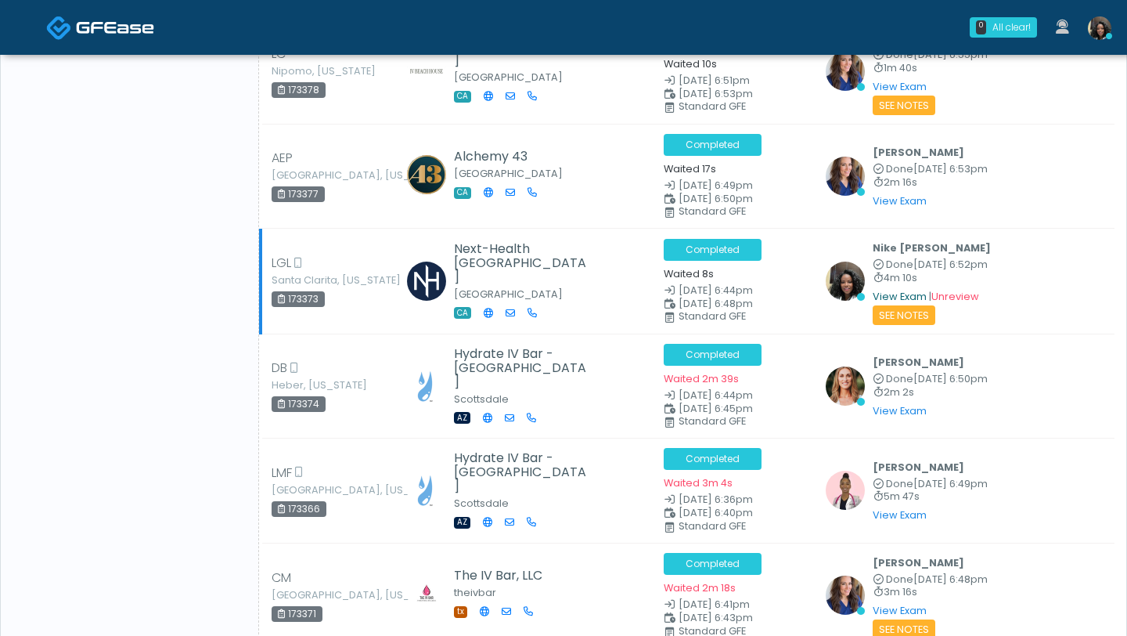
click at [880, 290] on link "View Exam" at bounding box center [900, 296] width 54 height 13
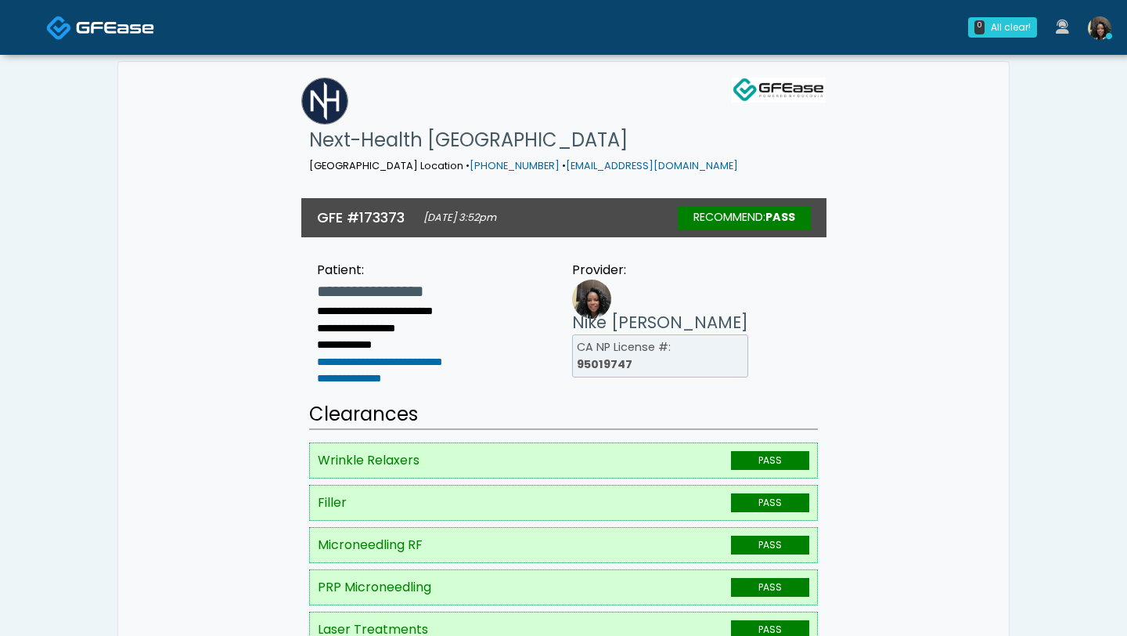
click at [726, 334] on li "CA NP License #: 95019747" at bounding box center [660, 355] width 176 height 43
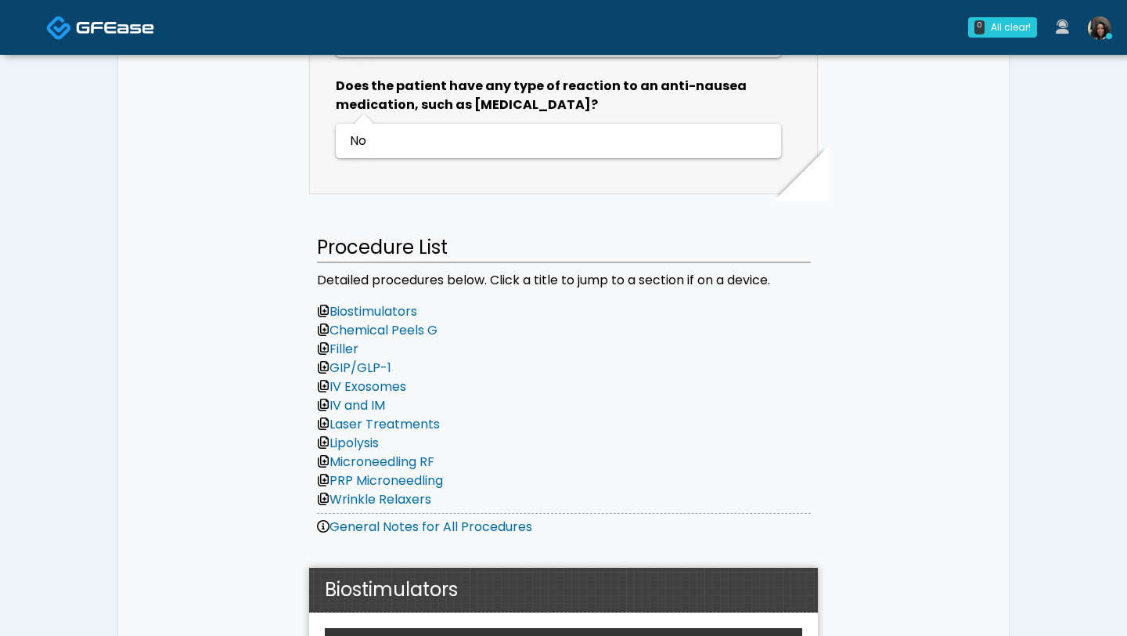
scroll to position [5706, 0]
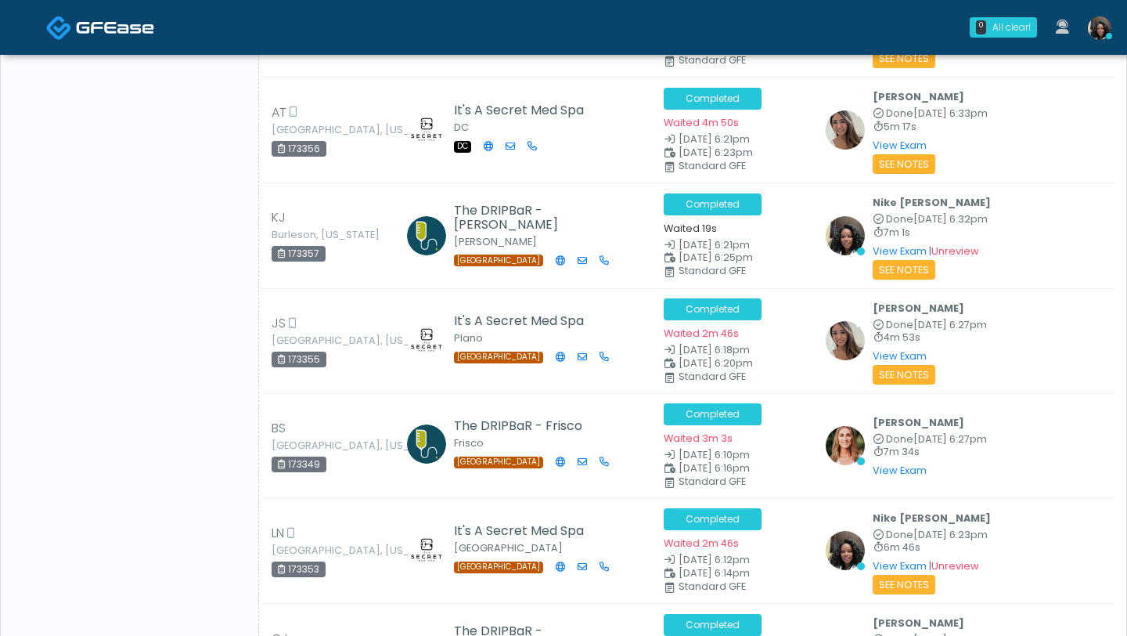
scroll to position [4644, 0]
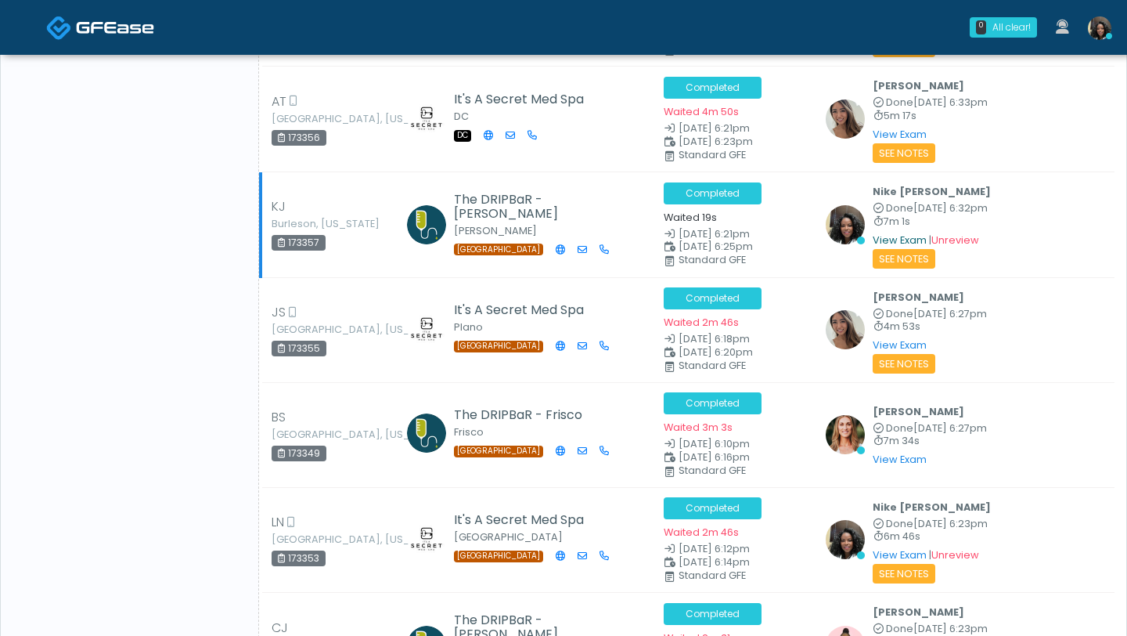
click at [891, 233] on link "View Exam" at bounding box center [900, 239] width 54 height 13
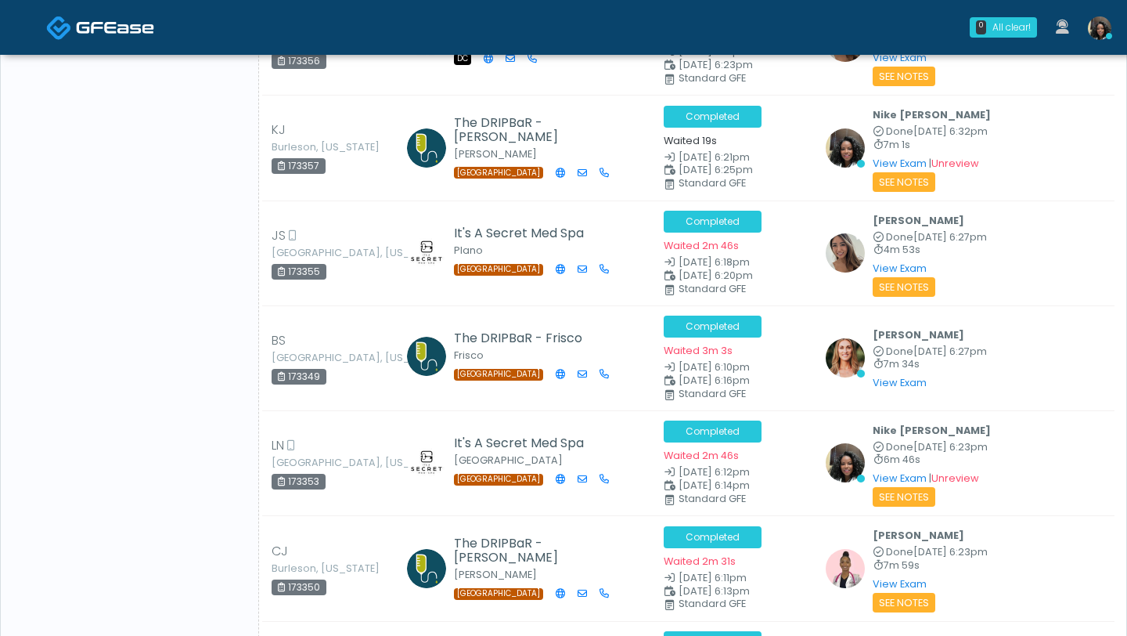
scroll to position [4807, 0]
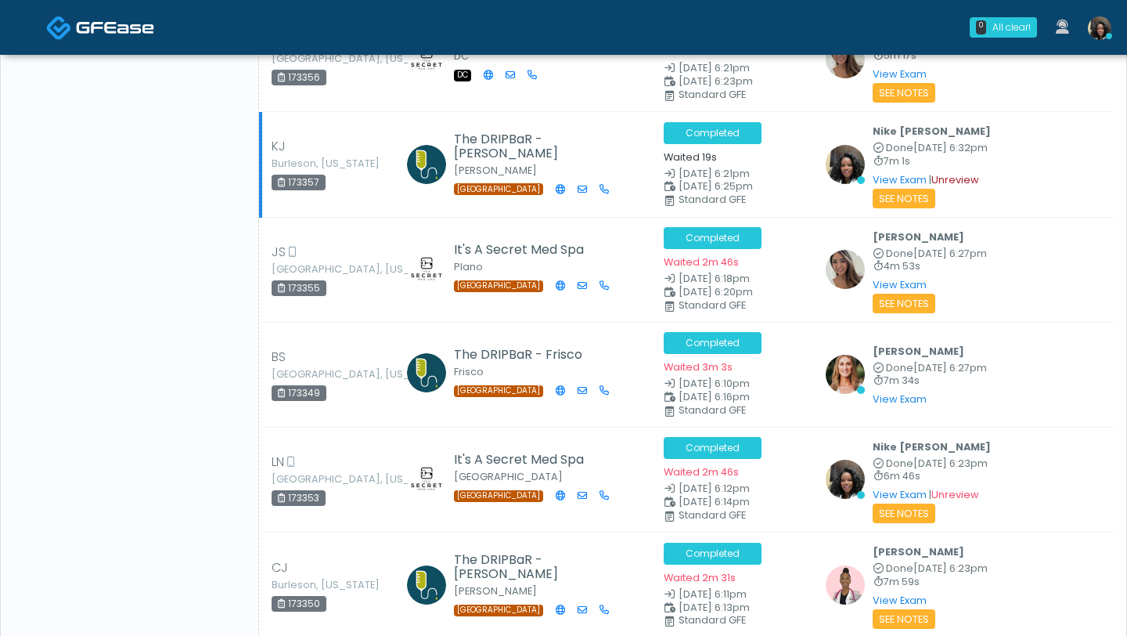
click at [960, 173] on link "Unreview" at bounding box center [956, 179] width 48 height 13
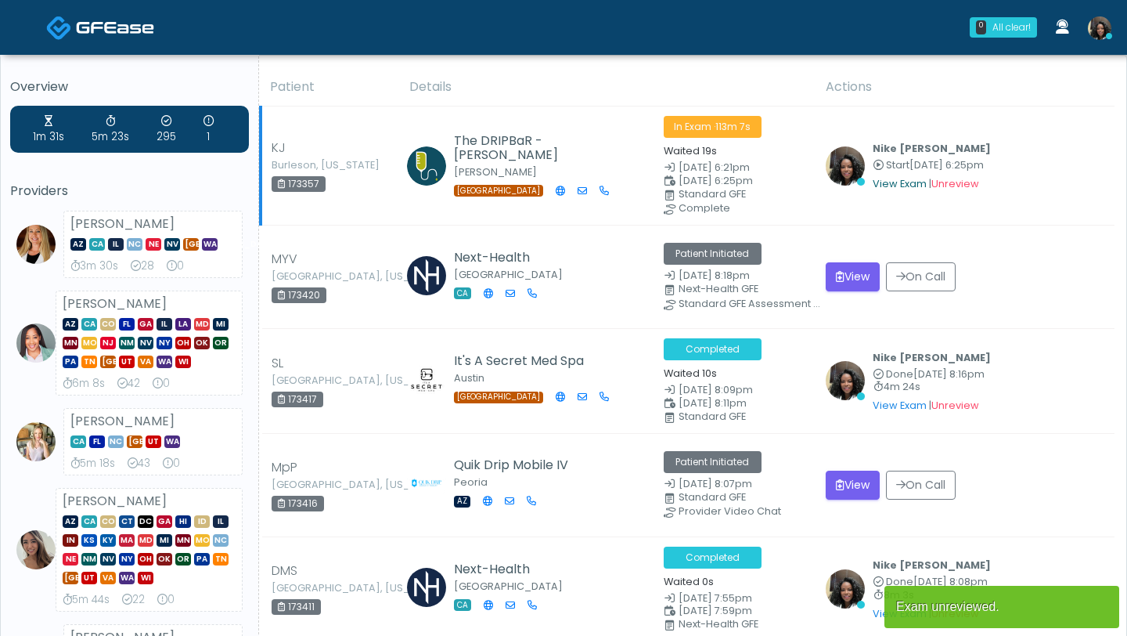
click at [902, 182] on link "View Exam" at bounding box center [900, 183] width 54 height 13
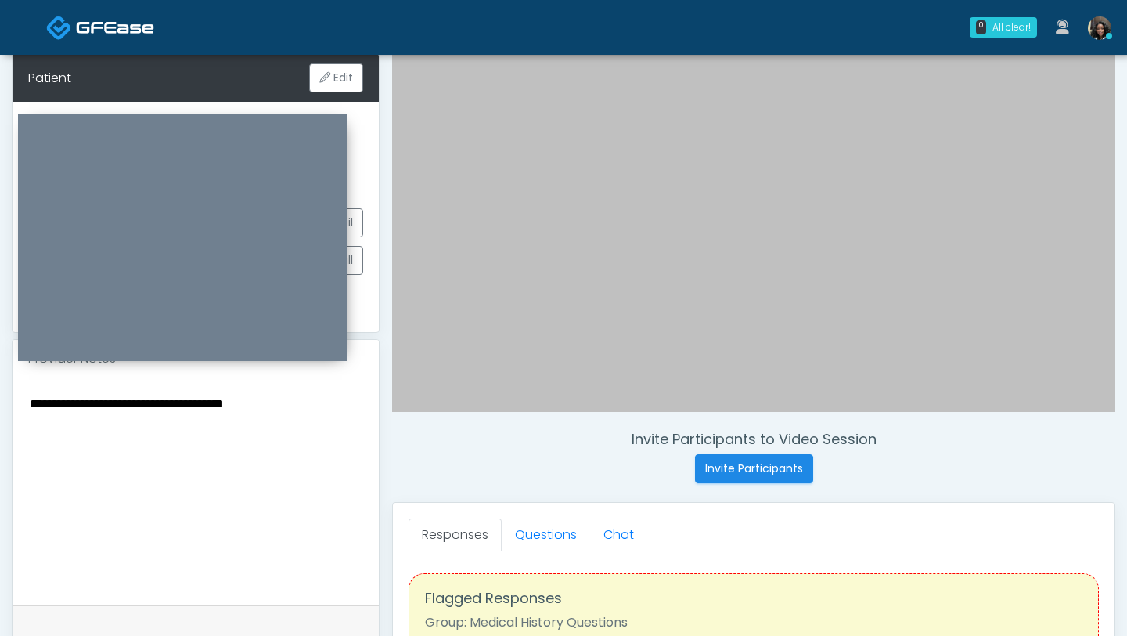
click at [294, 408] on textarea "**********" at bounding box center [195, 488] width 335 height 191
paste textarea "**********"
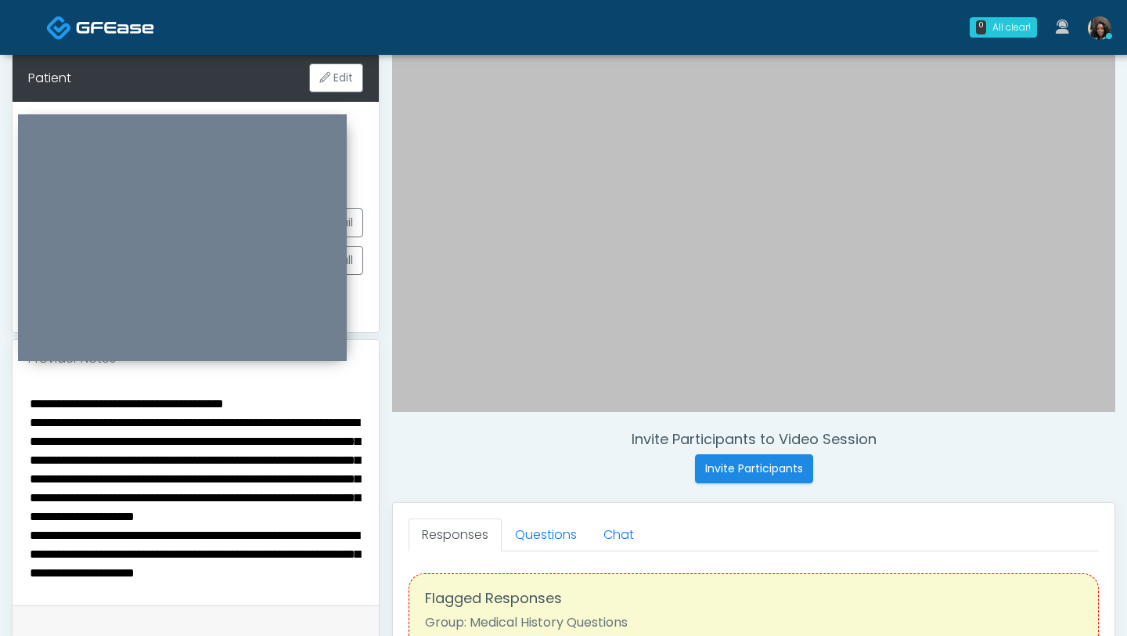
drag, startPoint x: 294, startPoint y: 399, endPoint x: 62, endPoint y: 376, distance: 232.9
click at [62, 377] on div "**********" at bounding box center [196, 491] width 366 height 228
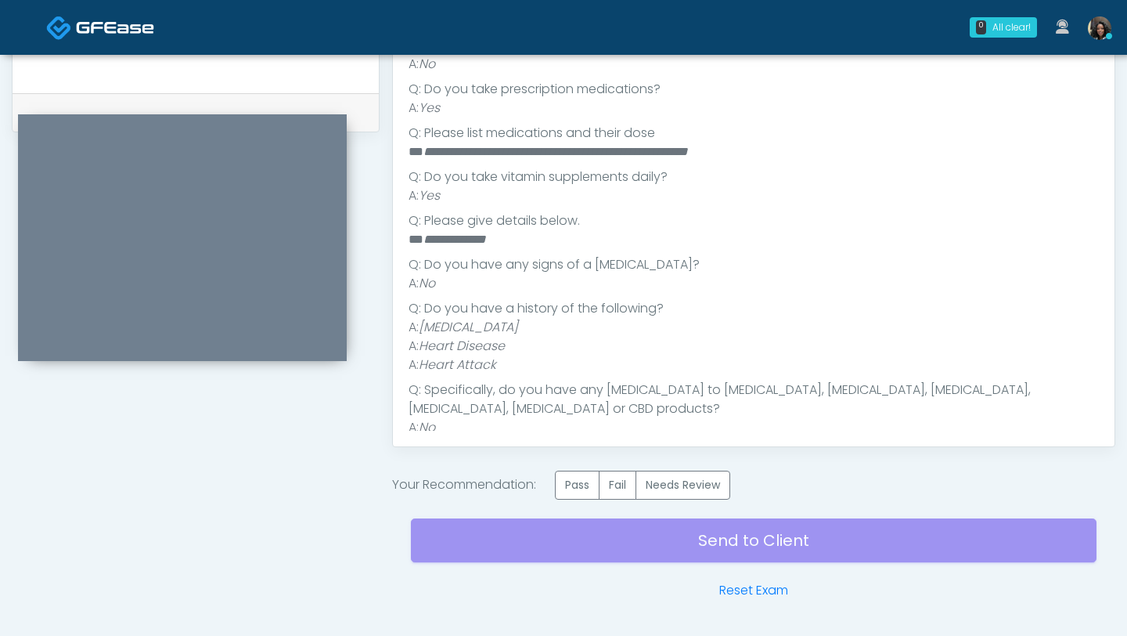
scroll to position [799, 0]
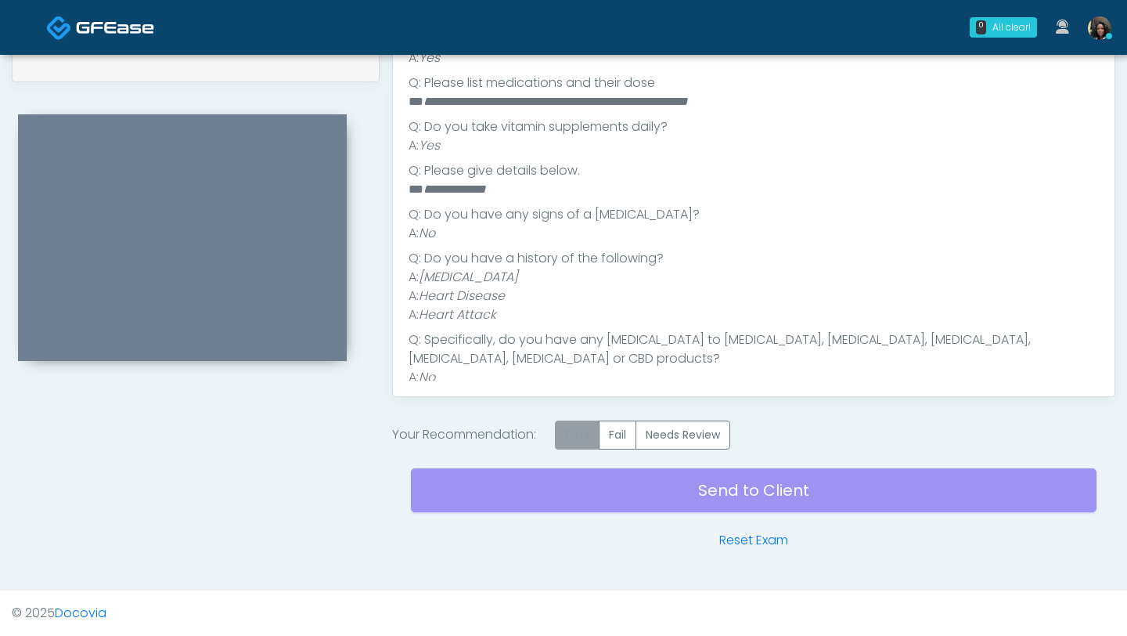
type textarea "**********"
click at [578, 434] on label "Pass" at bounding box center [577, 434] width 45 height 29
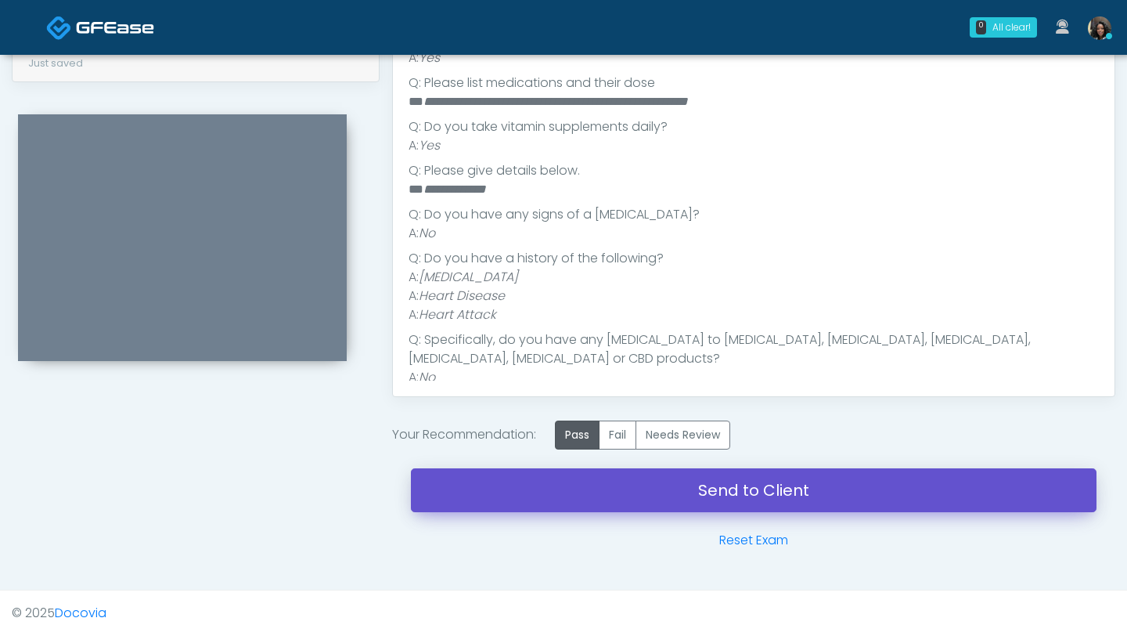
click at [563, 492] on link "Send to Client" at bounding box center [754, 490] width 686 height 44
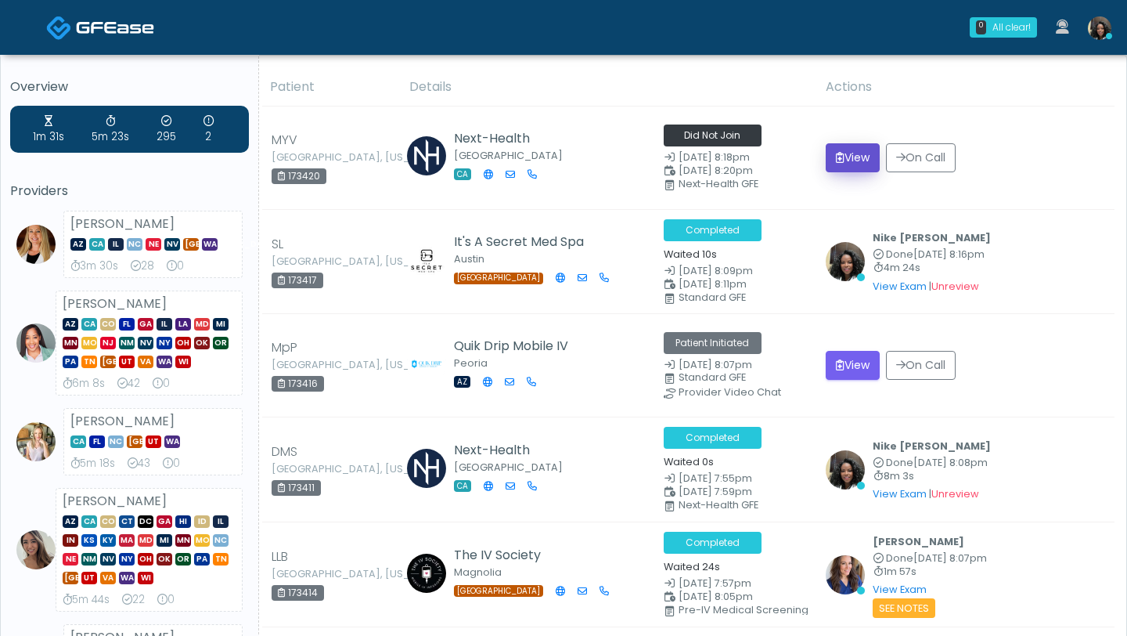
click at [853, 160] on button "View" at bounding box center [853, 157] width 54 height 29
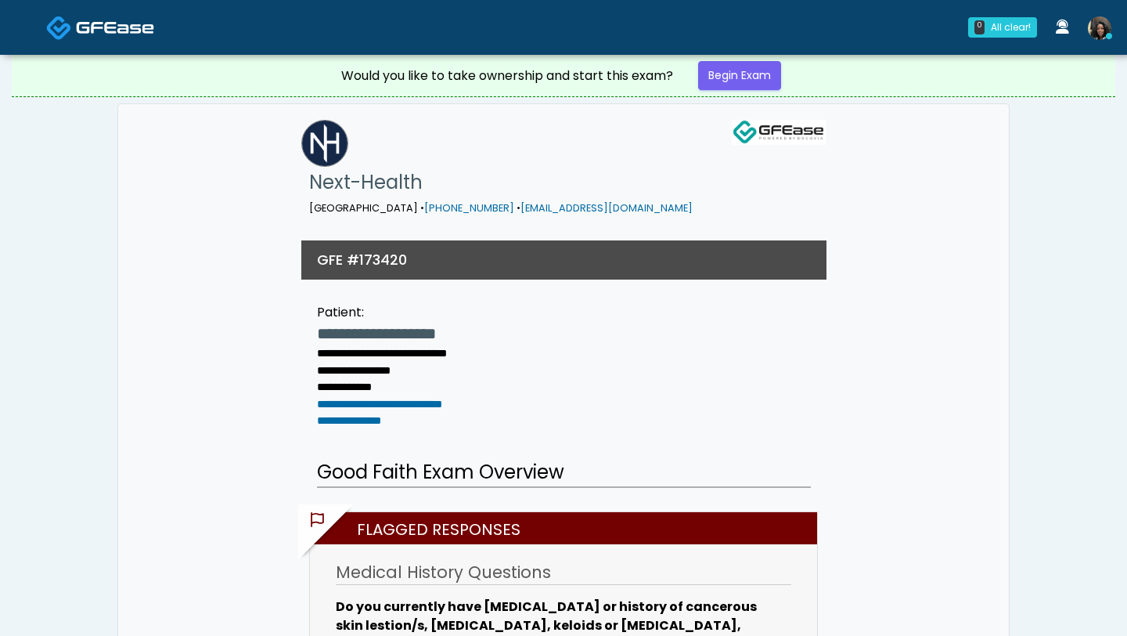
click at [853, 160] on div "Next-Health Studio City • (213) 674-2898 • kpeake@next-health.com" at bounding box center [563, 168] width 867 height 128
click at [753, 77] on link "Begin Exam" at bounding box center [739, 75] width 83 height 29
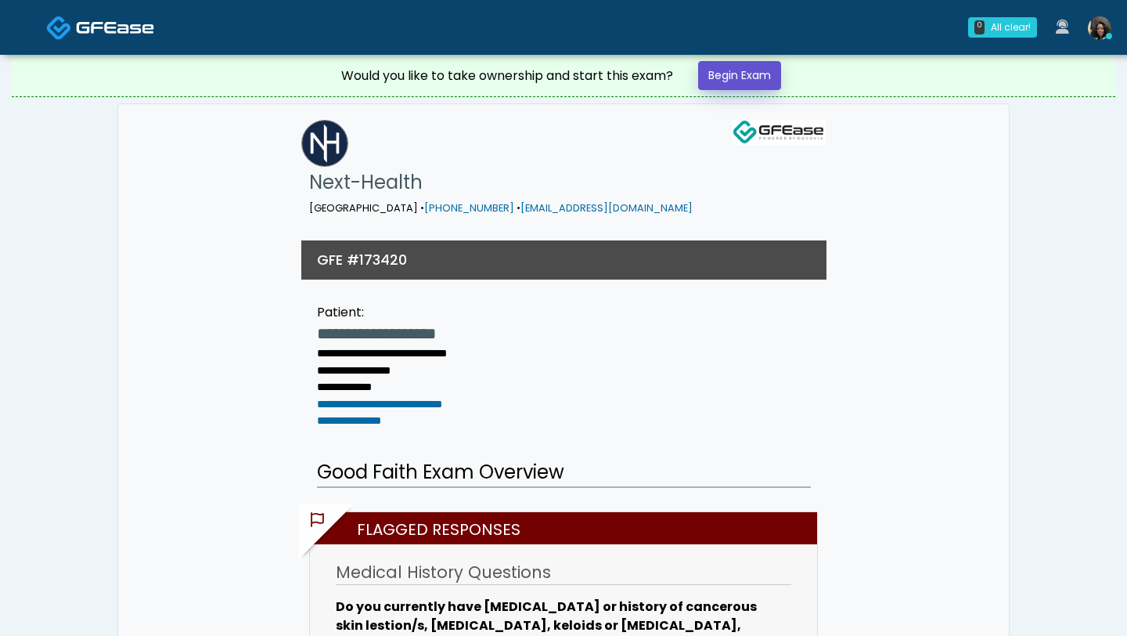
click at [753, 77] on link "Begin Exam" at bounding box center [739, 75] width 83 height 29
click at [737, 70] on link "Begin Exam" at bounding box center [739, 75] width 83 height 29
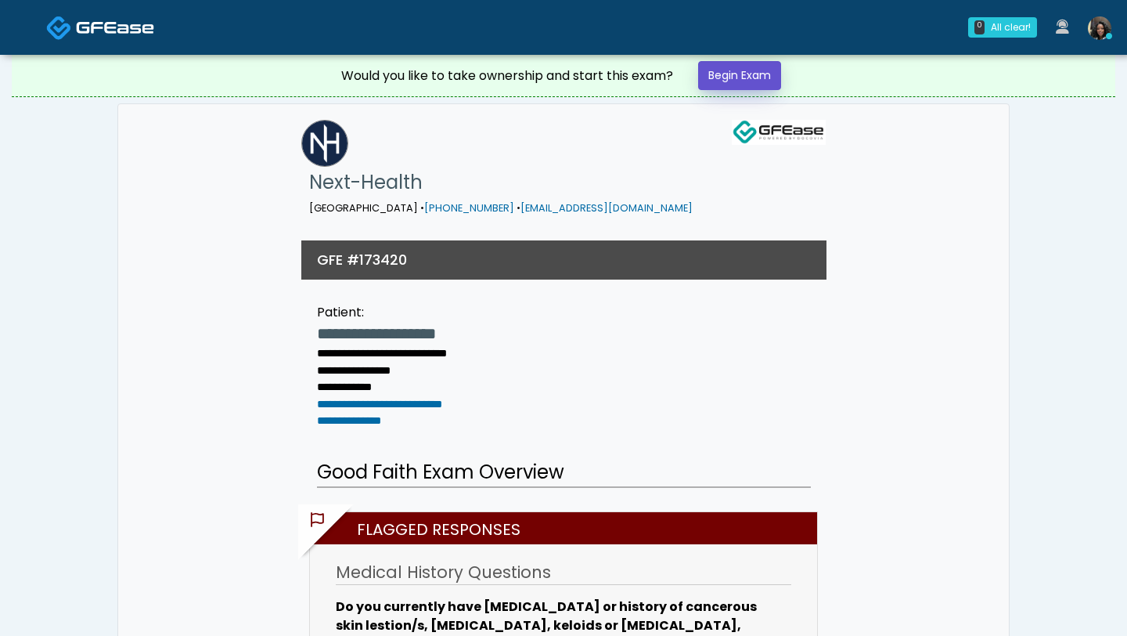
click at [737, 70] on link "Begin Exam" at bounding box center [739, 75] width 83 height 29
click at [730, 79] on link "Begin Exam" at bounding box center [739, 75] width 83 height 29
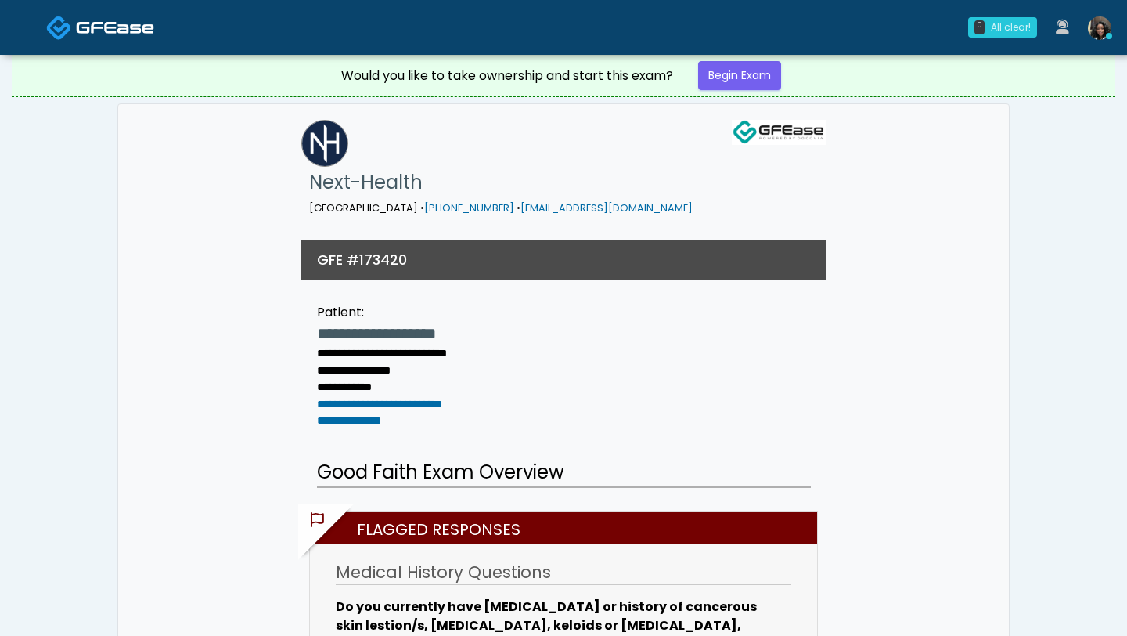
click at [997, 31] on div "All clear!" at bounding box center [1011, 27] width 40 height 14
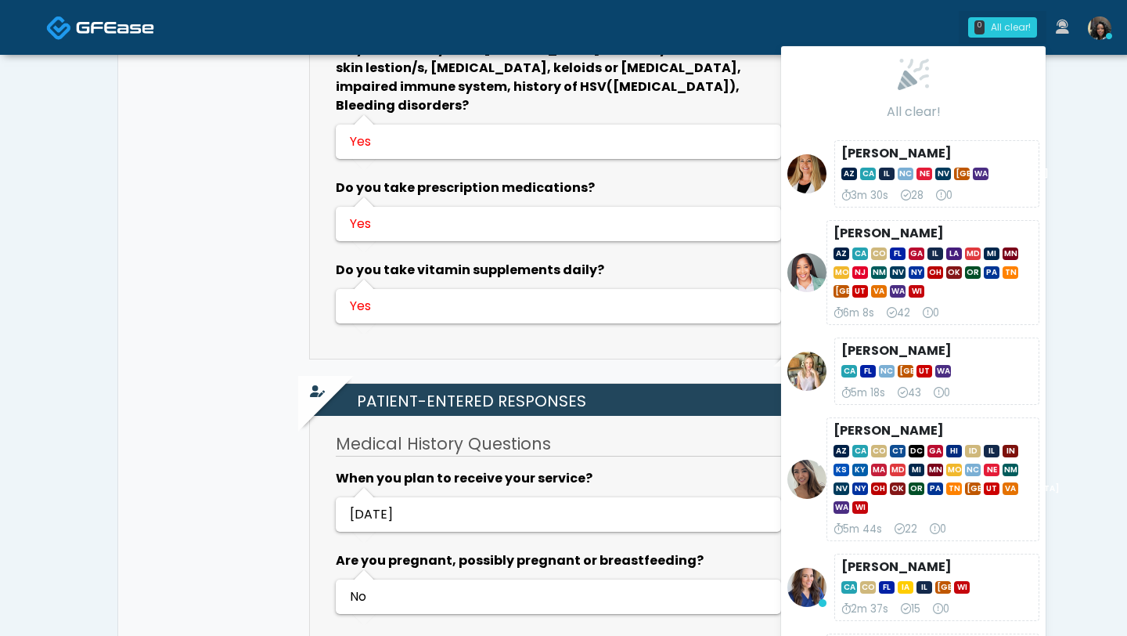
scroll to position [644, 0]
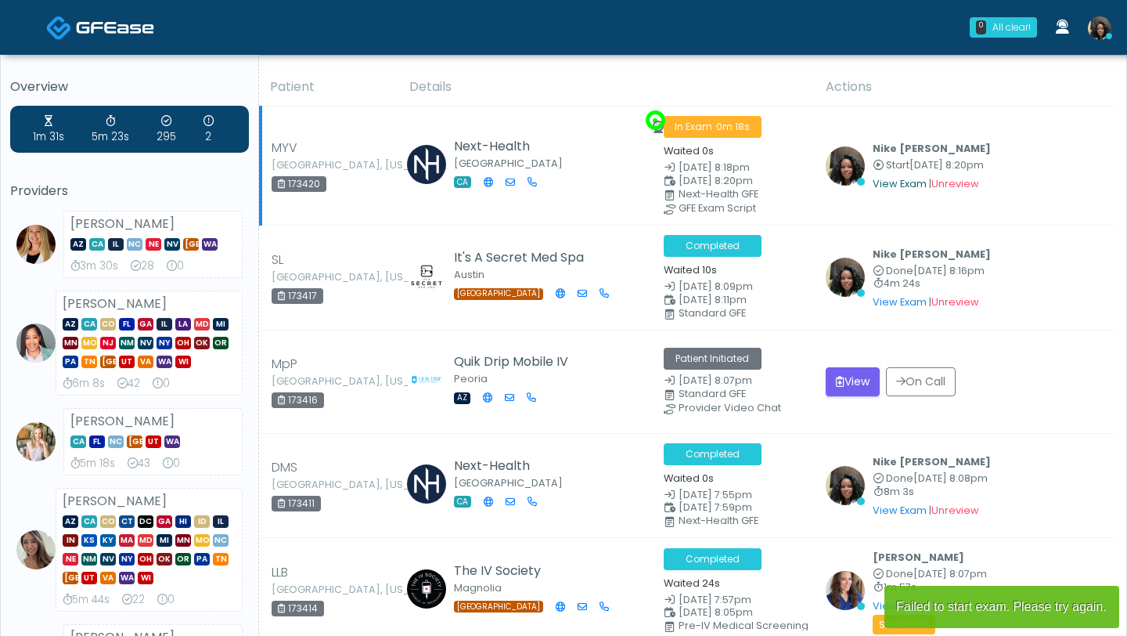
click at [903, 185] on link "View Exam" at bounding box center [900, 183] width 54 height 13
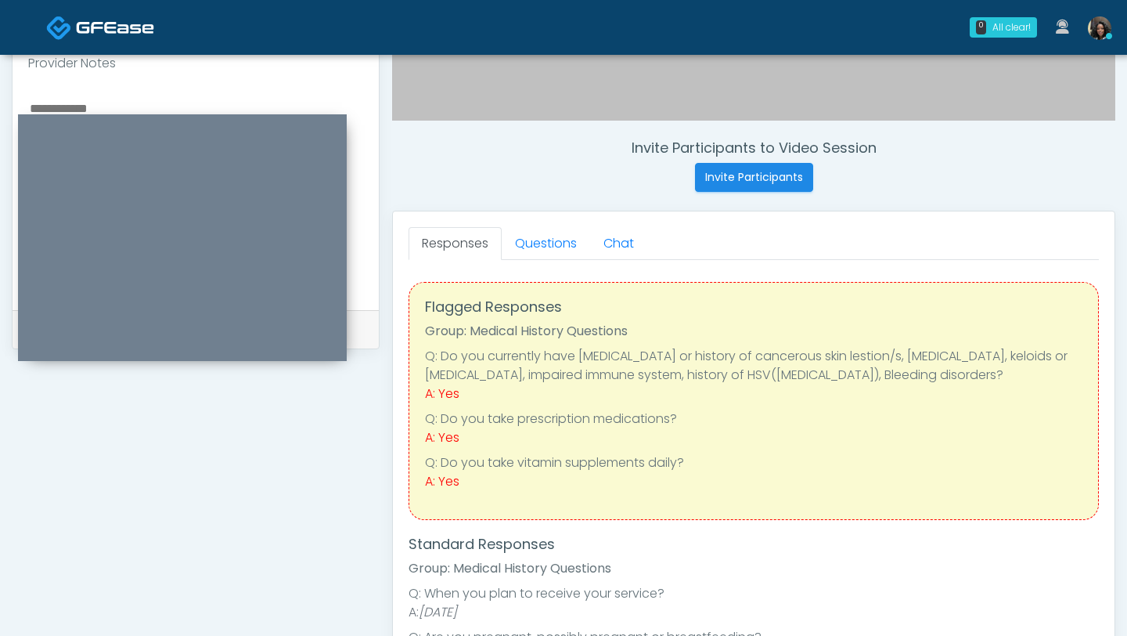
scroll to position [637, 0]
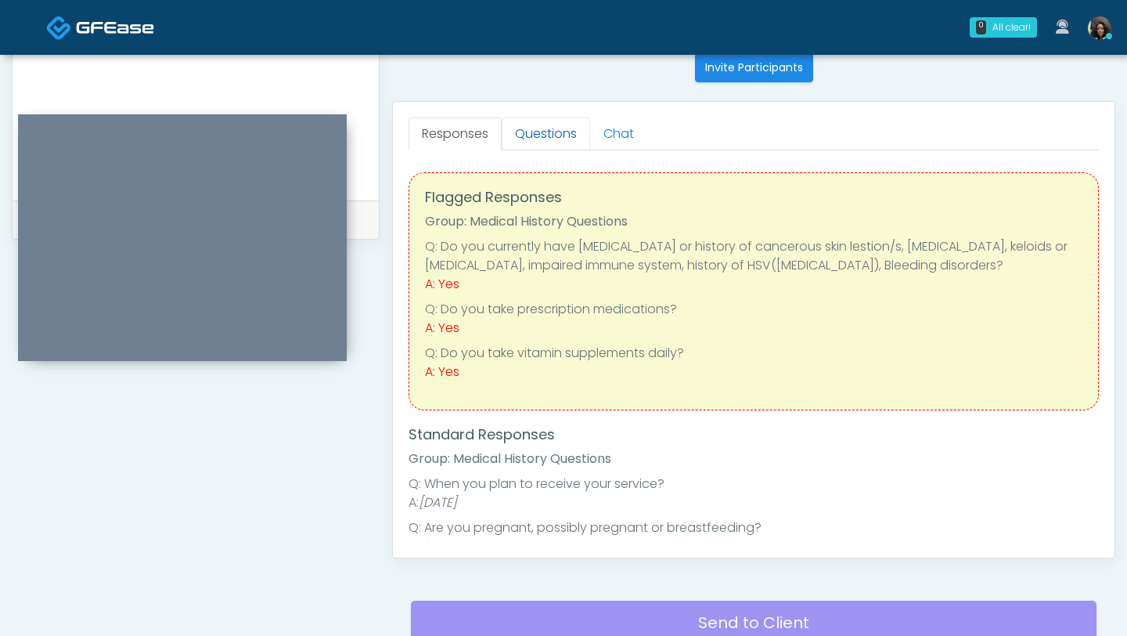
click at [544, 124] on link "Questions" at bounding box center [546, 133] width 88 height 33
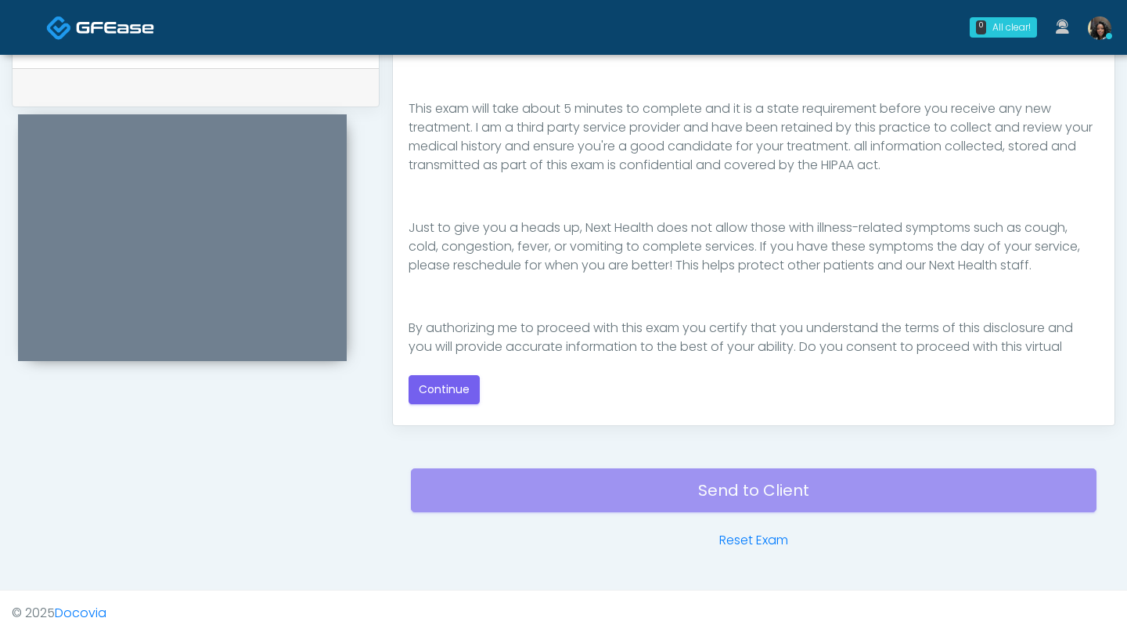
scroll to position [261, 0]
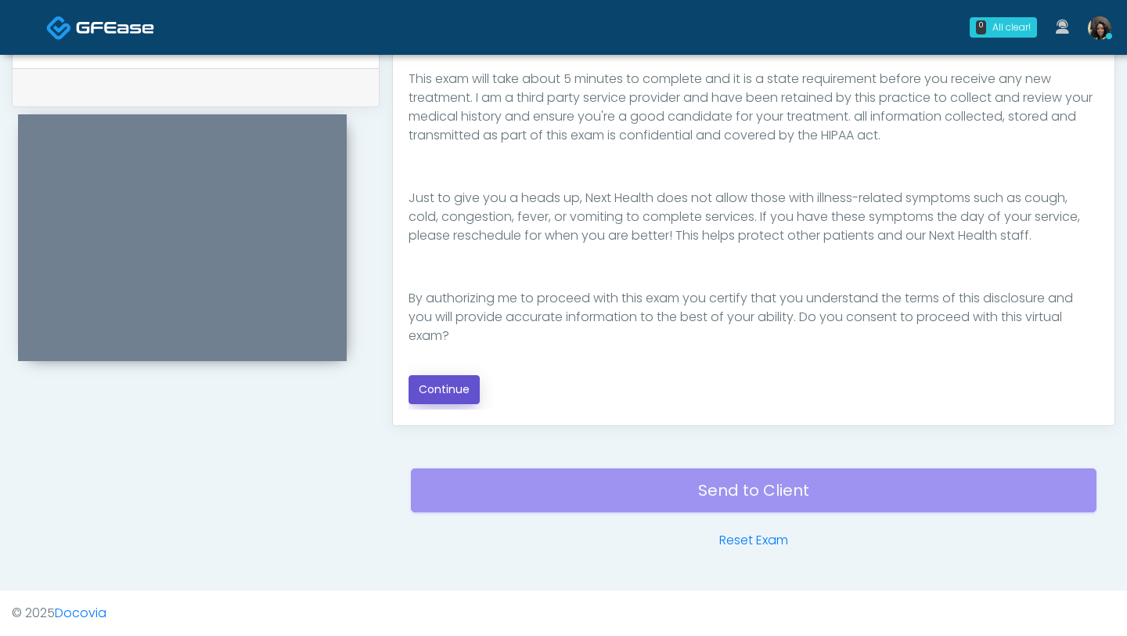
click at [456, 395] on button "Continue" at bounding box center [444, 389] width 71 height 29
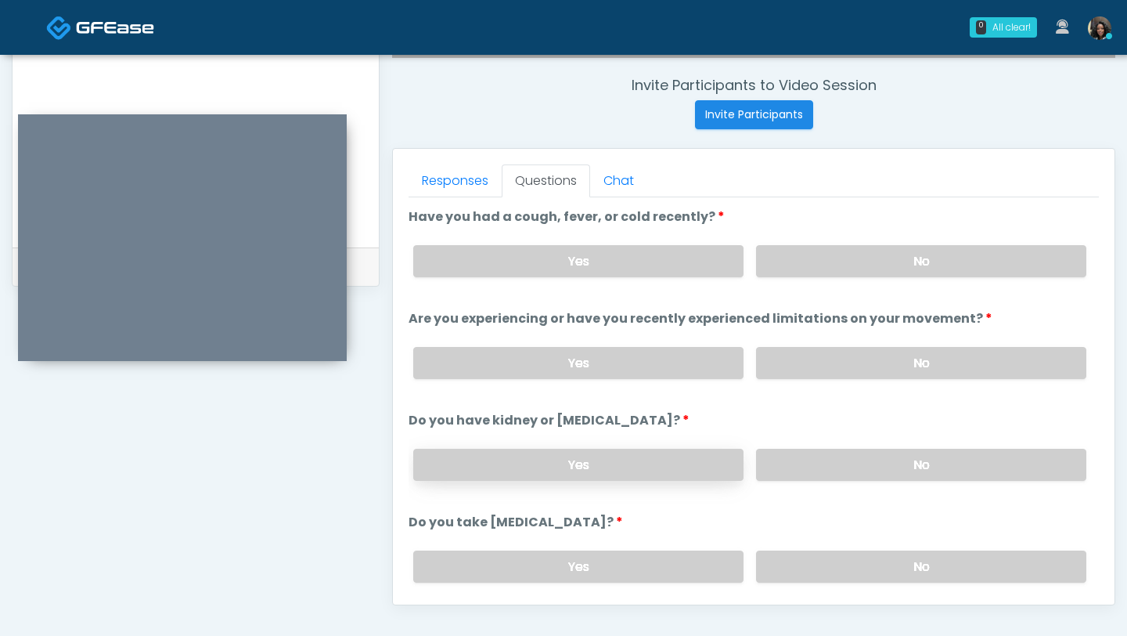
scroll to position [584, 0]
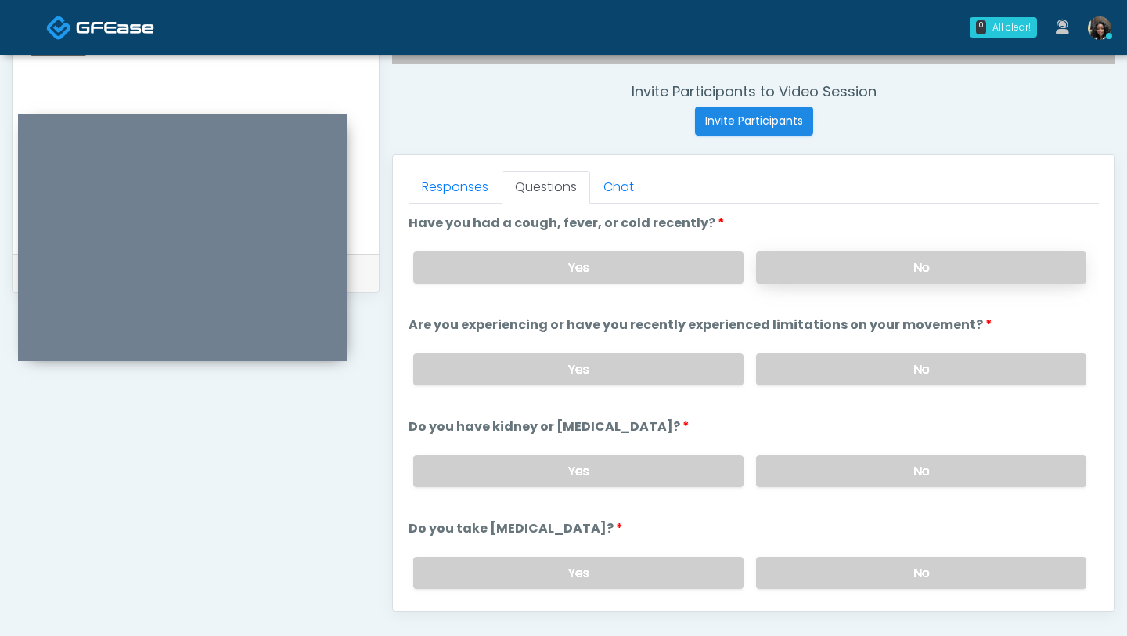
click at [945, 262] on label "No" at bounding box center [921, 267] width 330 height 32
click at [905, 377] on label "No" at bounding box center [921, 369] width 330 height 32
click at [919, 466] on label "No" at bounding box center [921, 471] width 330 height 32
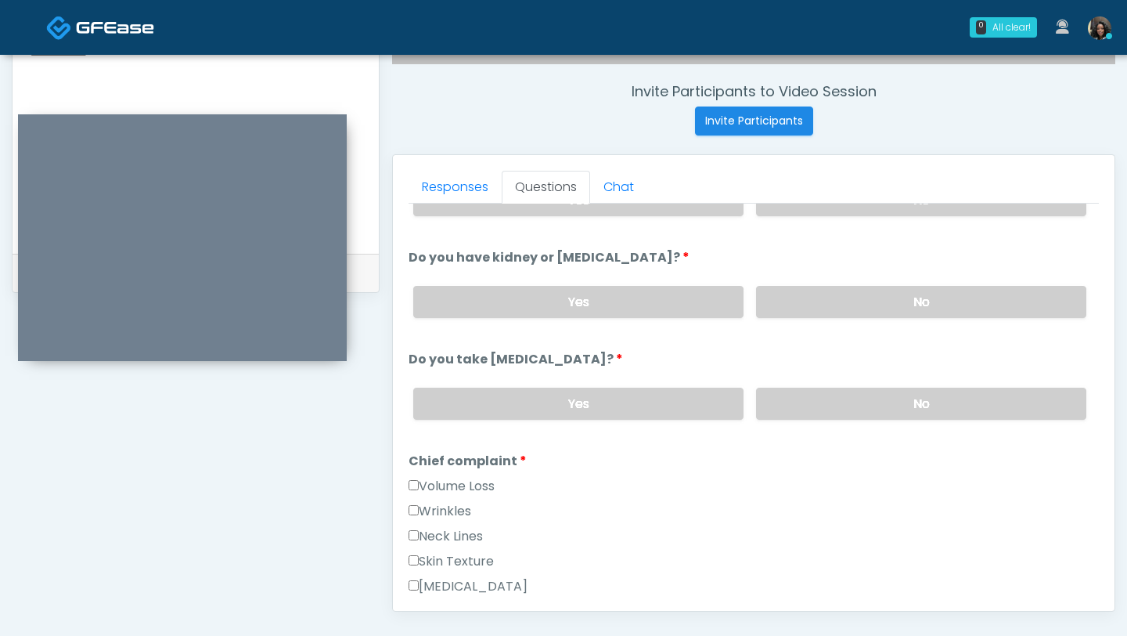
scroll to position [186, 0]
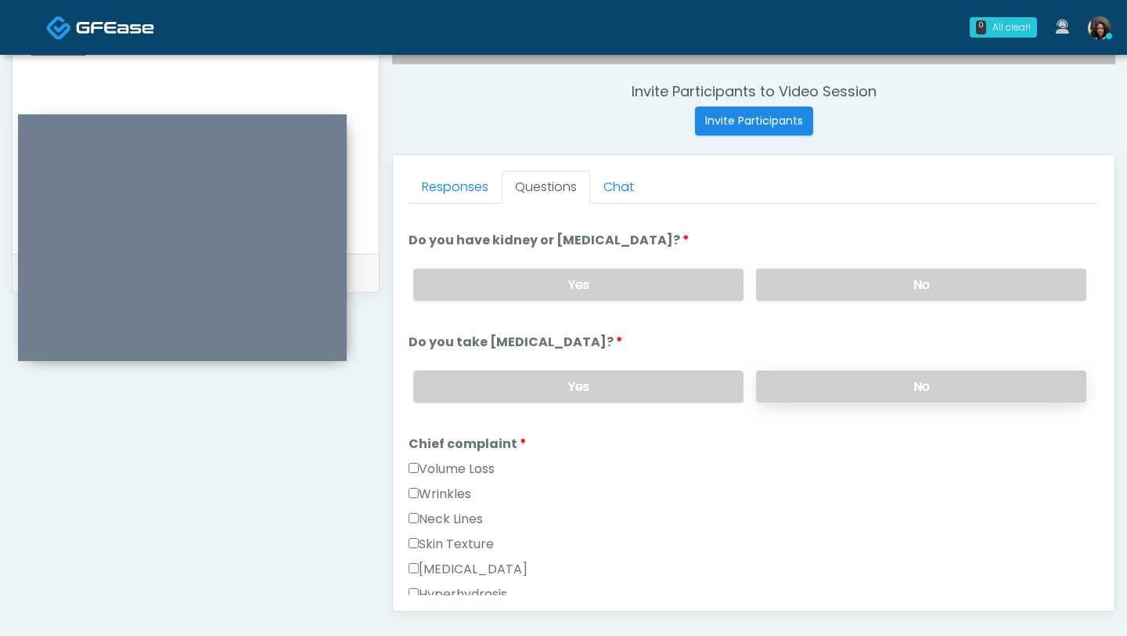
click at [867, 380] on label "No" at bounding box center [921, 386] width 330 height 32
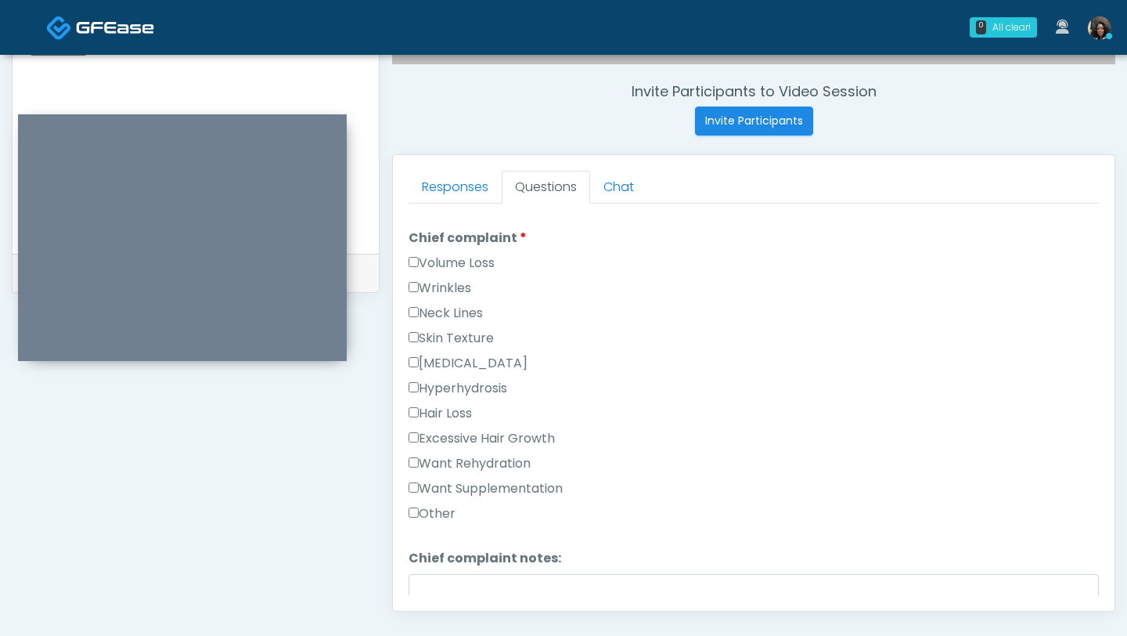
scroll to position [390, 0]
click at [420, 467] on label "Want Rehydration" at bounding box center [470, 465] width 122 height 19
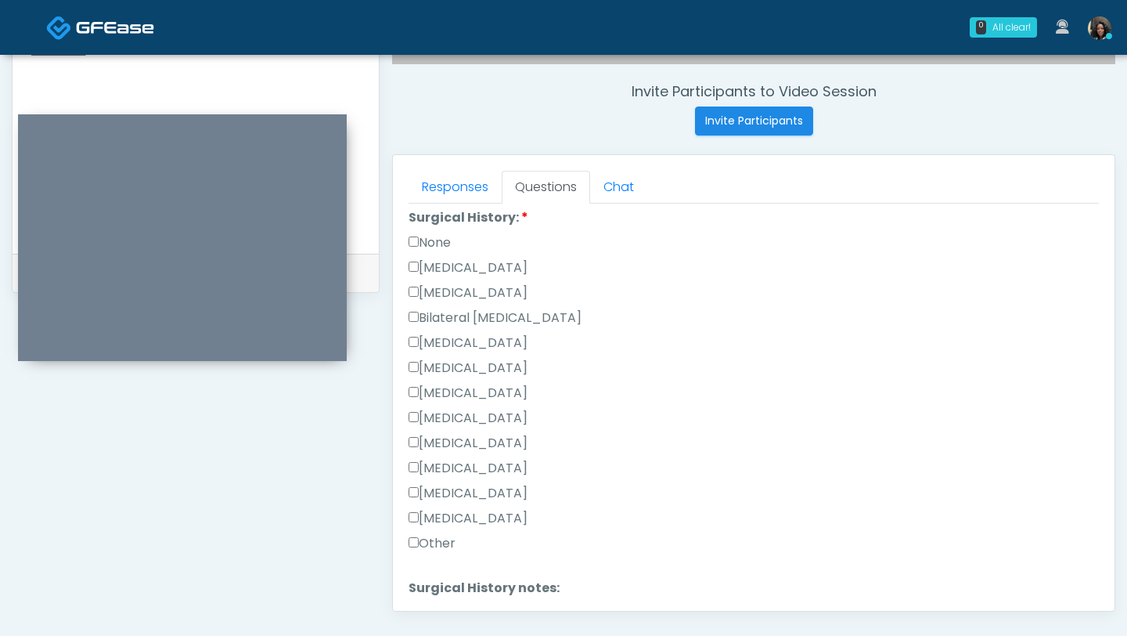
scroll to position [976, 0]
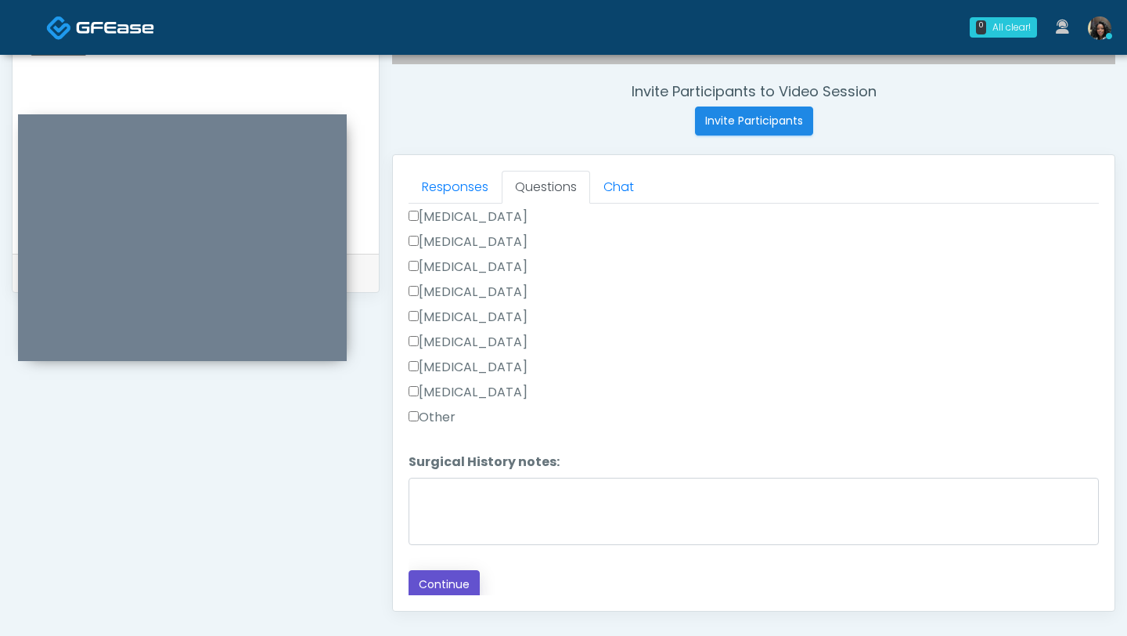
click at [434, 580] on button "Continue" at bounding box center [444, 584] width 71 height 29
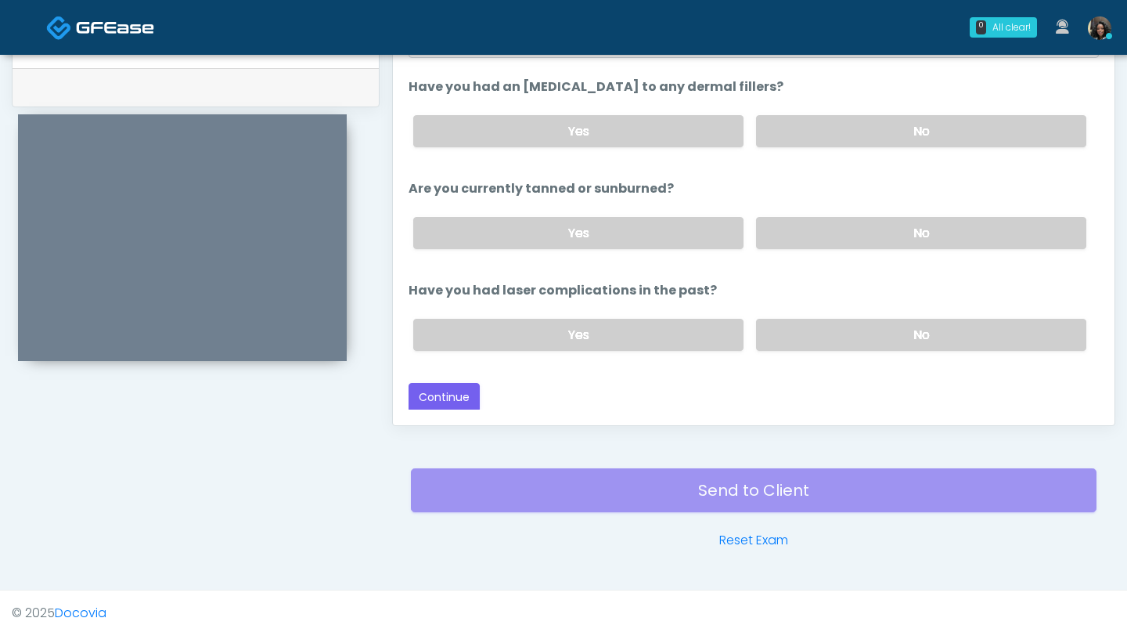
scroll to position [0, 0]
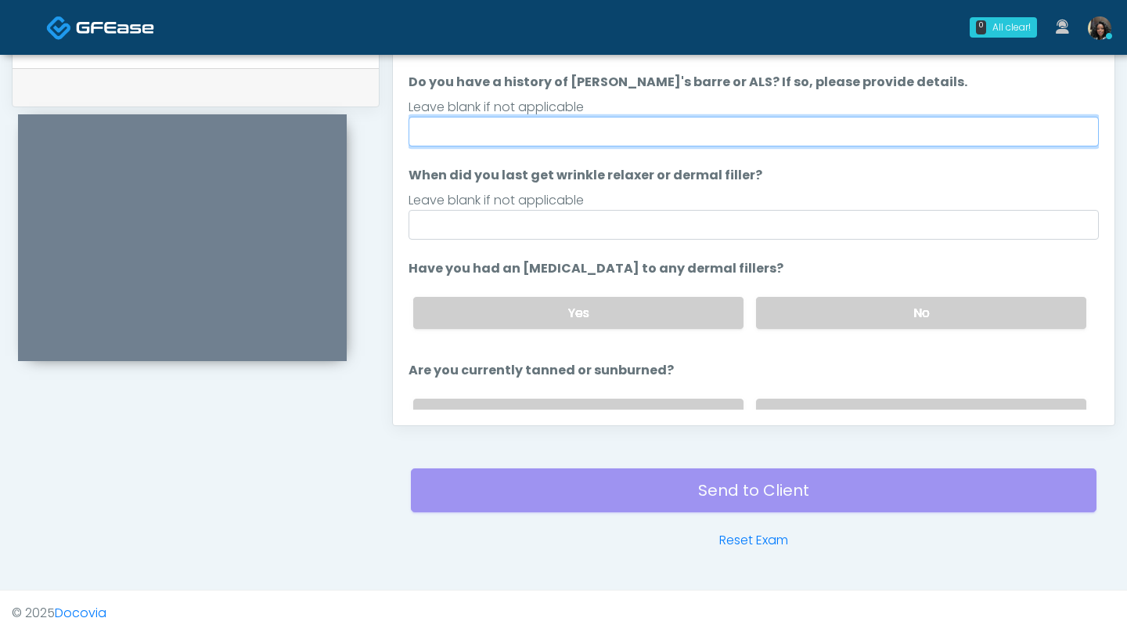
click at [667, 123] on input "Do you have a history of Guillain's barre or ALS? If so, please provide details." at bounding box center [754, 132] width 691 height 30
type input "**"
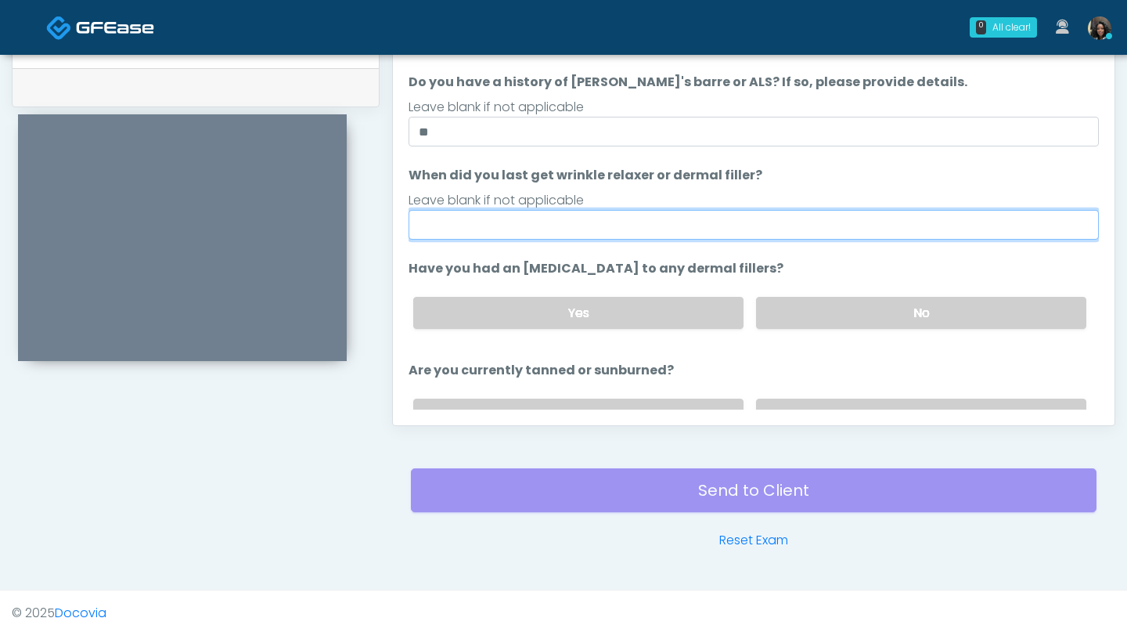
click at [498, 230] on input "When did you last get wrinkle relaxer or dermal filler?" at bounding box center [754, 225] width 691 height 30
click at [696, 222] on input "When did you last get wrinkle relaxer or dermal filler?" at bounding box center [754, 225] width 691 height 30
type input "*********"
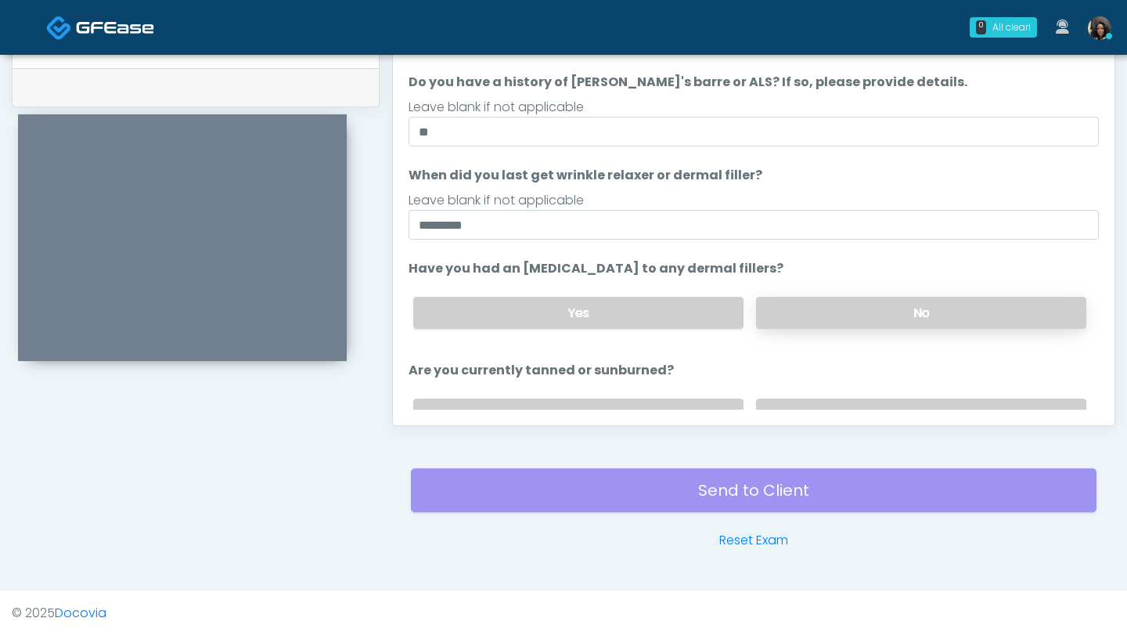
click at [810, 319] on label "No" at bounding box center [921, 313] width 330 height 32
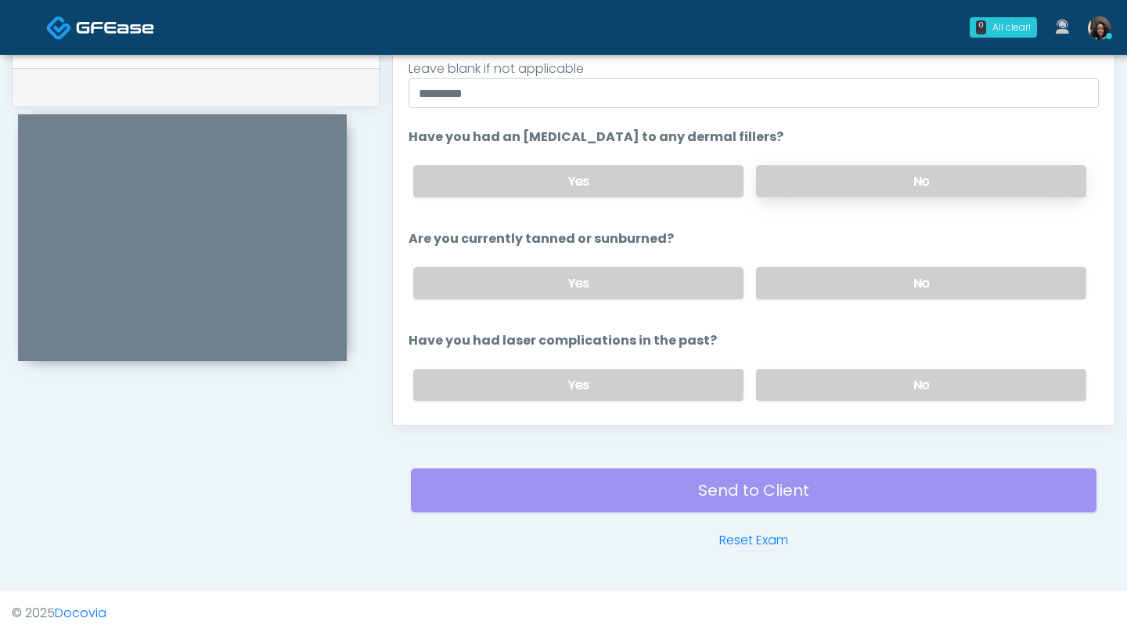
scroll to position [134, 0]
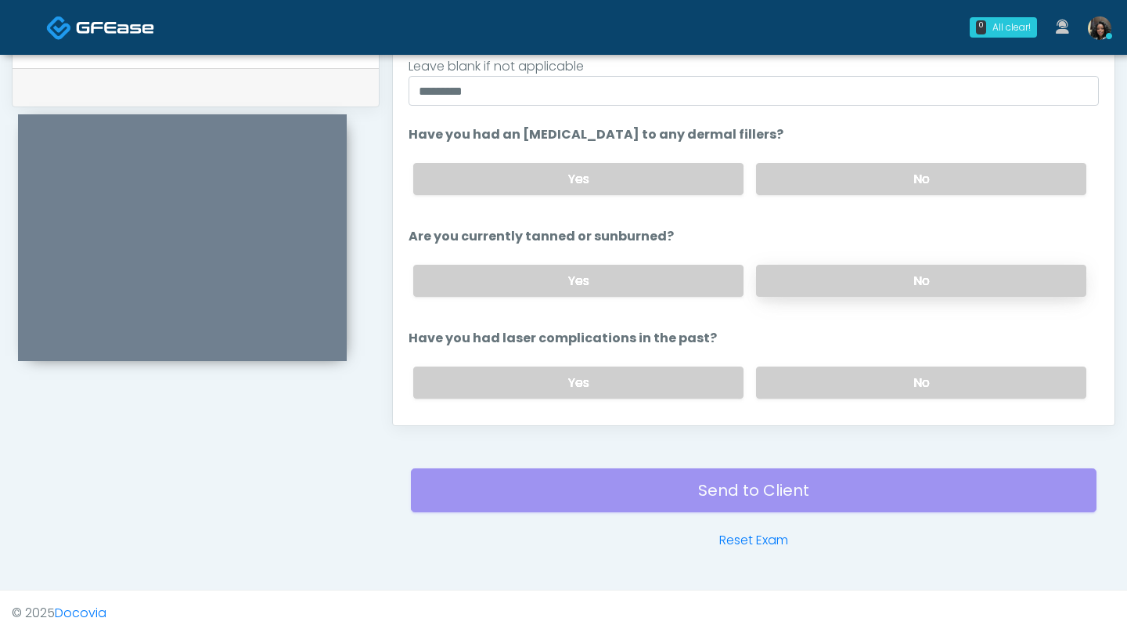
click at [824, 288] on label "No" at bounding box center [921, 281] width 330 height 32
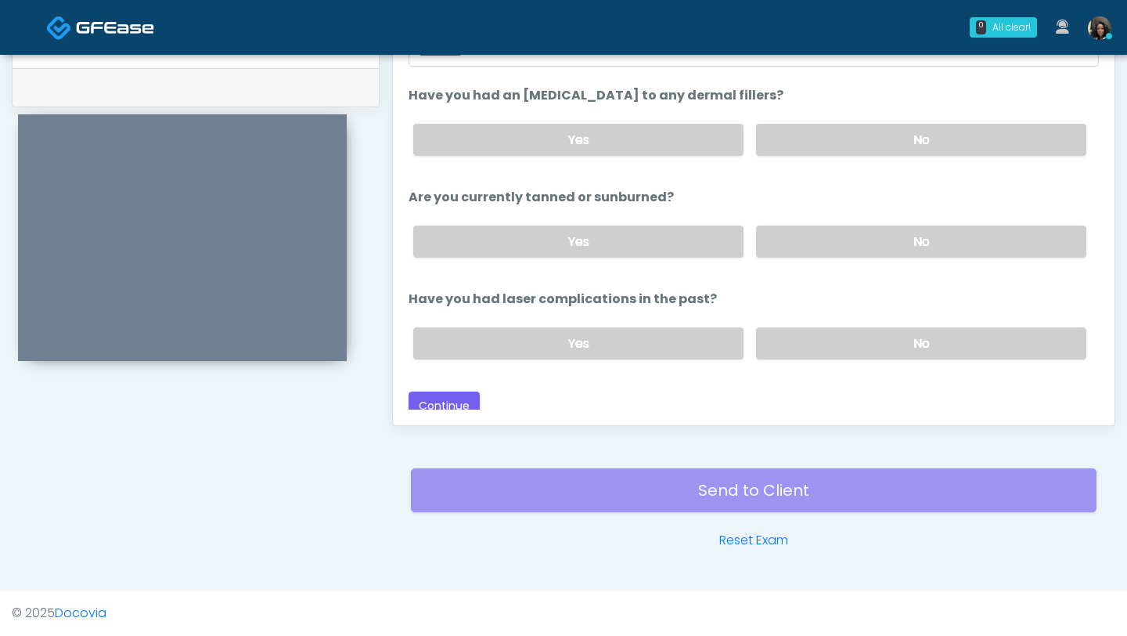
scroll to position [182, 0]
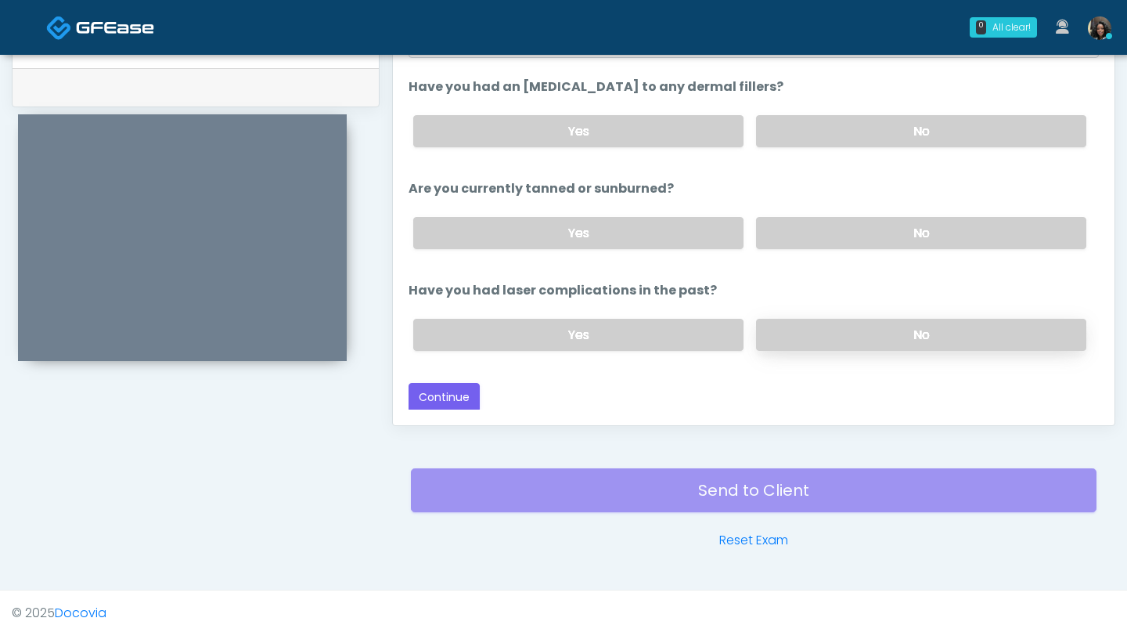
click at [839, 336] on label "No" at bounding box center [921, 335] width 330 height 32
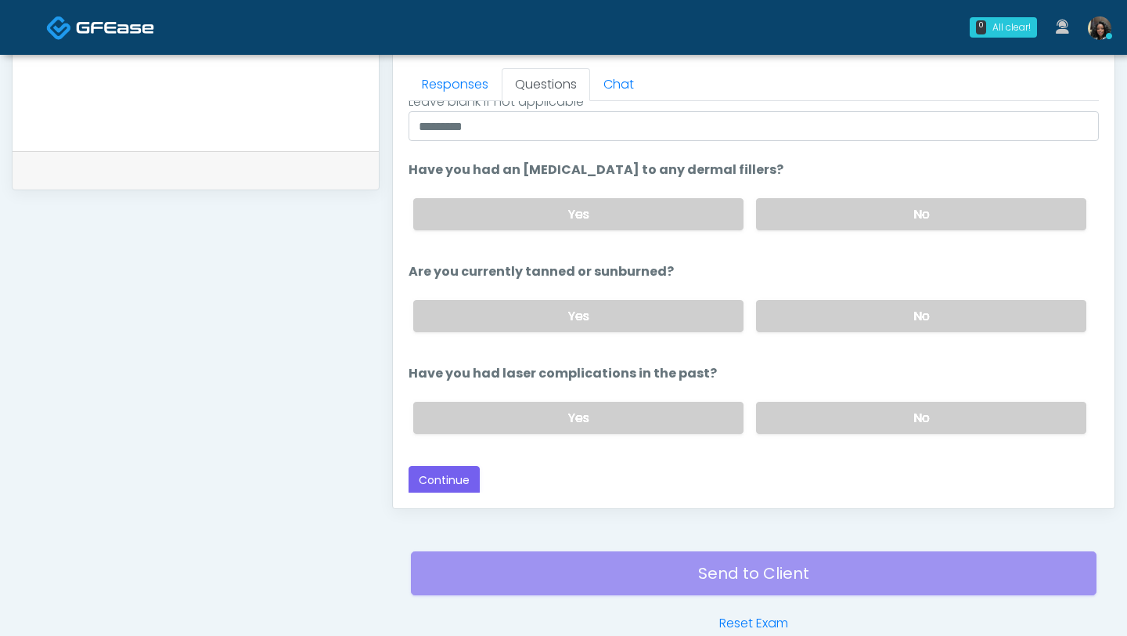
scroll to position [770, 0]
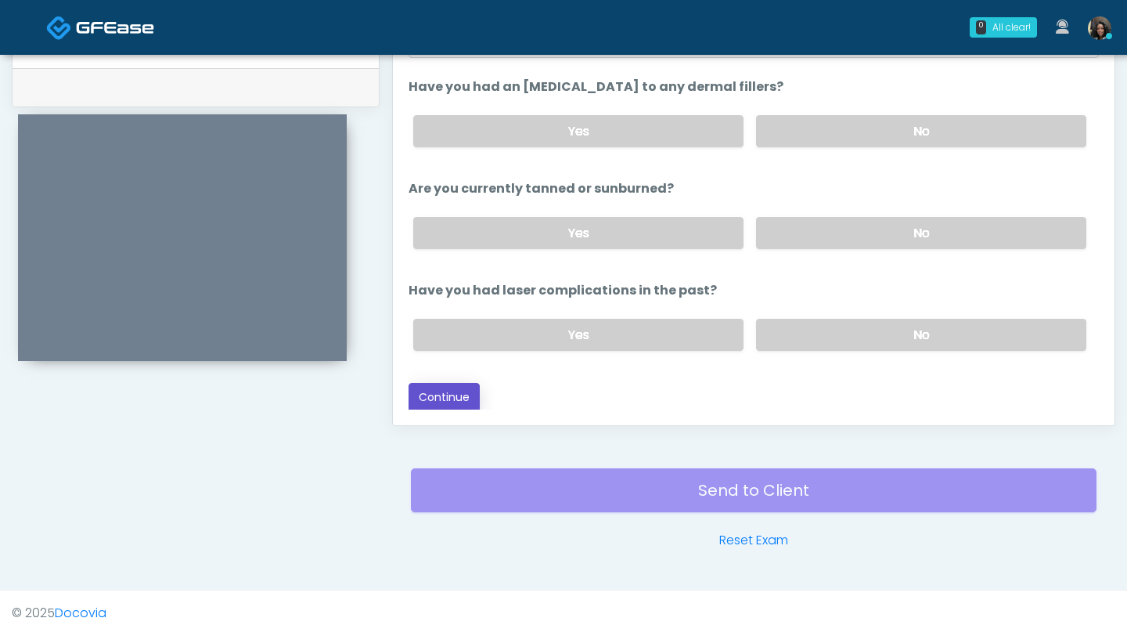
click at [450, 398] on button "Continue" at bounding box center [444, 397] width 71 height 29
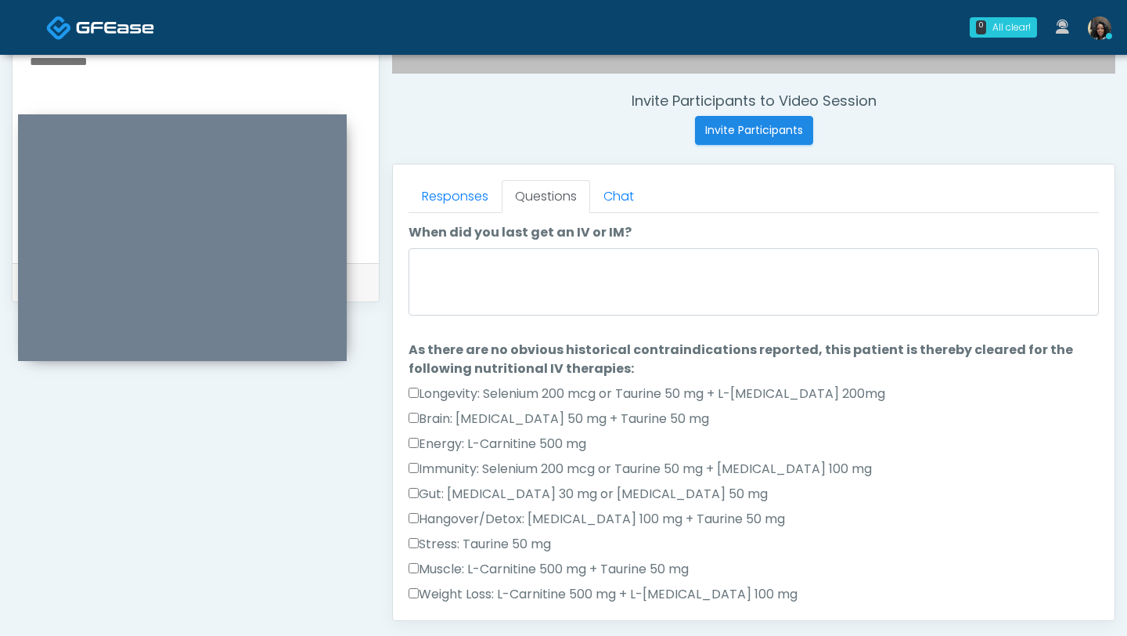
scroll to position [574, 0]
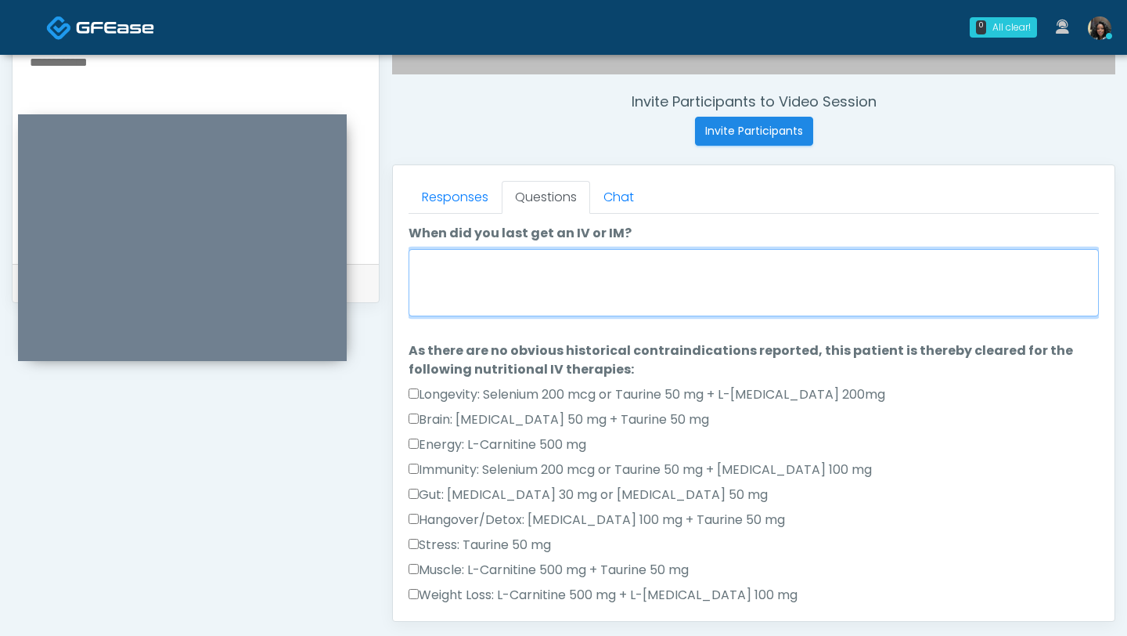
click at [598, 280] on textarea "When did you last get an IV or IM?" at bounding box center [754, 282] width 691 height 67
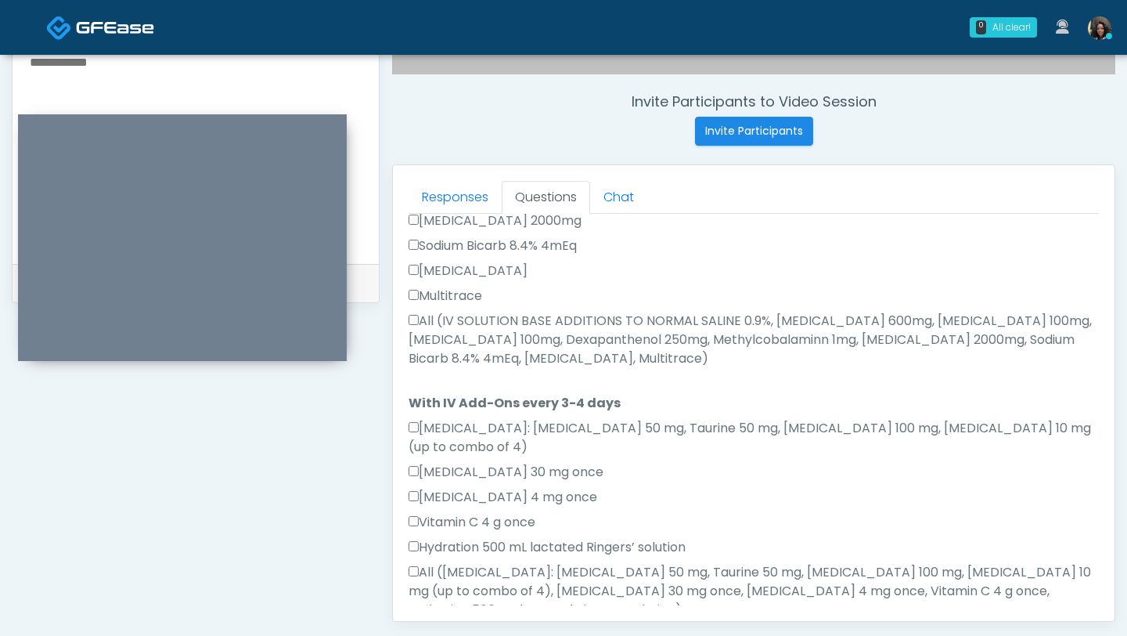
scroll to position [964, 0]
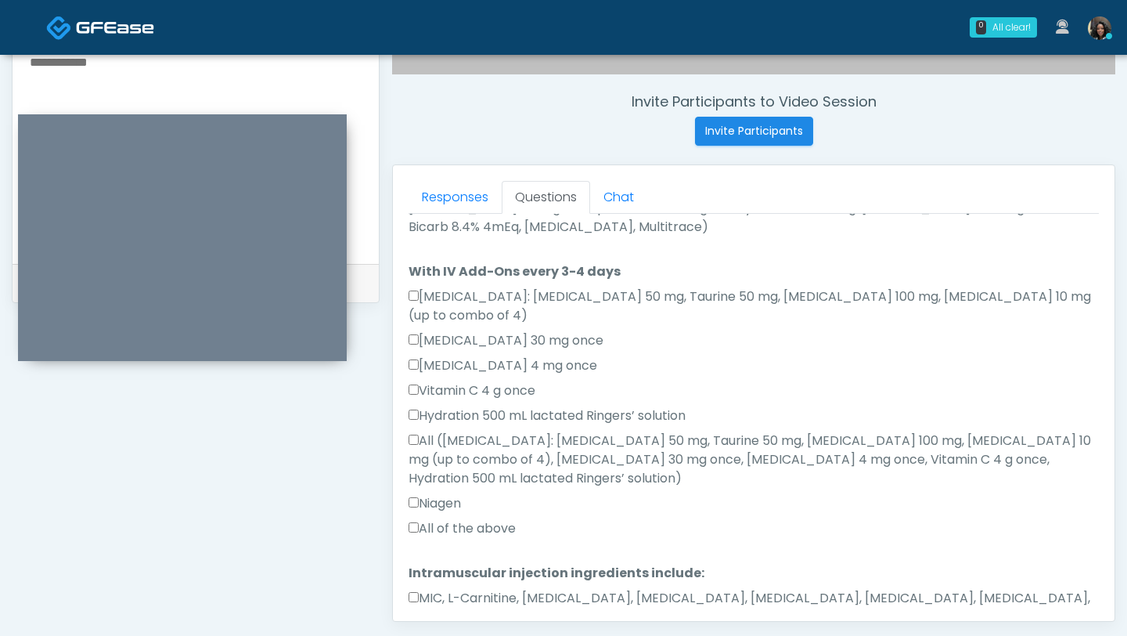
type textarea "**********"
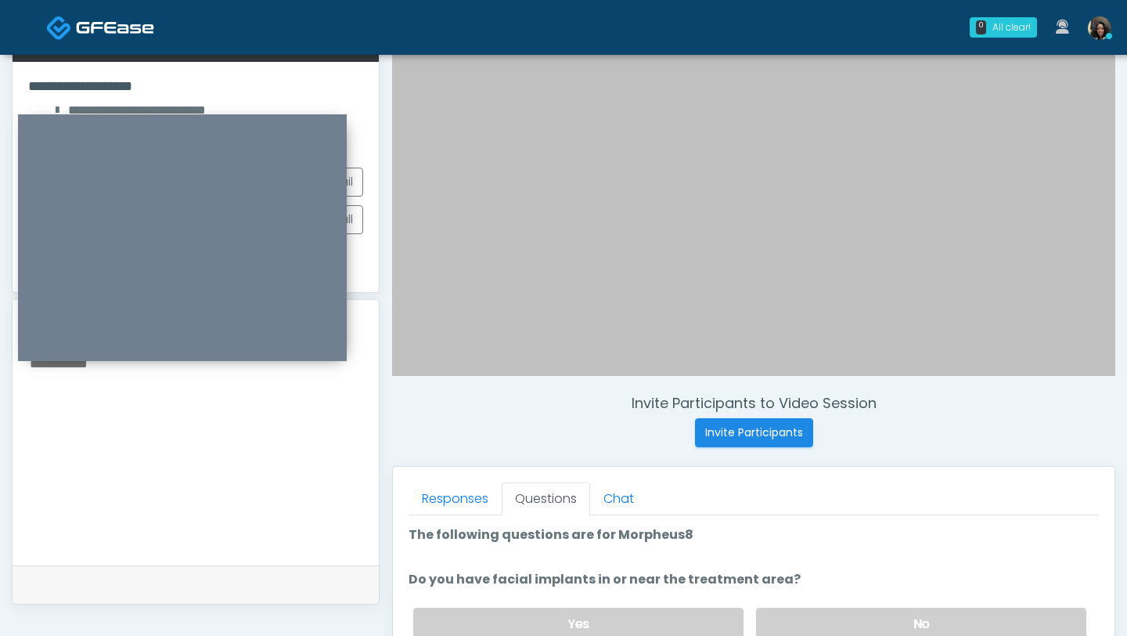
scroll to position [240, 0]
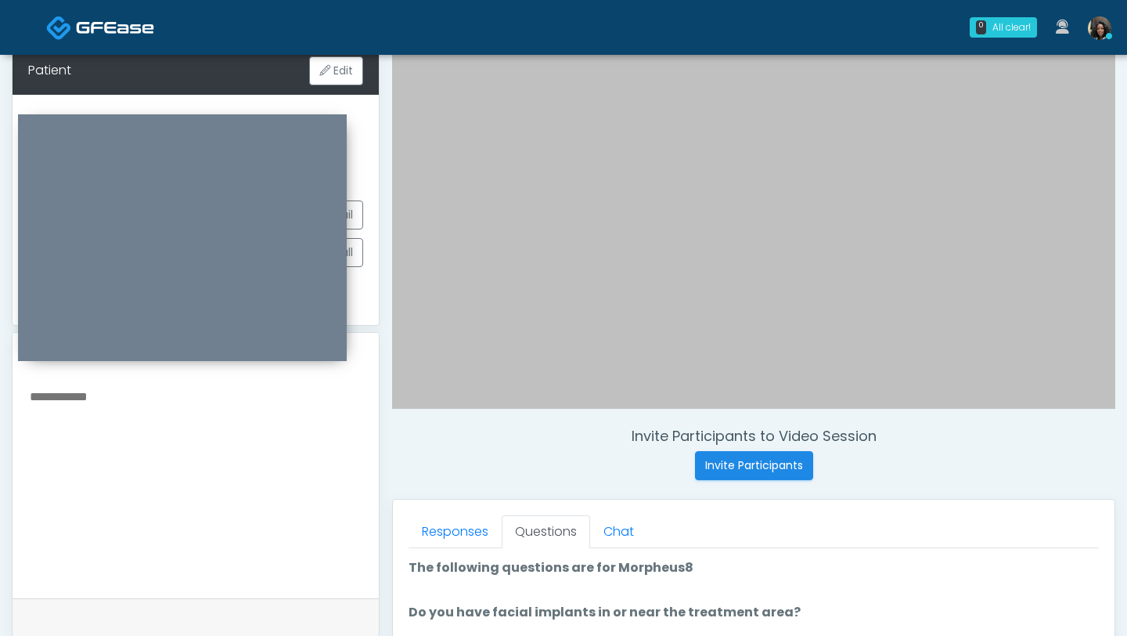
click at [185, 438] on textarea at bounding box center [195, 481] width 335 height 191
click at [78, 409] on textarea "**********" at bounding box center [195, 481] width 335 height 191
click at [80, 399] on textarea "**********" at bounding box center [195, 481] width 335 height 191
click at [236, 423] on textarea "**********" at bounding box center [195, 481] width 335 height 191
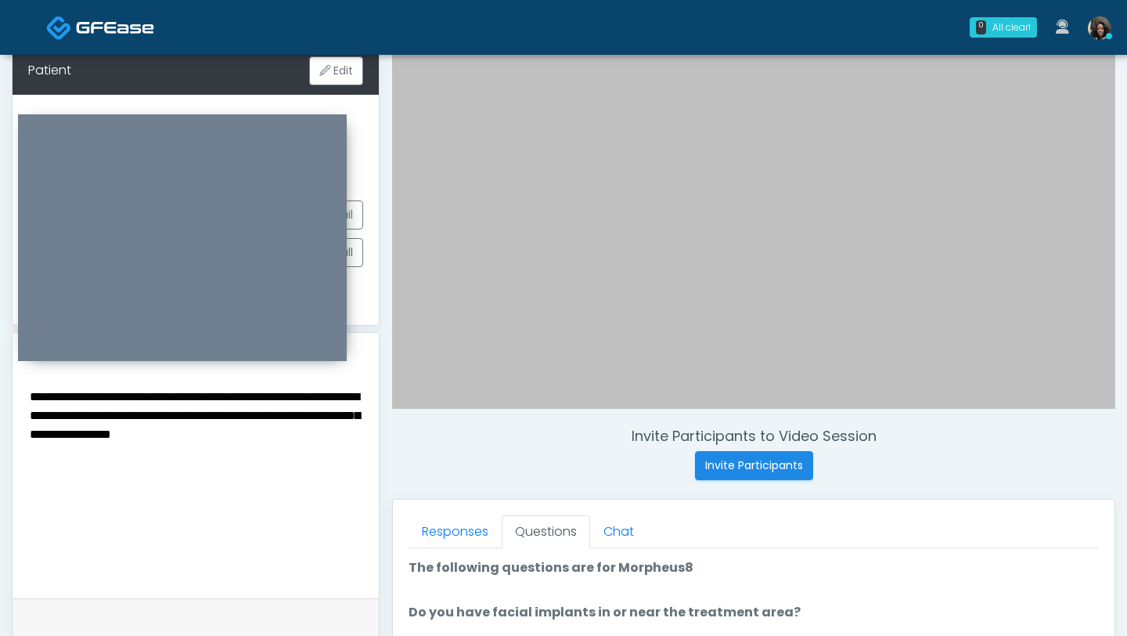
click at [241, 441] on textarea "**********" at bounding box center [195, 481] width 335 height 191
click at [243, 442] on textarea "**********" at bounding box center [195, 481] width 335 height 191
click at [258, 456] on textarea "**********" at bounding box center [195, 481] width 335 height 191
click at [258, 460] on textarea "**********" at bounding box center [195, 481] width 335 height 191
click at [29, 477] on textarea "**********" at bounding box center [195, 481] width 335 height 191
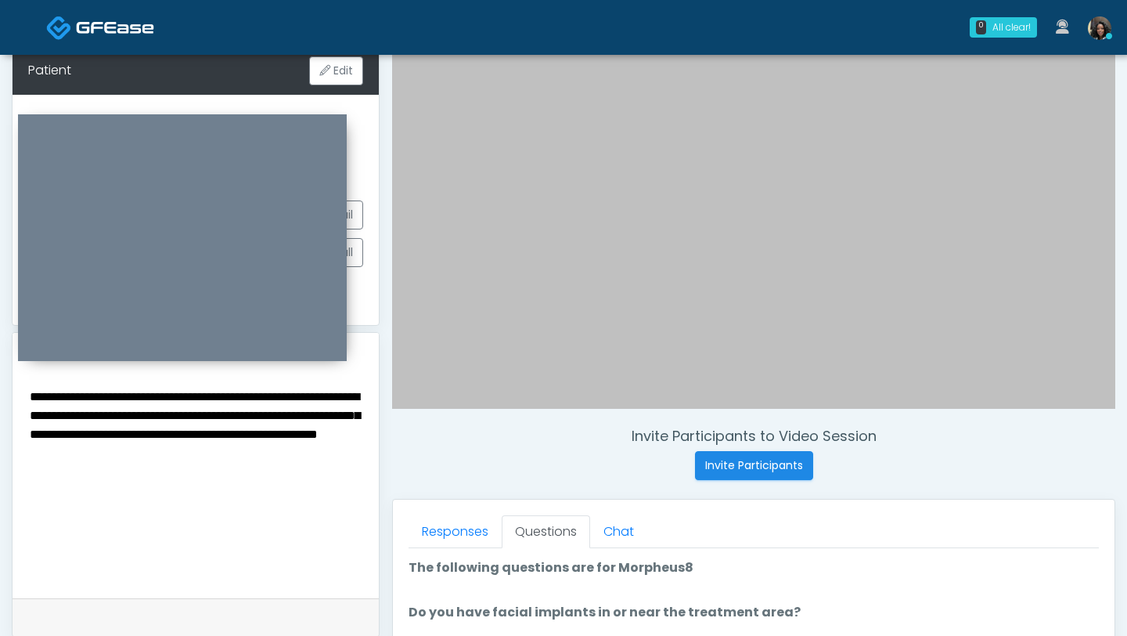
click at [247, 460] on textarea "**********" at bounding box center [195, 481] width 335 height 191
click at [362, 459] on textarea "**********" at bounding box center [195, 481] width 335 height 191
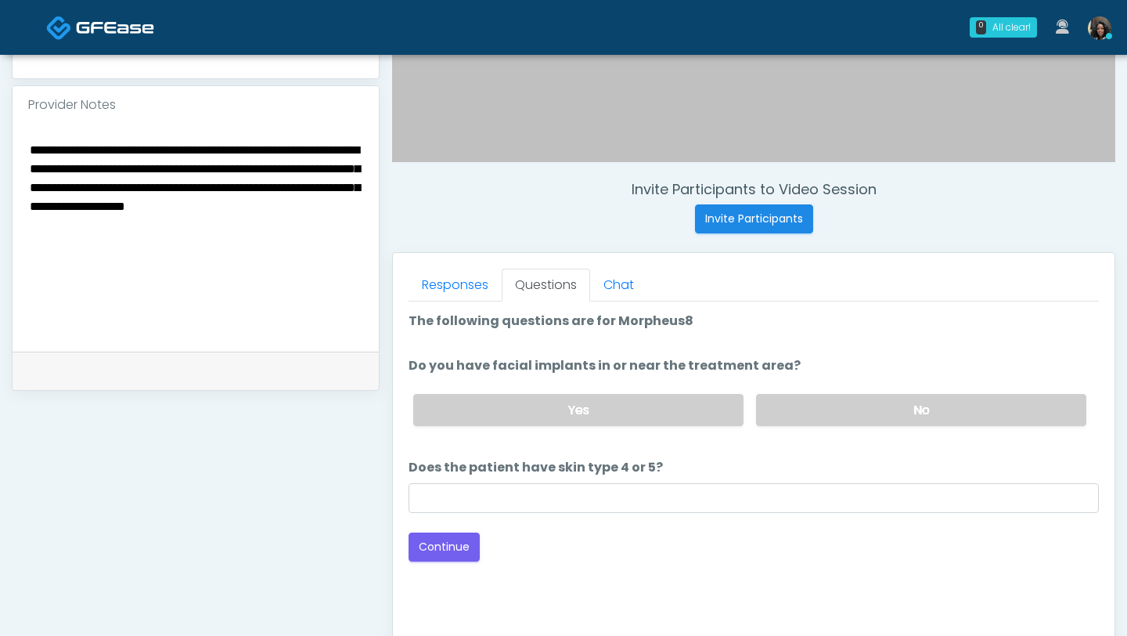
scroll to position [537, 0]
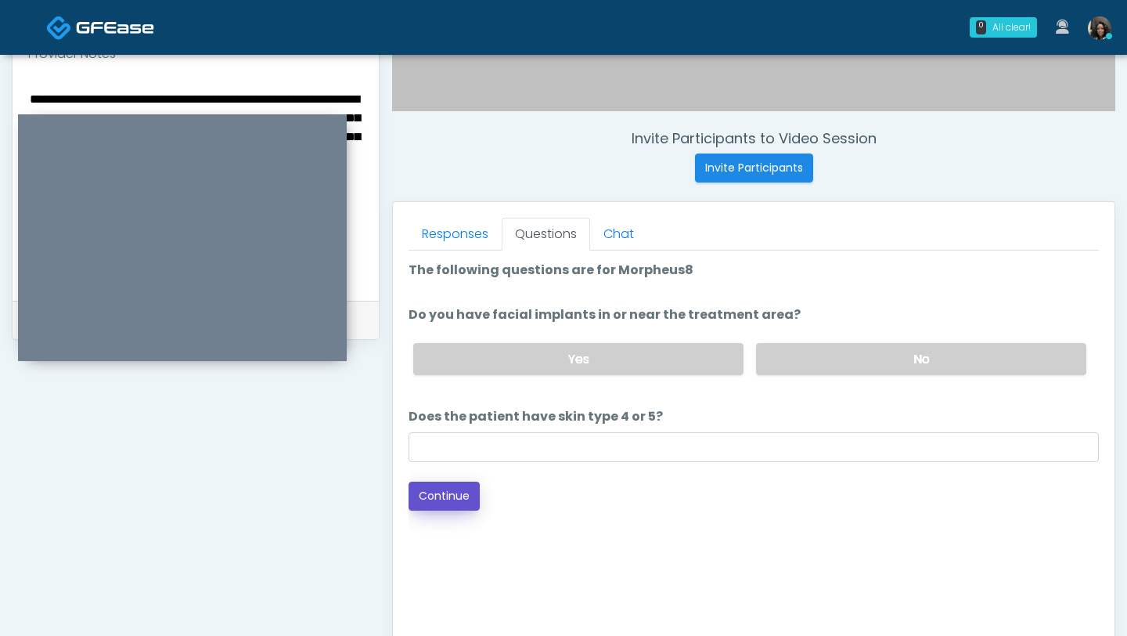
click at [474, 500] on button "Continue" at bounding box center [444, 495] width 71 height 29
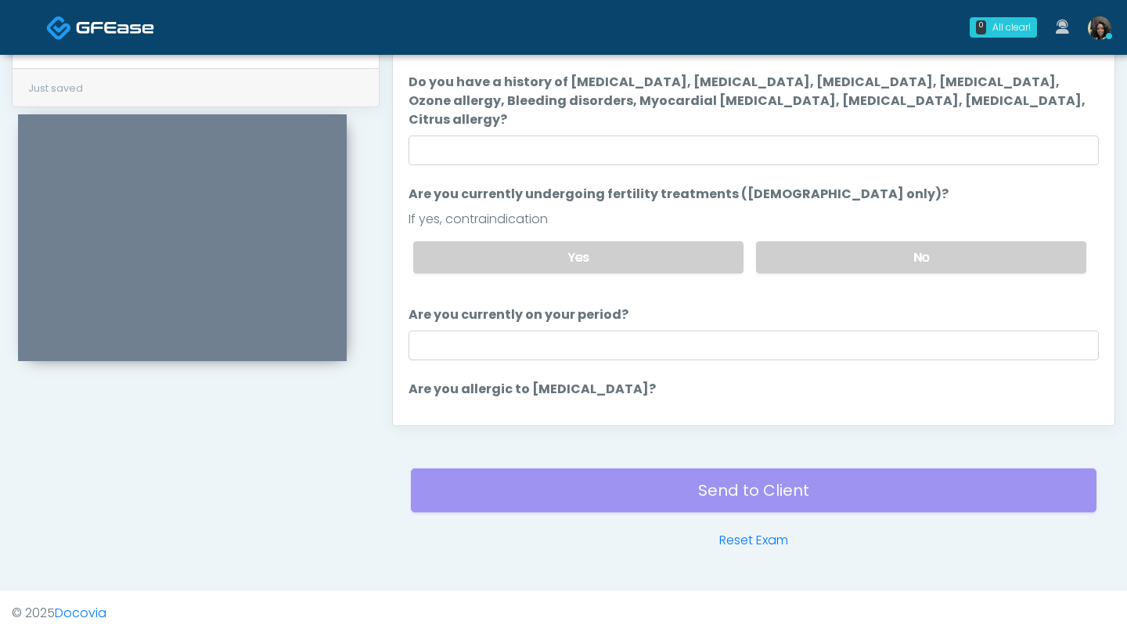
scroll to position [81, 0]
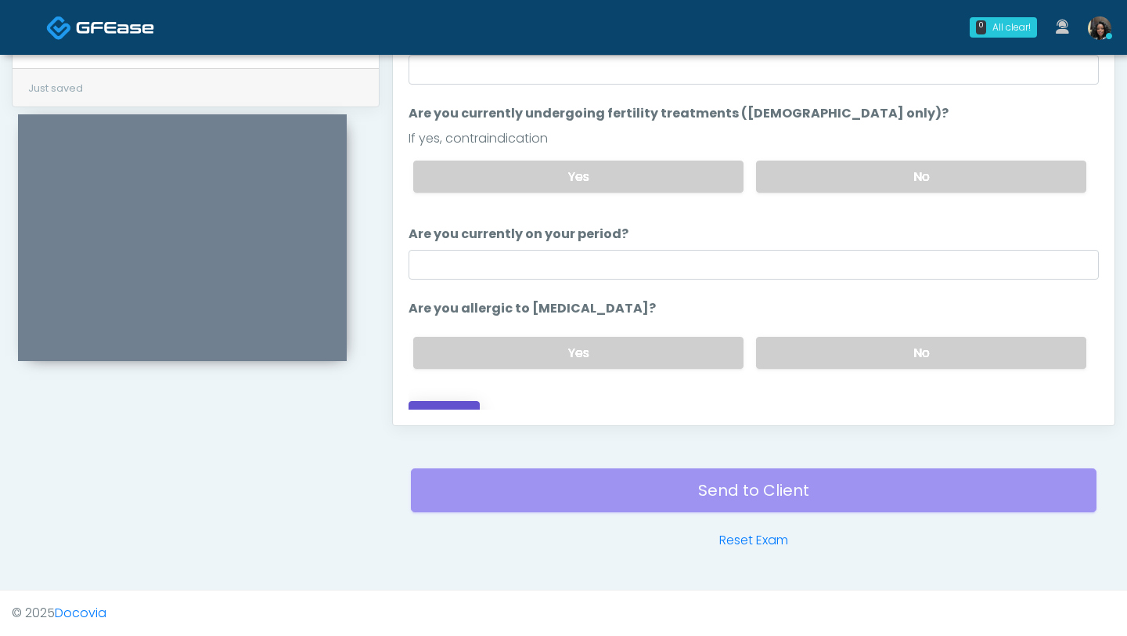
click at [461, 401] on button "Continue" at bounding box center [444, 415] width 71 height 29
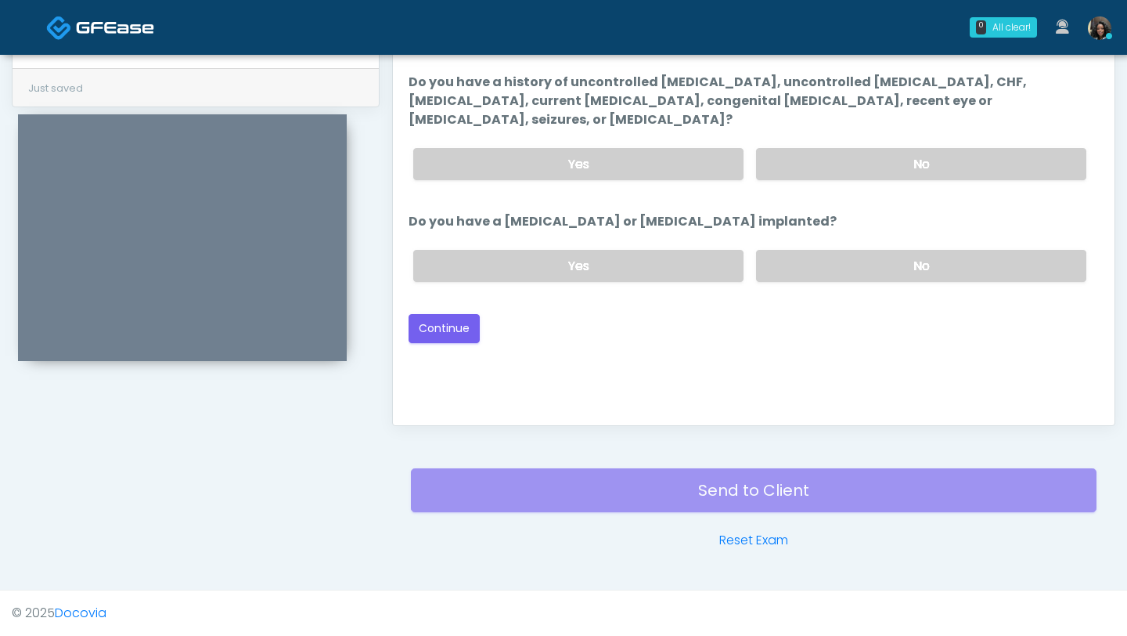
scroll to position [0, 0]
click at [464, 314] on button "Continue" at bounding box center [444, 328] width 71 height 29
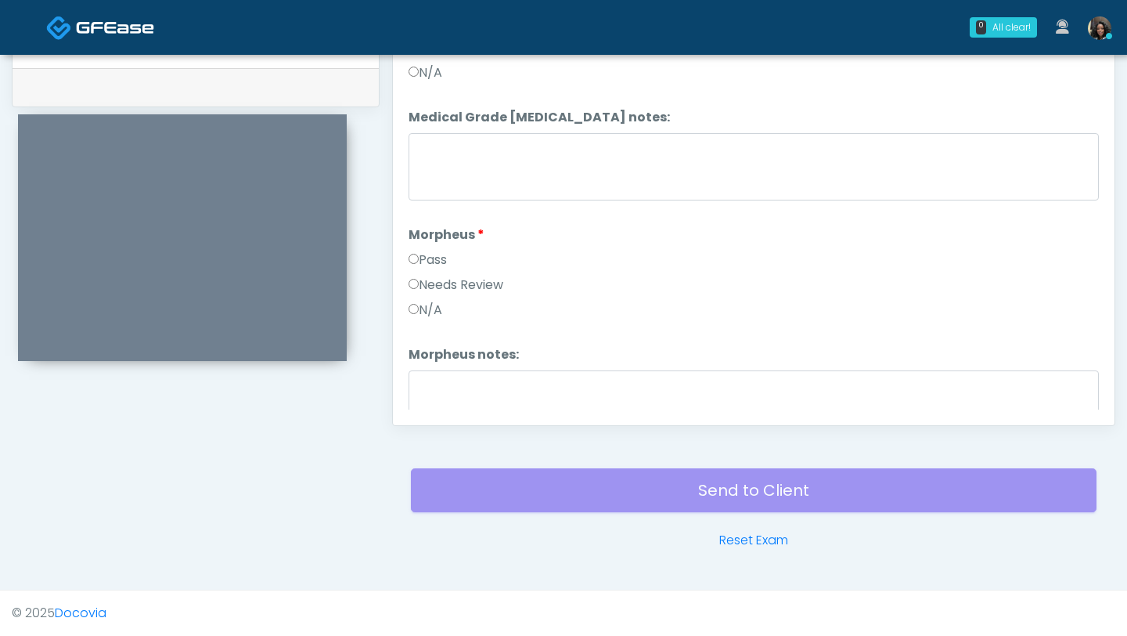
scroll to position [1516, 0]
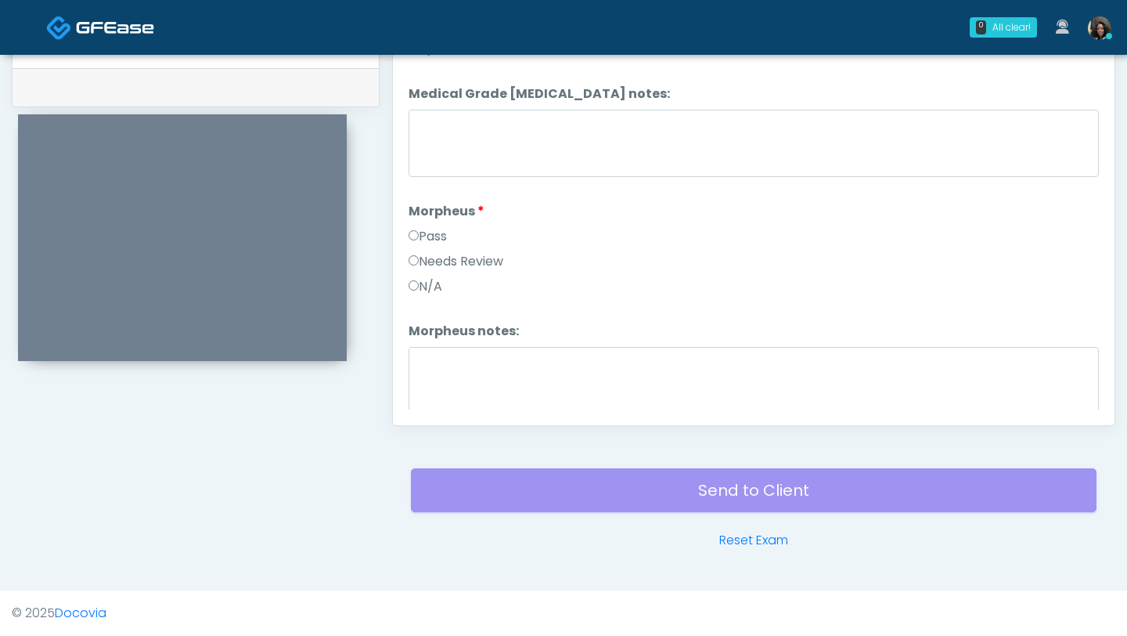
click at [412, 266] on label "Needs Review" at bounding box center [456, 261] width 95 height 19
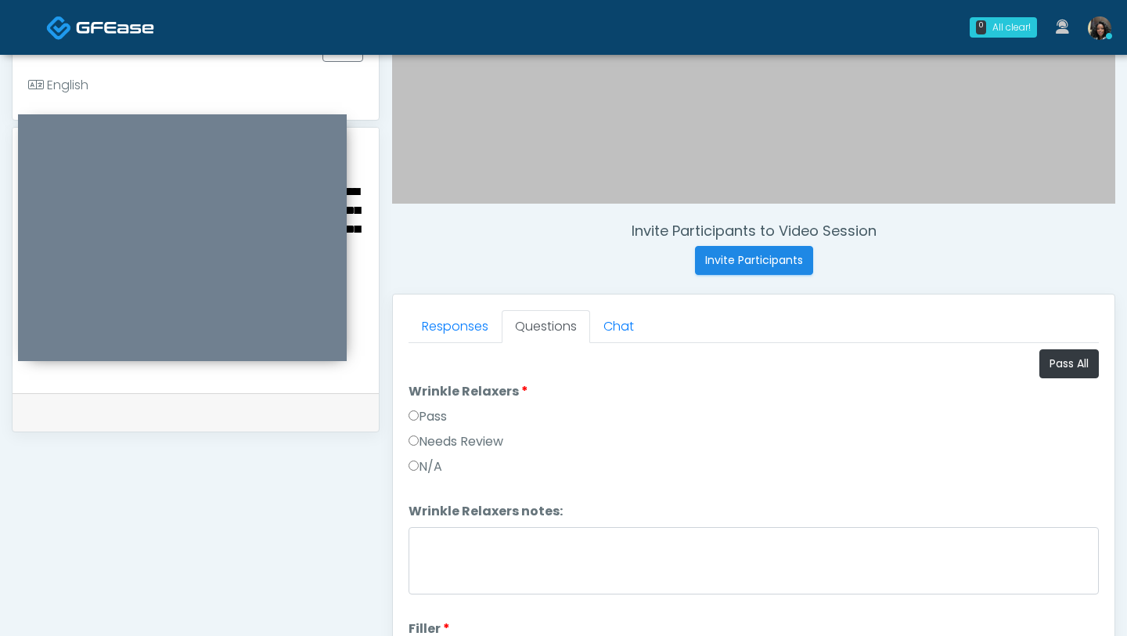
scroll to position [150, 0]
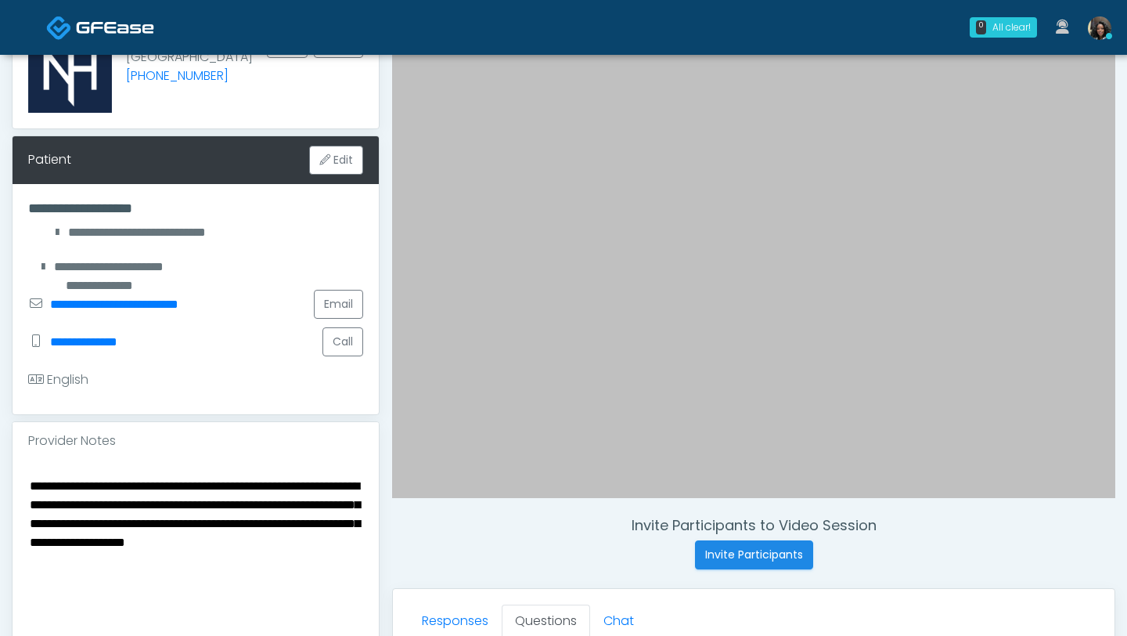
click at [32, 481] on textarea "**********" at bounding box center [195, 570] width 335 height 191
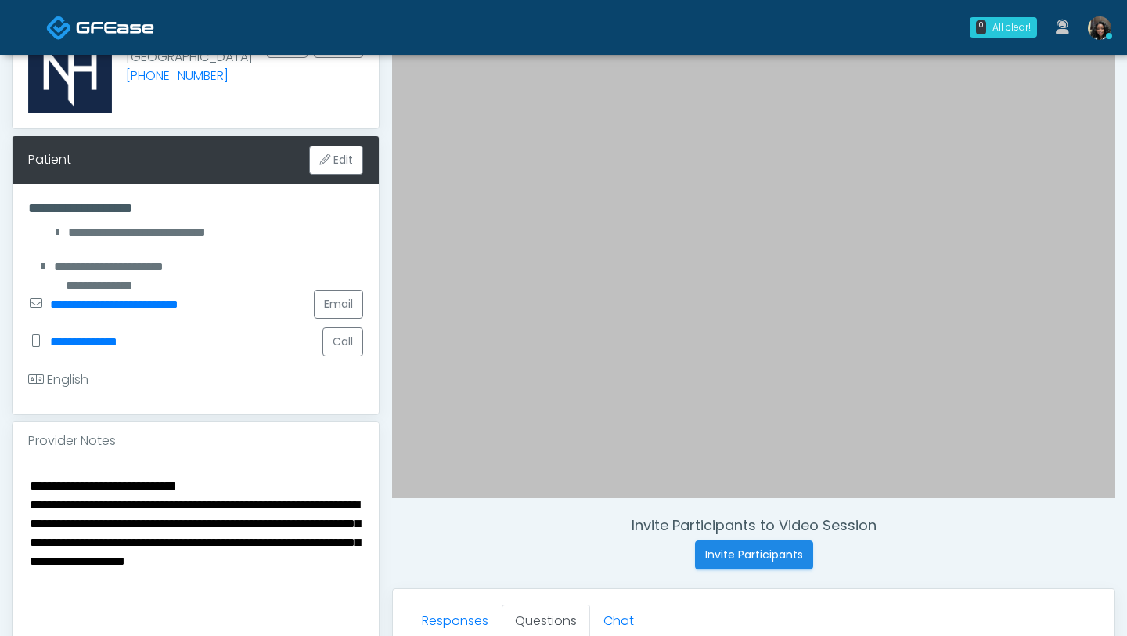
click at [32, 501] on textarea "**********" at bounding box center [195, 570] width 335 height 191
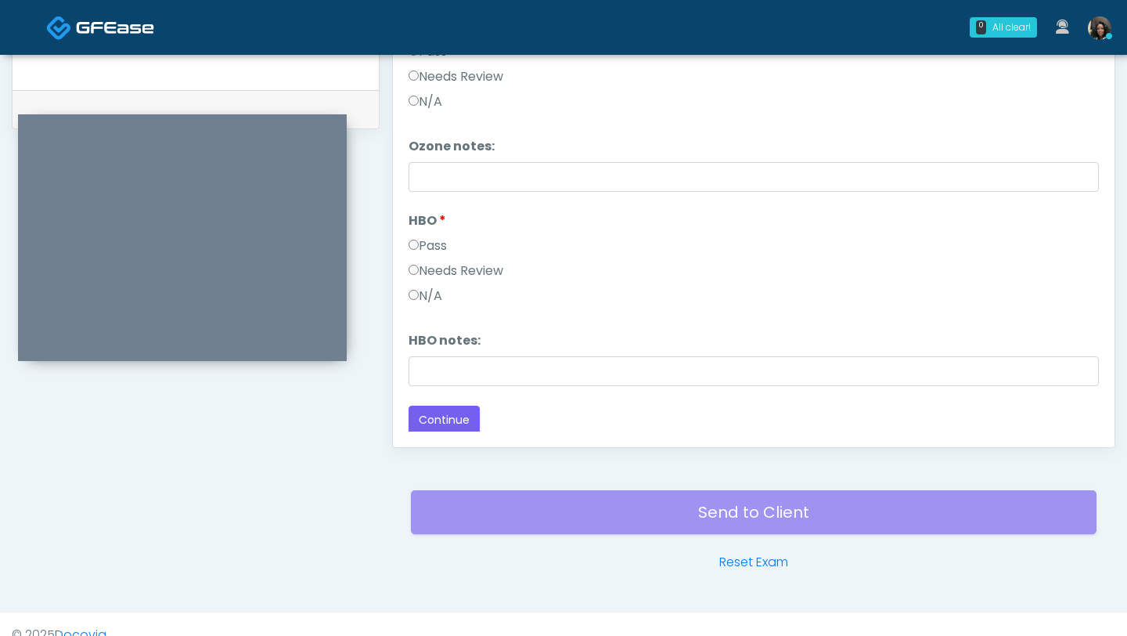
scroll to position [770, 0]
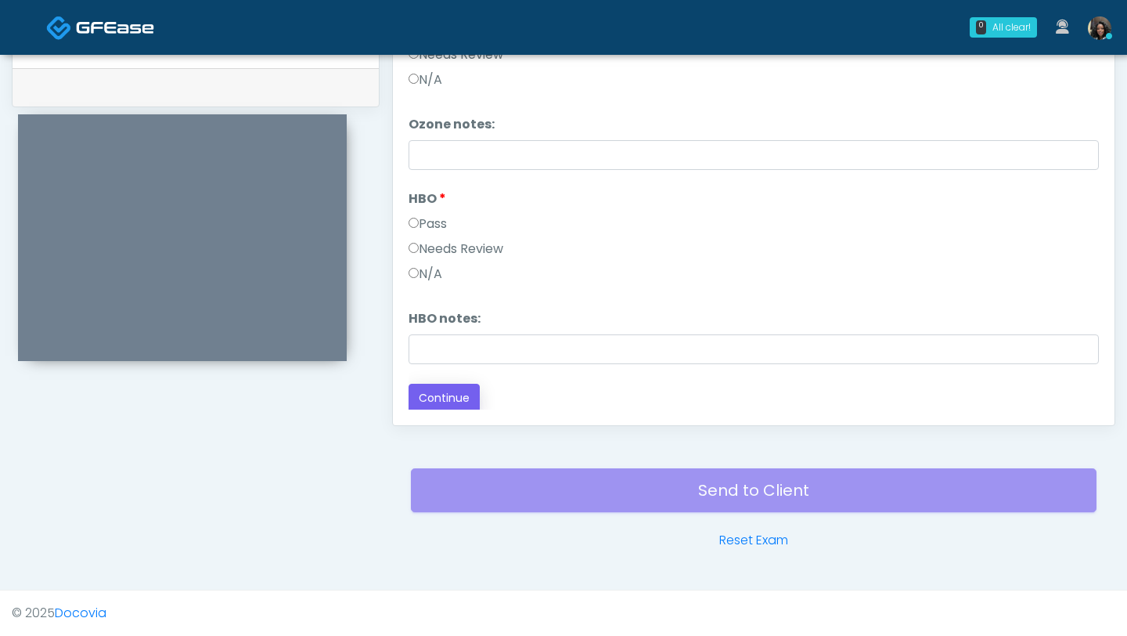
type textarea "**********"
click at [458, 399] on button "Continue" at bounding box center [444, 398] width 71 height 29
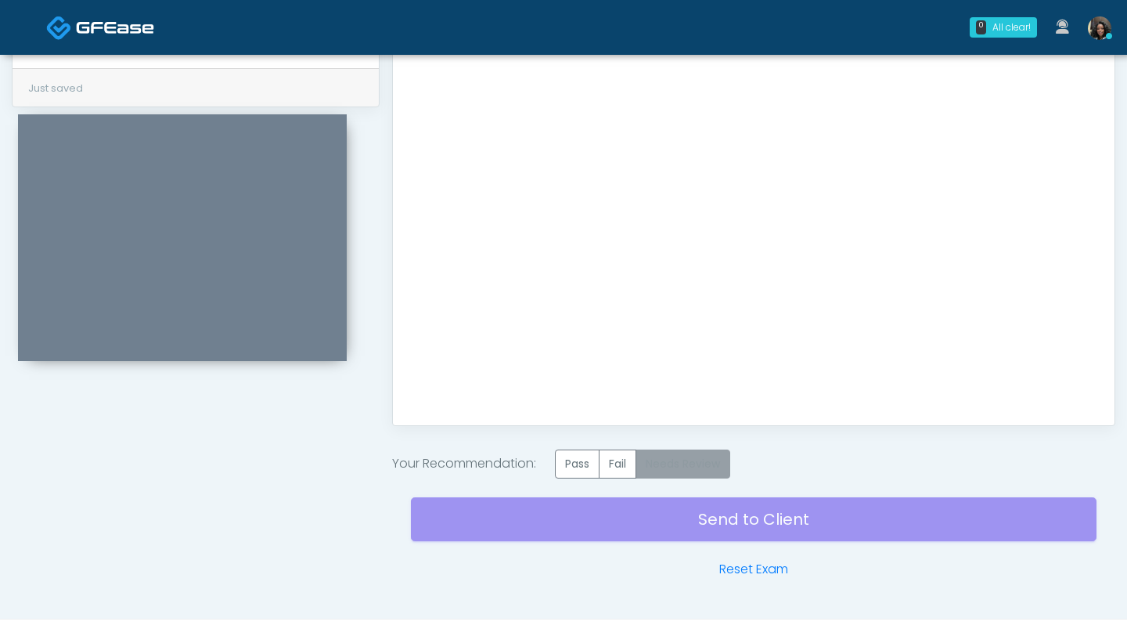
click at [700, 472] on label "Needs Review" at bounding box center [683, 463] width 95 height 29
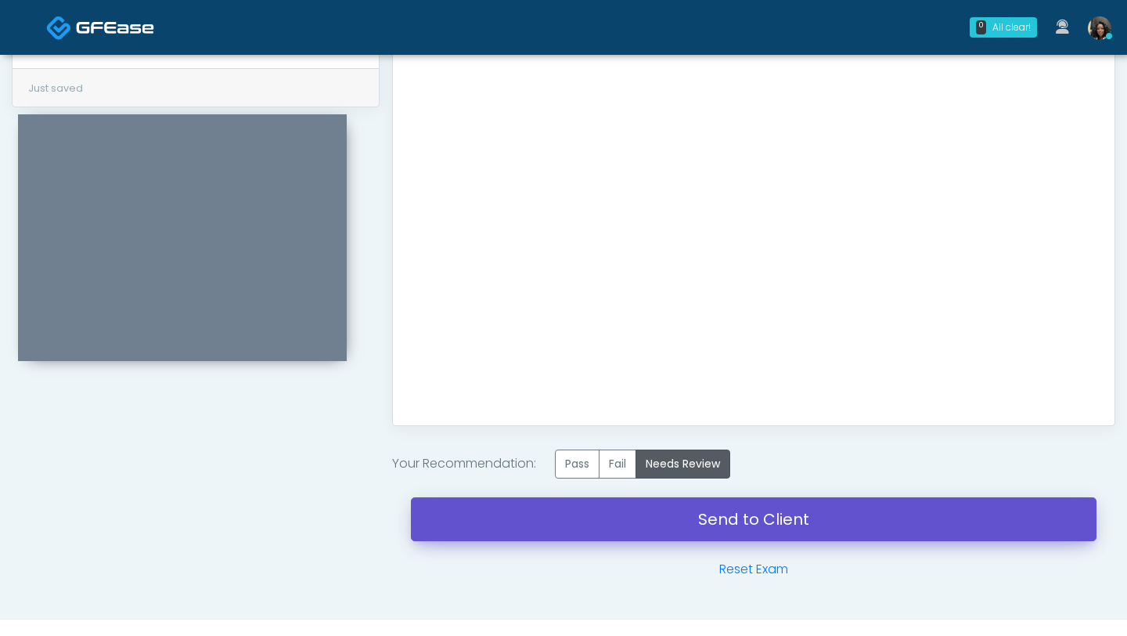
click at [687, 524] on link "Send to Client" at bounding box center [754, 519] width 686 height 44
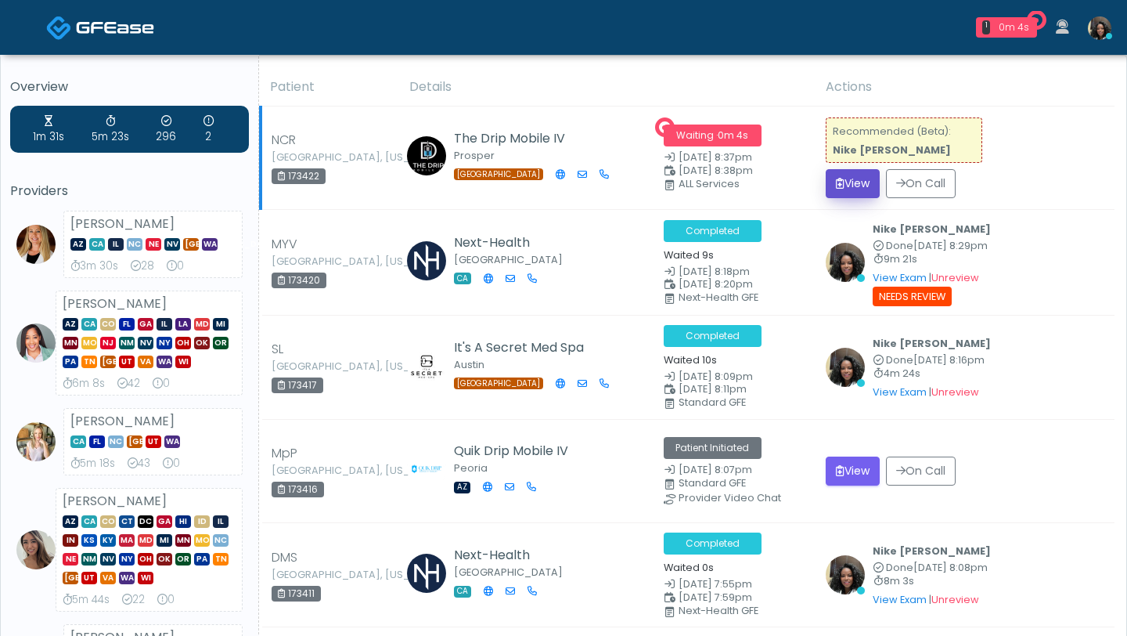
click at [851, 182] on button "View" at bounding box center [853, 183] width 54 height 29
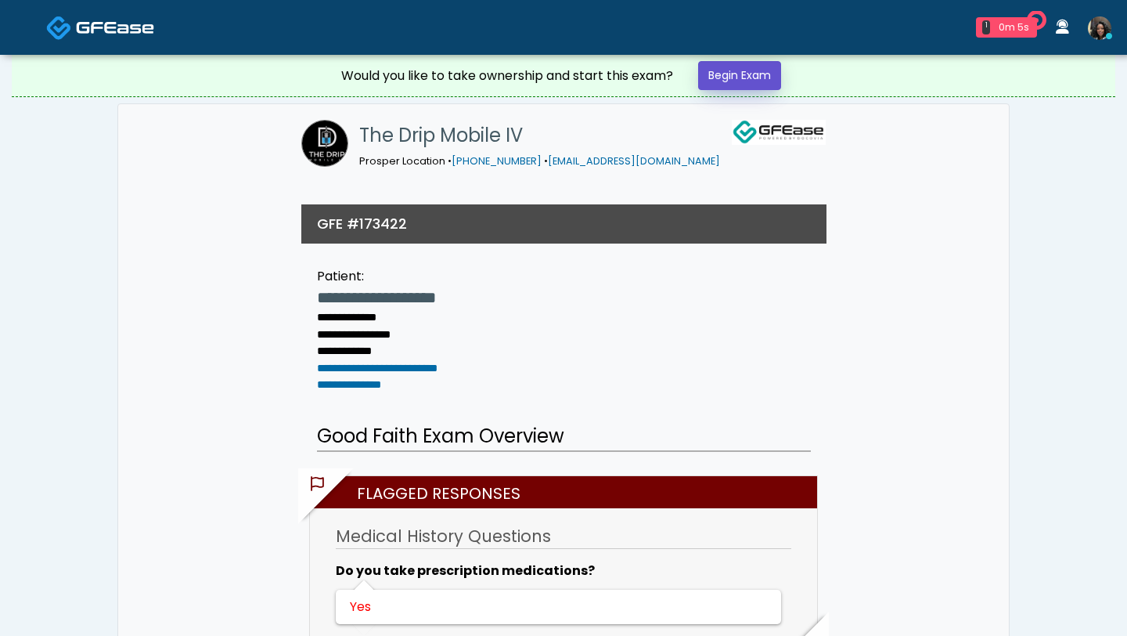
click at [748, 67] on link "Begin Exam" at bounding box center [739, 75] width 83 height 29
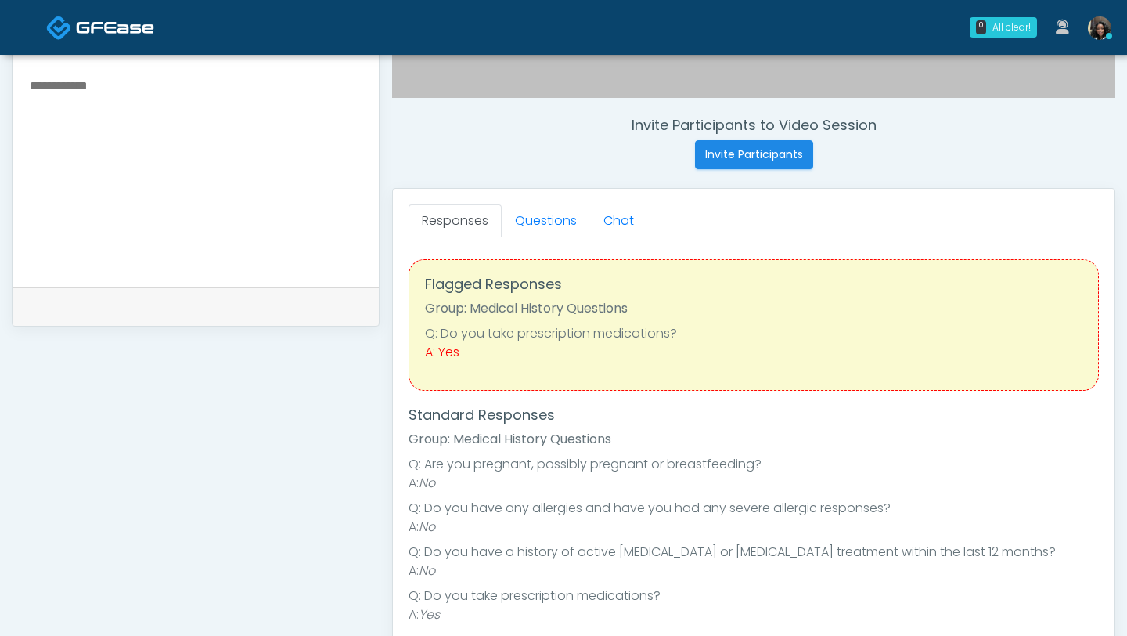
scroll to position [603, 0]
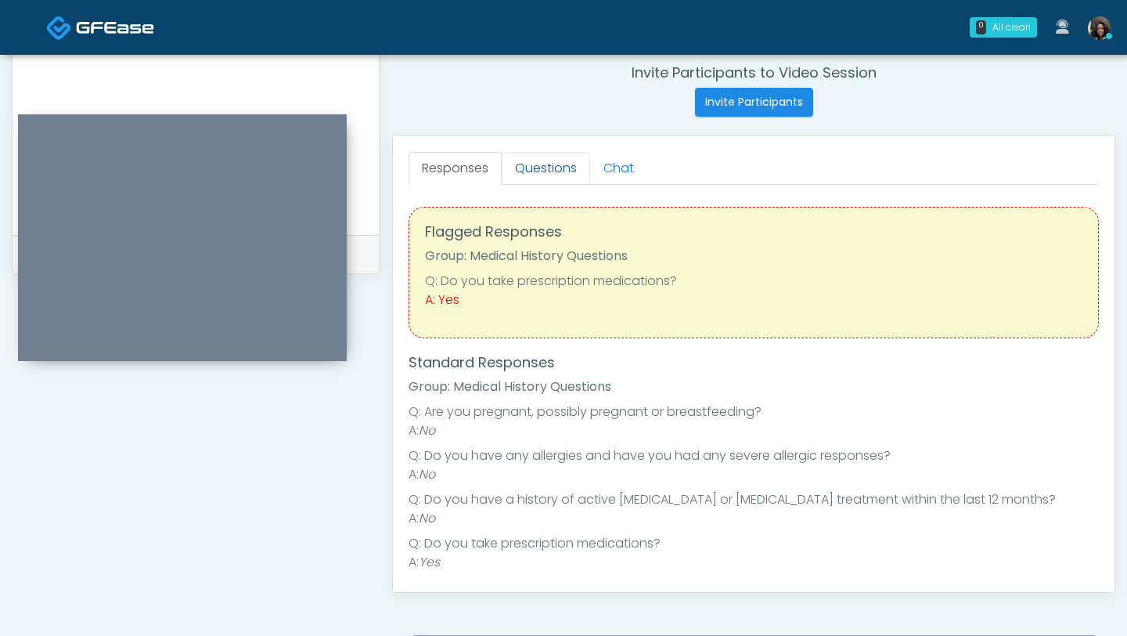
click at [555, 169] on link "Questions" at bounding box center [546, 168] width 88 height 33
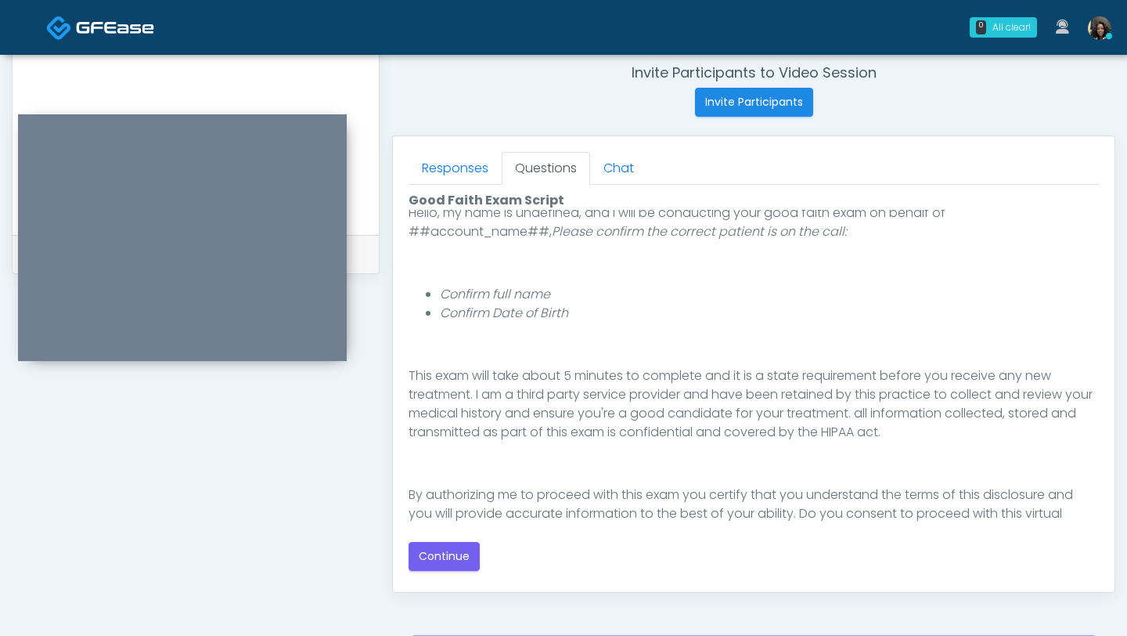
scroll to position [163, 0]
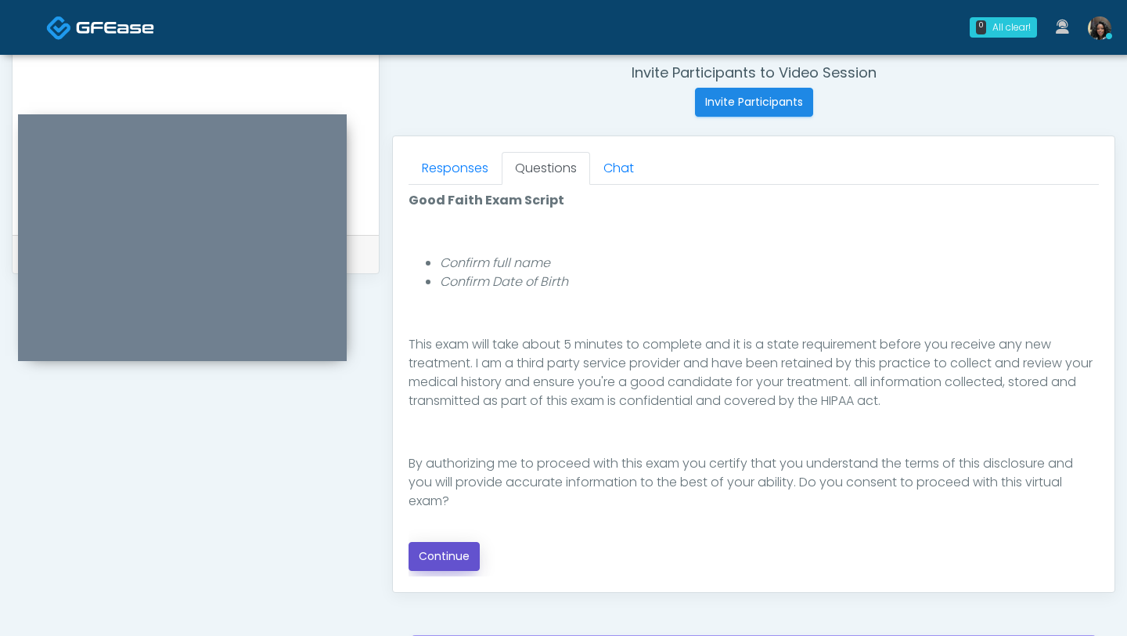
click at [443, 557] on button "Continue" at bounding box center [444, 556] width 71 height 29
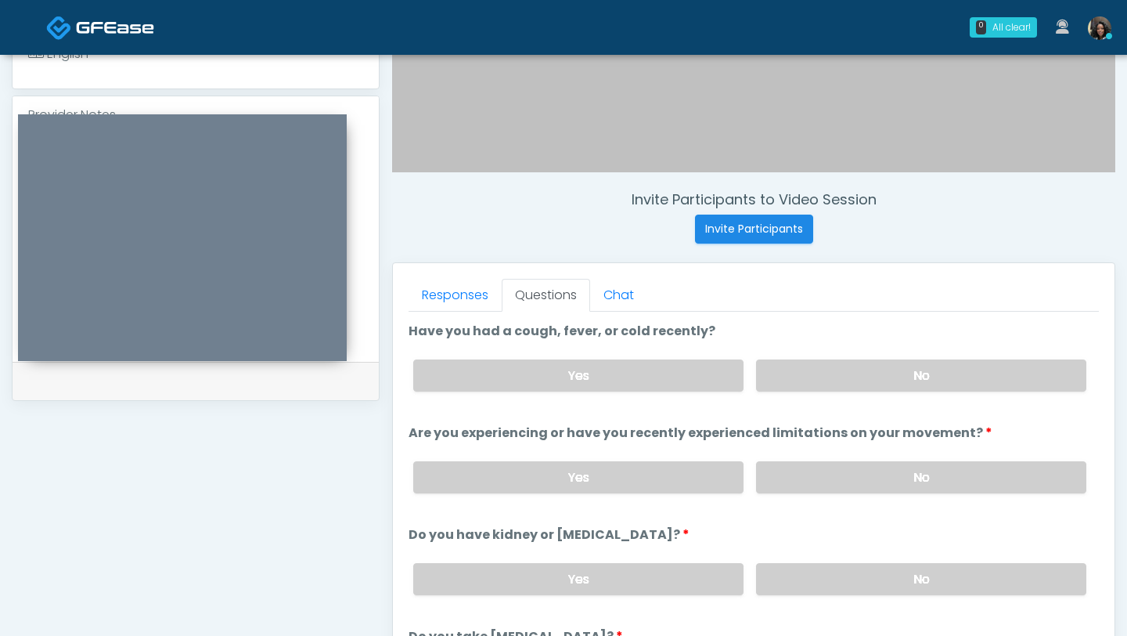
scroll to position [467, 0]
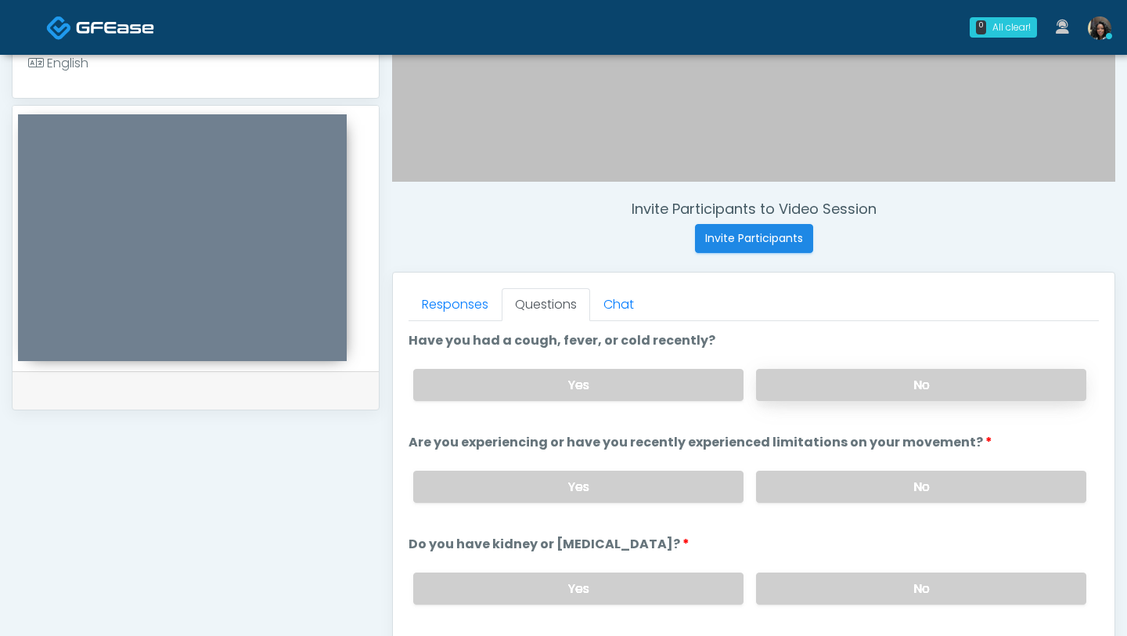
click at [864, 381] on label "No" at bounding box center [921, 385] width 330 height 32
click at [817, 490] on label "No" at bounding box center [921, 487] width 330 height 32
click at [847, 582] on label "No" at bounding box center [921, 588] width 330 height 32
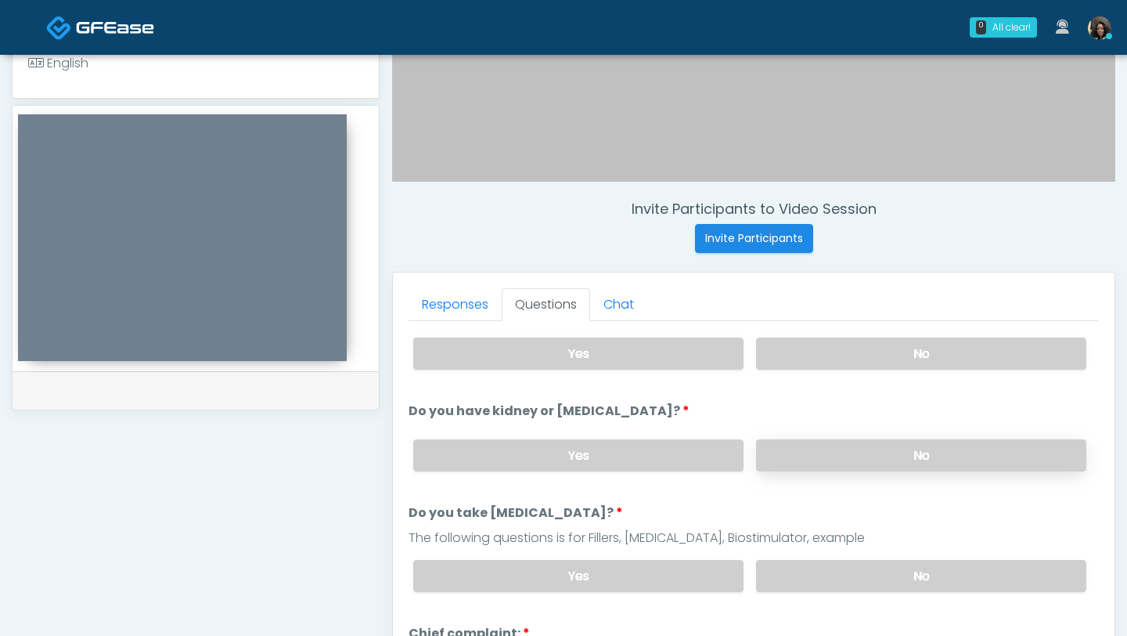
scroll to position [145, 0]
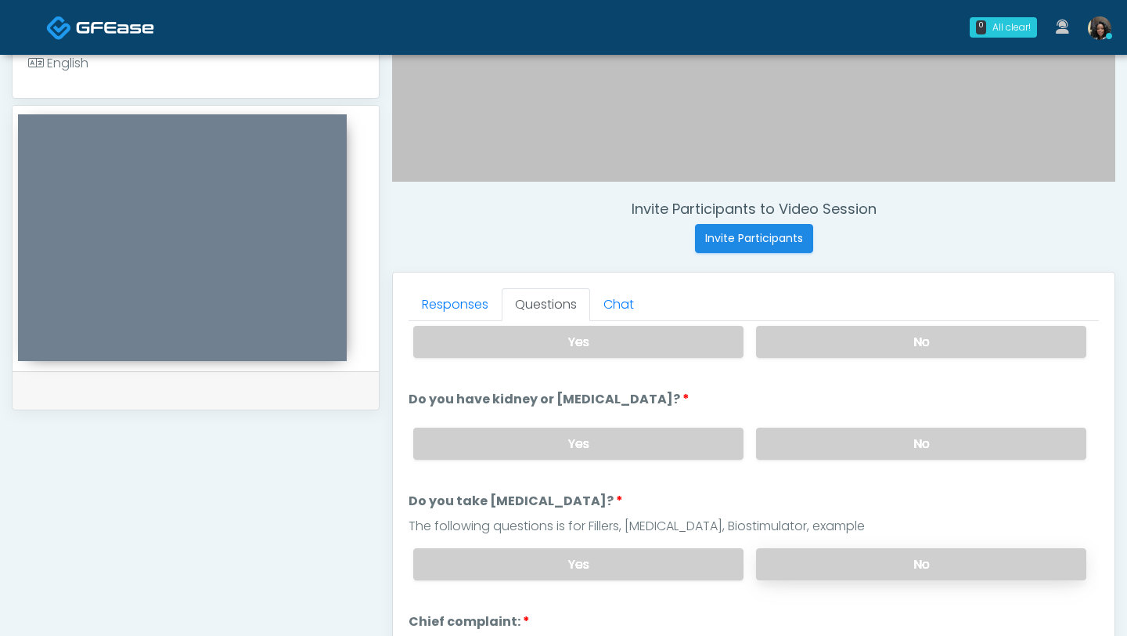
click at [847, 561] on label "No" at bounding box center [921, 564] width 330 height 32
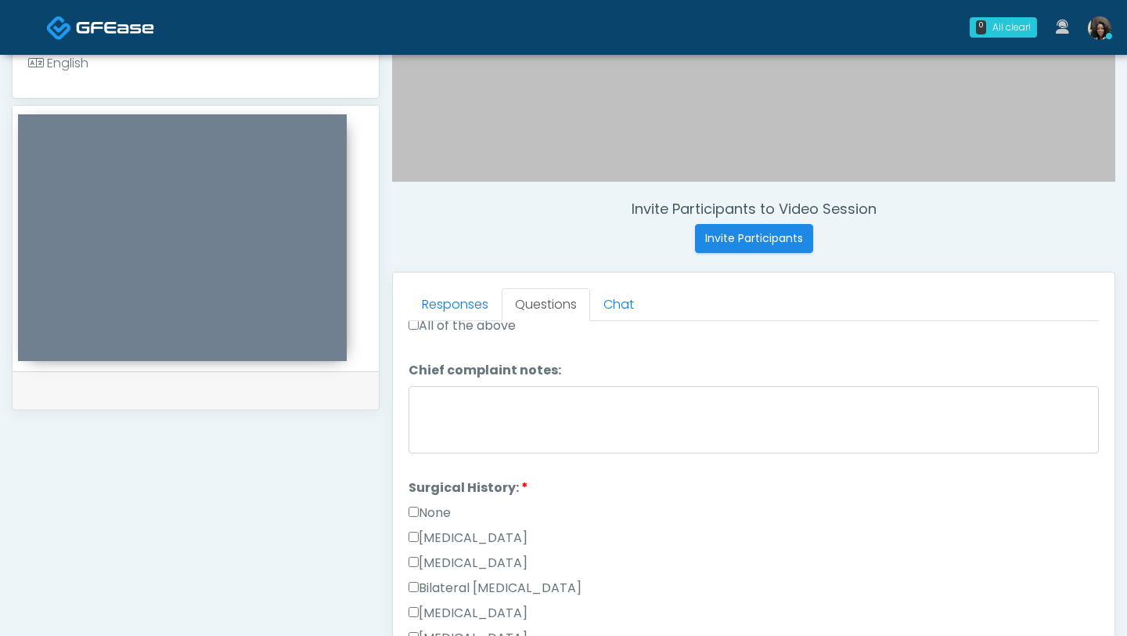
scroll to position [723, 0]
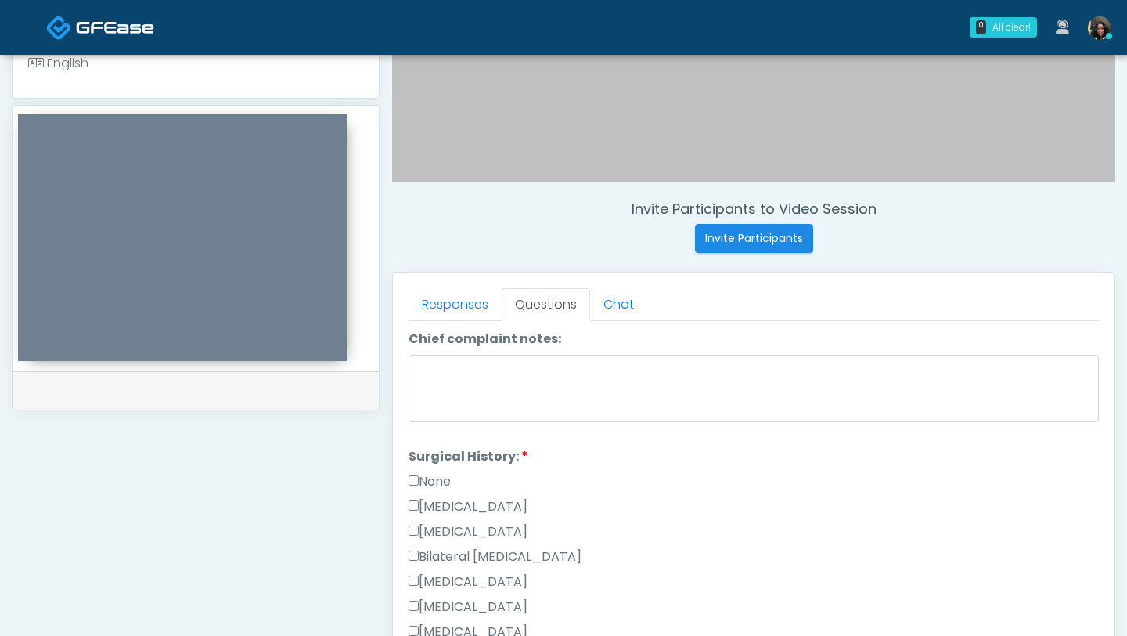
click at [420, 478] on label "None" at bounding box center [430, 481] width 42 height 19
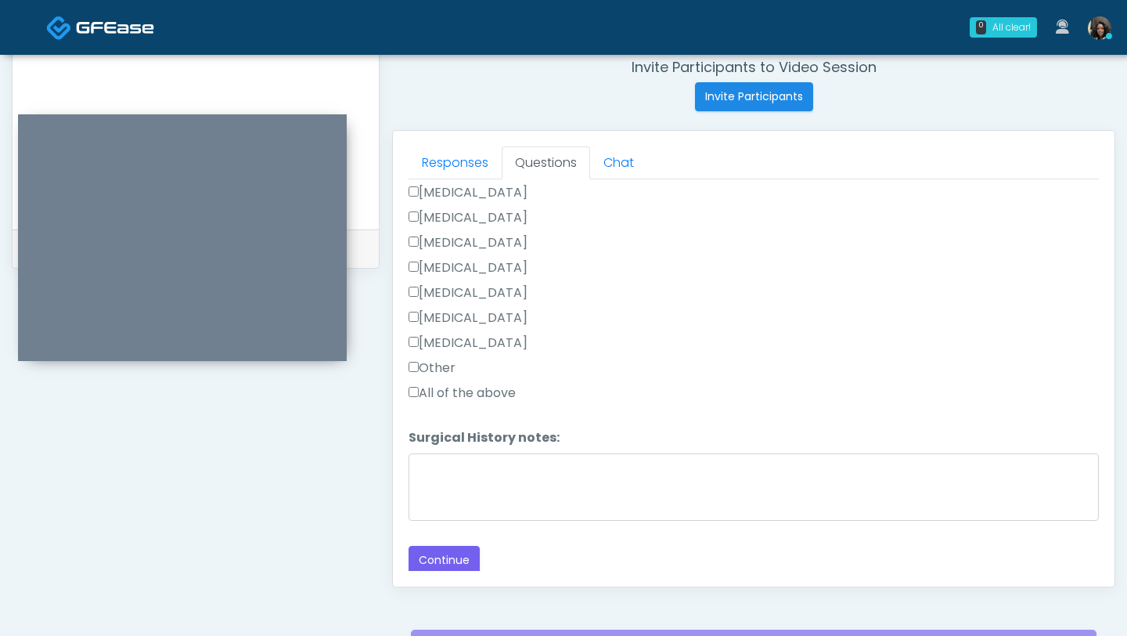
scroll to position [666, 0]
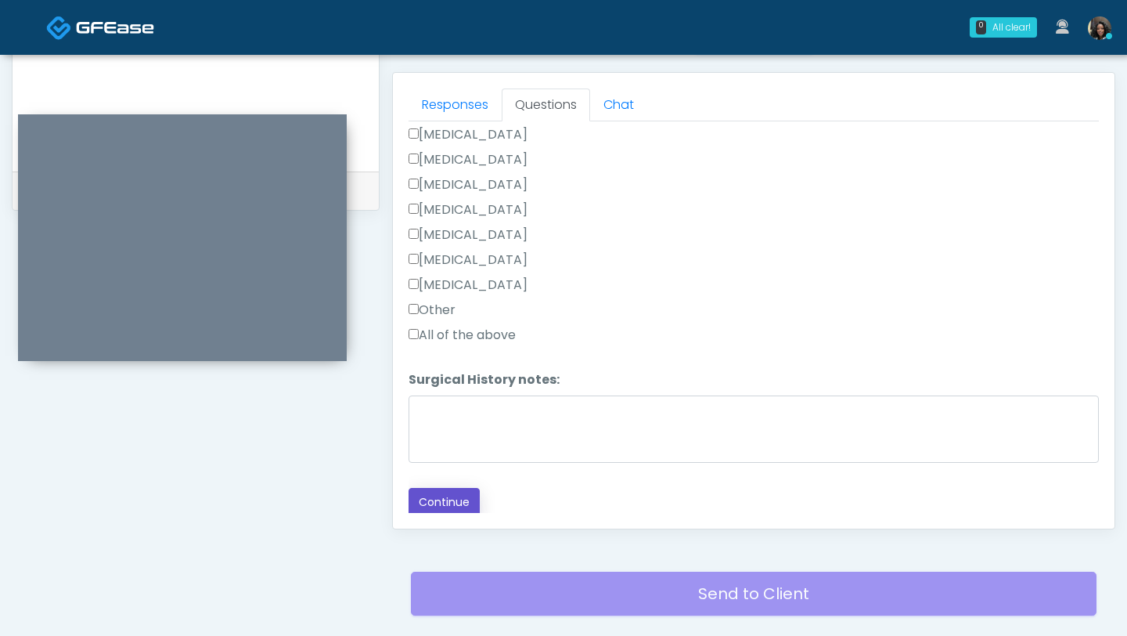
click at [445, 496] on button "Continue" at bounding box center [444, 502] width 71 height 29
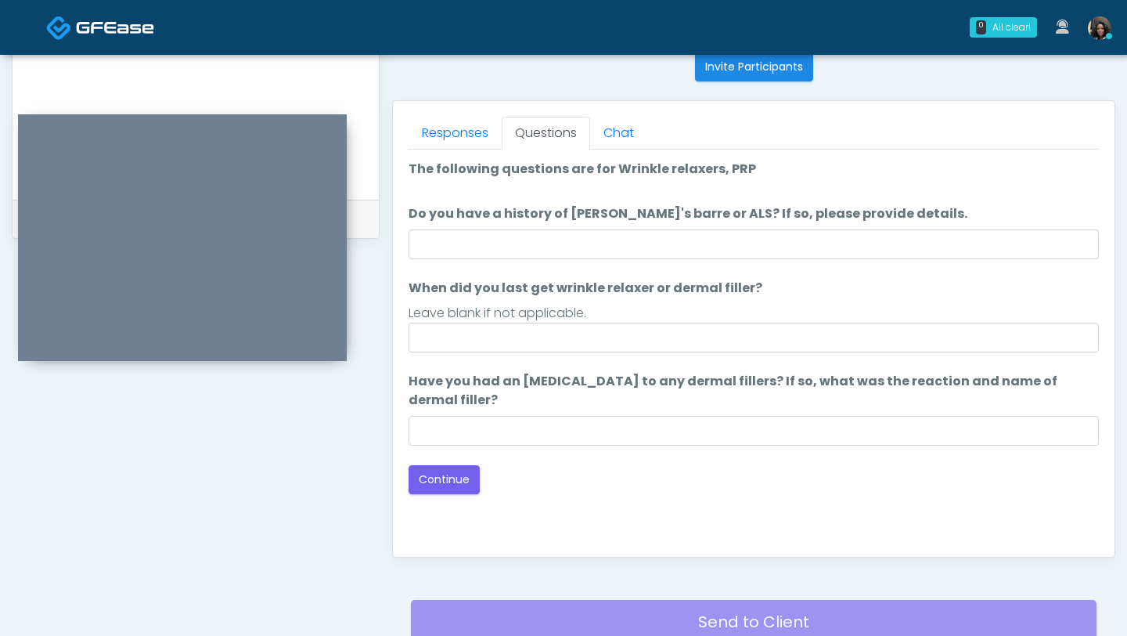
scroll to position [632, 0]
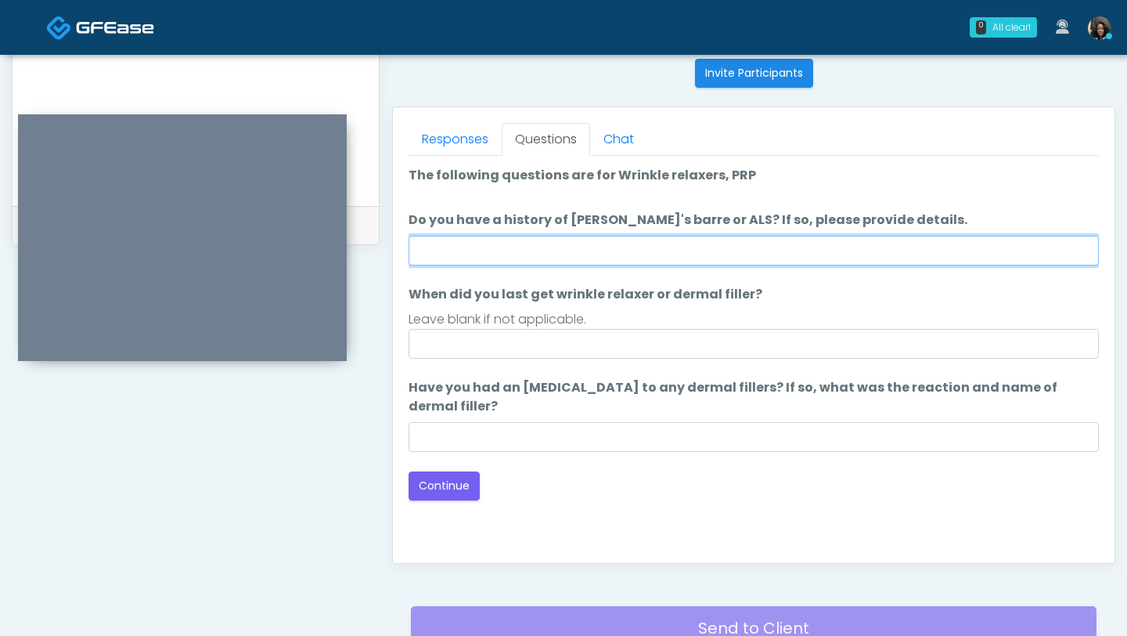
click at [510, 258] on input "Do you have a history of Guillain's barre or ALS? If so, please provide details." at bounding box center [754, 251] width 691 height 30
type input "**"
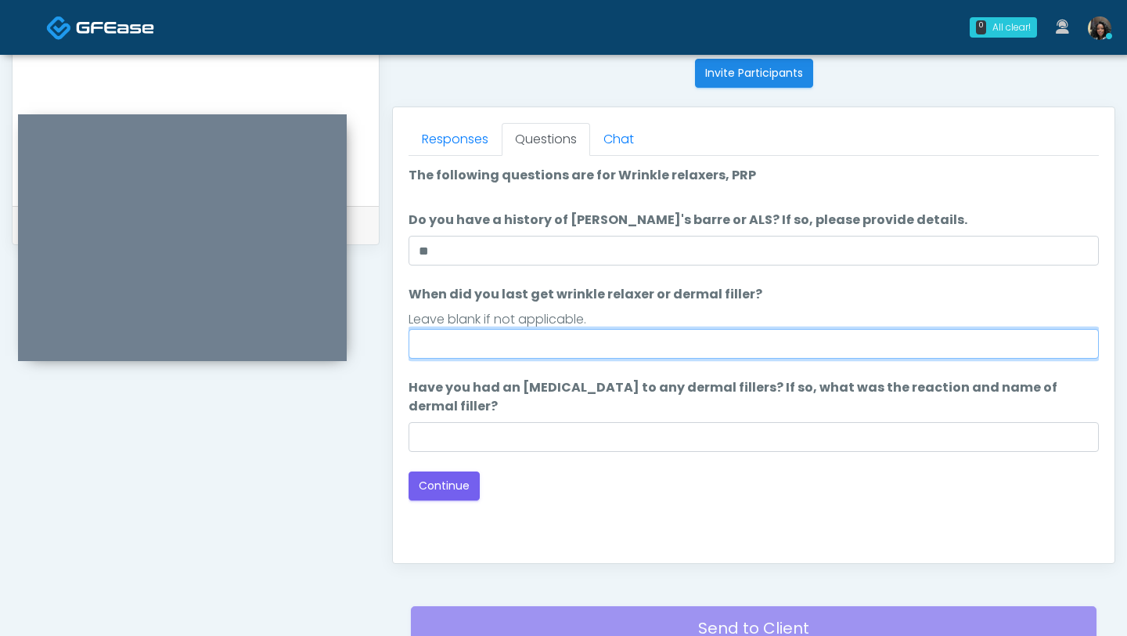
click at [474, 344] on input "When did you last get wrinkle relaxer or dermal filler?" at bounding box center [754, 344] width 691 height 30
type input "*********"
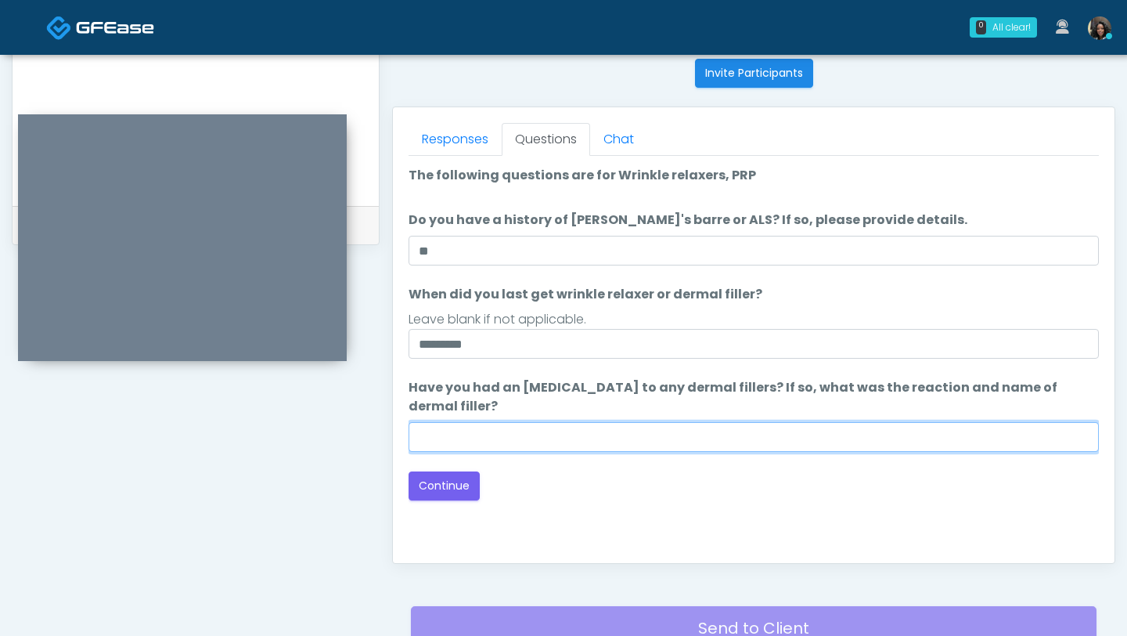
click at [481, 434] on input "Have you had an allergic response to any dermal fillers? If so, what was the re…" at bounding box center [754, 437] width 691 height 30
type input "*********"
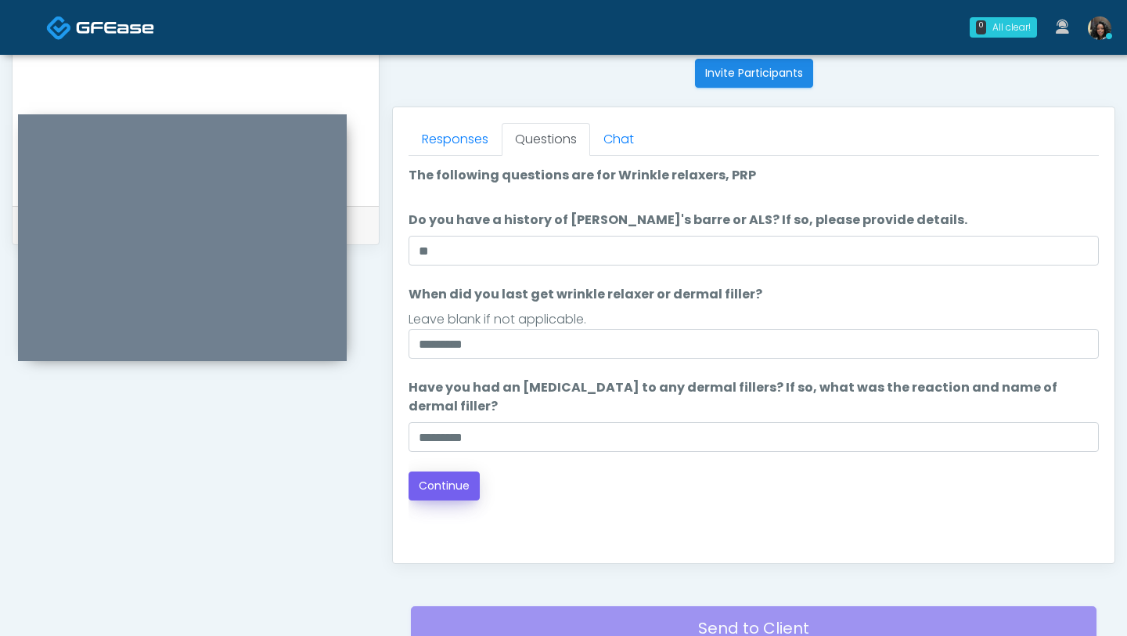
click at [451, 485] on button "Continue" at bounding box center [444, 485] width 71 height 29
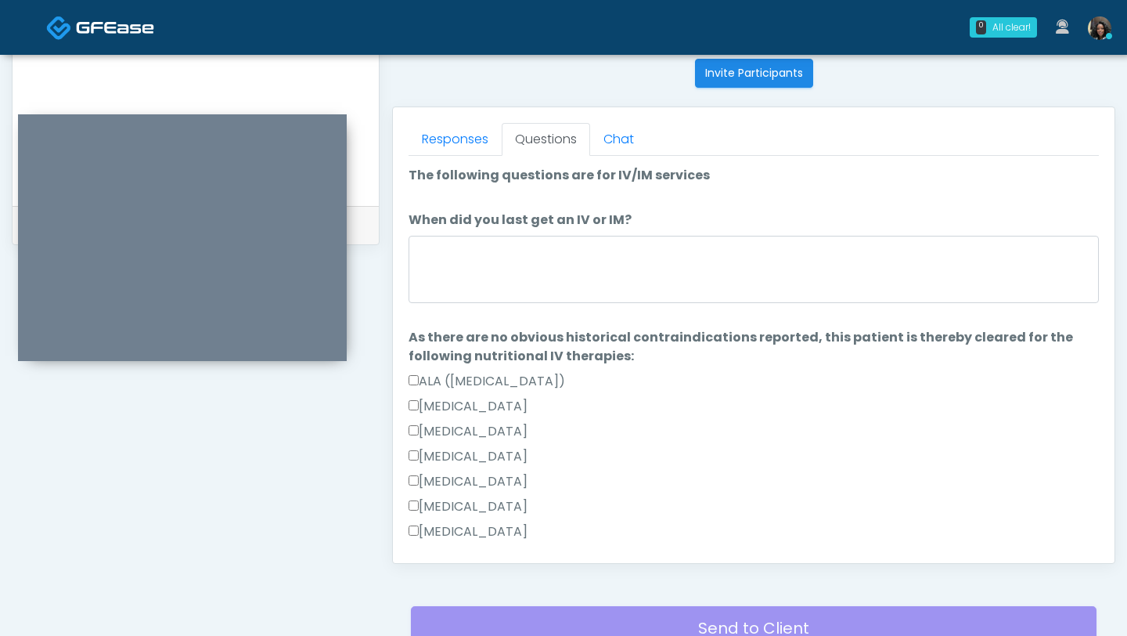
scroll to position [770, 0]
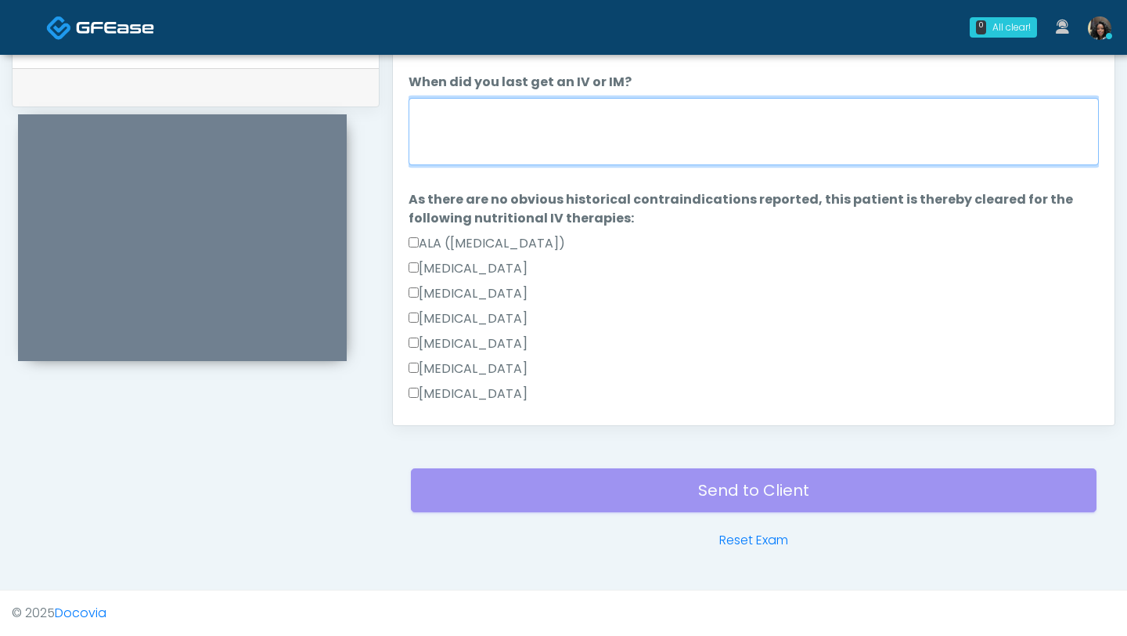
click at [558, 111] on textarea "When did you last get an IV or IM?" at bounding box center [754, 131] width 691 height 67
type textarea "*"
click at [470, 117] on textarea "**********" at bounding box center [754, 131] width 691 height 67
click at [519, 121] on textarea "**********" at bounding box center [754, 131] width 691 height 67
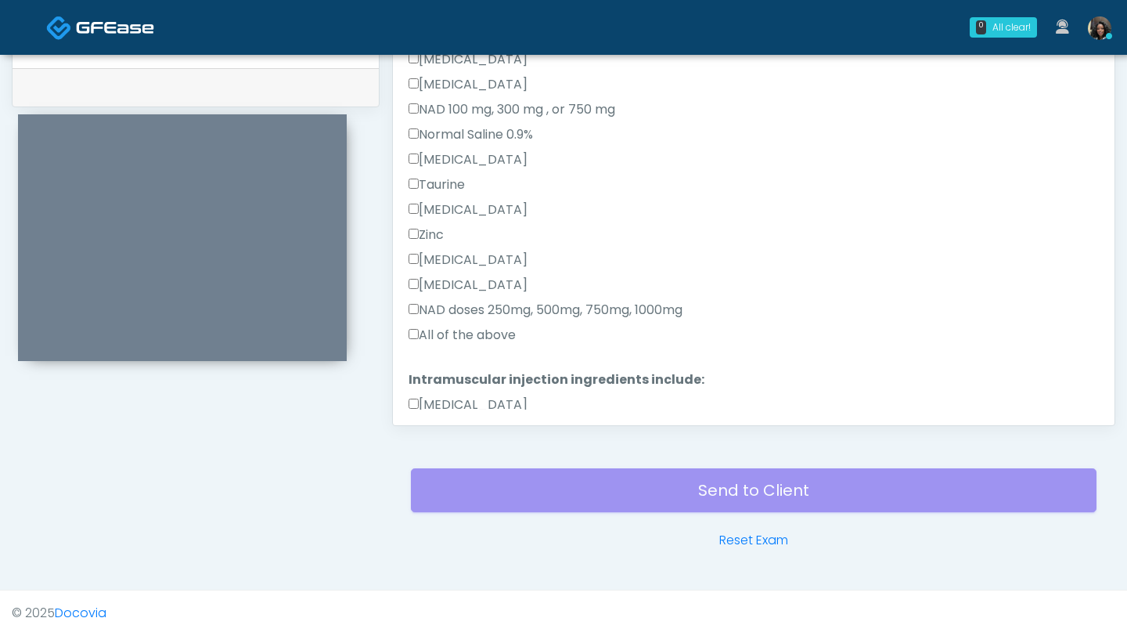
scroll to position [569, 0]
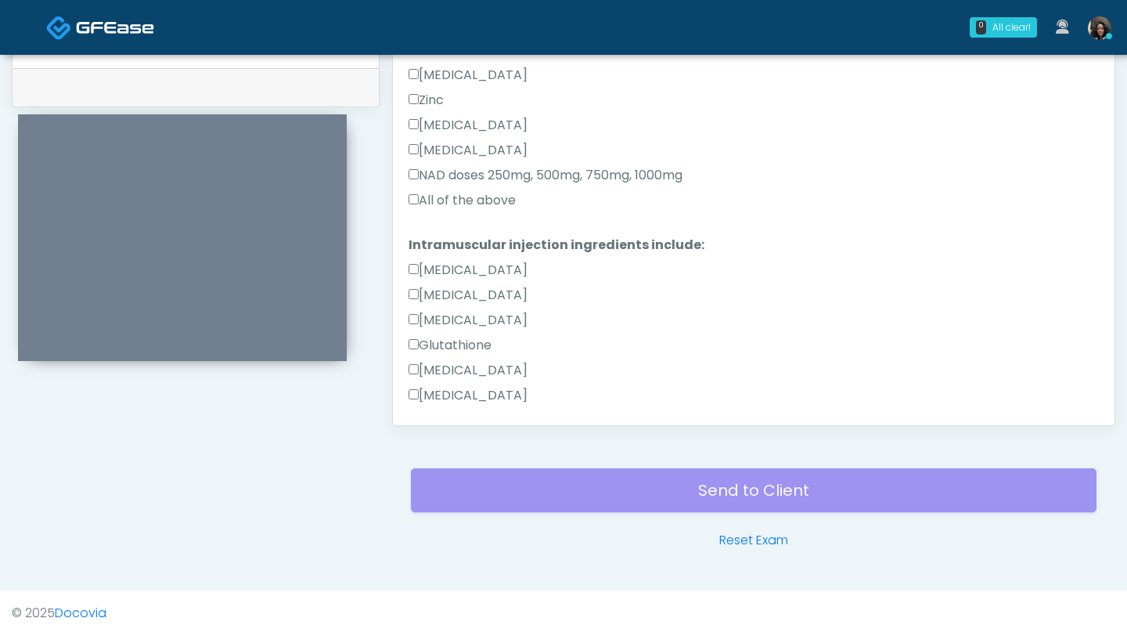
type textarea "**********"
click at [409, 208] on label "All of the above" at bounding box center [462, 200] width 107 height 19
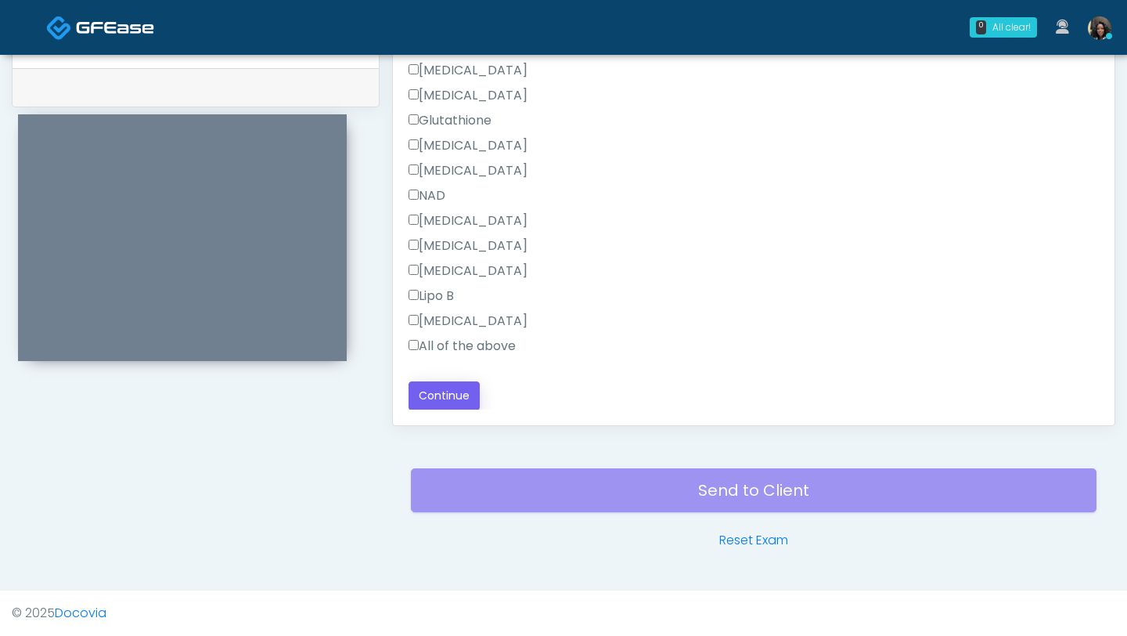
click at [439, 393] on button "Continue" at bounding box center [444, 395] width 71 height 29
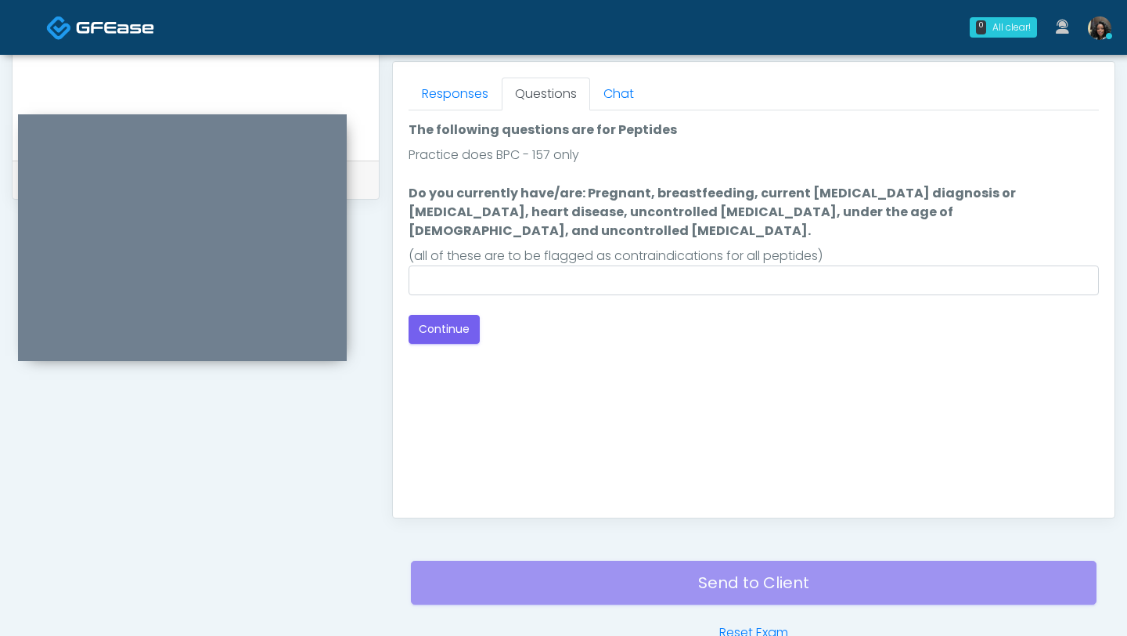
scroll to position [666, 0]
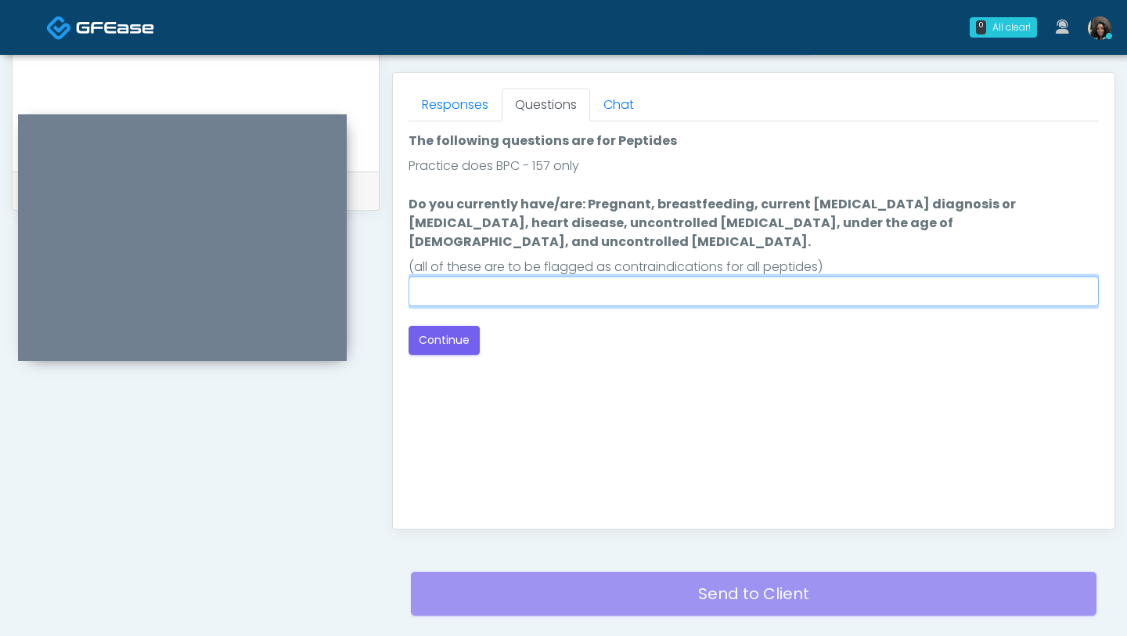
click at [660, 276] on input "Do you currently have/are: Pregnant, breastfeeding, current cancer diagnosis or…" at bounding box center [754, 291] width 691 height 30
type input "****"
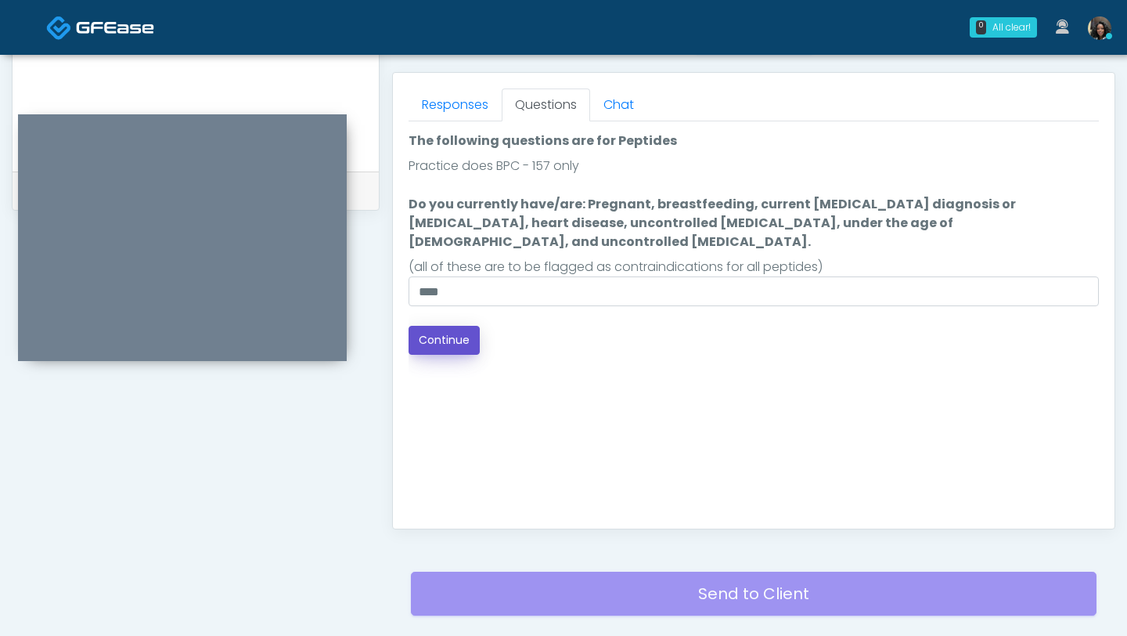
click at [452, 333] on button "Continue" at bounding box center [444, 340] width 71 height 29
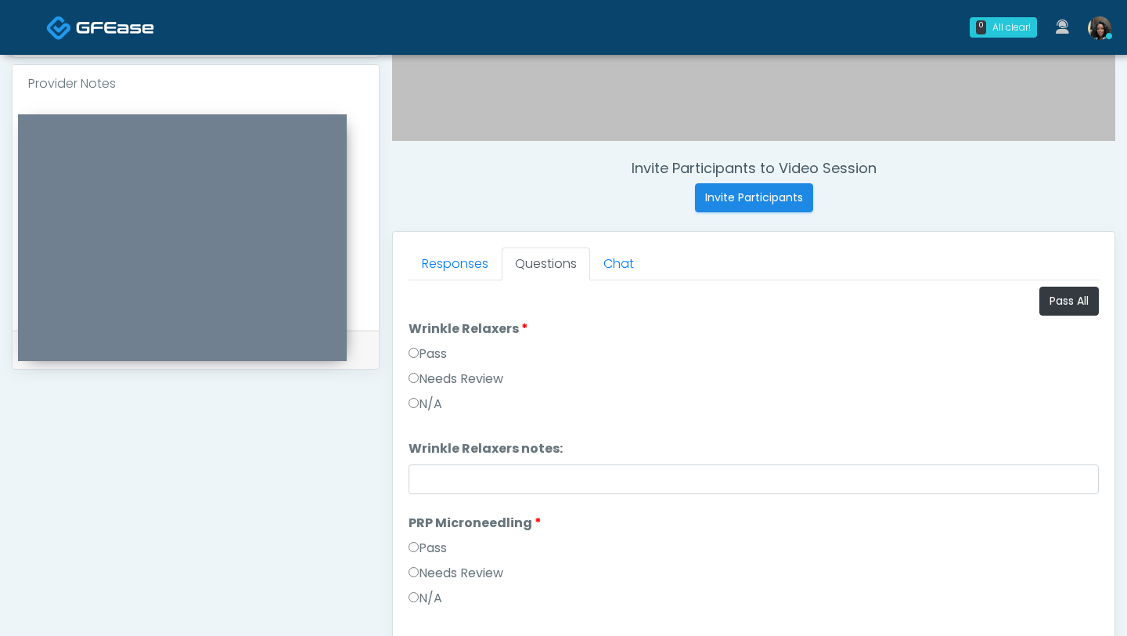
scroll to position [619, 0]
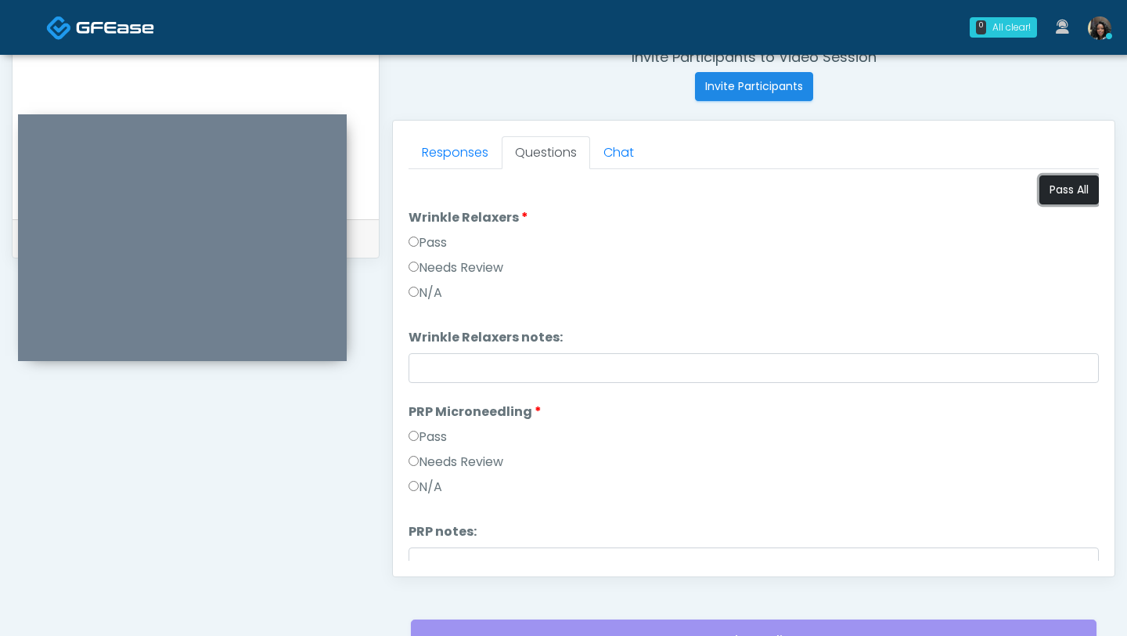
click at [1084, 193] on button "Pass All" at bounding box center [1070, 189] width 60 height 29
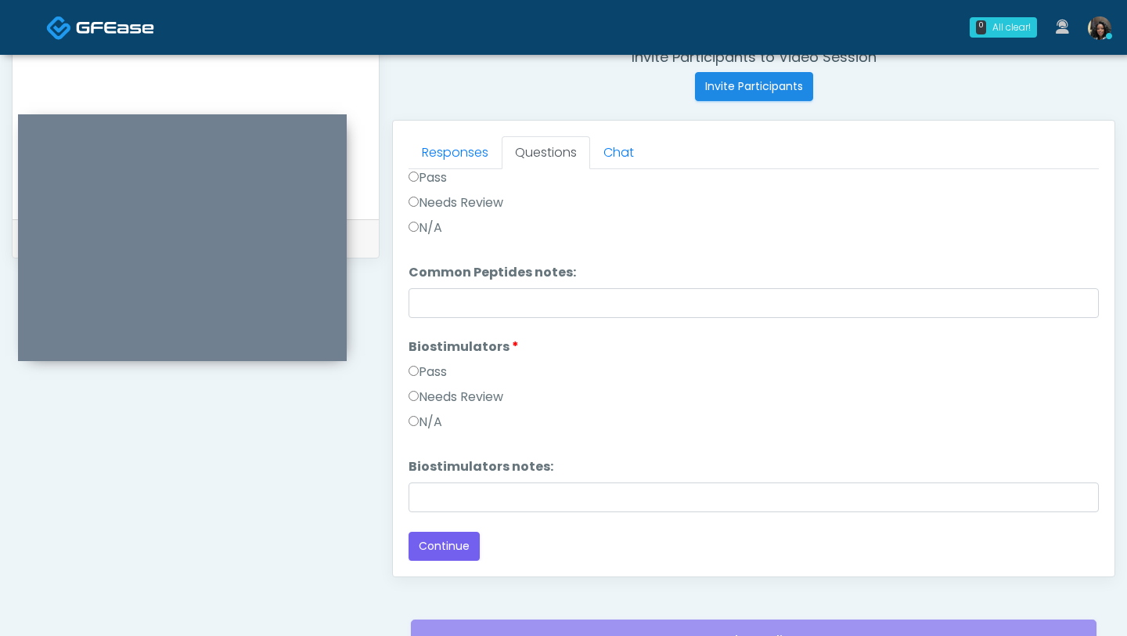
scroll to position [770, 0]
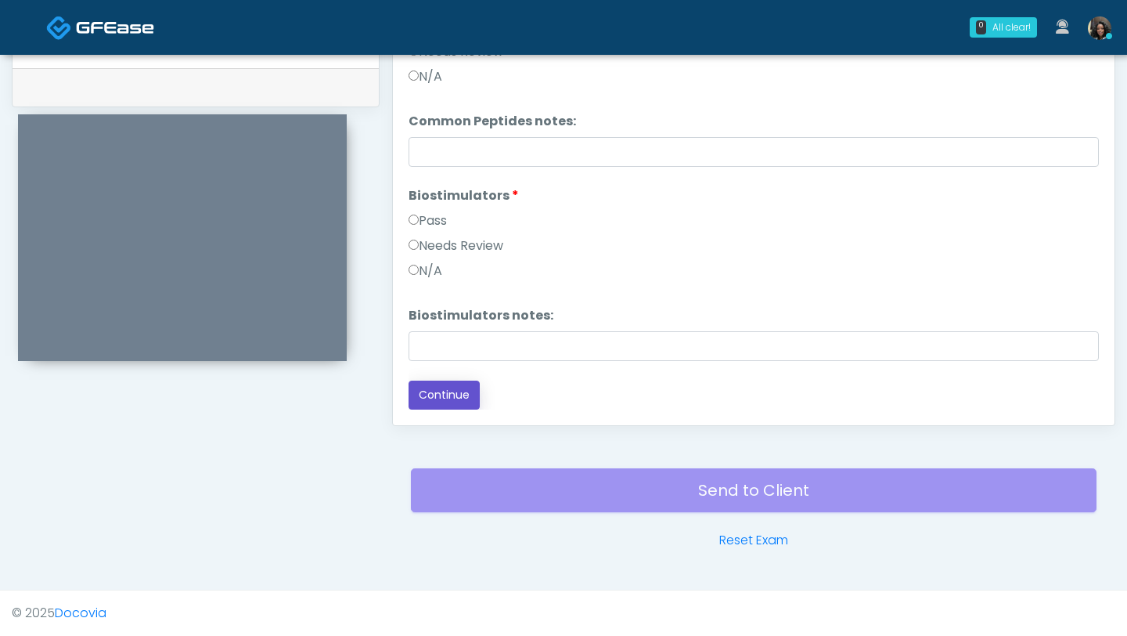
click at [431, 400] on button "Continue" at bounding box center [444, 395] width 71 height 29
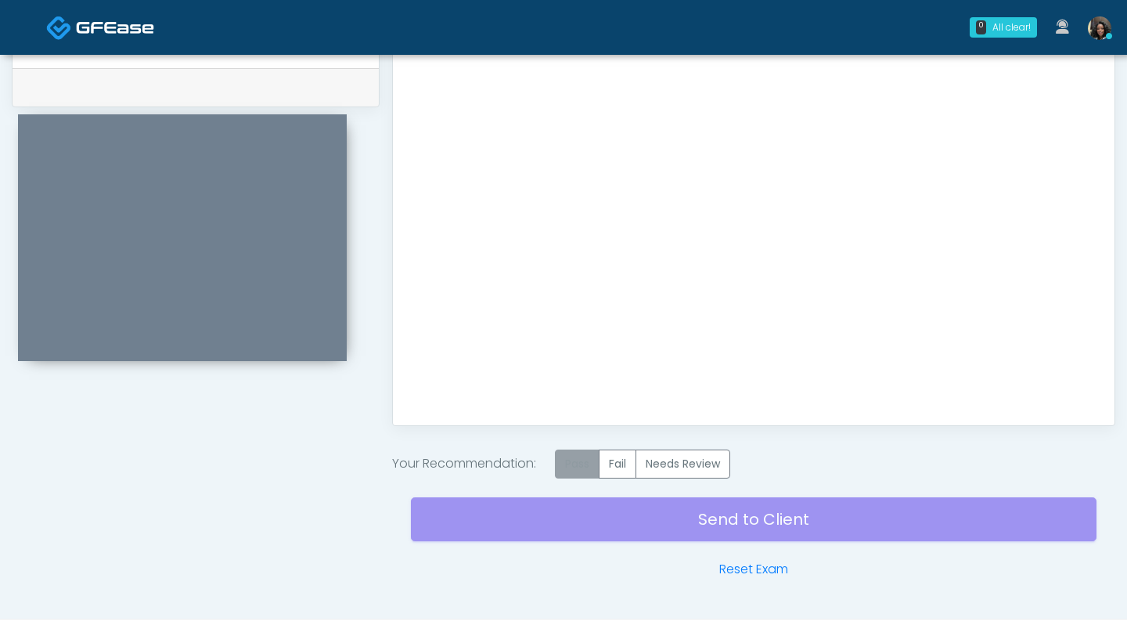
click at [583, 468] on label "Pass" at bounding box center [577, 463] width 45 height 29
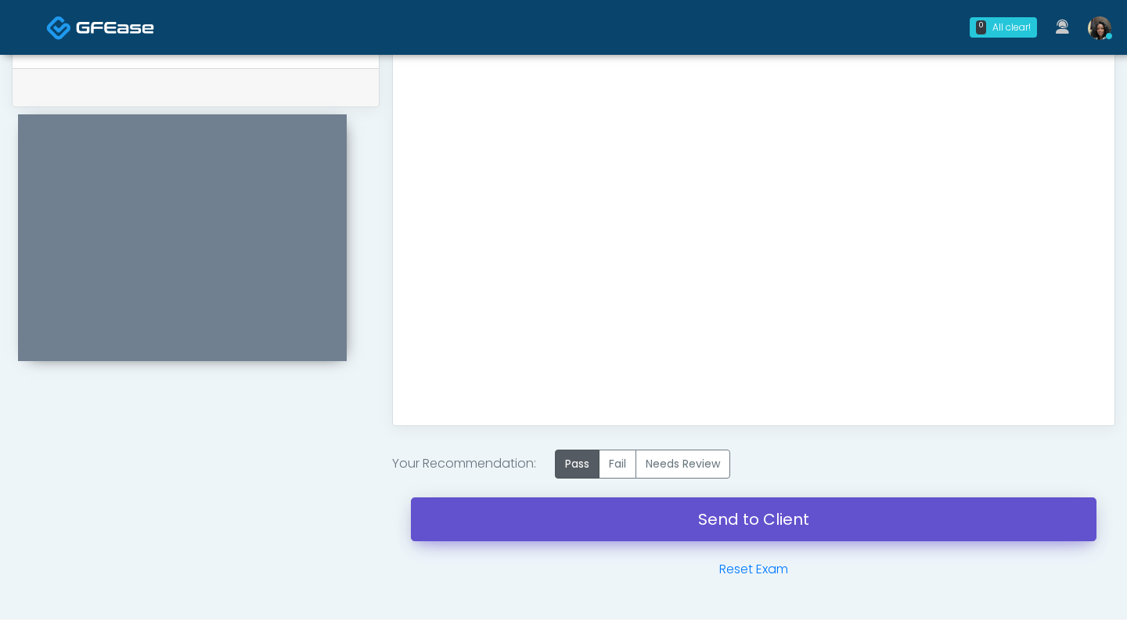
click at [514, 527] on link "Send to Client" at bounding box center [754, 519] width 686 height 44
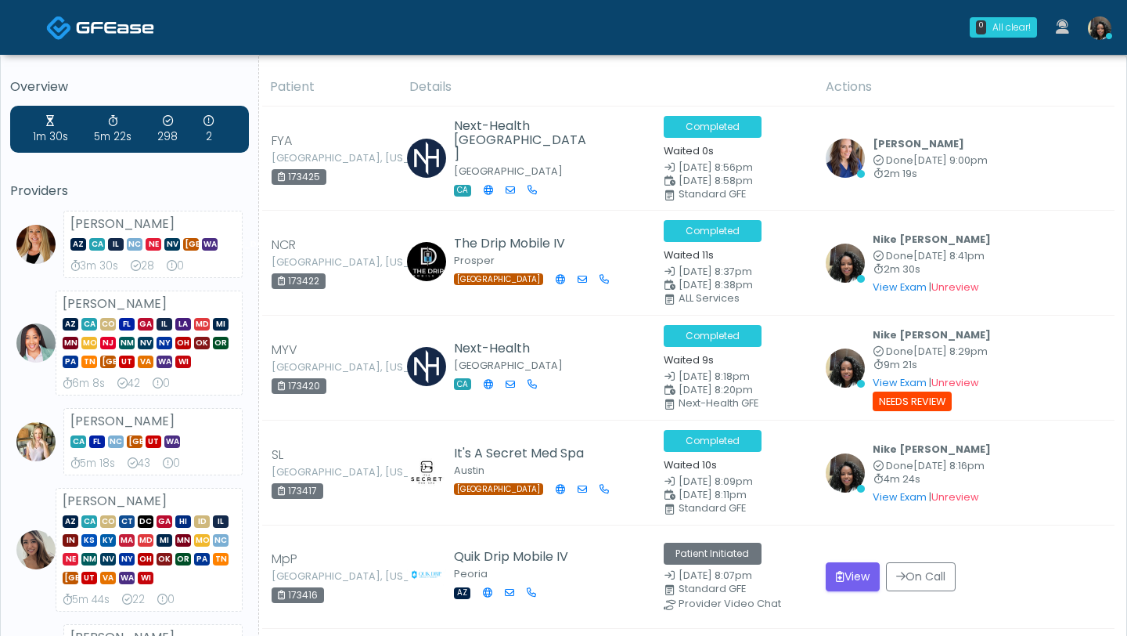
click at [1098, 34] on img at bounding box center [1099, 27] width 23 height 23
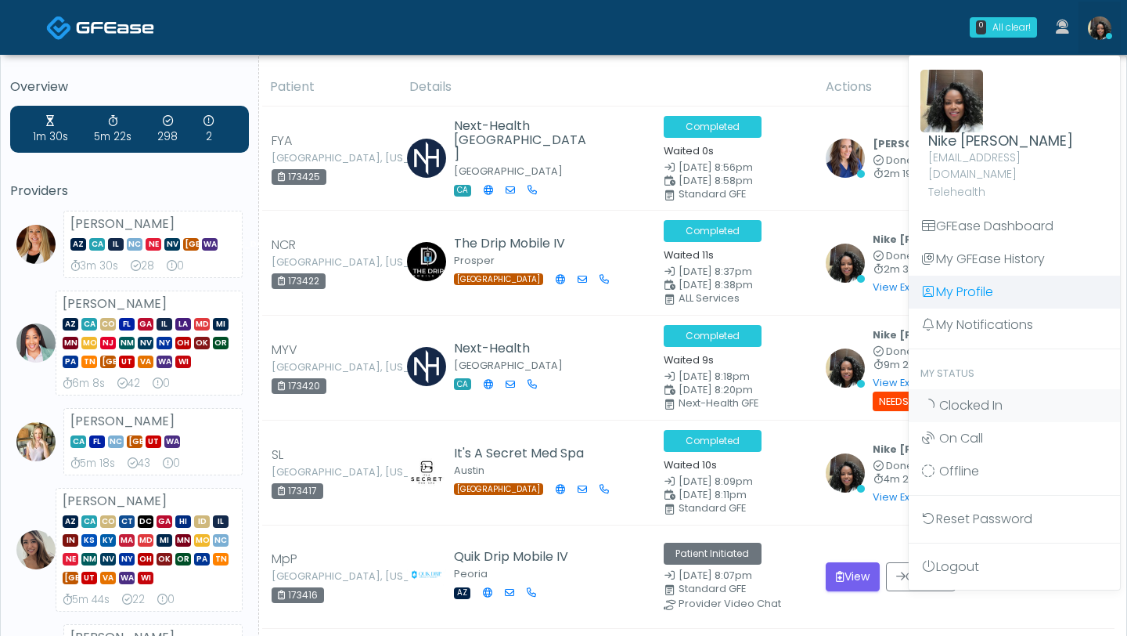
click at [966, 276] on link "My Profile" at bounding box center [1014, 292] width 211 height 33
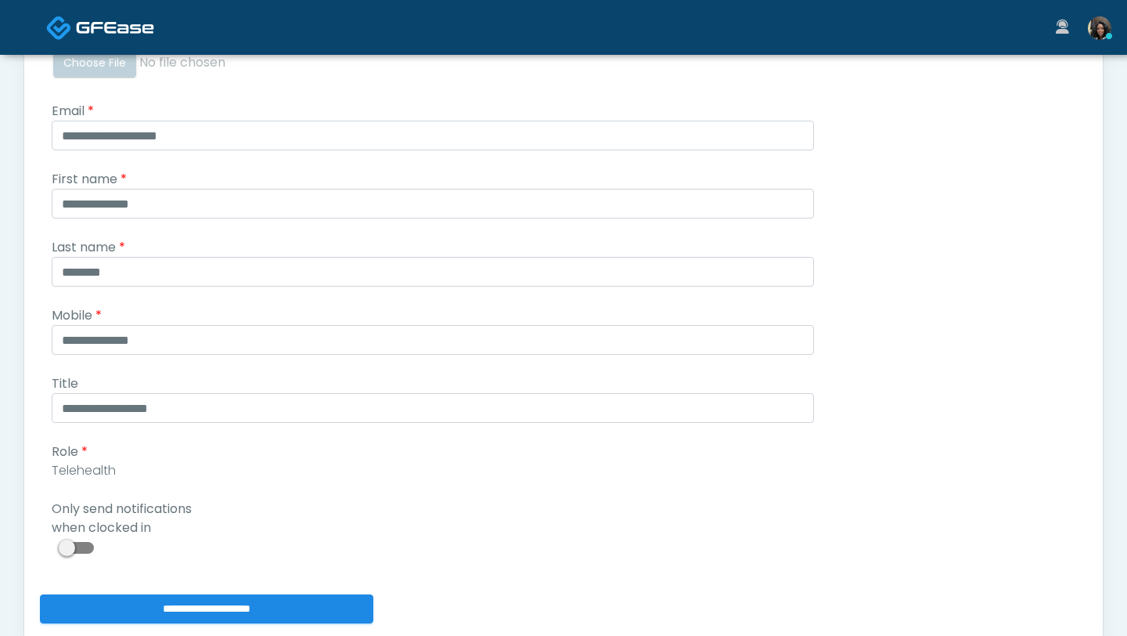
scroll to position [160, 0]
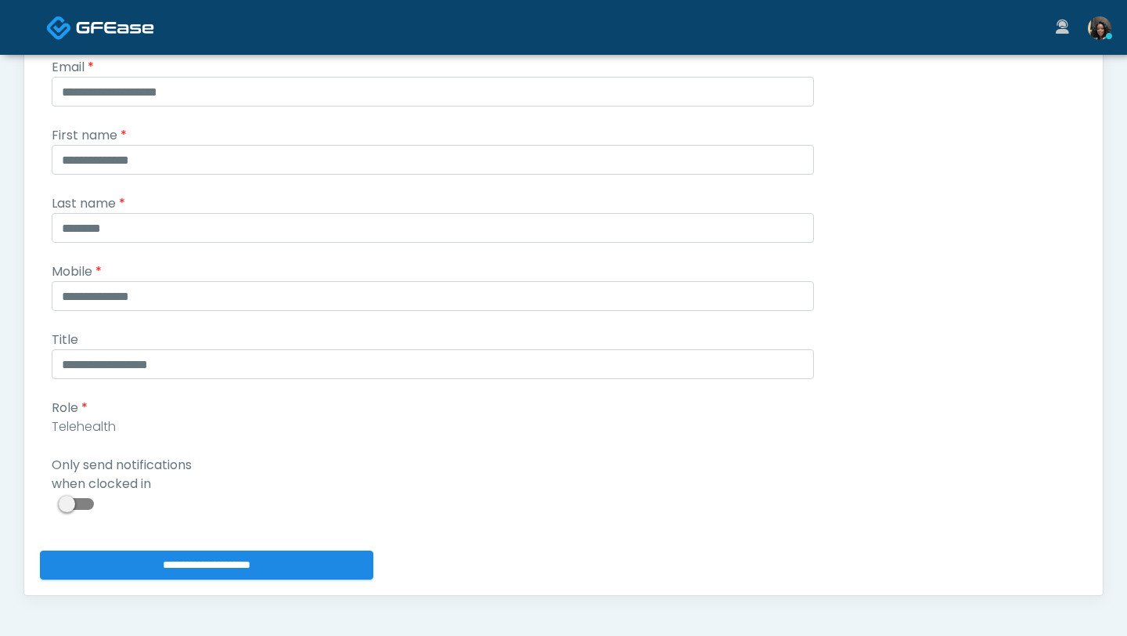
click at [62, 511] on label at bounding box center [78, 504] width 53 height 16
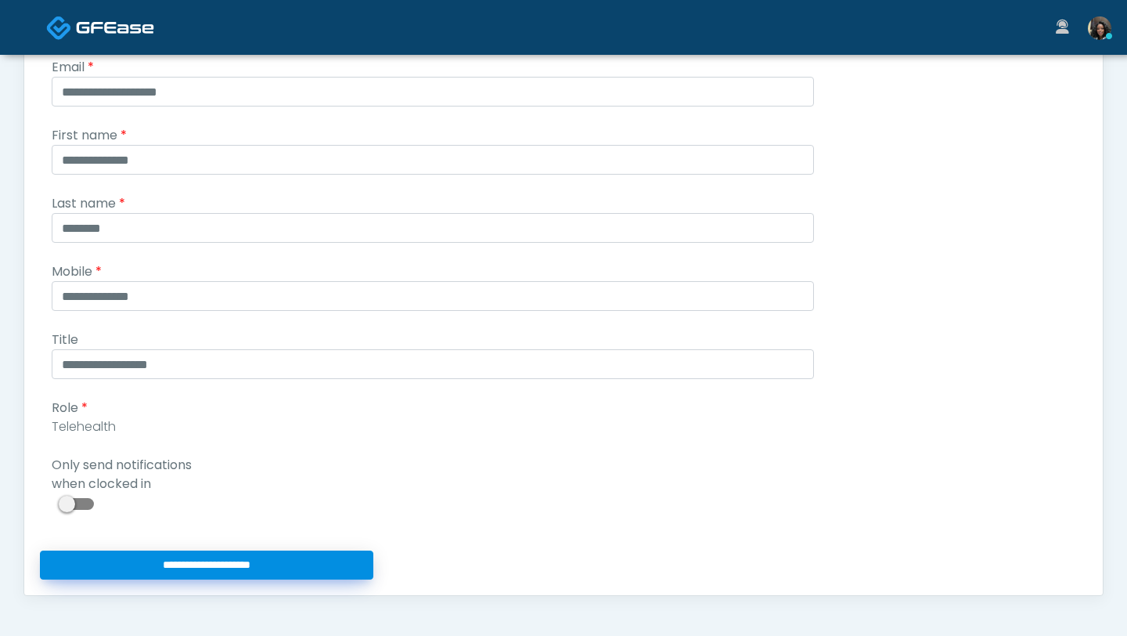
click at [126, 579] on input "**********" at bounding box center [207, 564] width 334 height 29
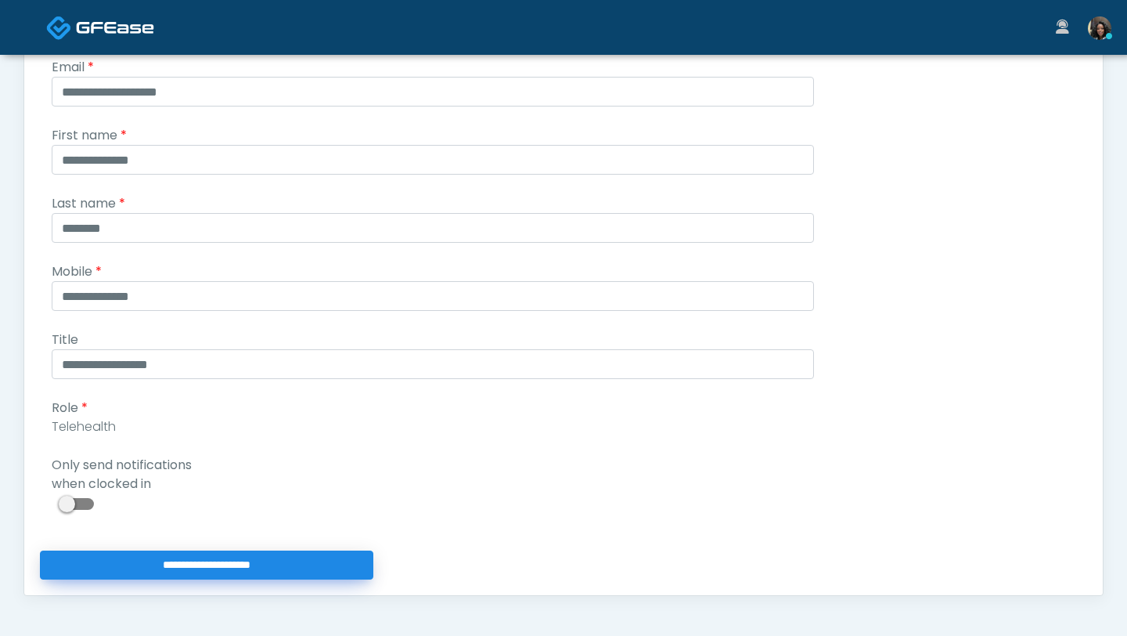
type input "**********"
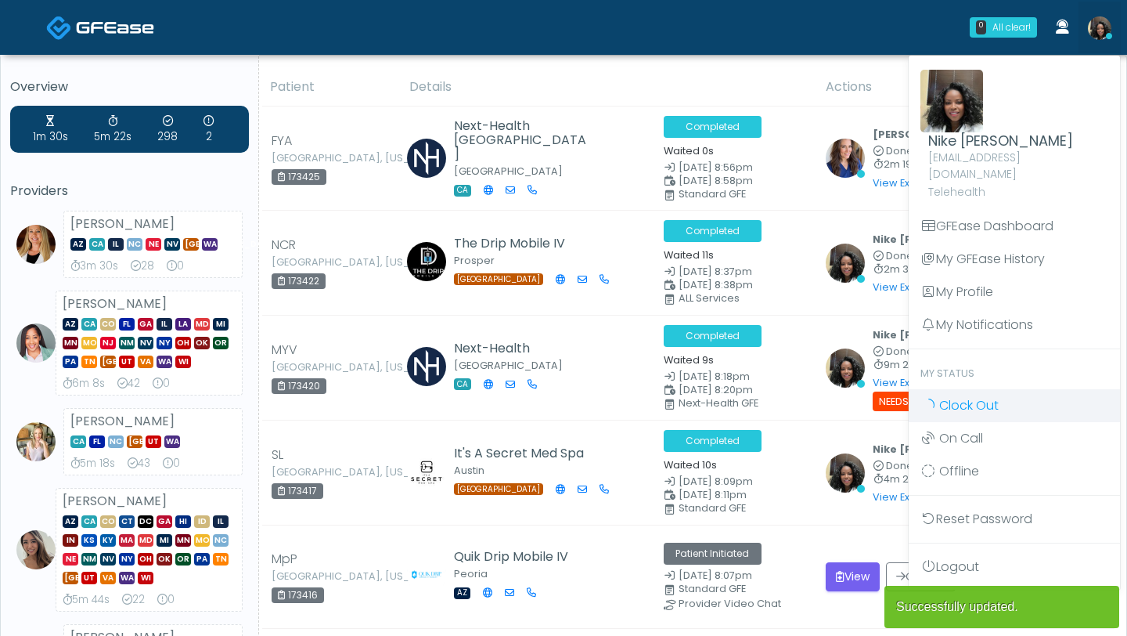
click at [969, 396] on span "Clock Out" at bounding box center [970, 405] width 60 height 18
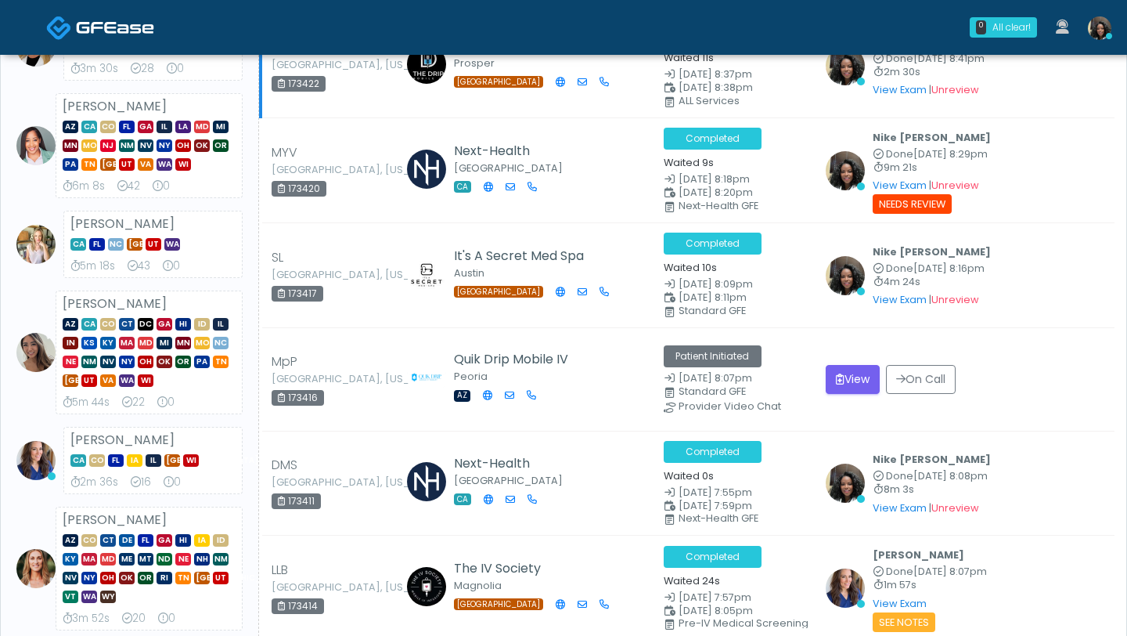
scroll to position [249, 0]
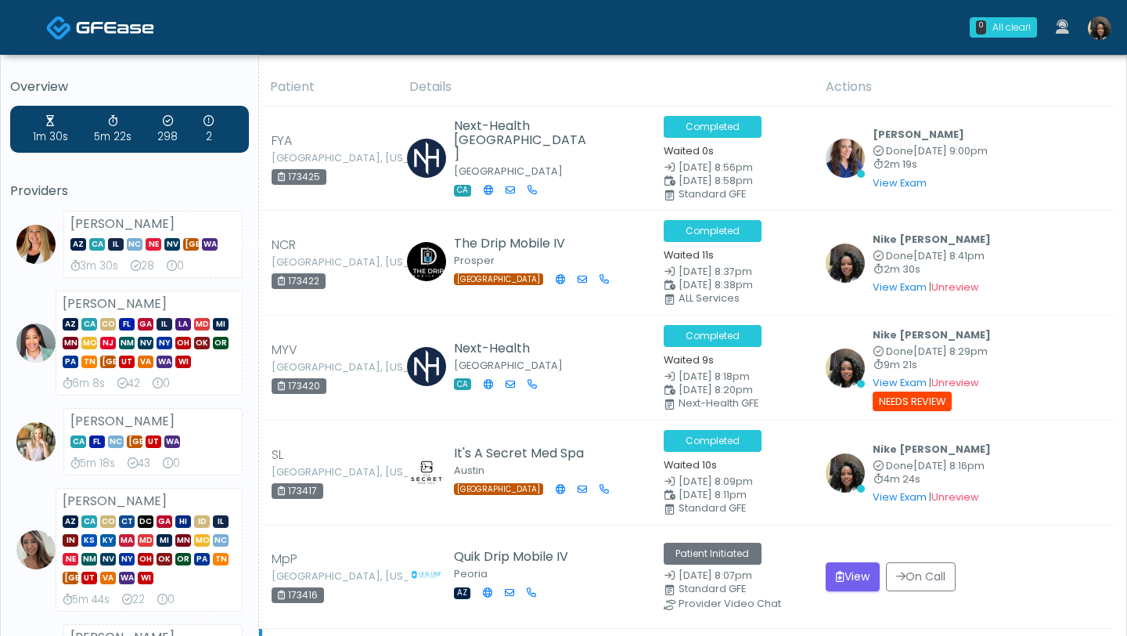
click at [449, 315] on td "Next-Health Studio City CA" at bounding box center [527, 368] width 254 height 106
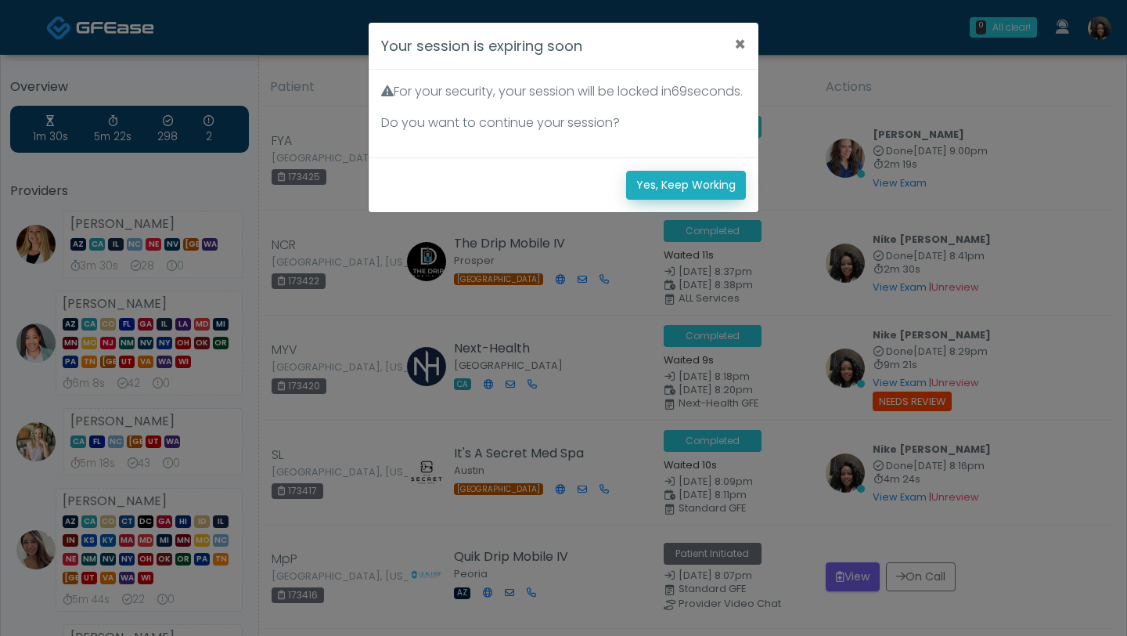
click at [676, 200] on button "Yes, Keep Working" at bounding box center [686, 185] width 120 height 29
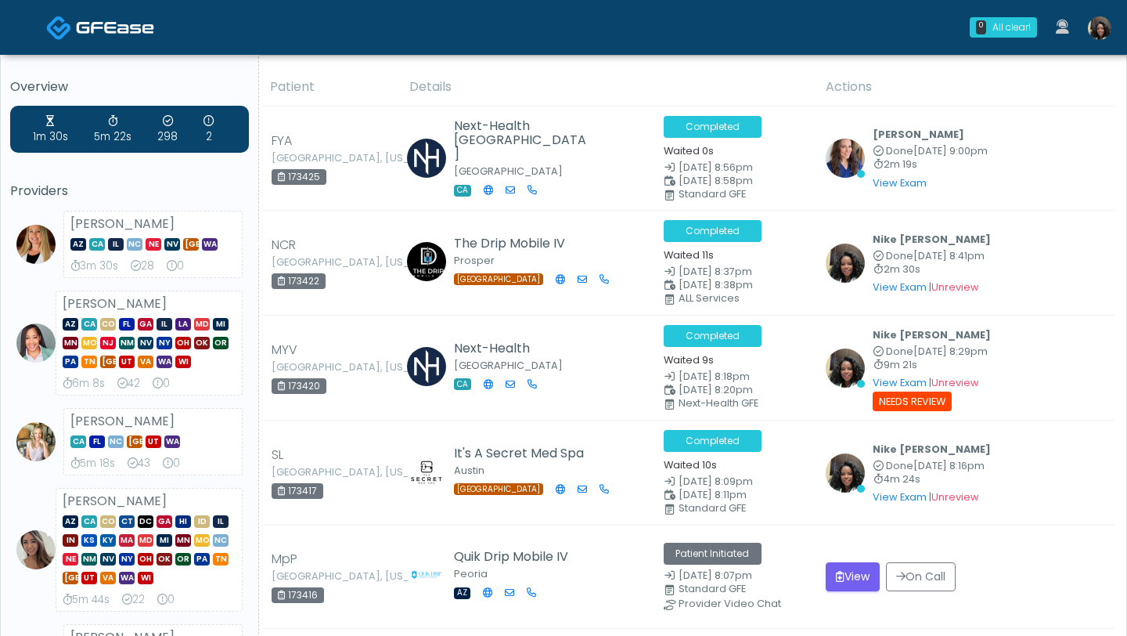
click at [1109, 37] on link at bounding box center [1100, 28] width 42 height 52
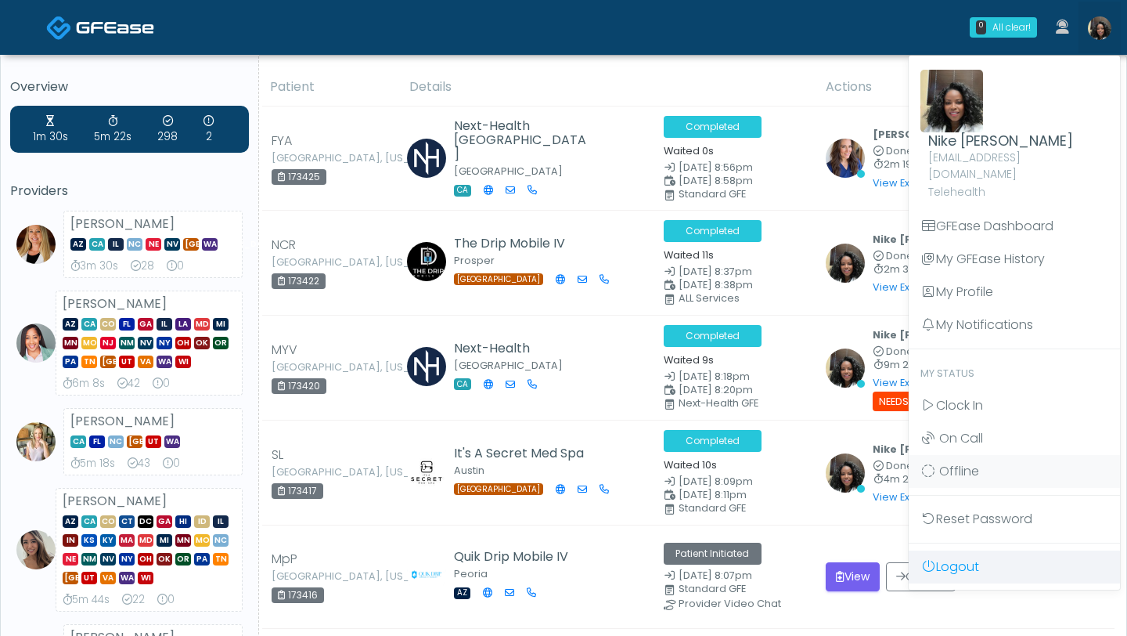
click at [979, 550] on link "Logout" at bounding box center [1014, 566] width 211 height 33
